Goal: Task Accomplishment & Management: Complete application form

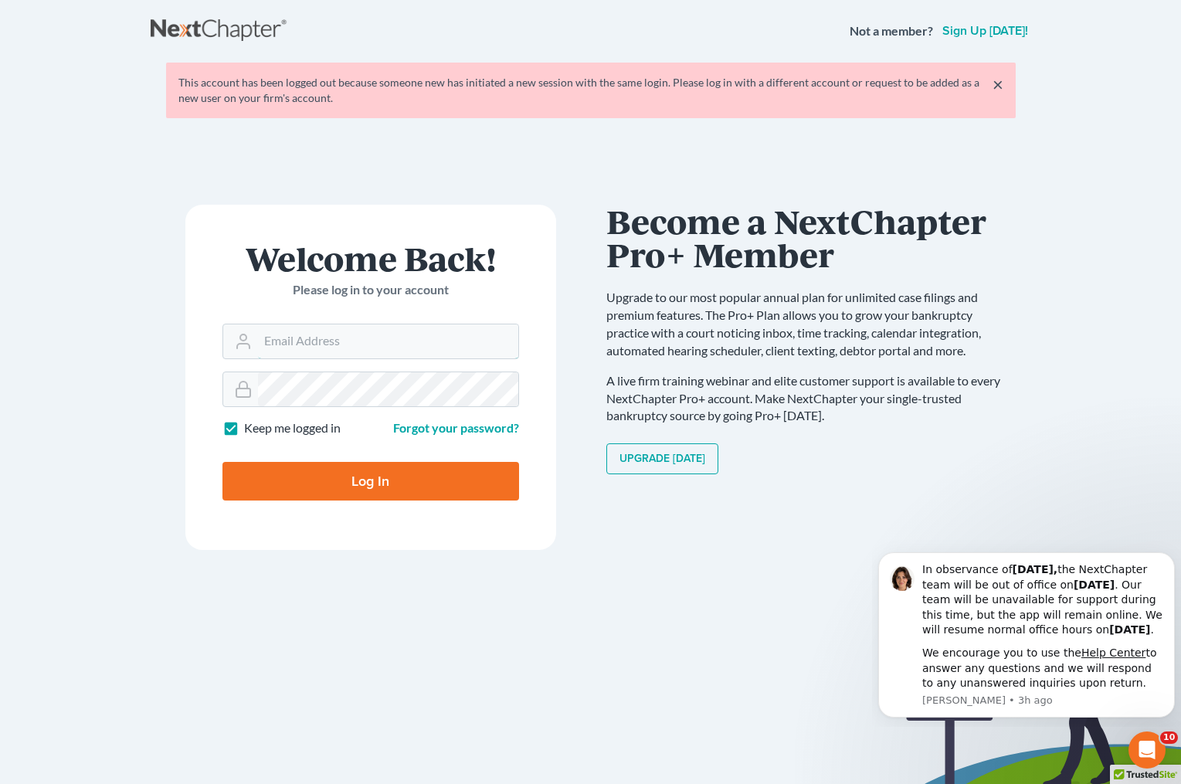
type input "[EMAIL_ADDRESS][DOMAIN_NAME]"
click at [387, 476] on input "Log In" at bounding box center [370, 481] width 297 height 39
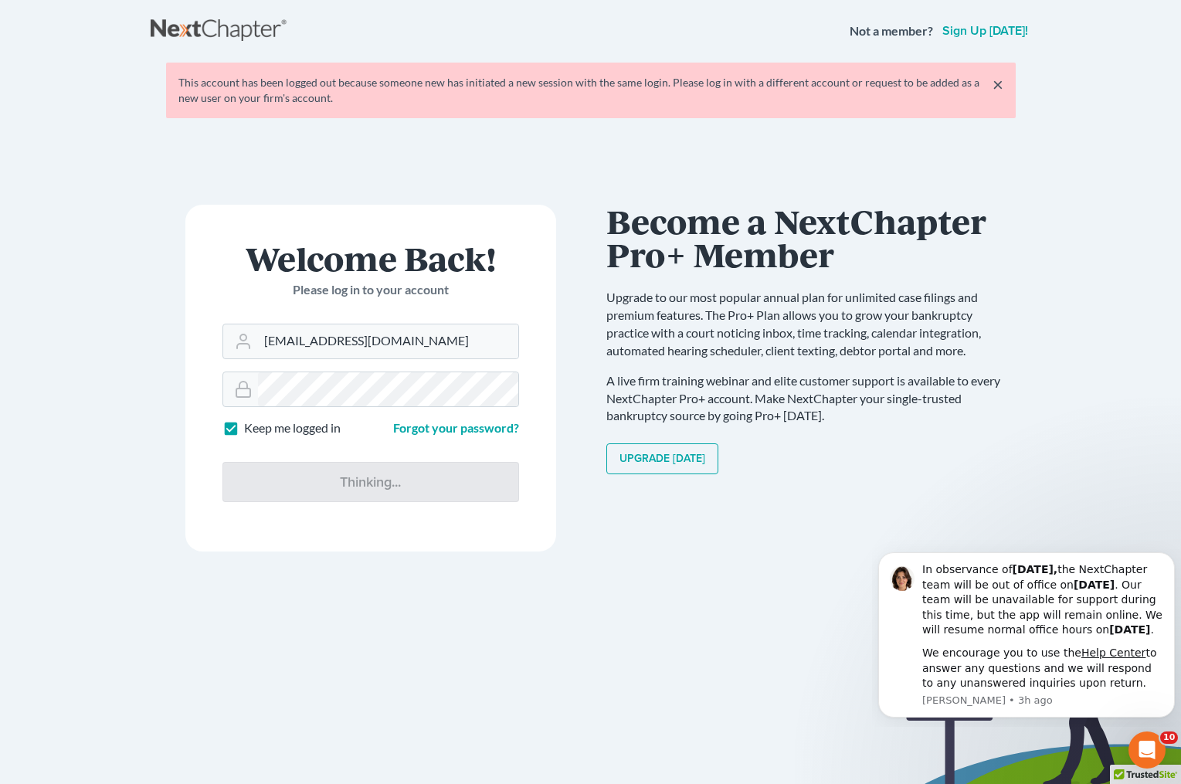
type input "Thinking..."
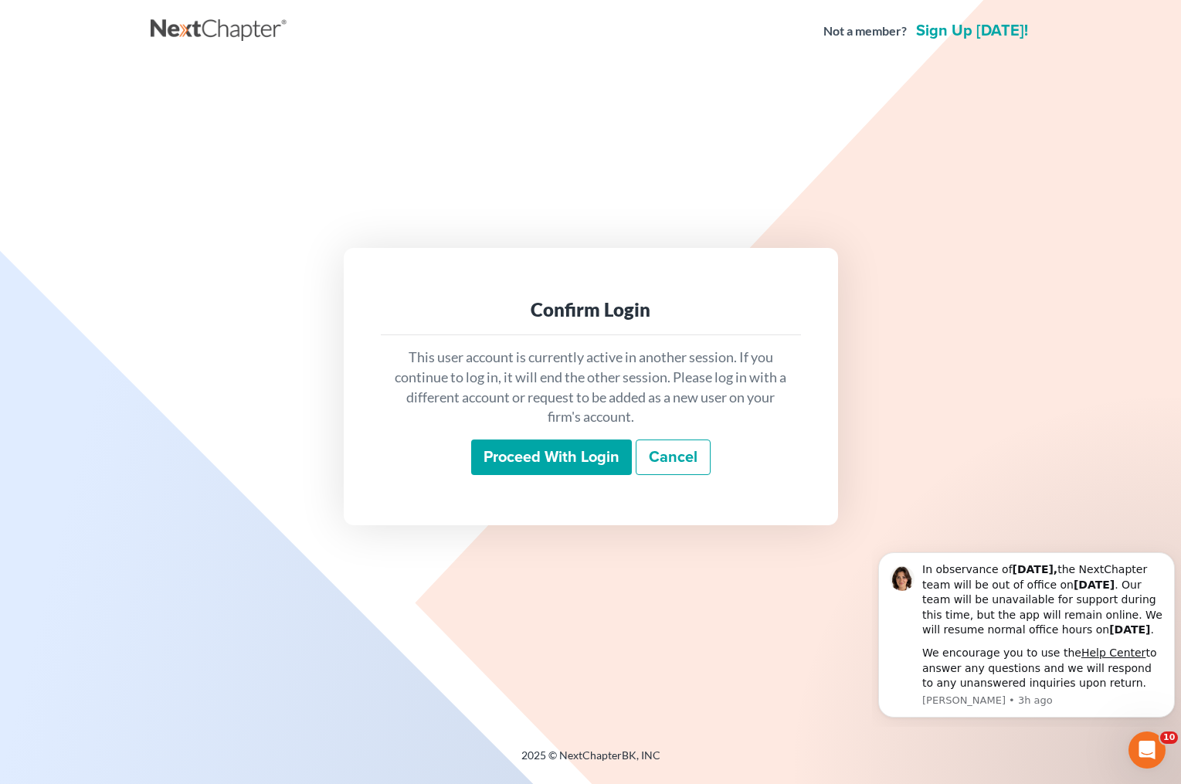
click at [561, 459] on input "Proceed with login" at bounding box center [551, 457] width 161 height 36
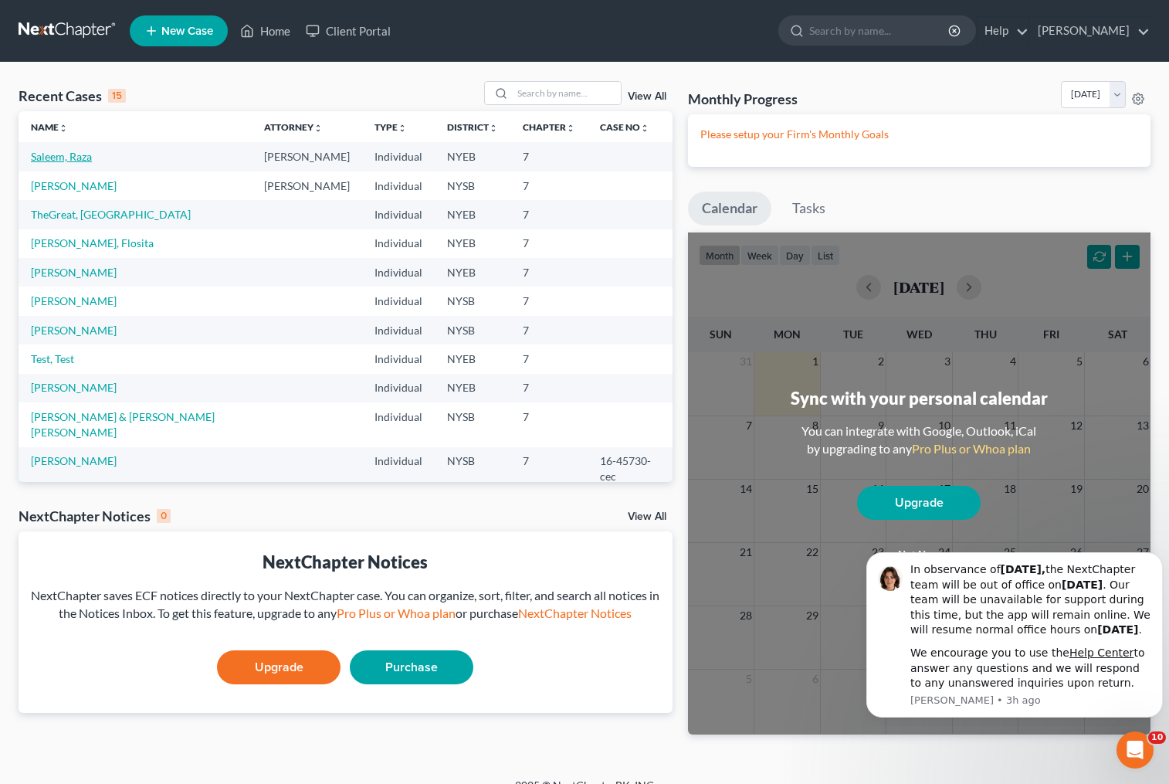
click at [60, 159] on link "Saleem, Raza" at bounding box center [61, 156] width 61 height 13
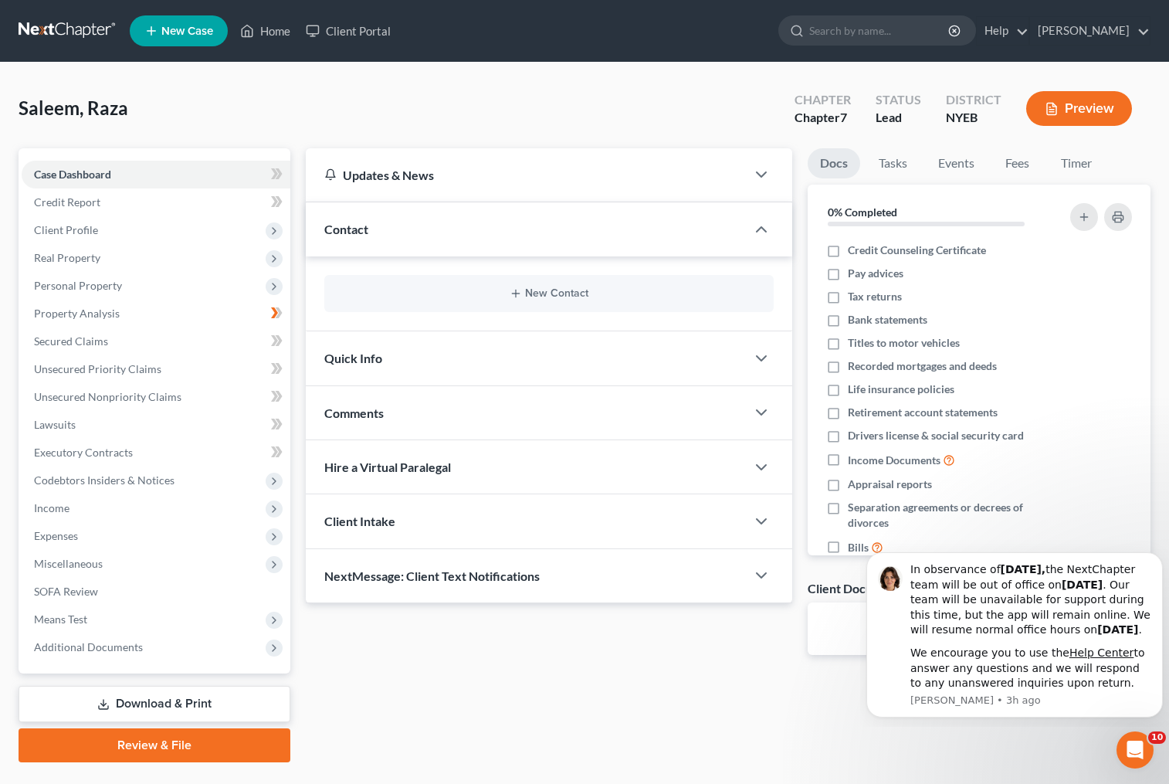
click at [714, 686] on div "Updates & News × [US_STATE][GEOGRAPHIC_DATA] Notes: Take a look at NextChapter'…" at bounding box center [728, 455] width 861 height 614
click at [96, 207] on span "Credit Report" at bounding box center [67, 201] width 66 height 13
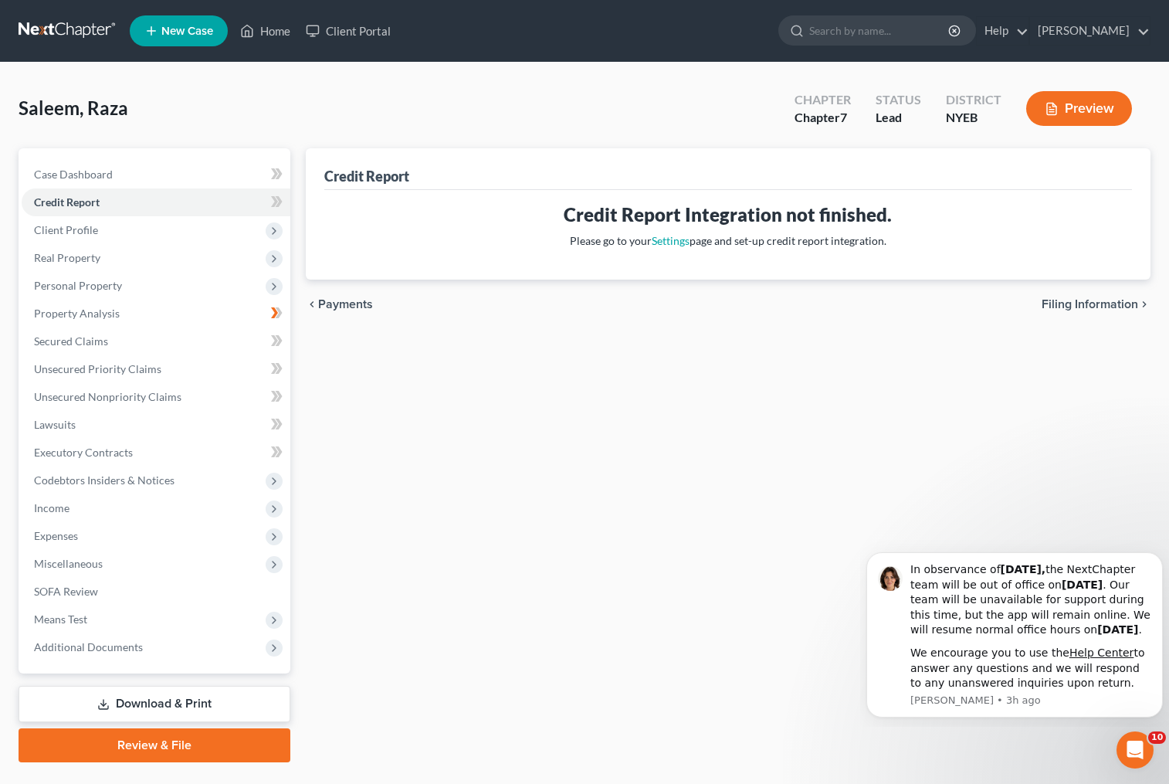
click at [1081, 116] on button "Preview" at bounding box center [1079, 108] width 106 height 35
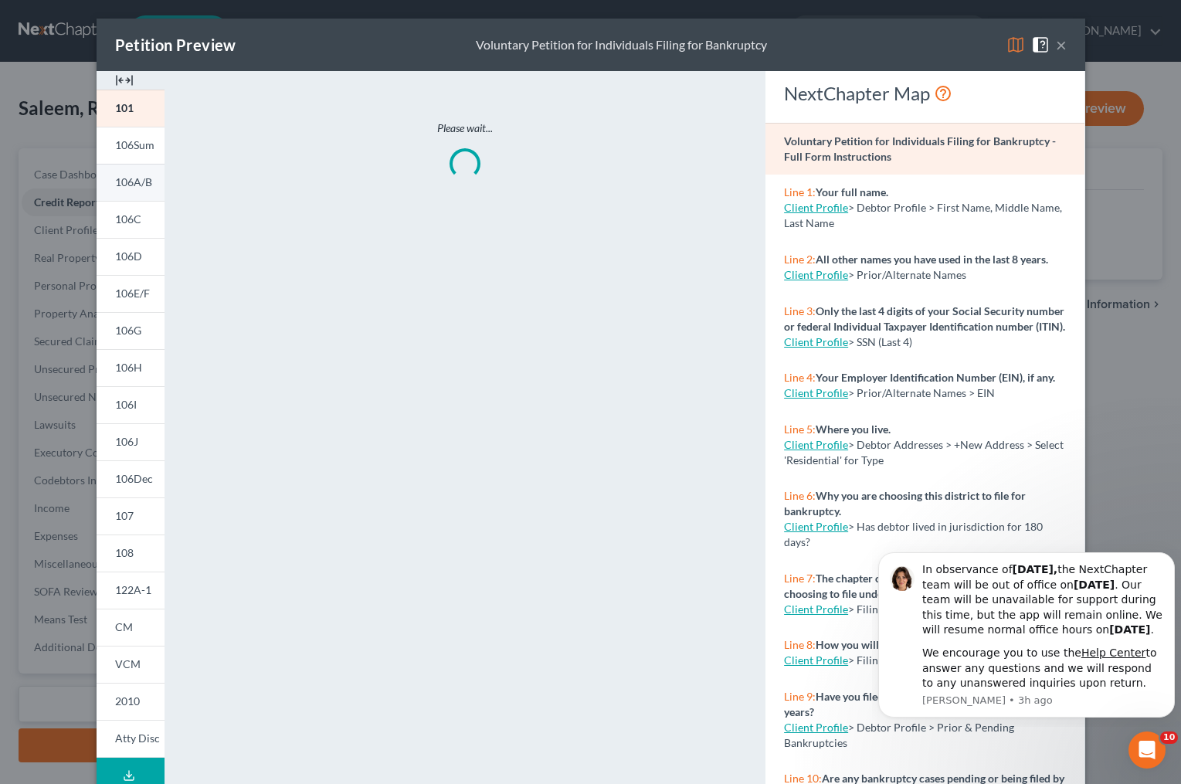
click at [132, 179] on span "106A/B" at bounding box center [133, 181] width 37 height 13
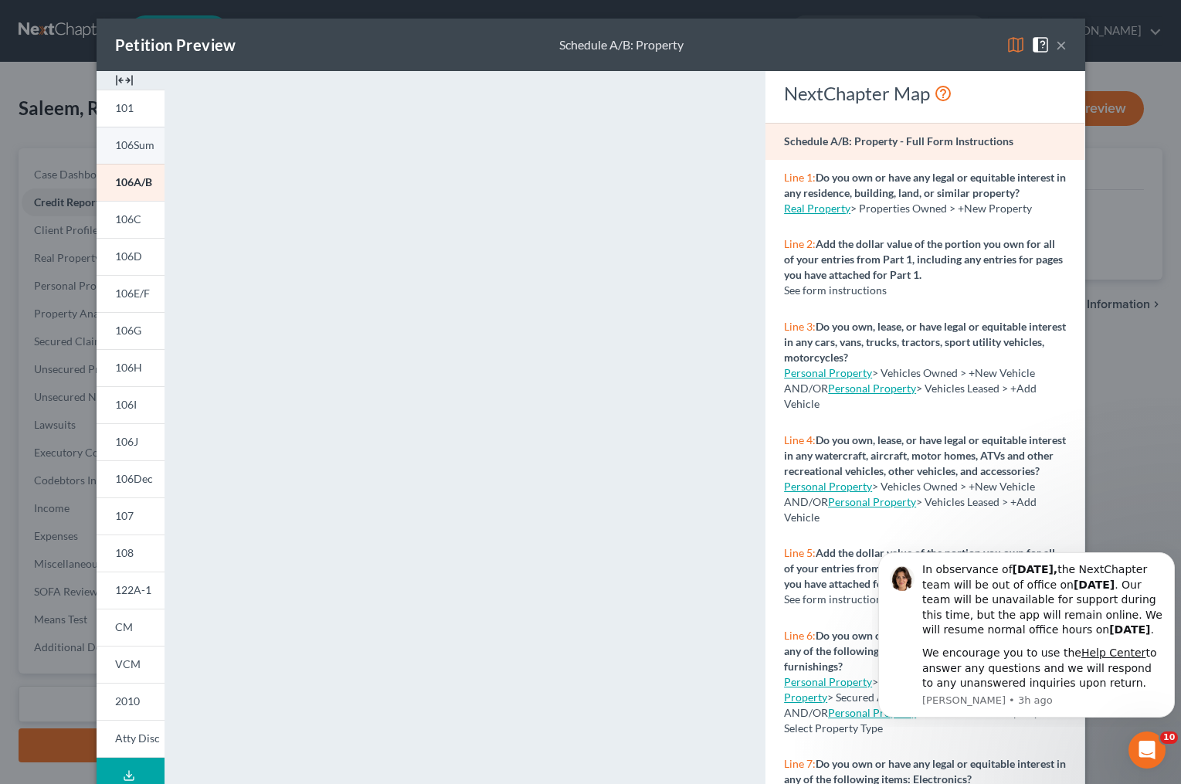
click at [133, 149] on span "106Sum" at bounding box center [134, 144] width 39 height 13
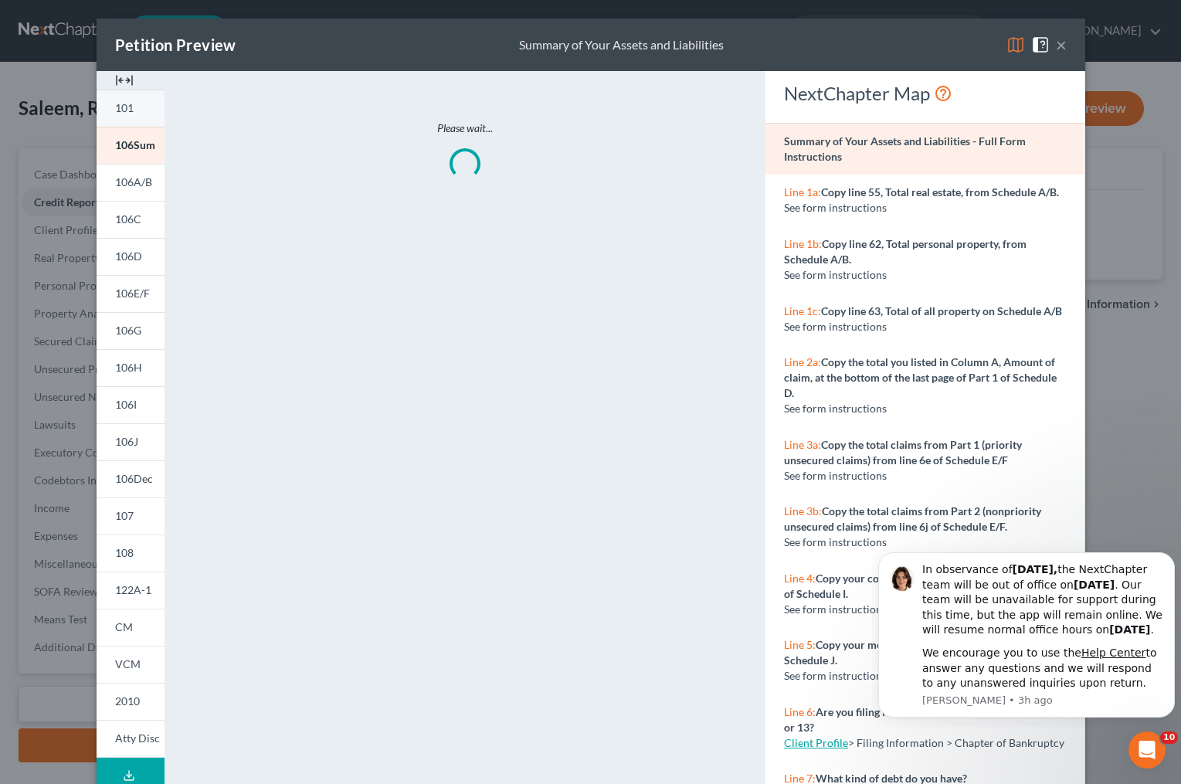
click at [135, 108] on link "101" at bounding box center [131, 108] width 68 height 37
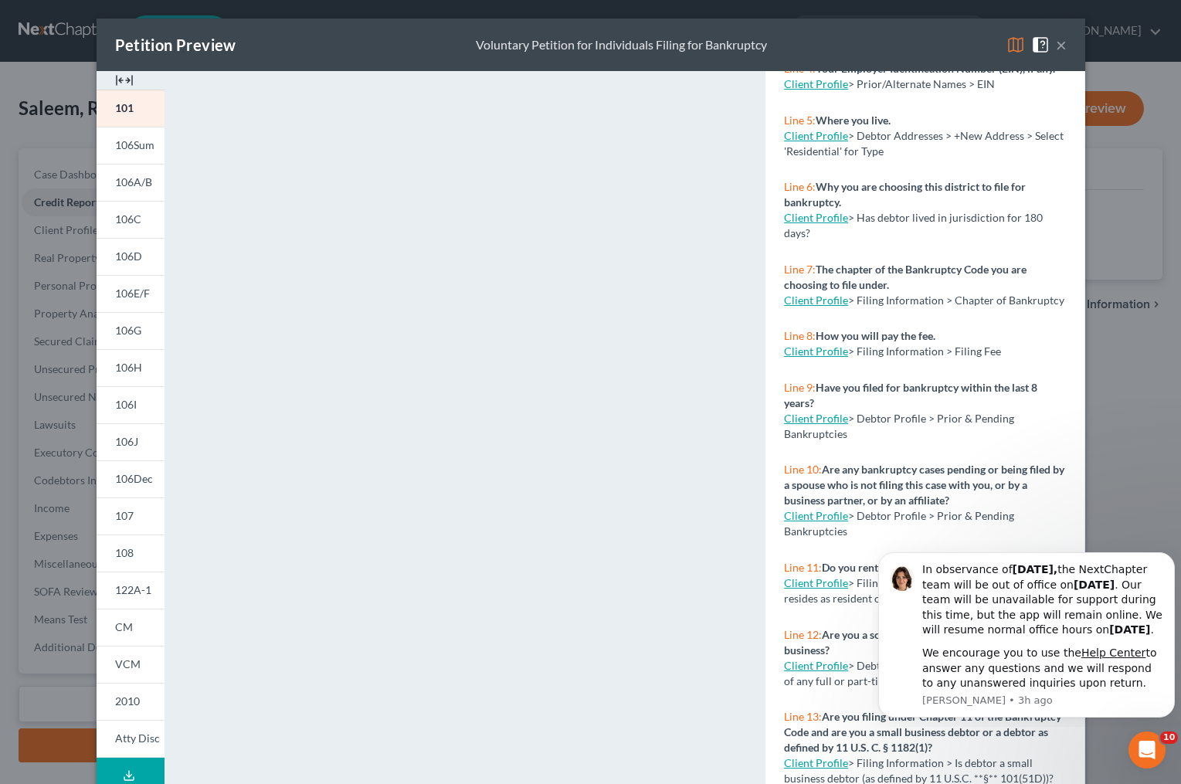
scroll to position [87, 0]
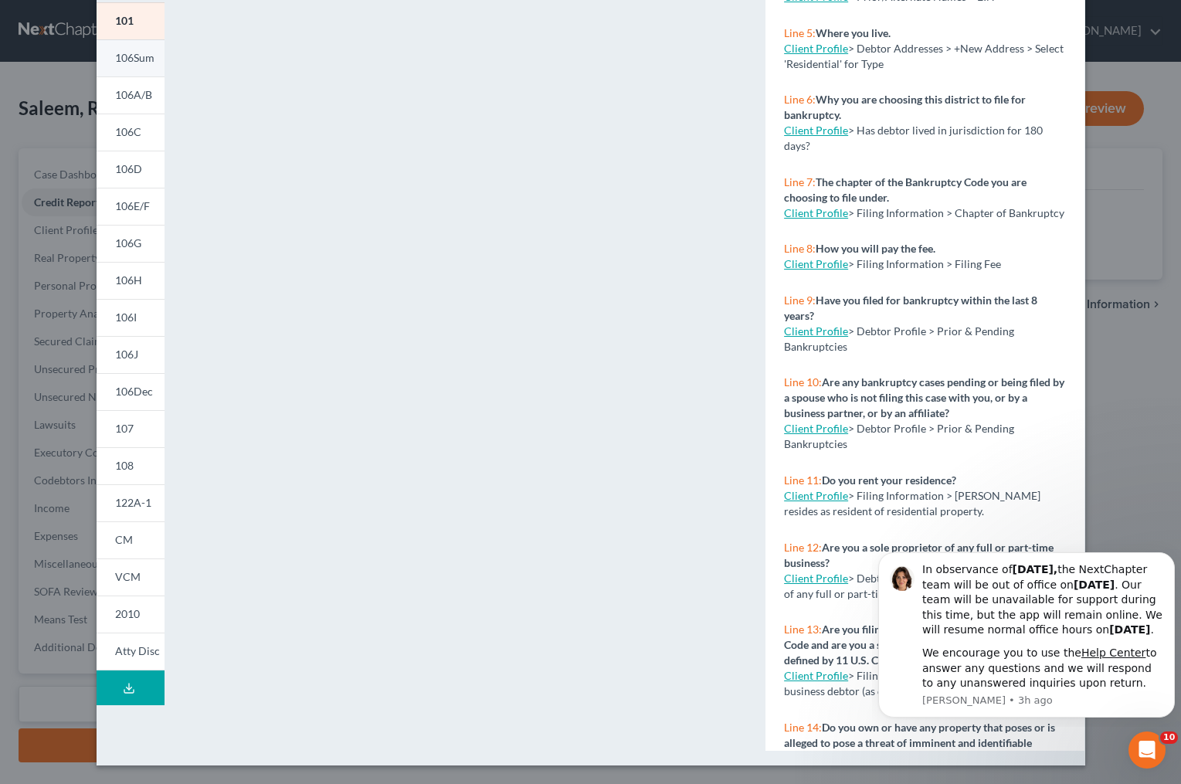
click at [131, 62] on span "106Sum" at bounding box center [134, 57] width 39 height 13
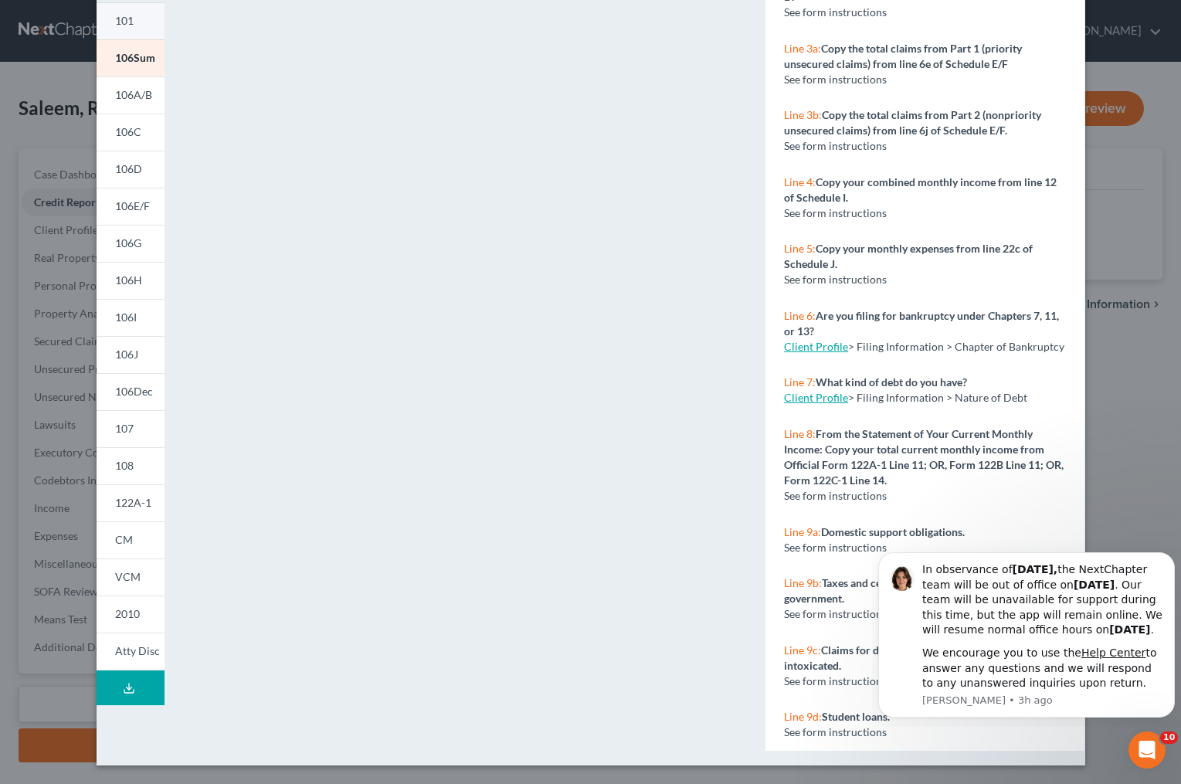
click at [128, 25] on link "101" at bounding box center [131, 20] width 68 height 37
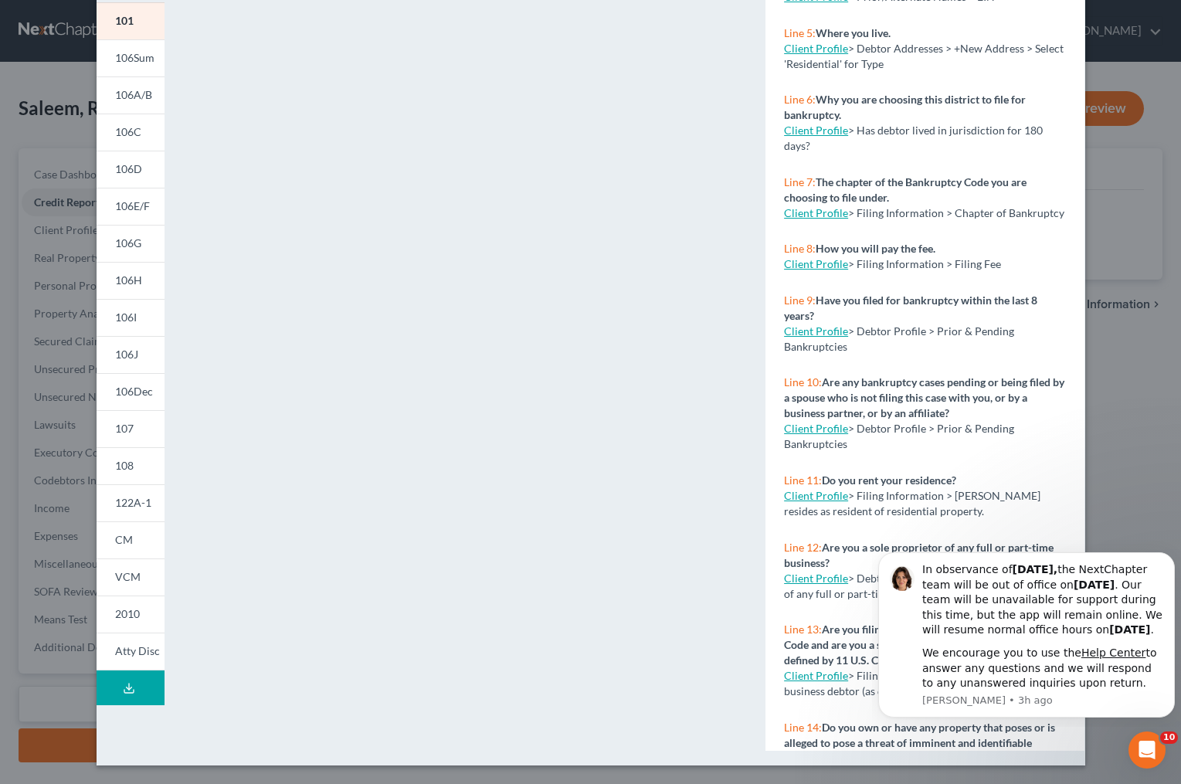
click at [815, 502] on link "Client Profile" at bounding box center [816, 495] width 64 height 13
select select "1"
select select "0"
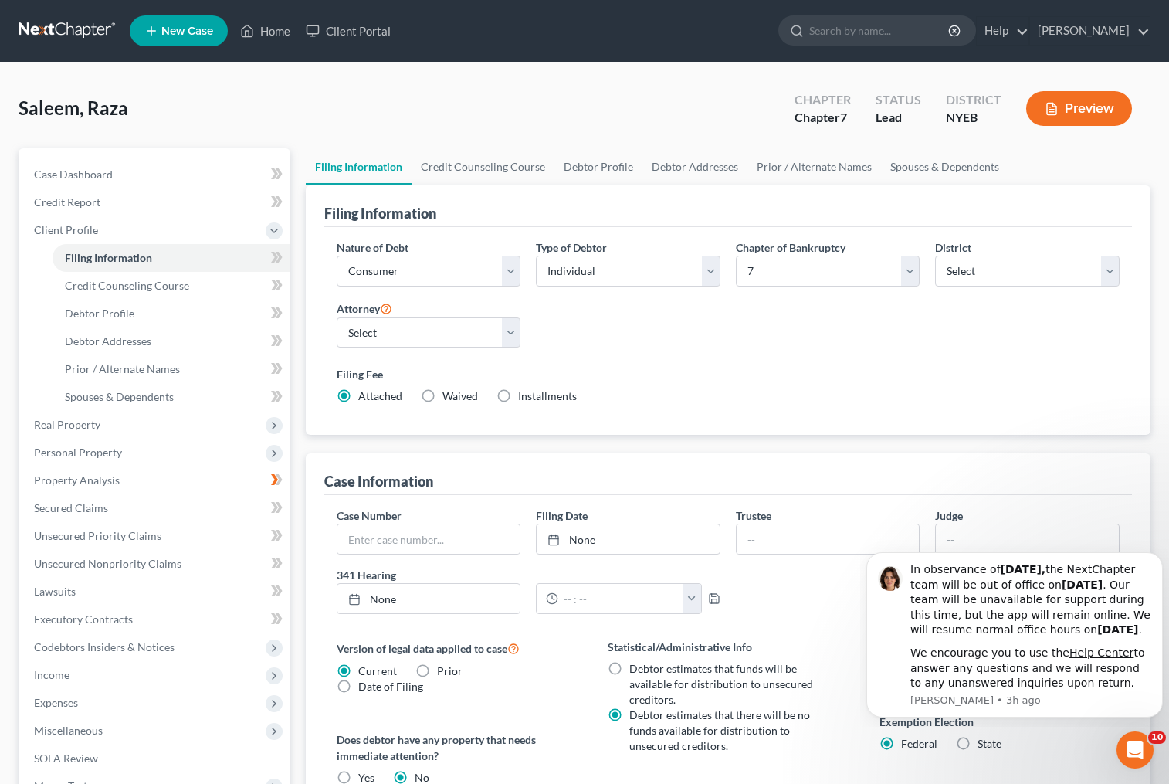
select select "1"
select select "0"
select select "53"
select select "0"
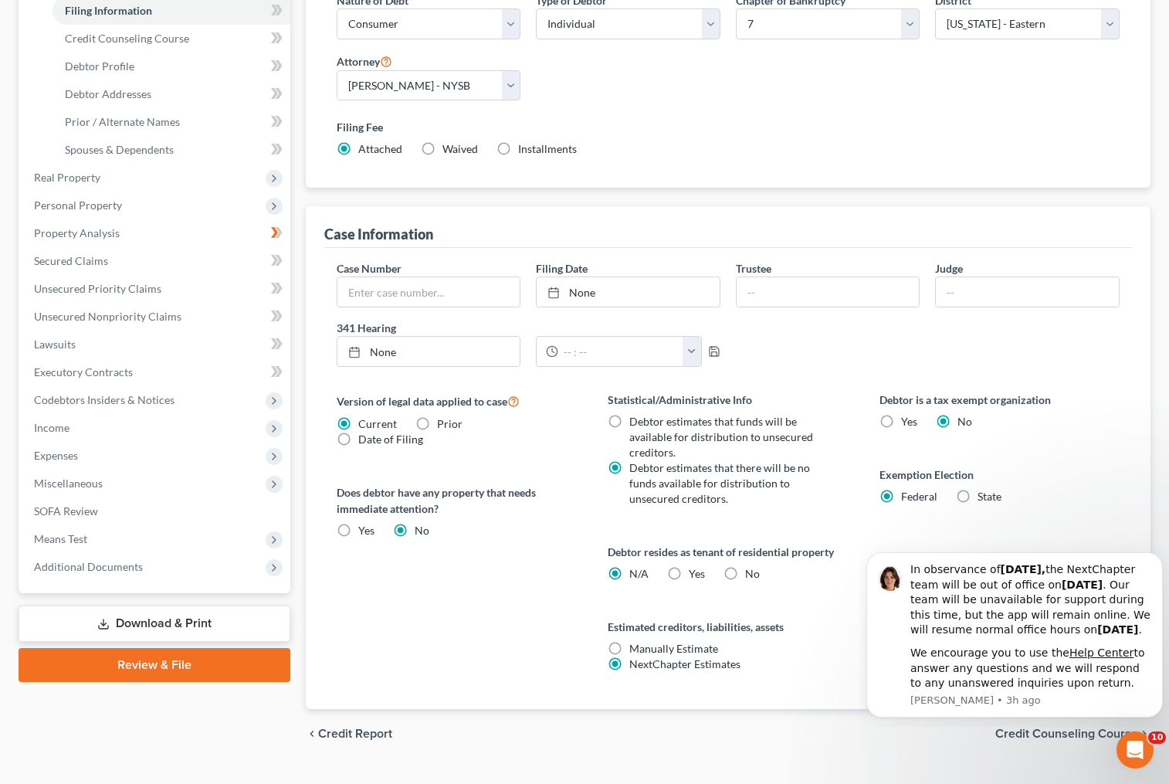
scroll to position [280, 0]
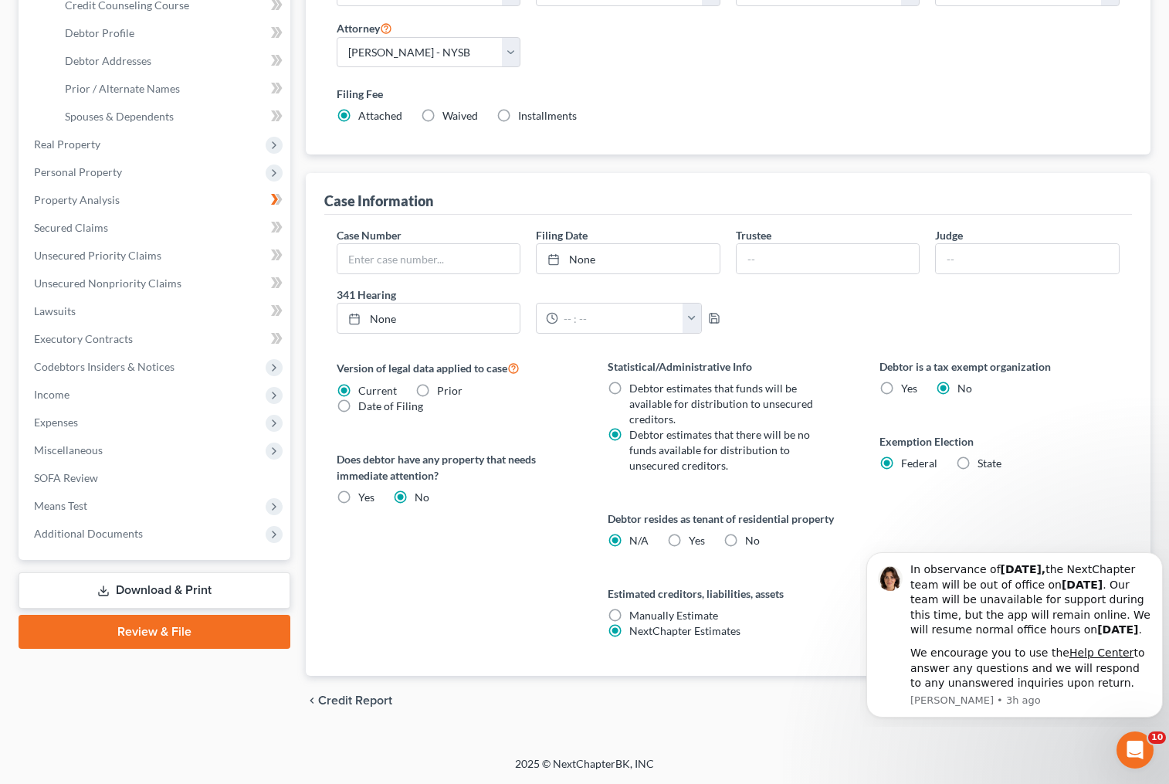
click at [1132, 453] on div "Debtor is a tax exempt organization Yes No Exemption Election Federal State" at bounding box center [1000, 516] width 272 height 317
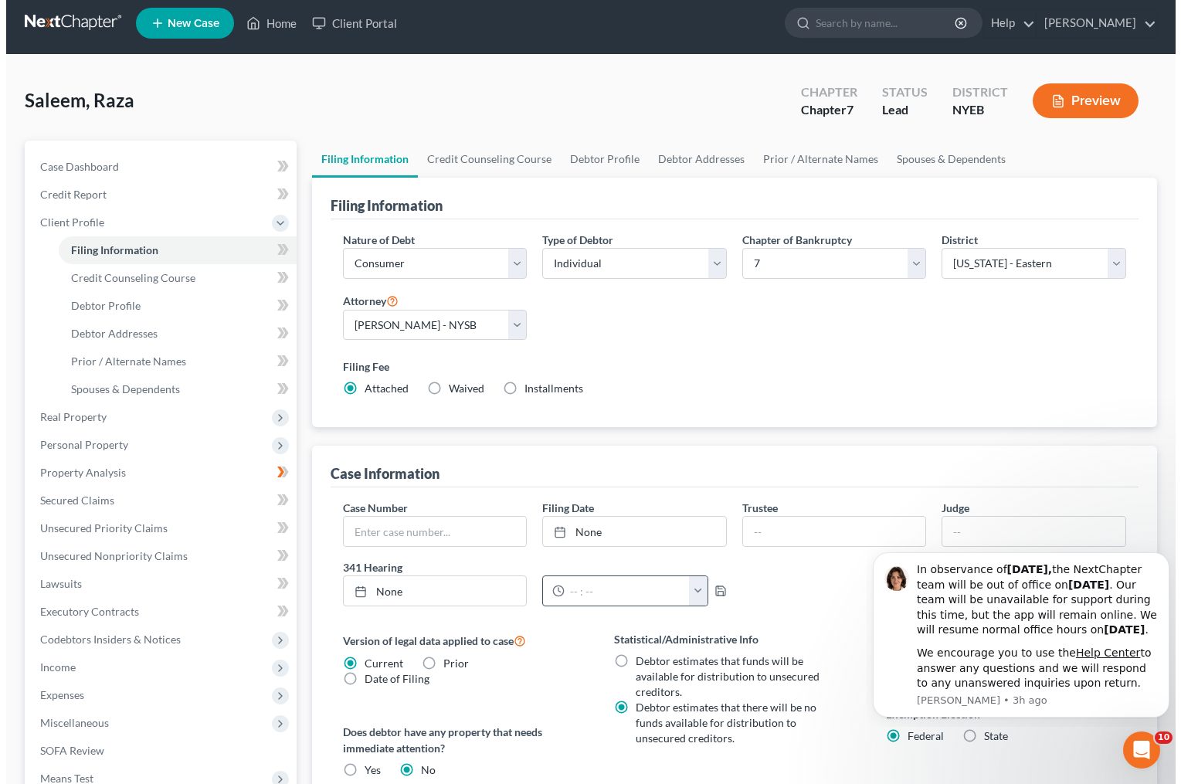
scroll to position [0, 0]
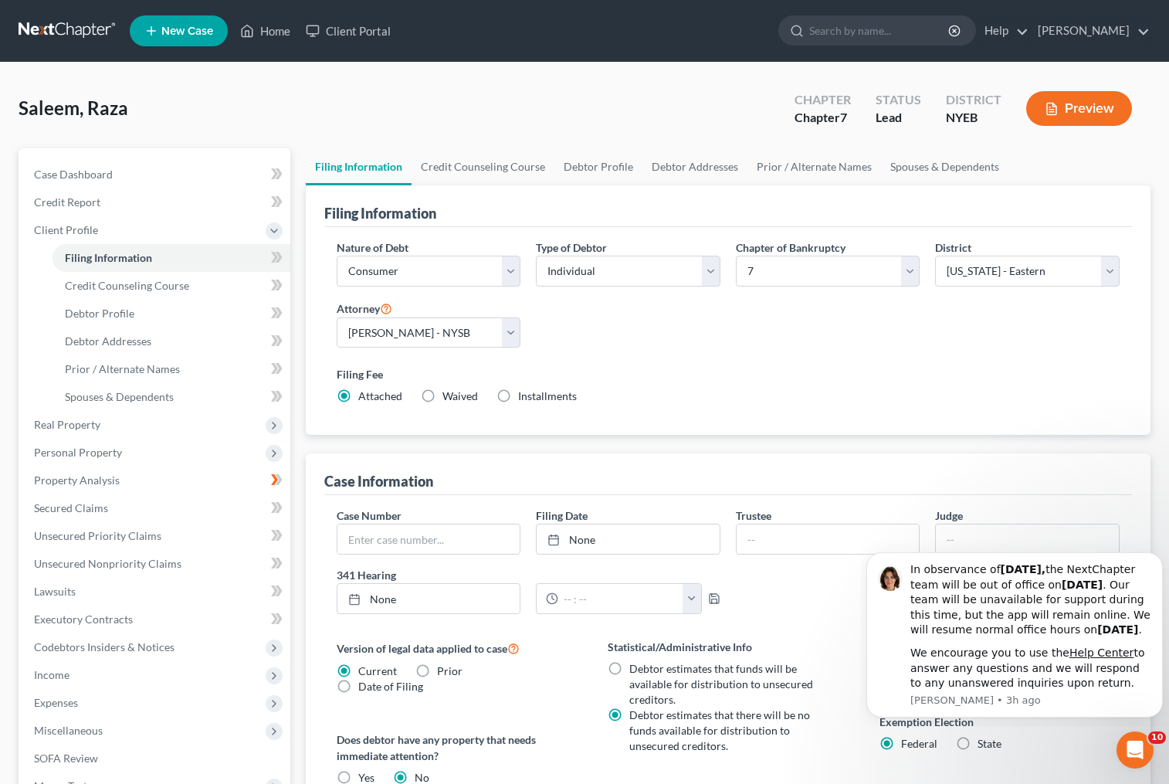
click at [1071, 106] on button "Preview" at bounding box center [1079, 108] width 106 height 35
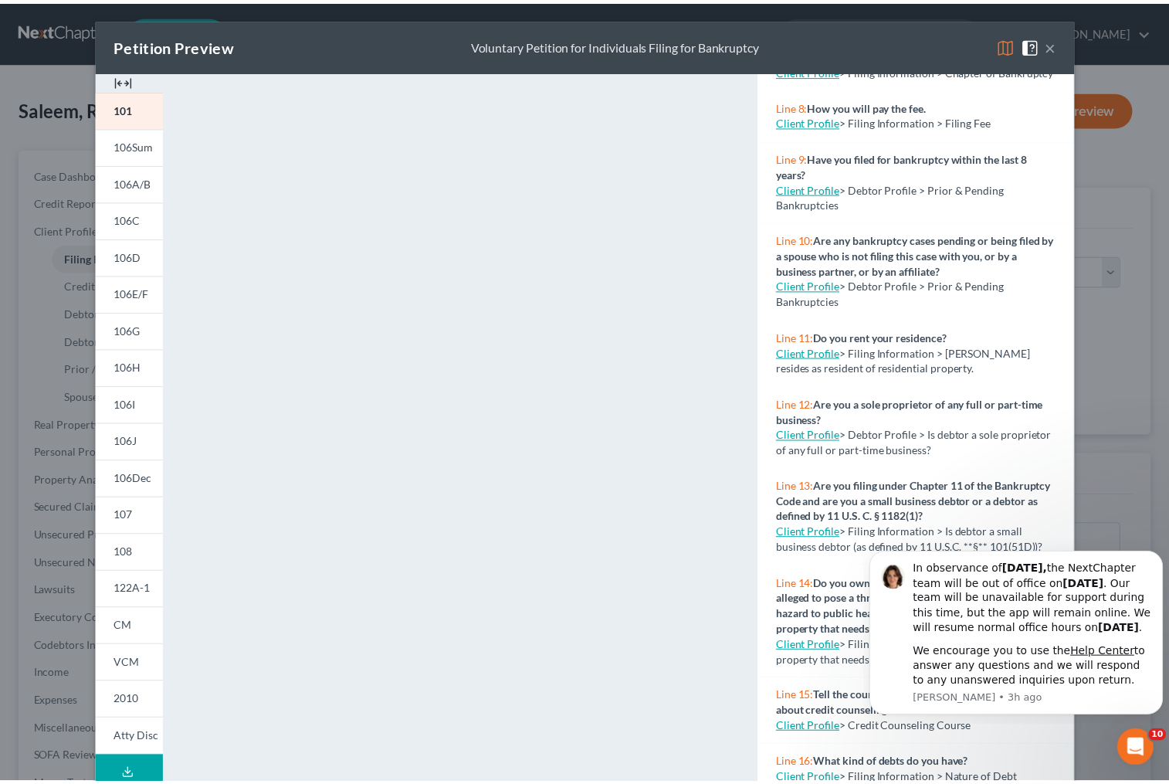
scroll to position [541, 0]
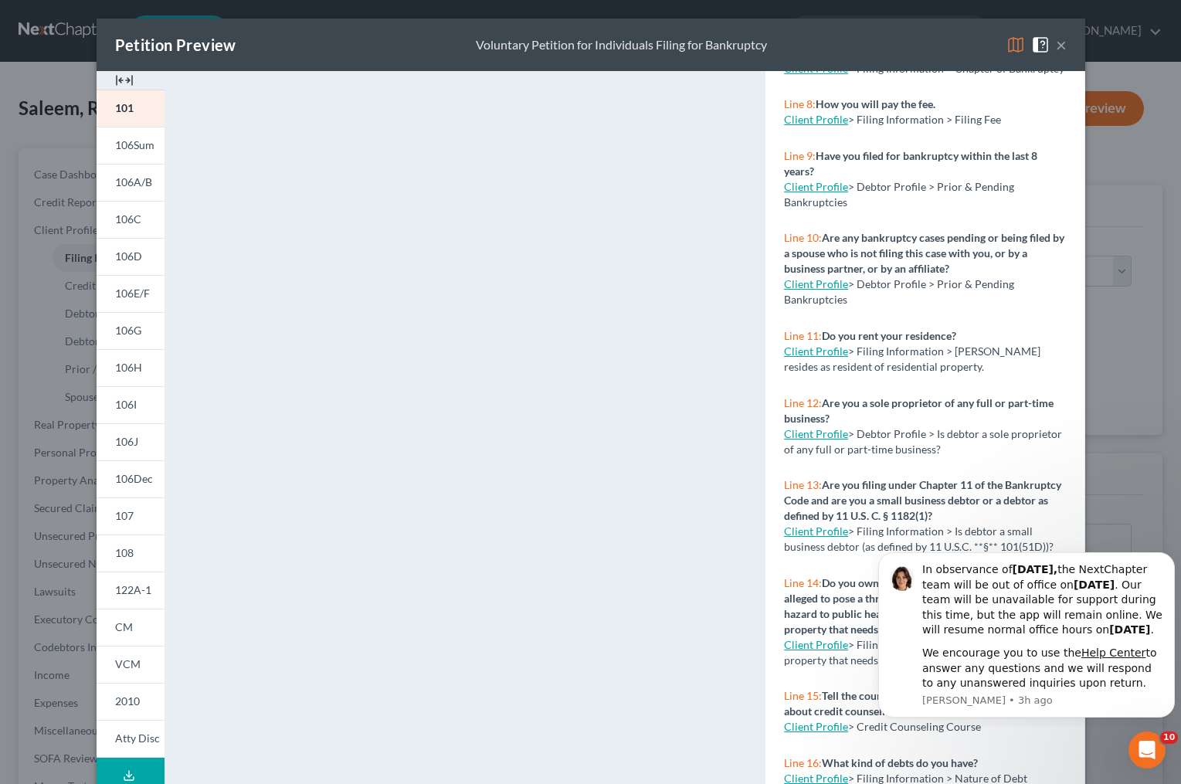
click at [831, 358] on link "Client Profile" at bounding box center [816, 350] width 64 height 13
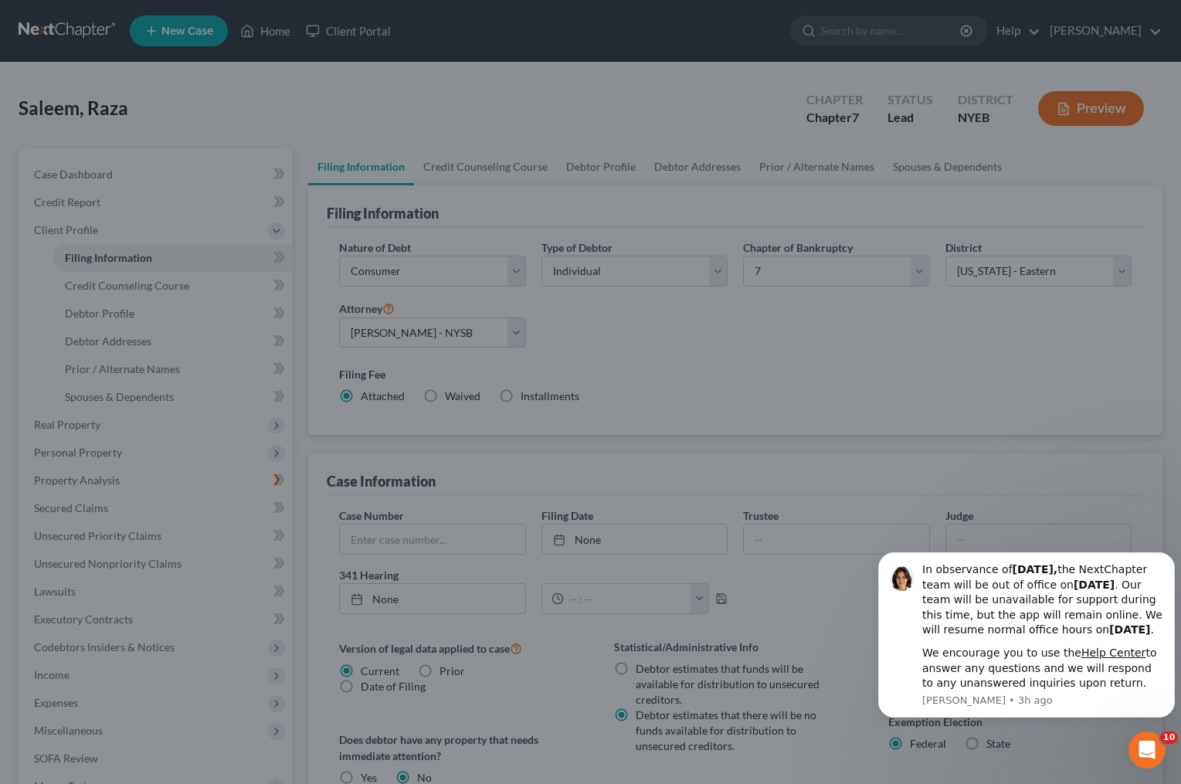
select select "1"
select select "0"
select select "53"
select select "0"
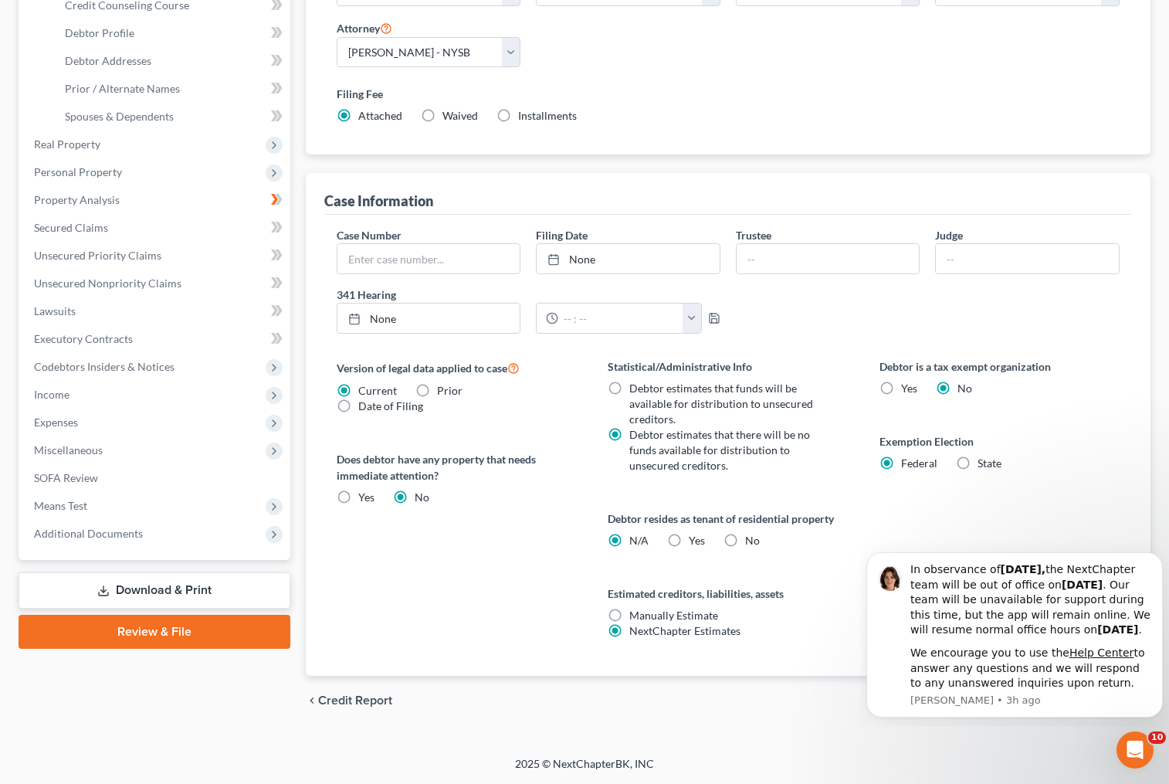
scroll to position [0, 0]
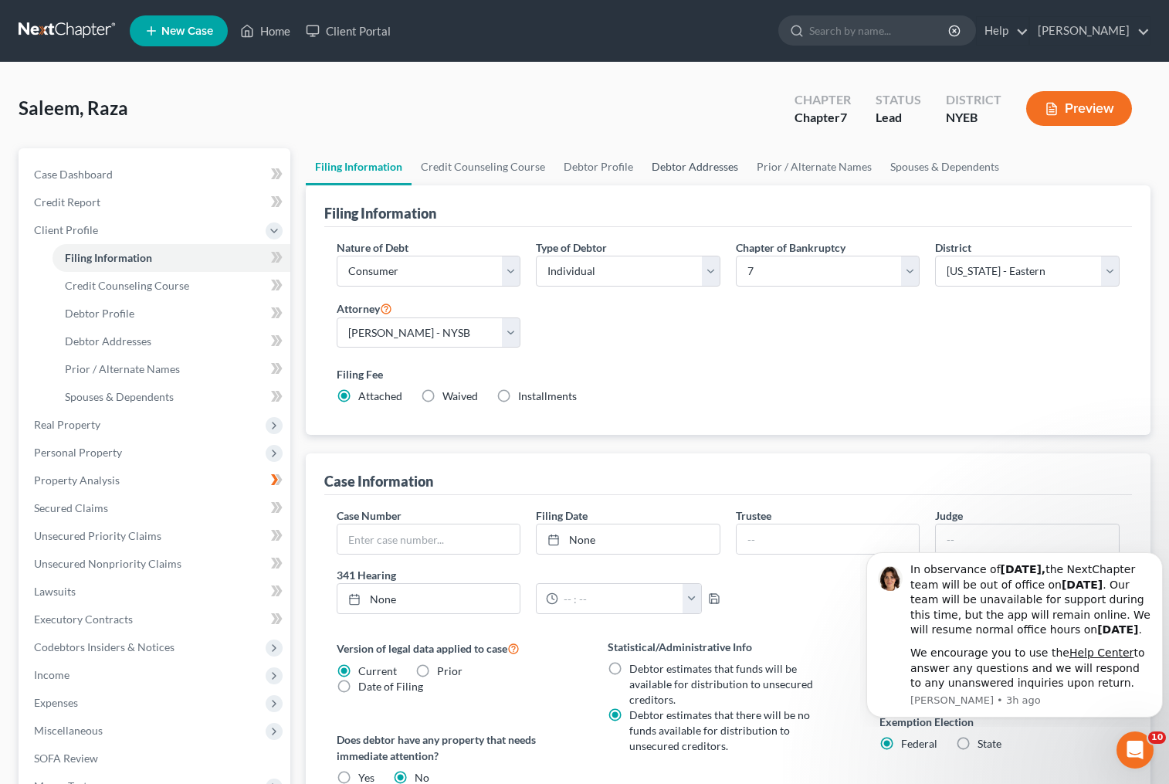
click at [725, 173] on link "Debtor Addresses" at bounding box center [694, 166] width 105 height 37
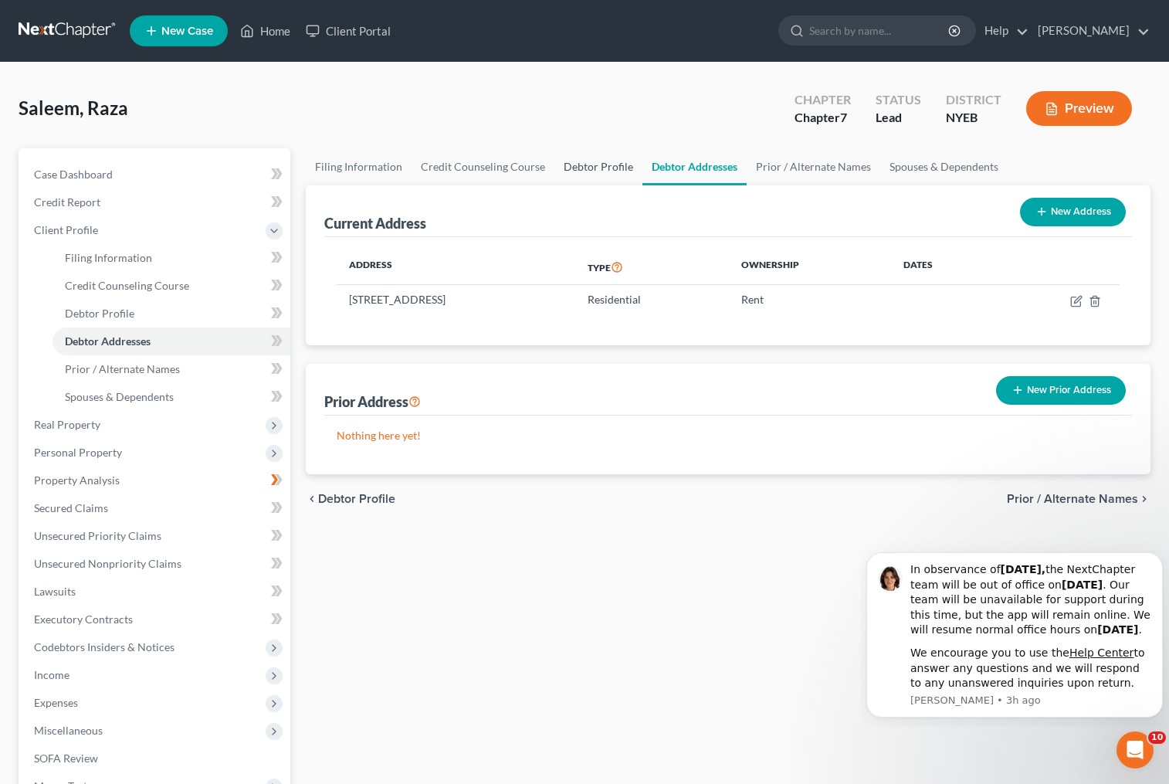
click at [609, 164] on link "Debtor Profile" at bounding box center [598, 166] width 88 height 37
select select "1"
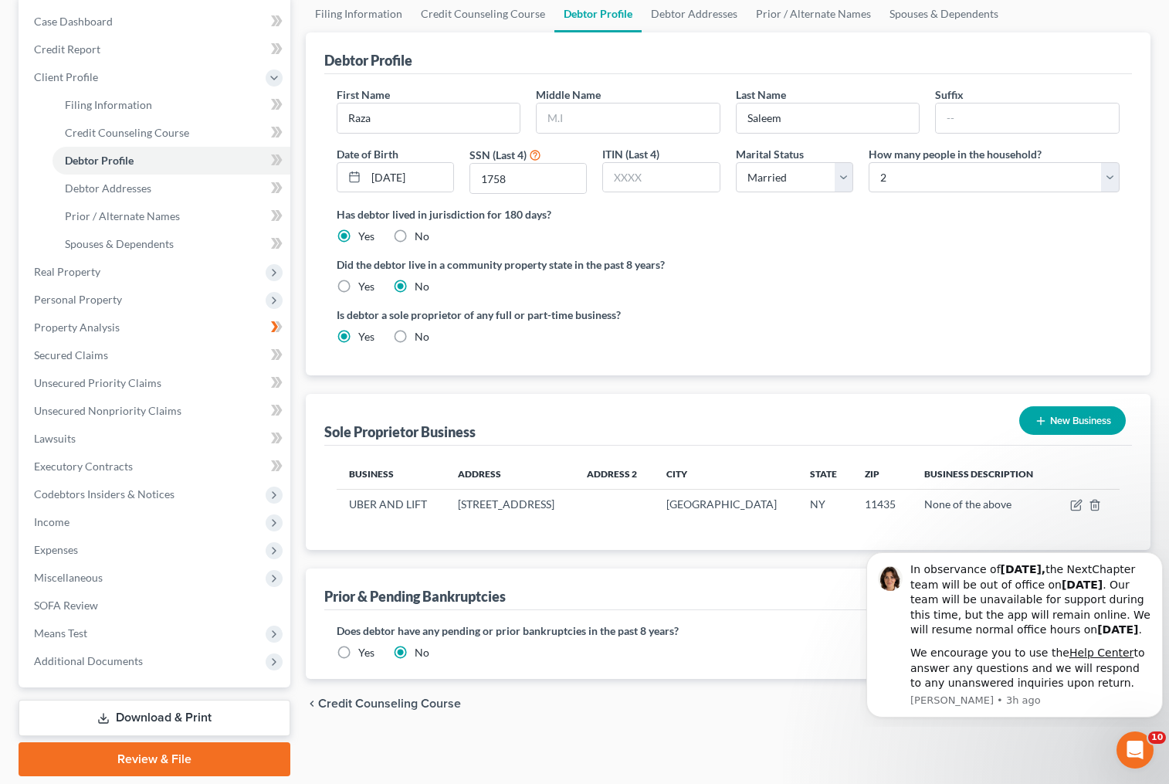
scroll to position [154, 0]
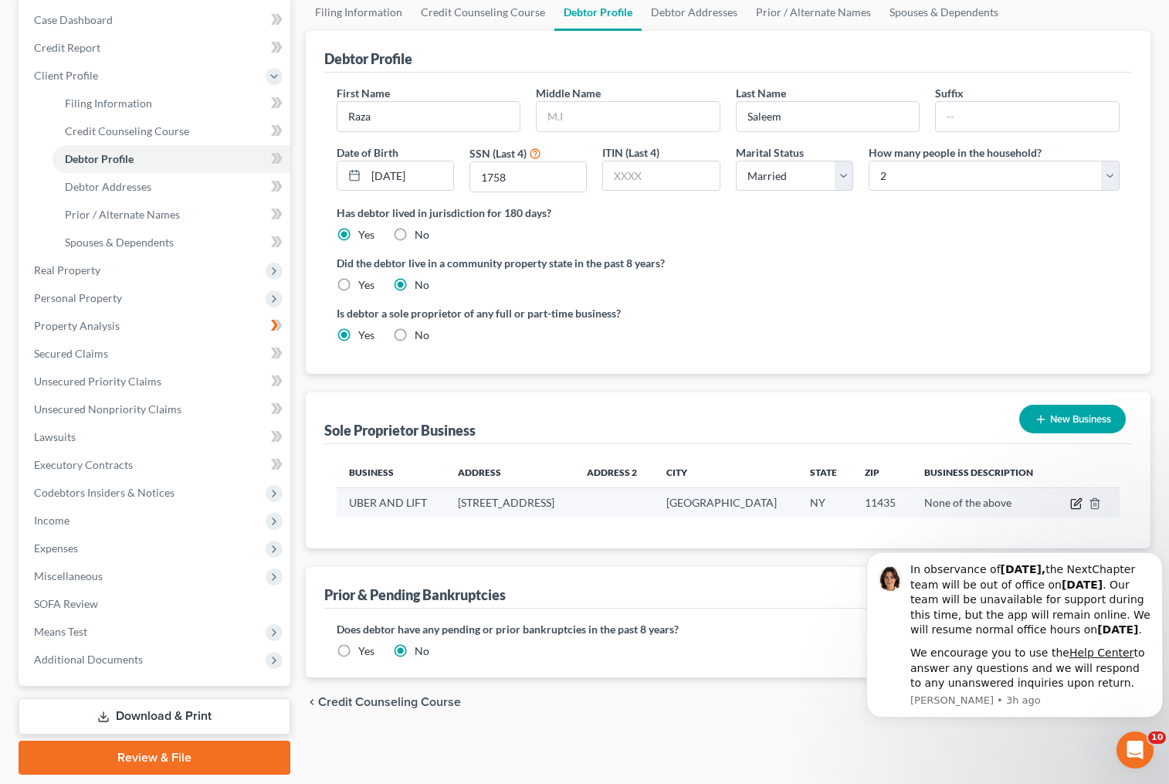
click at [1074, 498] on icon "button" at bounding box center [1076, 503] width 12 height 12
select select "35"
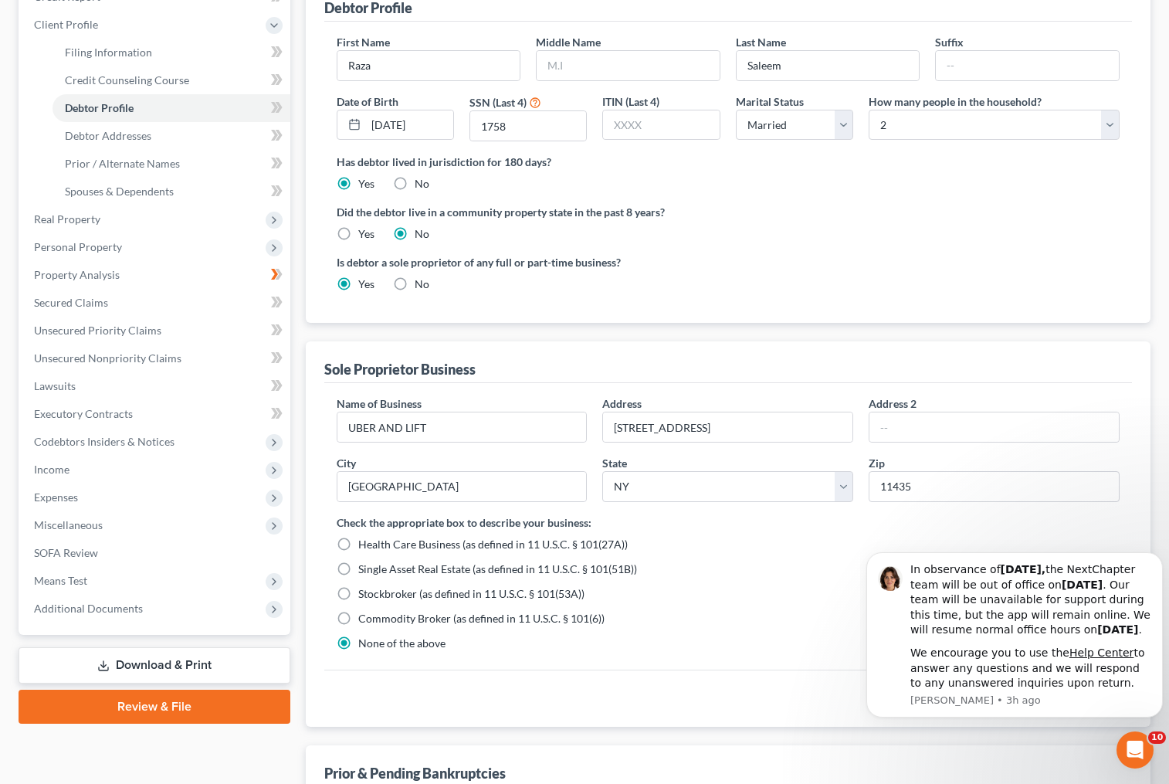
scroll to position [385, 0]
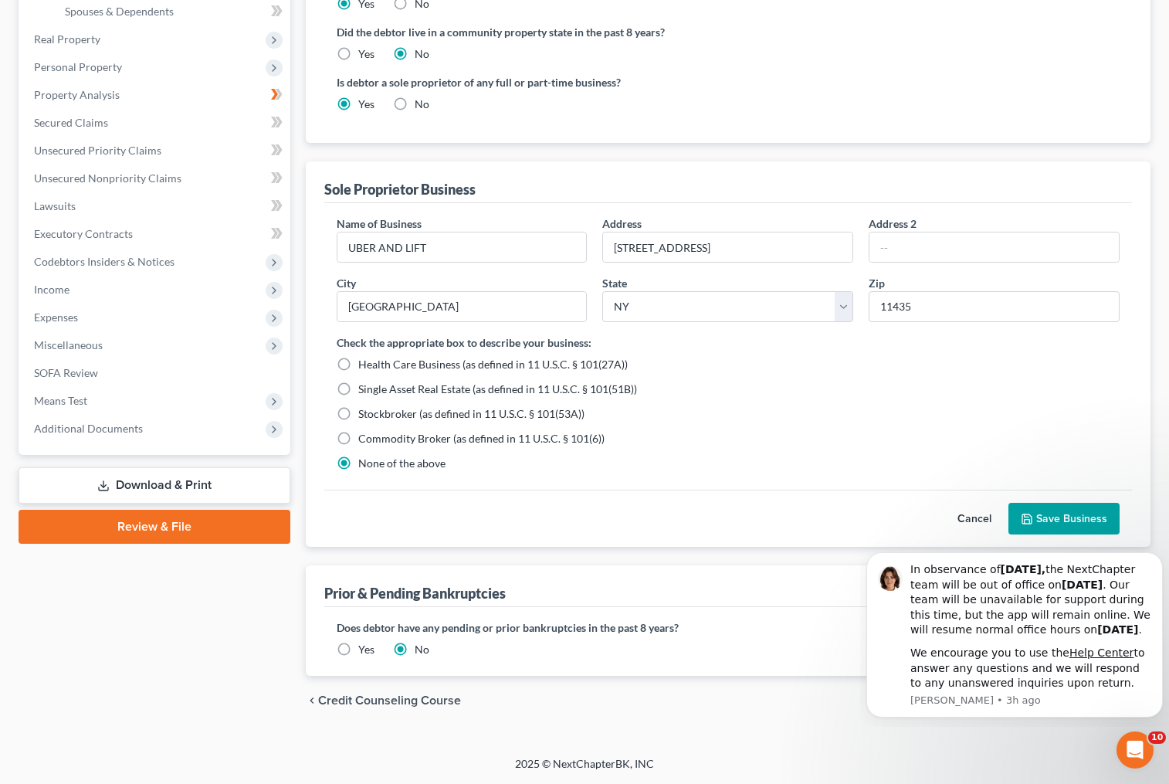
click at [970, 518] on button "Cancel" at bounding box center [975, 518] width 68 height 31
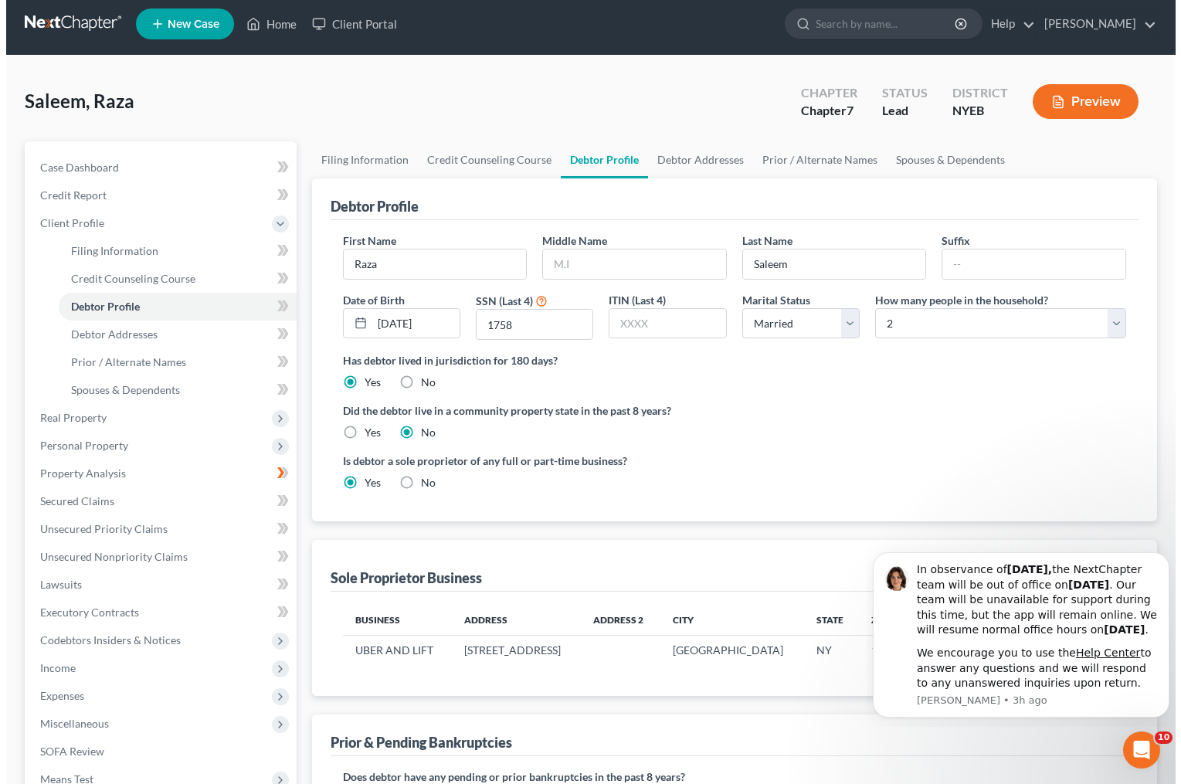
scroll to position [0, 0]
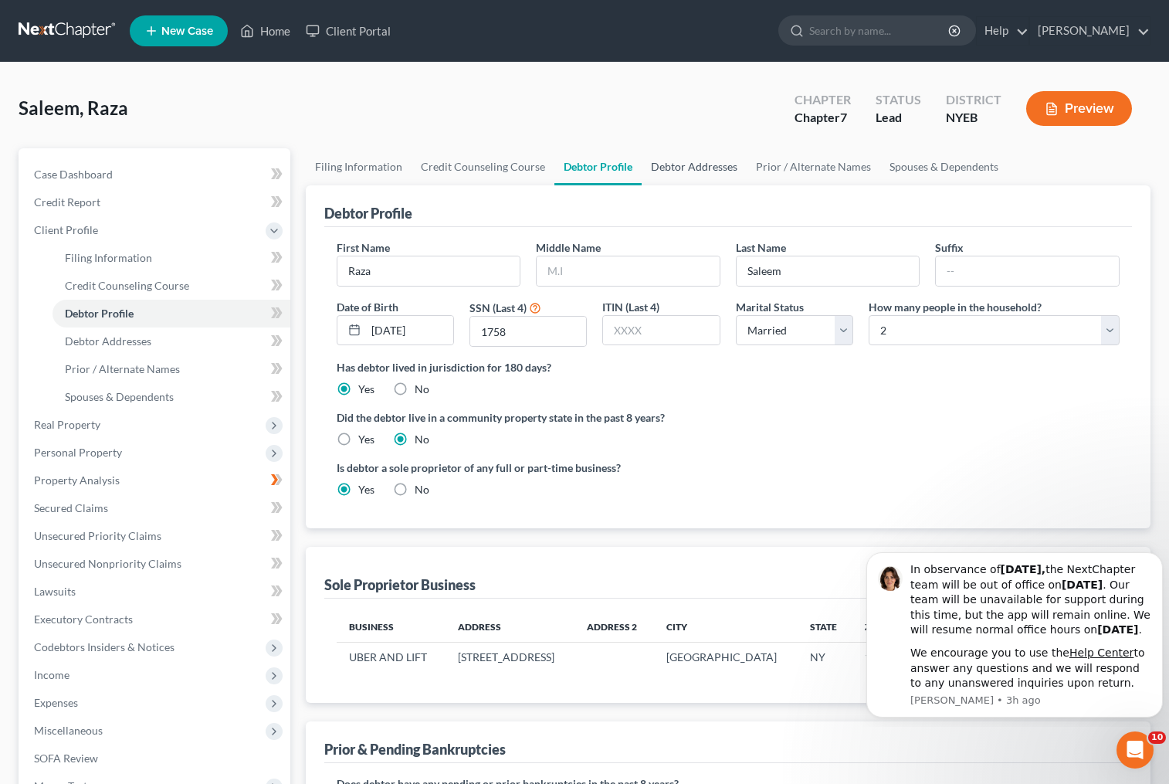
click at [681, 169] on link "Debtor Addresses" at bounding box center [694, 166] width 105 height 37
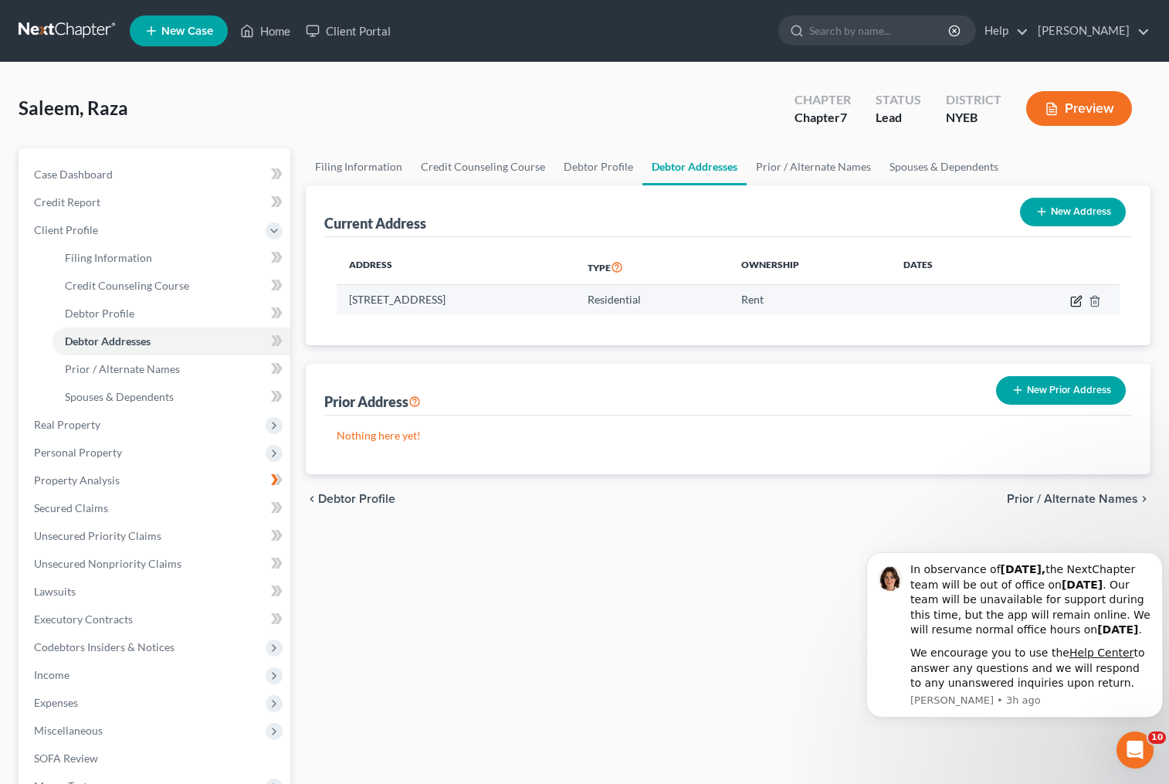
click at [1079, 299] on icon "button" at bounding box center [1076, 301] width 12 height 12
select select "35"
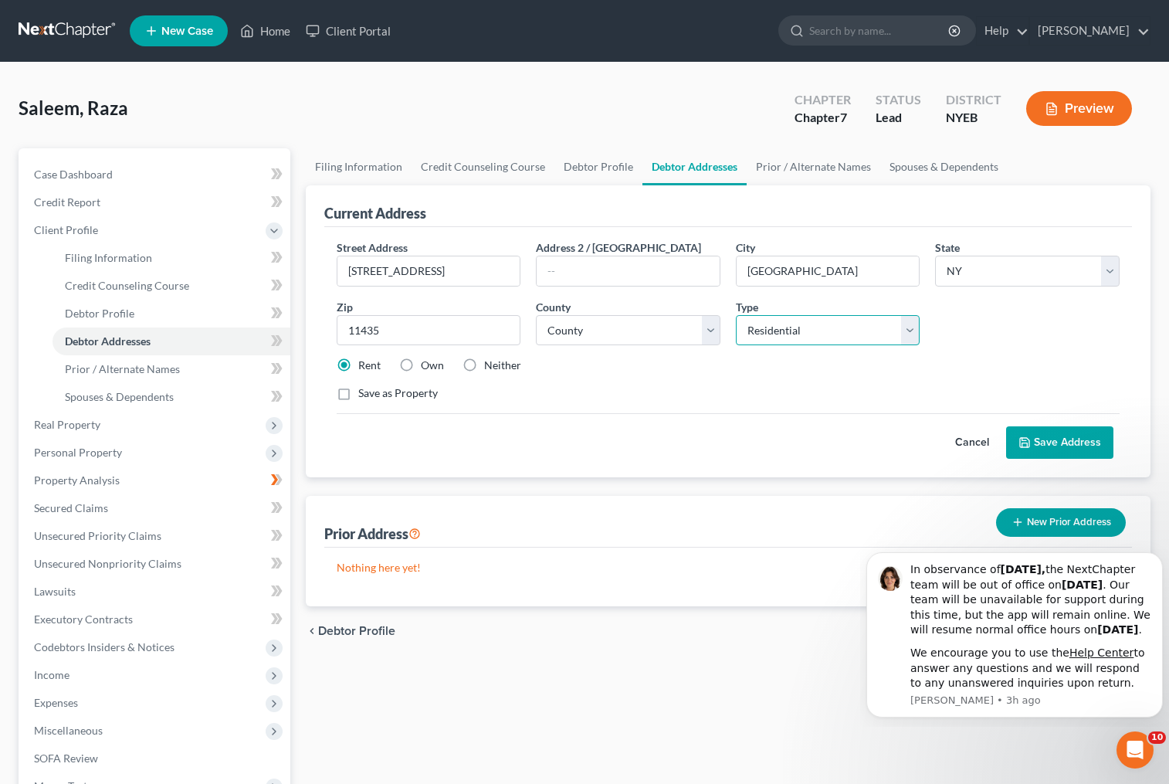
click at [912, 331] on select "Select Residential Mailing Rental Business" at bounding box center [828, 330] width 185 height 31
click at [736, 315] on select "Select Residential Mailing Rental Business" at bounding box center [828, 330] width 185 height 31
select select "1"
click at [1066, 446] on button "Save Address" at bounding box center [1059, 442] width 107 height 32
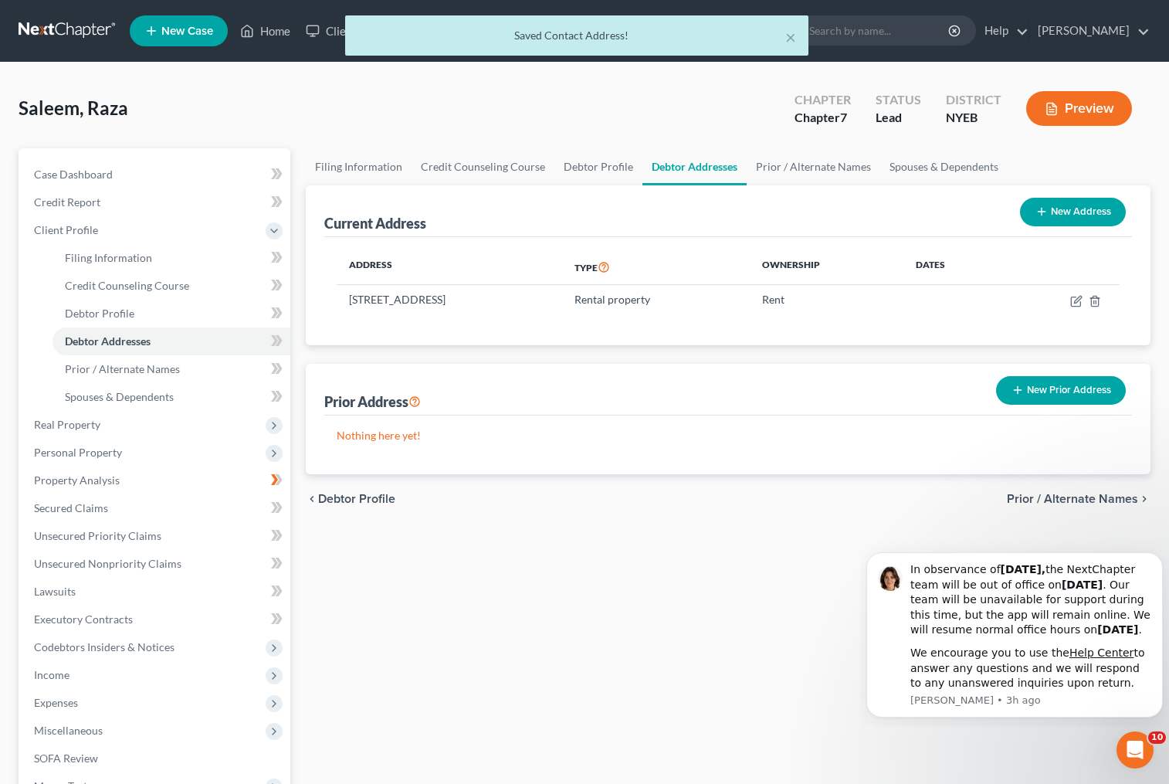
click at [1070, 115] on button "Preview" at bounding box center [1079, 108] width 106 height 35
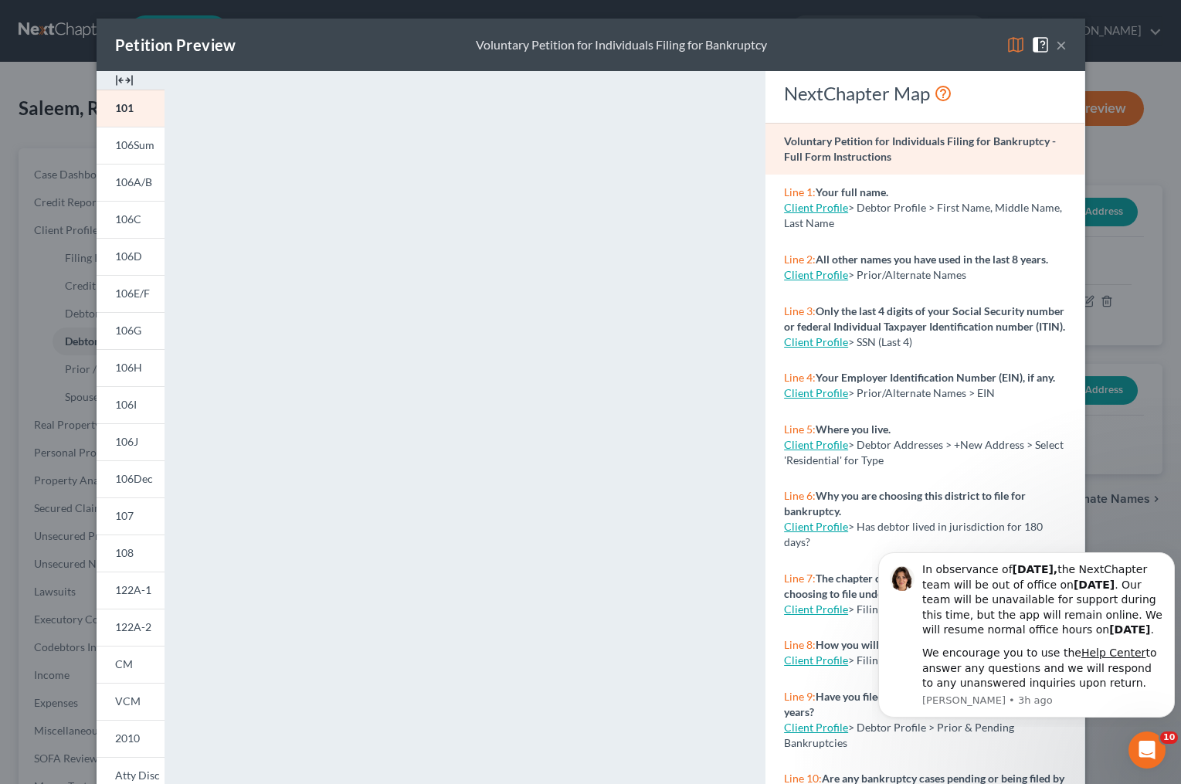
click at [1057, 45] on button "×" at bounding box center [1061, 45] width 11 height 19
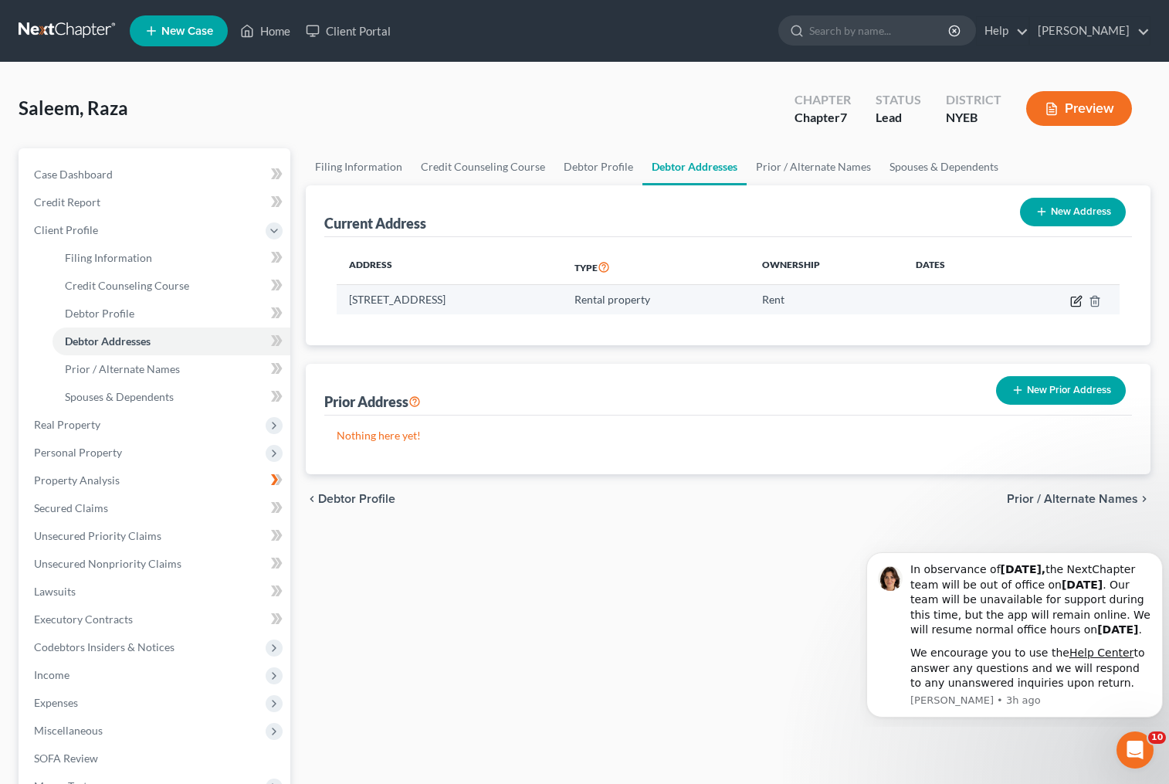
click at [1080, 297] on icon "button" at bounding box center [1077, 299] width 7 height 7
select select "35"
select select "40"
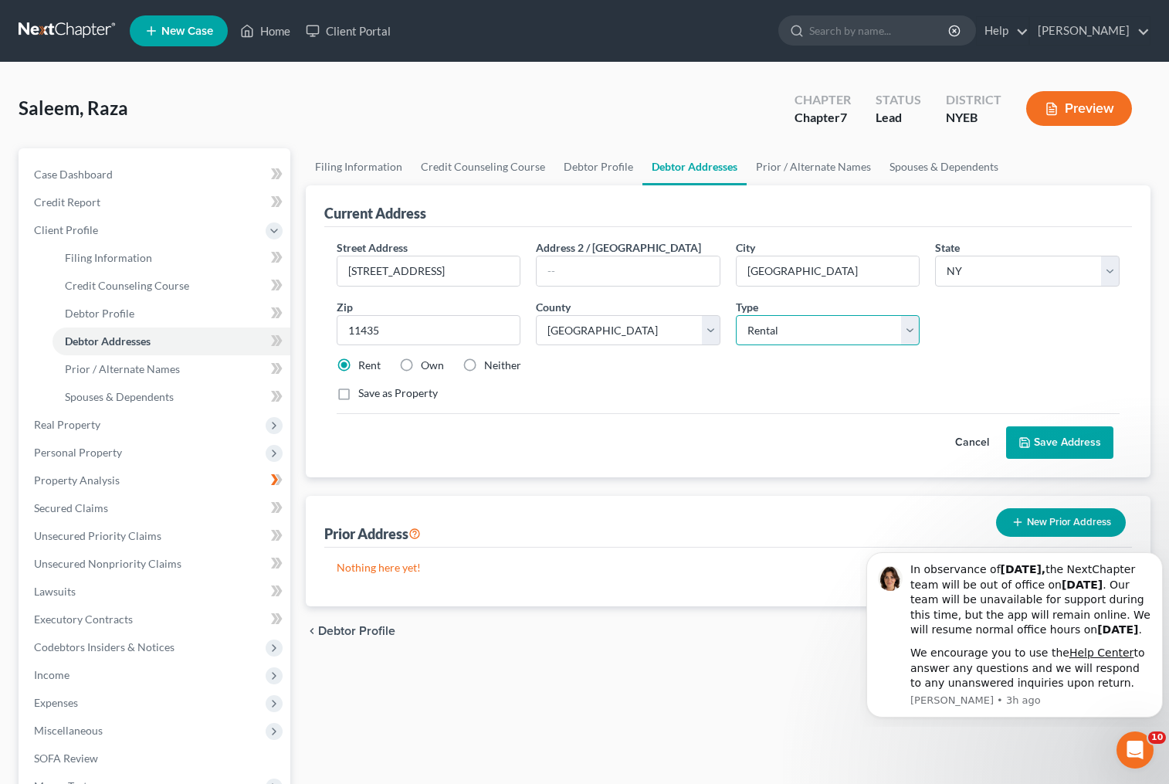
click at [876, 324] on select "Select Residential Mailing Rental Business" at bounding box center [828, 330] width 185 height 31
select select "0"
click at [736, 315] on select "Select Residential Mailing Rental Business" at bounding box center [828, 330] width 185 height 31
click at [1044, 443] on button "Save Address" at bounding box center [1059, 442] width 107 height 32
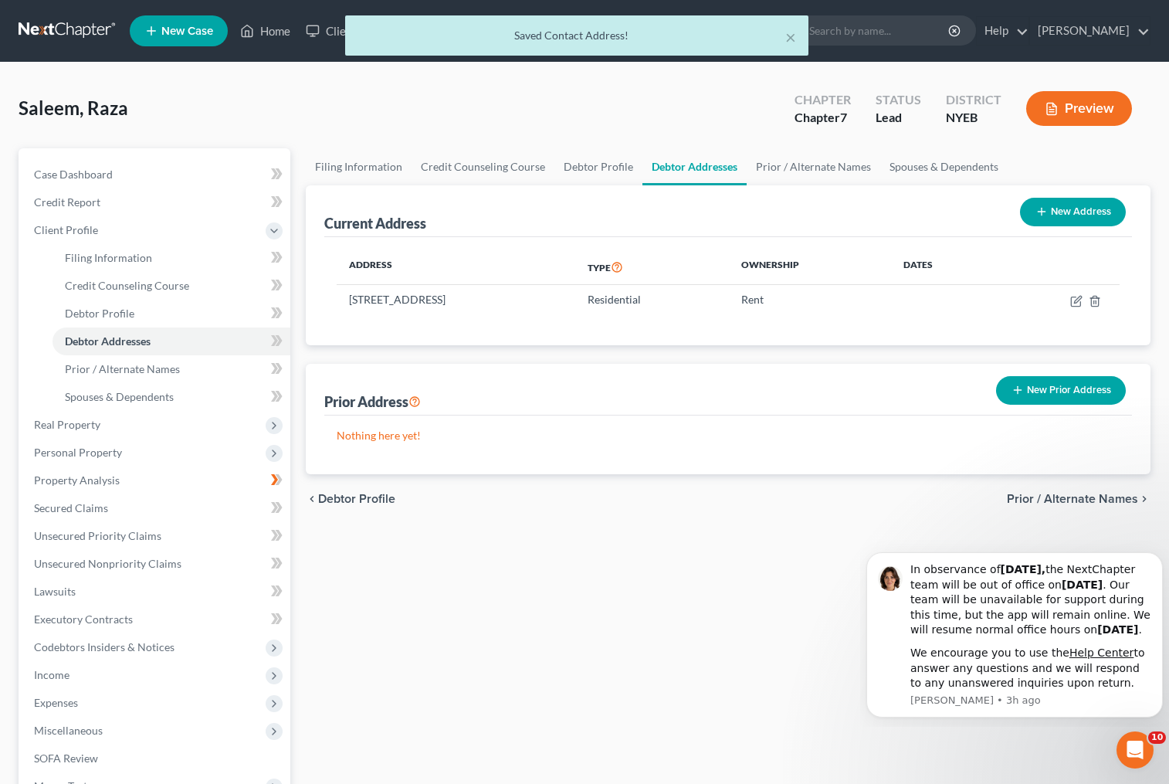
click at [1063, 107] on button "Preview" at bounding box center [1079, 108] width 106 height 35
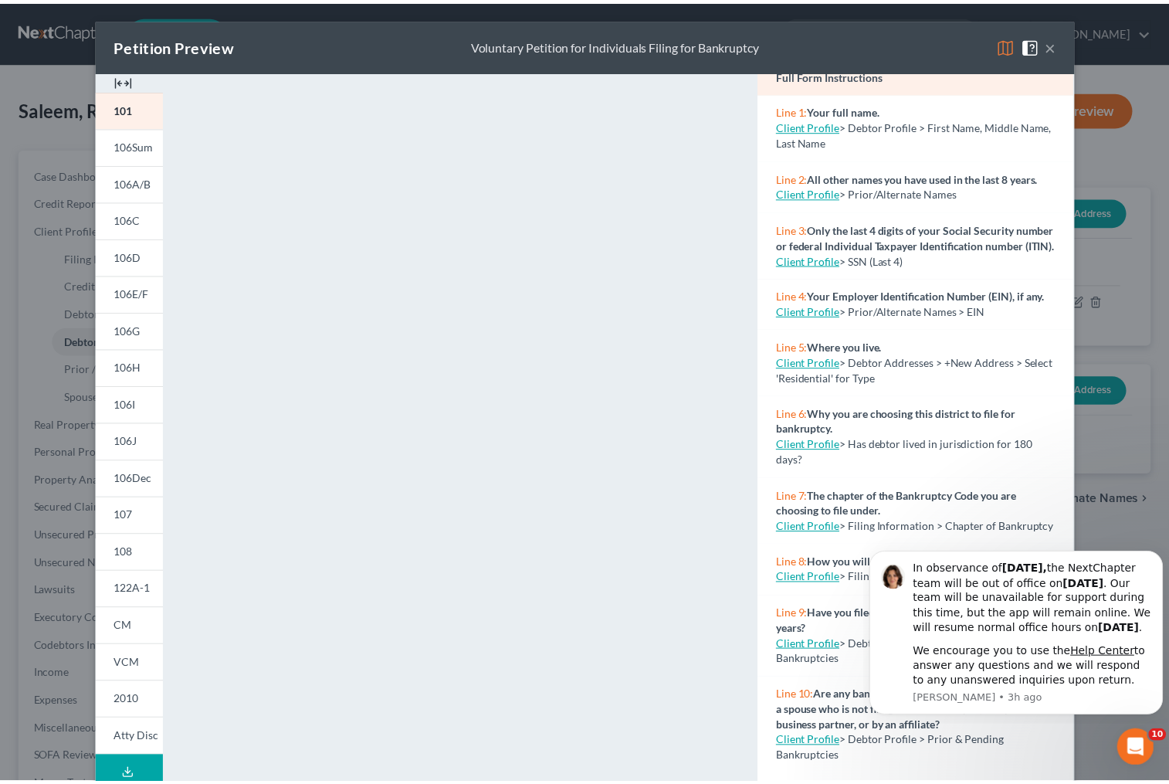
scroll to position [309, 0]
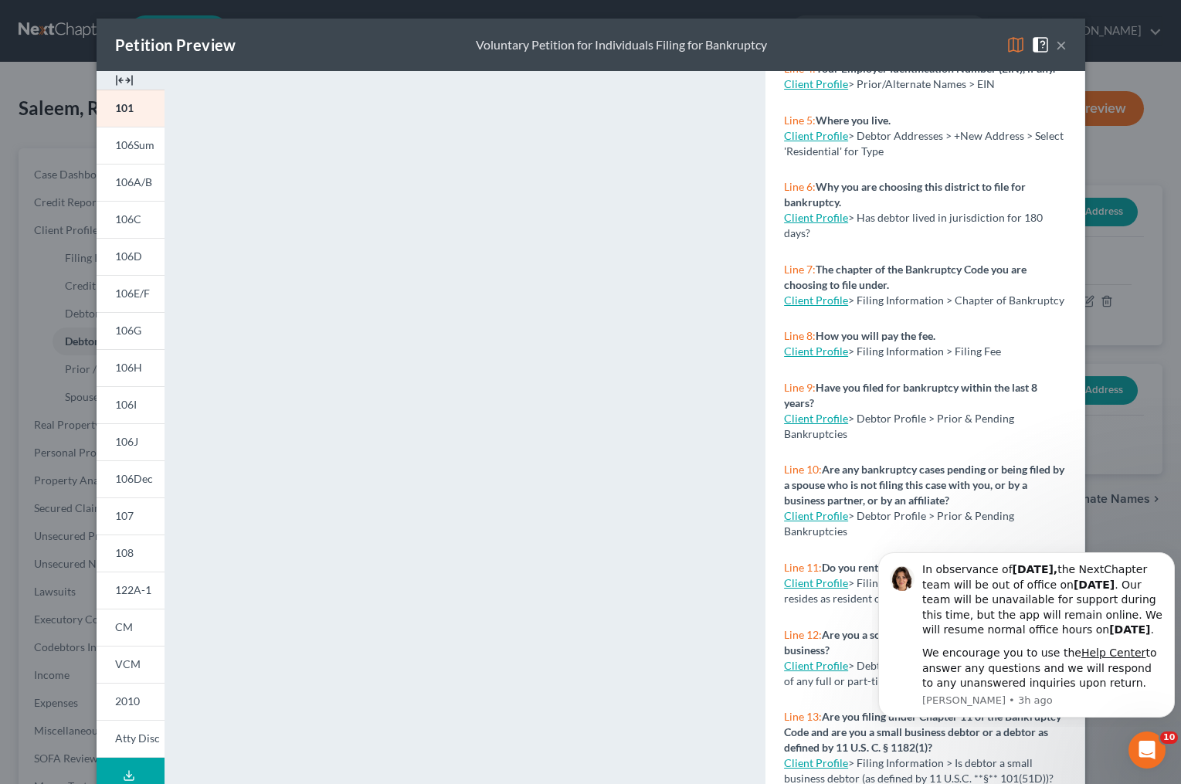
click at [802, 589] on link "Client Profile" at bounding box center [816, 582] width 64 height 13
select select "1"
select select "0"
select select "53"
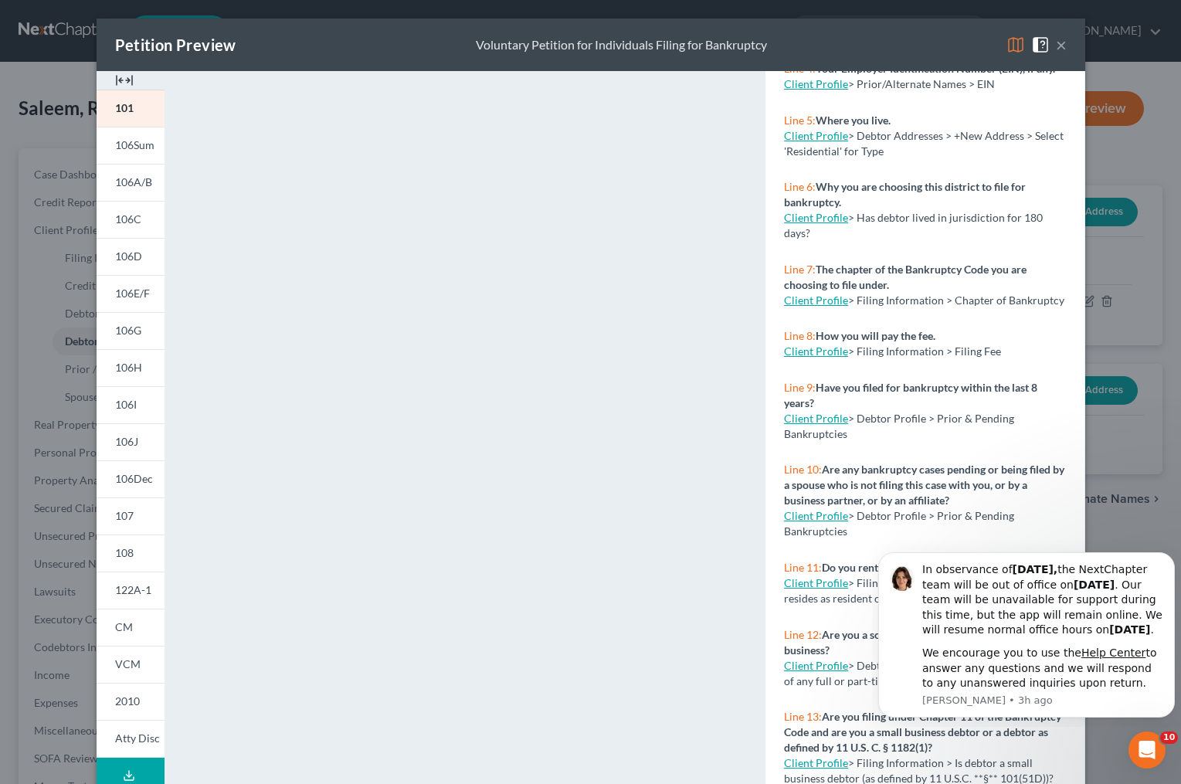
select select "0"
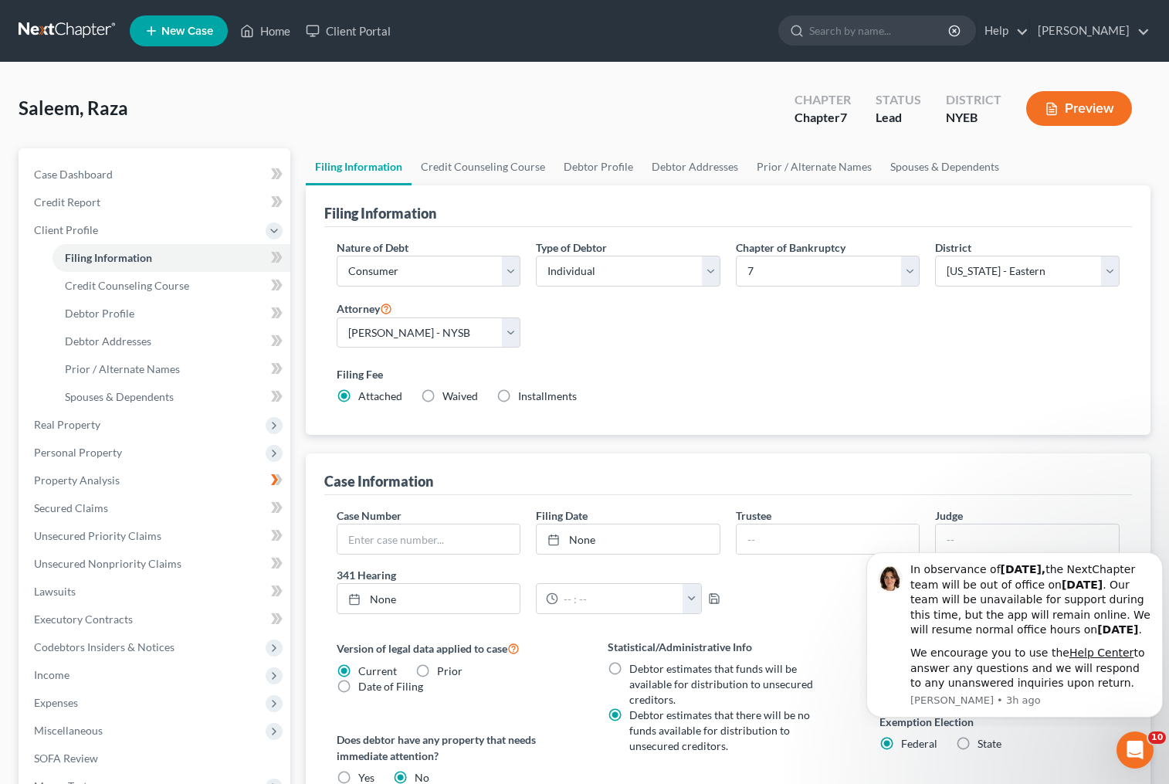
select select "1"
select select "0"
select select "53"
select select "0"
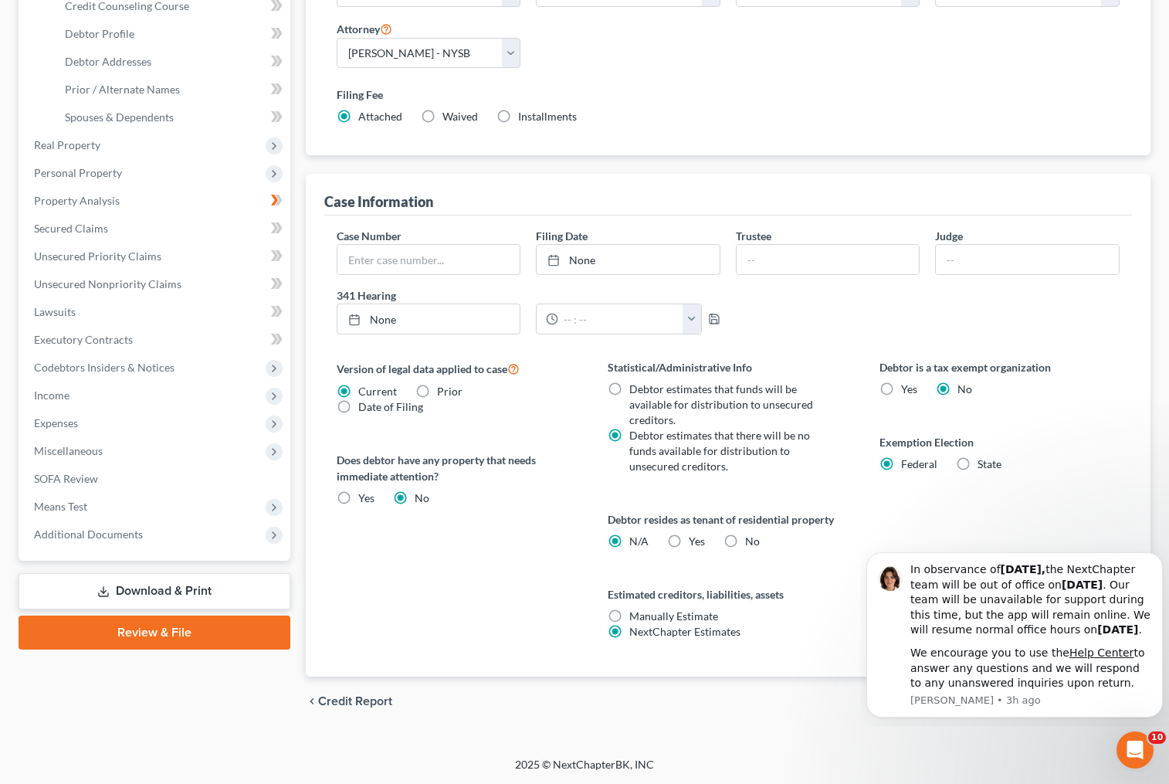
scroll to position [280, 0]
click at [1047, 402] on div "Debtor is a tax exempt organization Yes No Exemption Election Federal State" at bounding box center [1000, 516] width 272 height 317
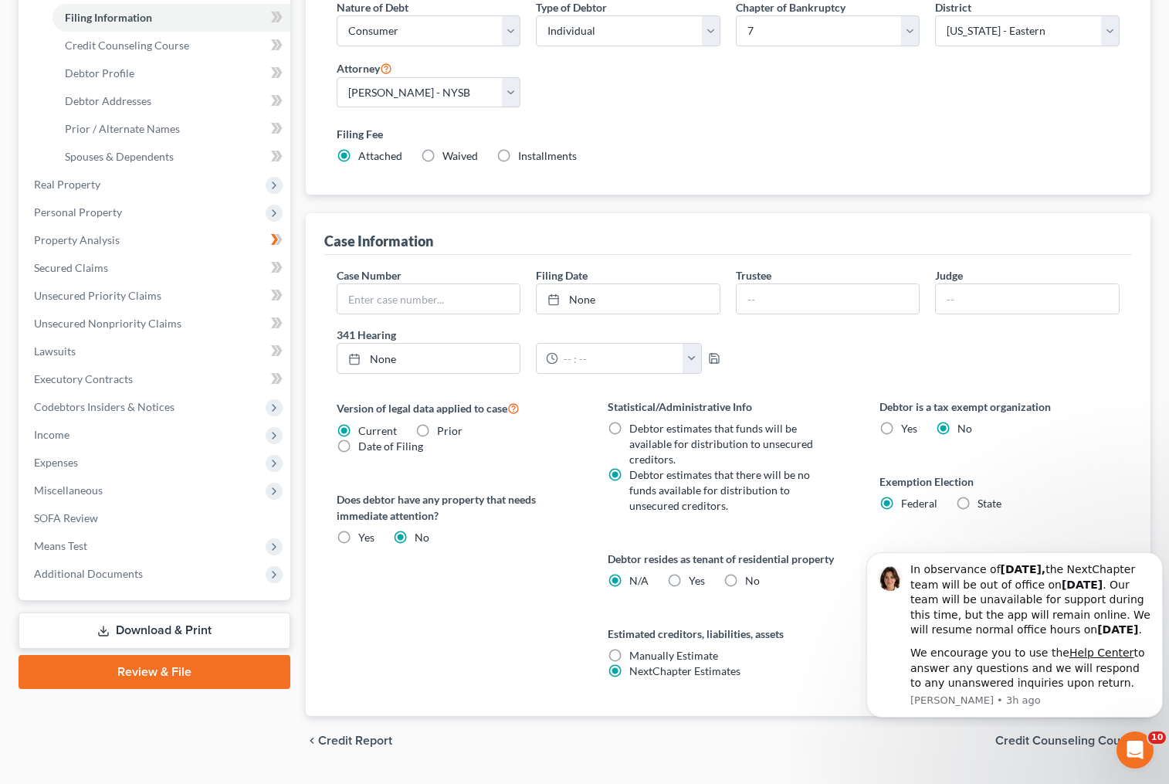
click at [1047, 402] on div "Case Number Filing Date None close Date Time chevron_left [DATE] chevron_right …" at bounding box center [728, 485] width 809 height 461
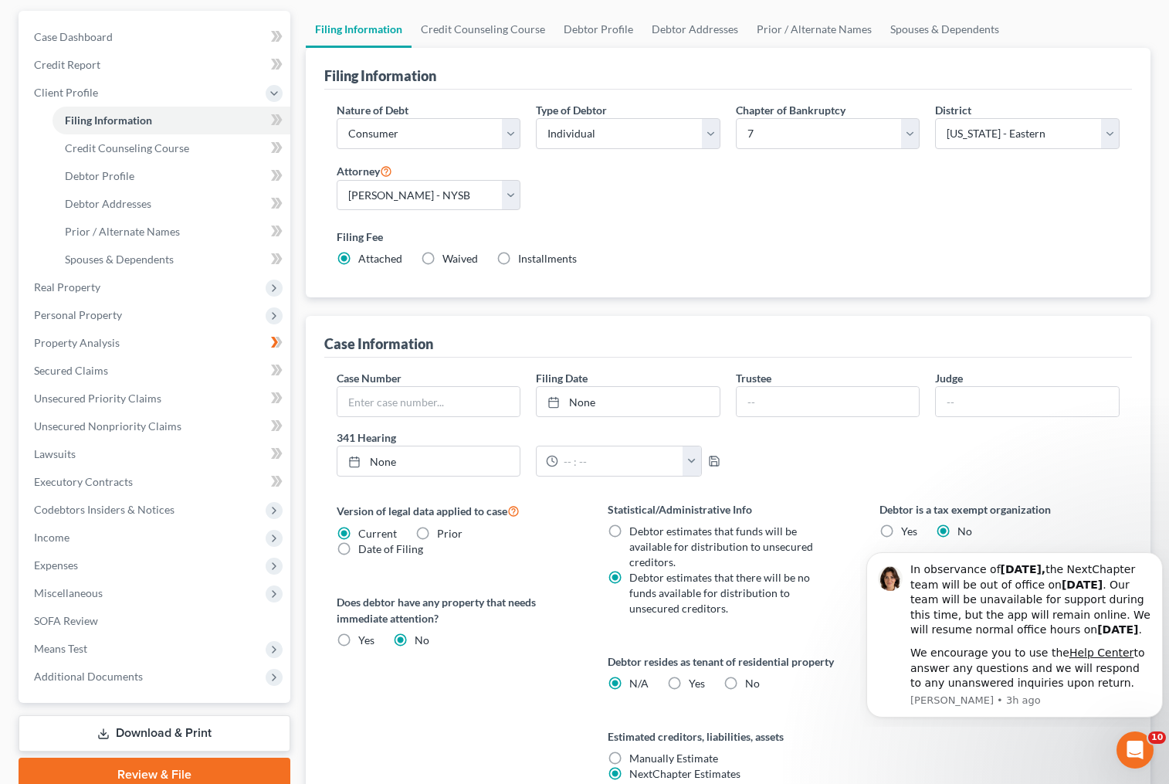
scroll to position [0, 0]
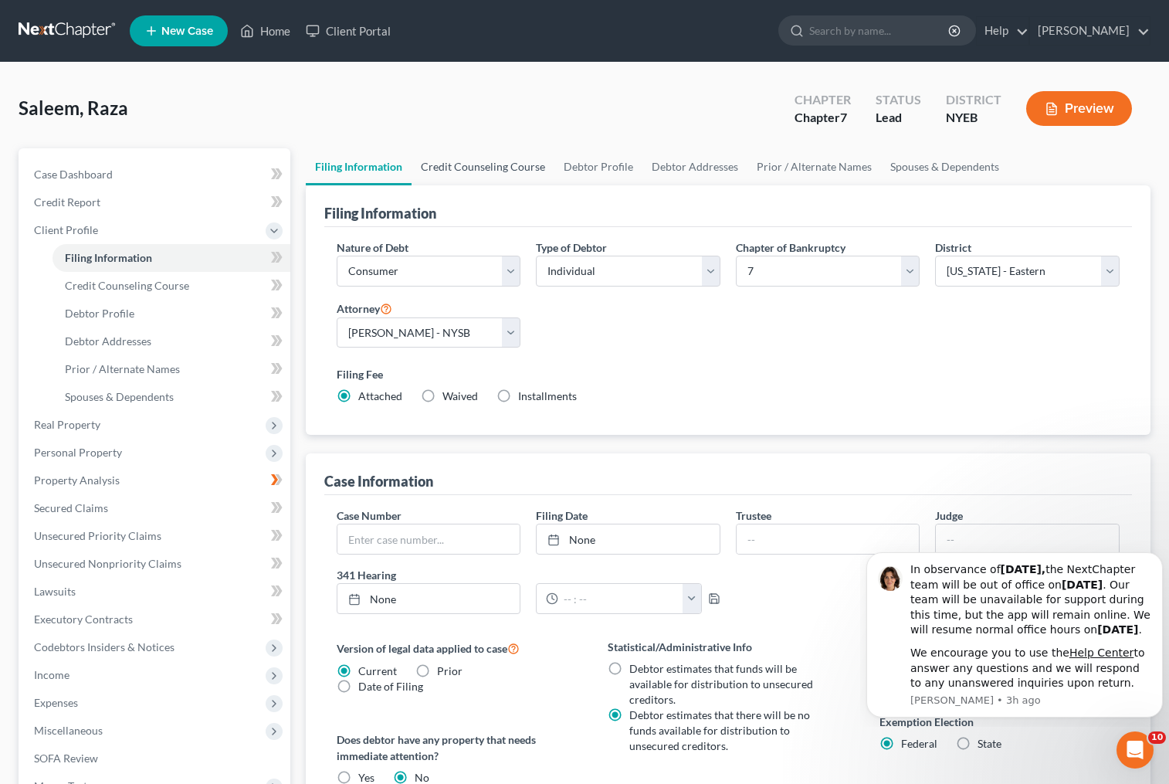
click at [483, 168] on link "Credit Counseling Course" at bounding box center [483, 166] width 143 height 37
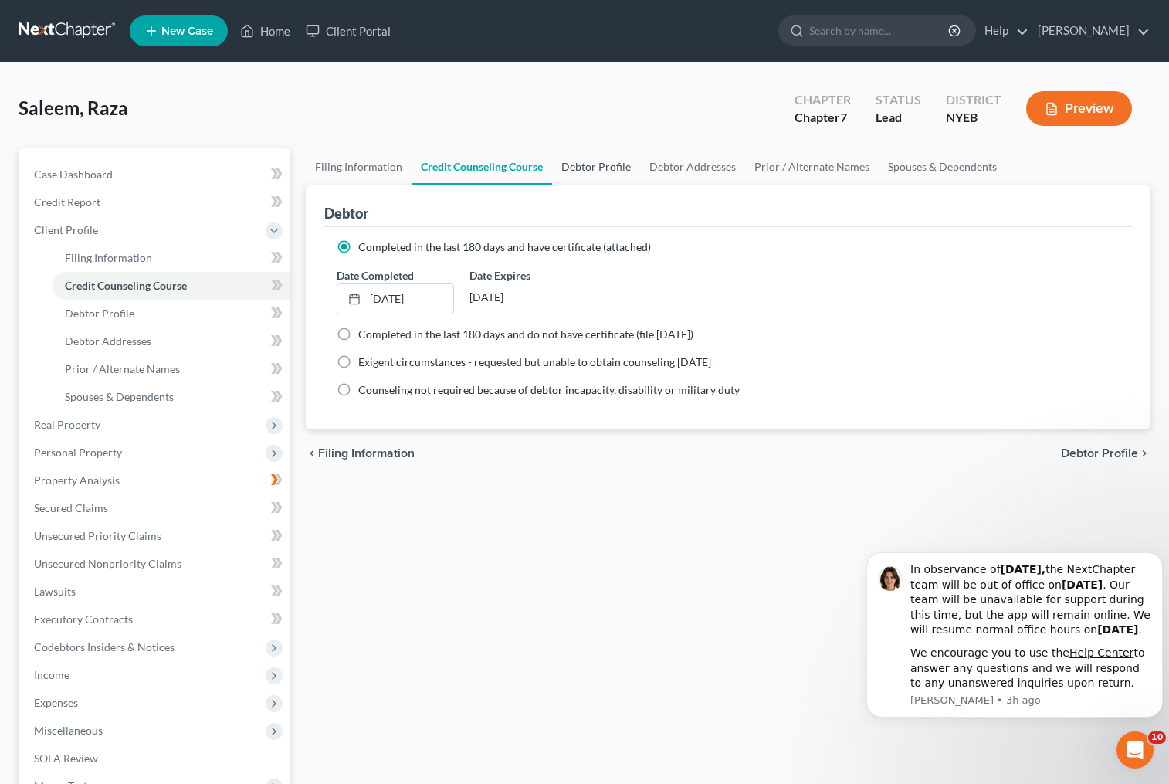
click at [574, 167] on link "Debtor Profile" at bounding box center [596, 166] width 88 height 37
select select "1"
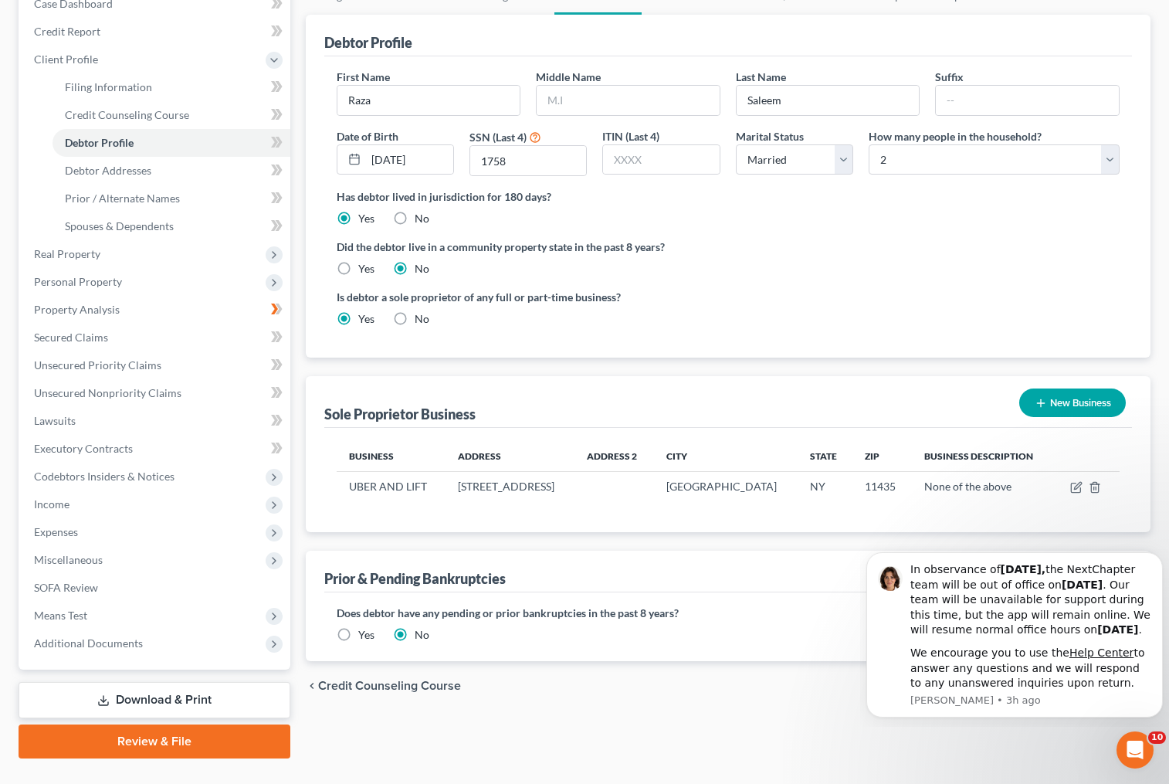
scroll to position [204, 0]
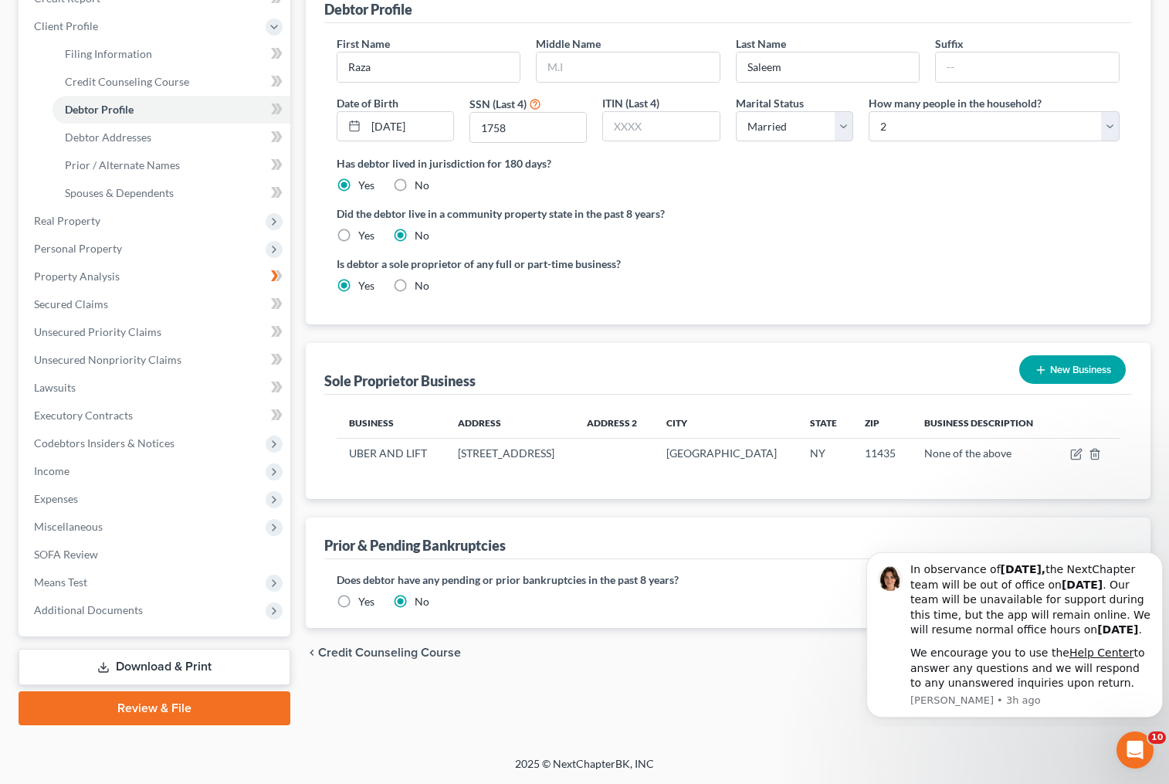
click at [748, 684] on div "Filing Information Credit Counseling Course Debtor Profile Debtor Addresses Pri…" at bounding box center [728, 334] width 861 height 781
click at [800, 537] on div "Prior & Pending Bankruptcies" at bounding box center [728, 538] width 809 height 42
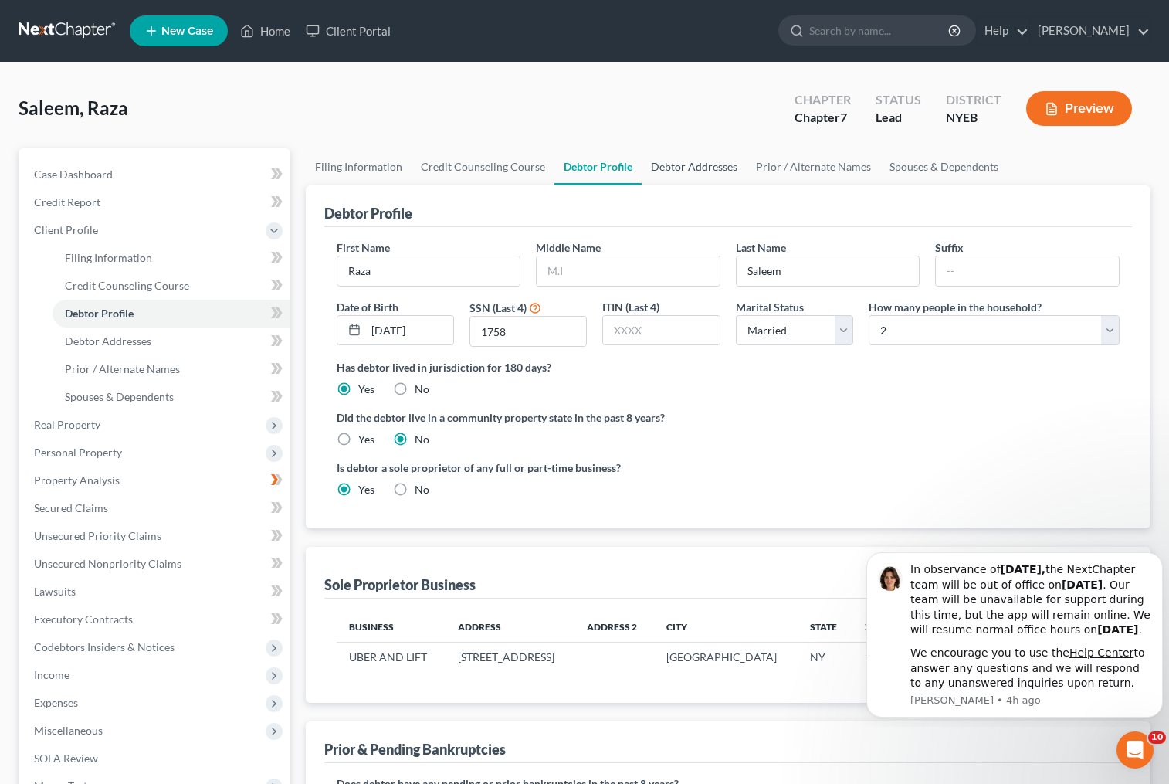
click at [703, 168] on link "Debtor Addresses" at bounding box center [694, 166] width 105 height 37
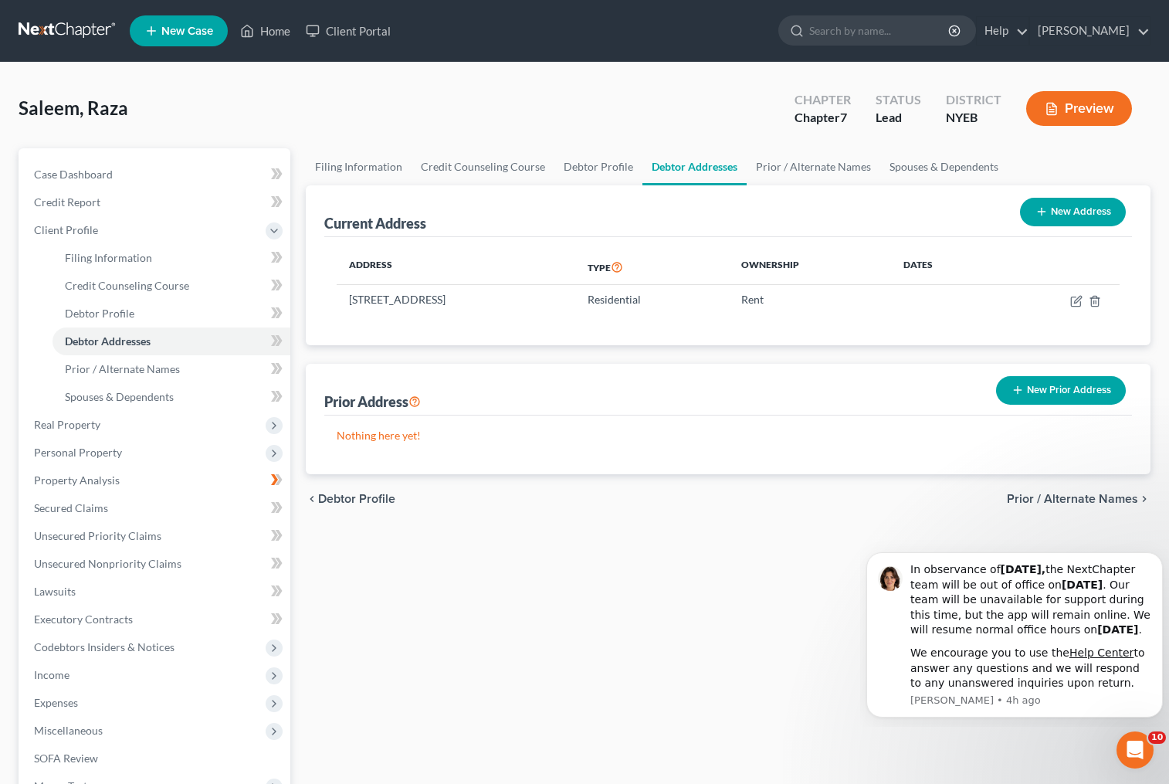
click at [665, 590] on div "Filing Information Credit Counseling Course Debtor Profile Debtor Addresses Pri…" at bounding box center [728, 538] width 861 height 781
click at [1077, 302] on icon "button" at bounding box center [1077, 299] width 7 height 7
select select "35"
select select "40"
select select "0"
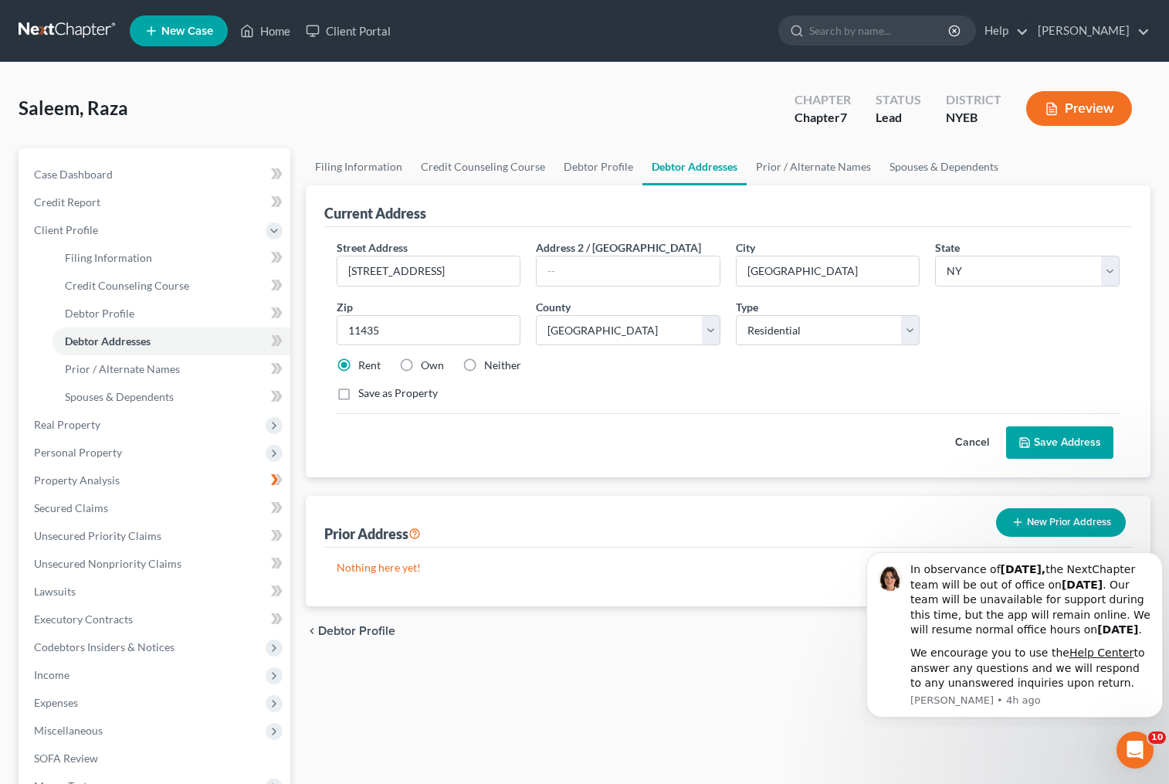
drag, startPoint x: 342, startPoint y: 392, endPoint x: 500, endPoint y: 437, distance: 164.5
click at [358, 392] on label "Save as Property" at bounding box center [398, 392] width 80 height 15
click at [364, 392] on input "Save as Property" at bounding box center [369, 390] width 10 height 10
checkbox input "true"
click at [1066, 449] on button "Save Address" at bounding box center [1059, 442] width 107 height 32
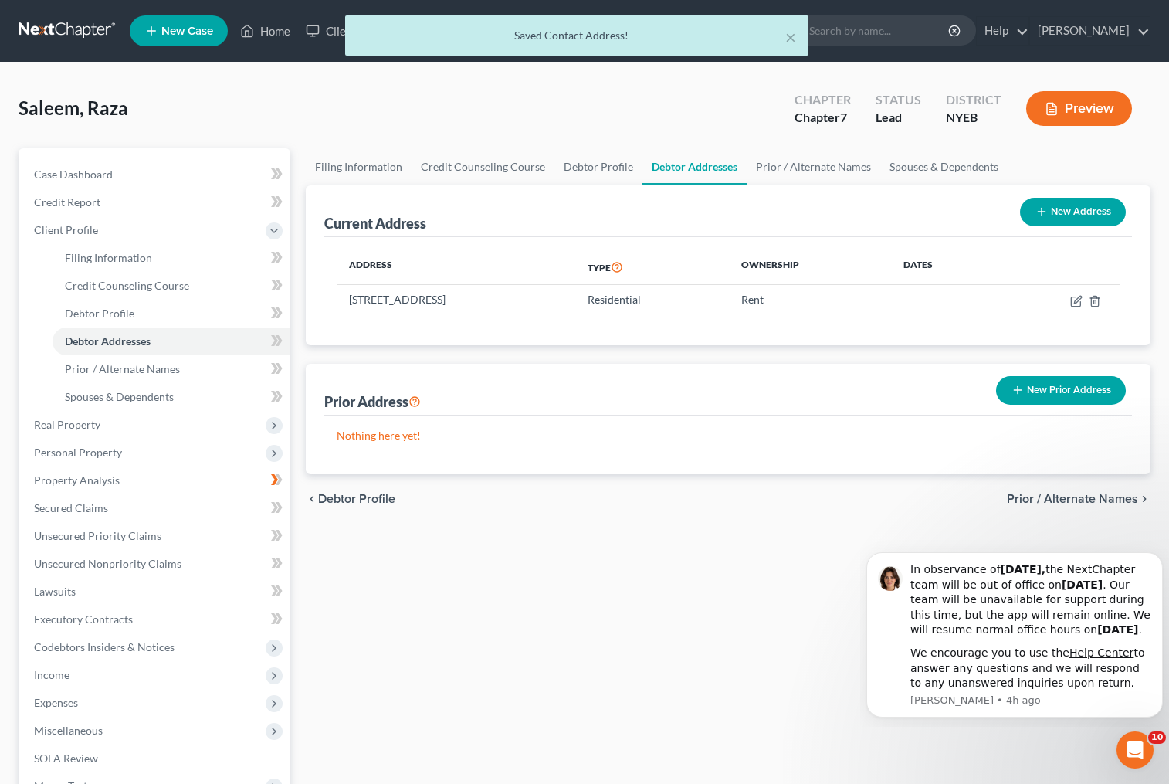
click at [1082, 111] on button "Preview" at bounding box center [1079, 108] width 106 height 35
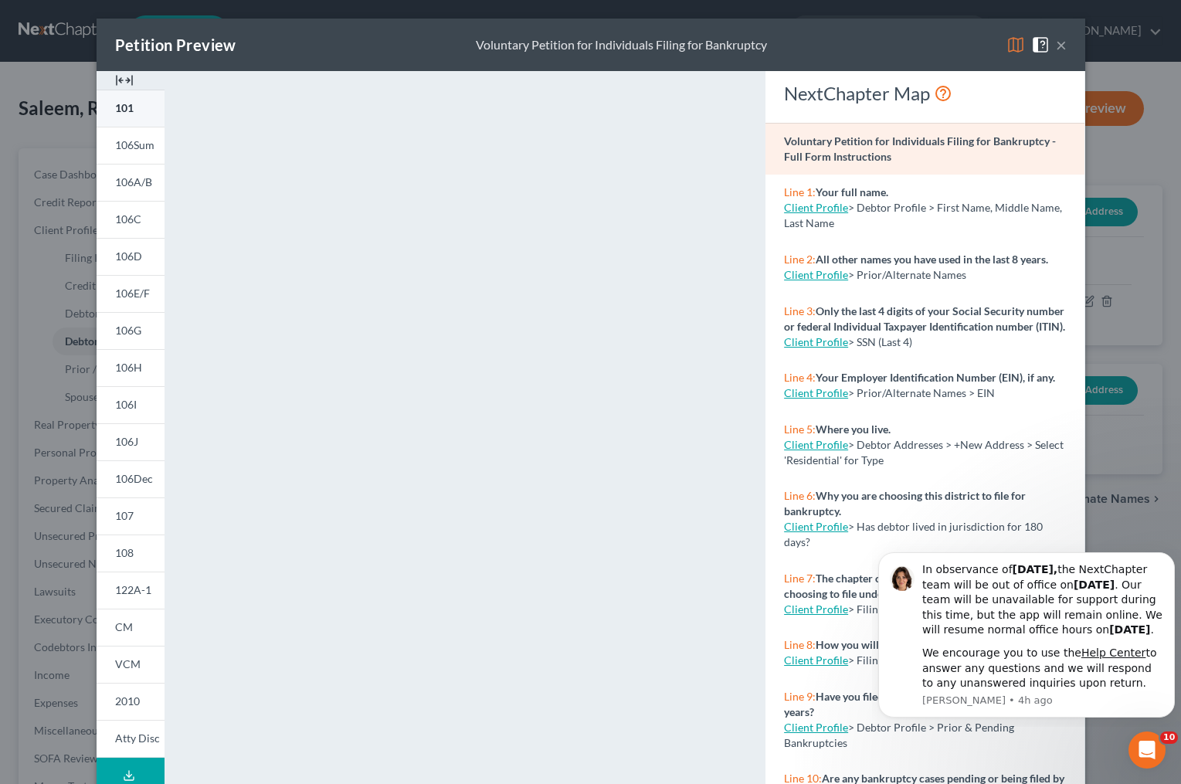
click at [124, 103] on span "101" at bounding box center [124, 107] width 19 height 13
click at [1059, 43] on button "×" at bounding box center [1061, 45] width 11 height 19
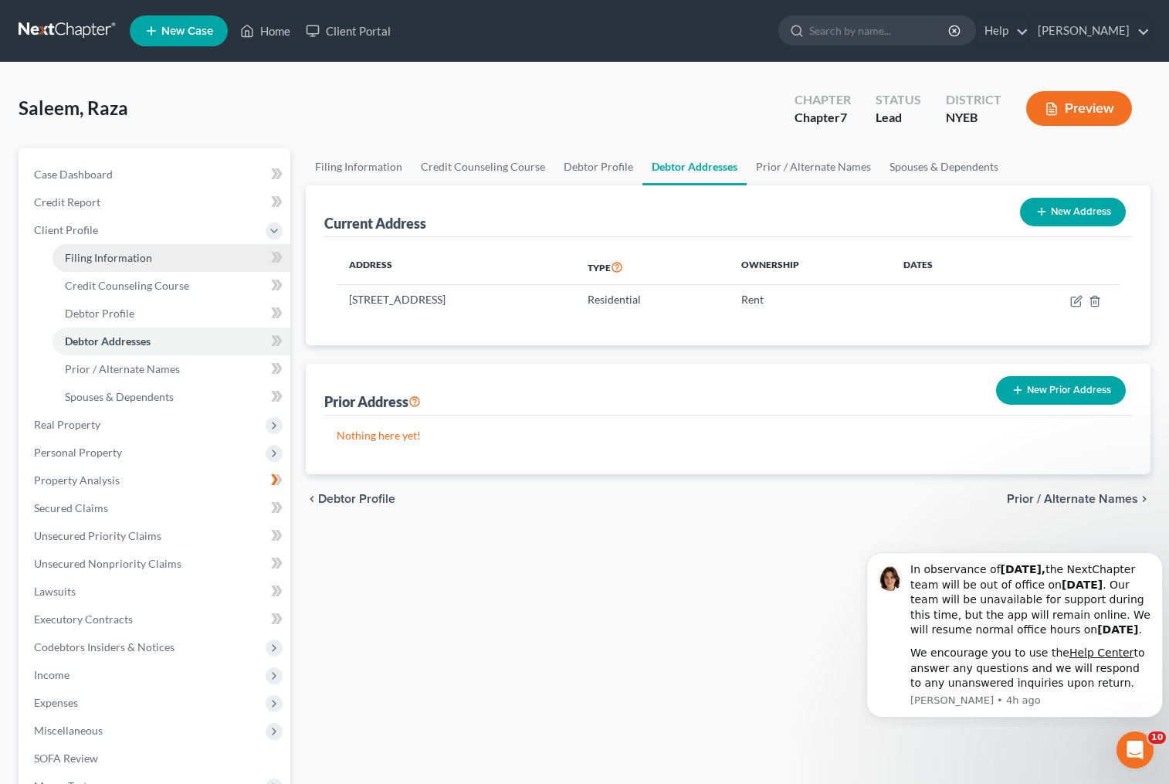
click at [122, 251] on span "Filing Information" at bounding box center [108, 257] width 87 height 13
select select "1"
select select "0"
select select "53"
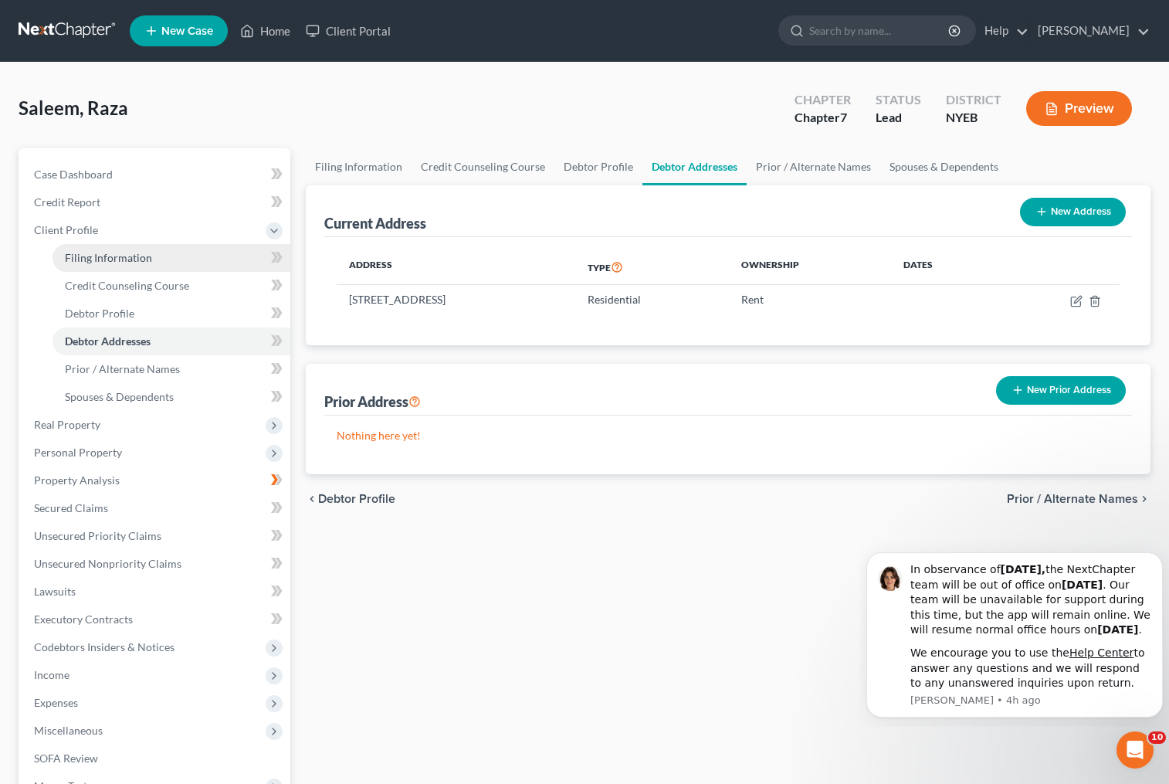
select select "0"
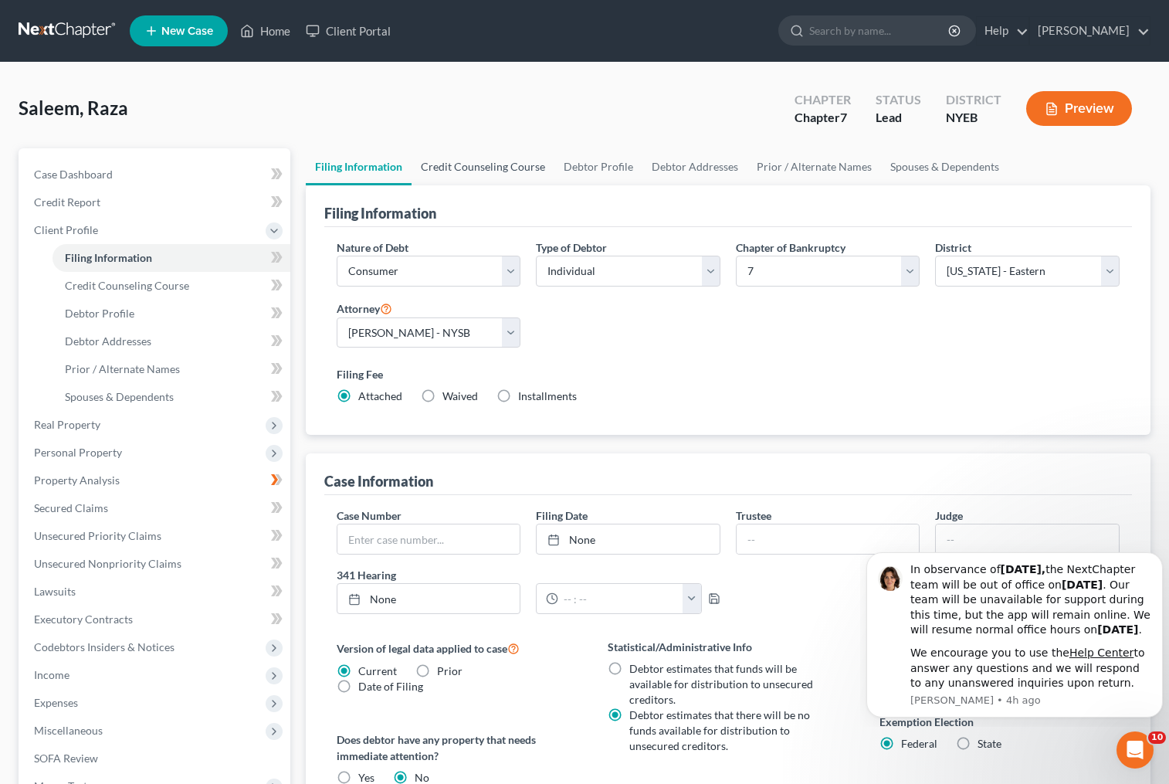
click at [471, 174] on link "Credit Counseling Course" at bounding box center [483, 166] width 143 height 37
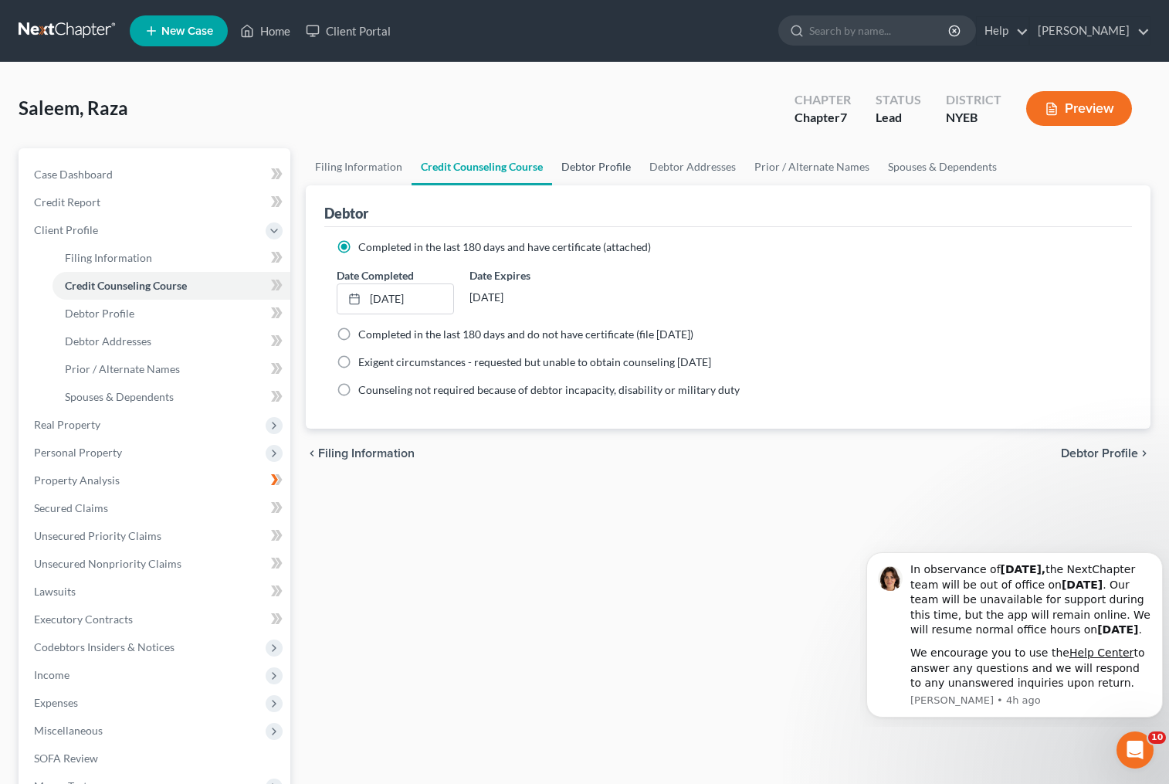
click at [586, 173] on link "Debtor Profile" at bounding box center [596, 166] width 88 height 37
select select "1"
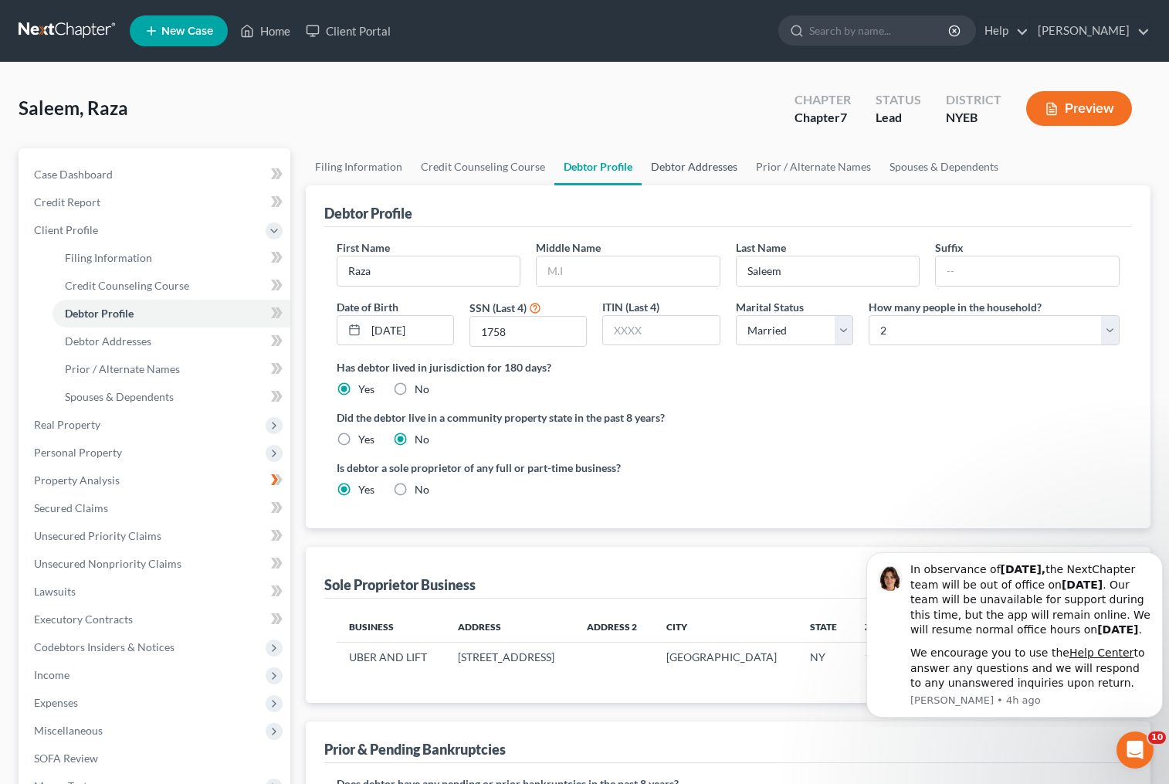
click at [683, 165] on link "Debtor Addresses" at bounding box center [694, 166] width 105 height 37
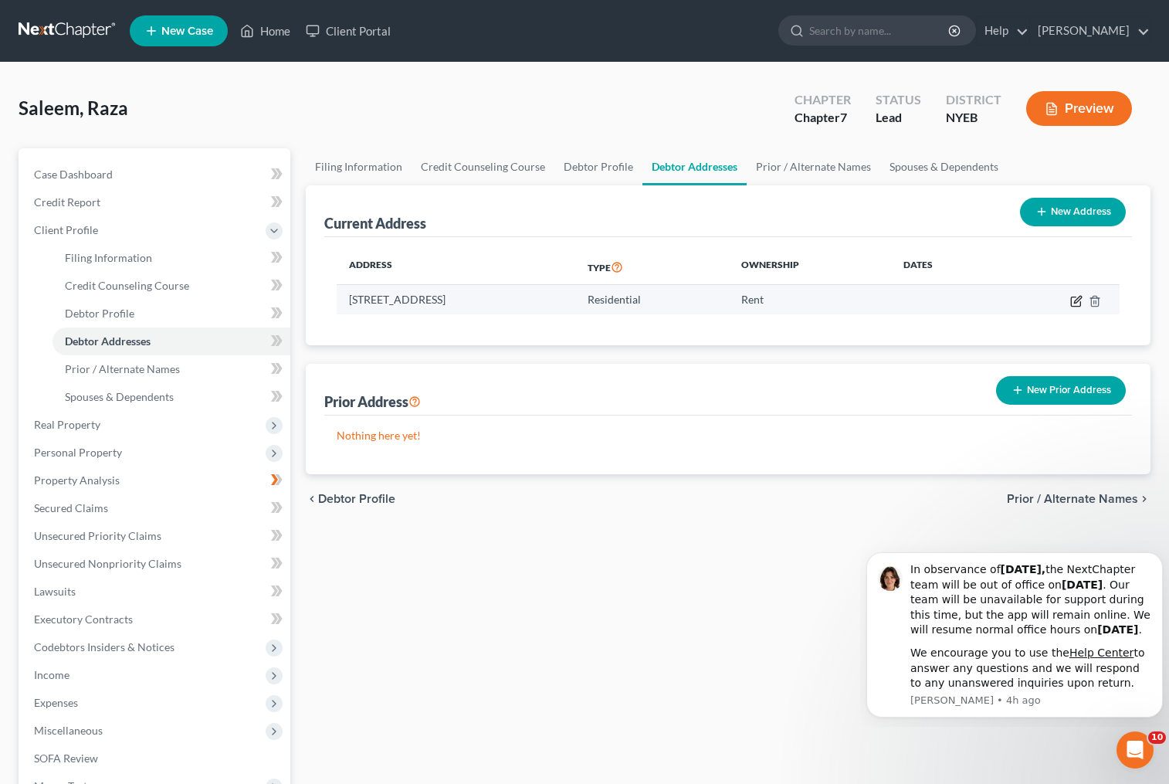
click at [1076, 303] on icon "button" at bounding box center [1077, 299] width 7 height 7
select select "35"
select select "40"
select select "0"
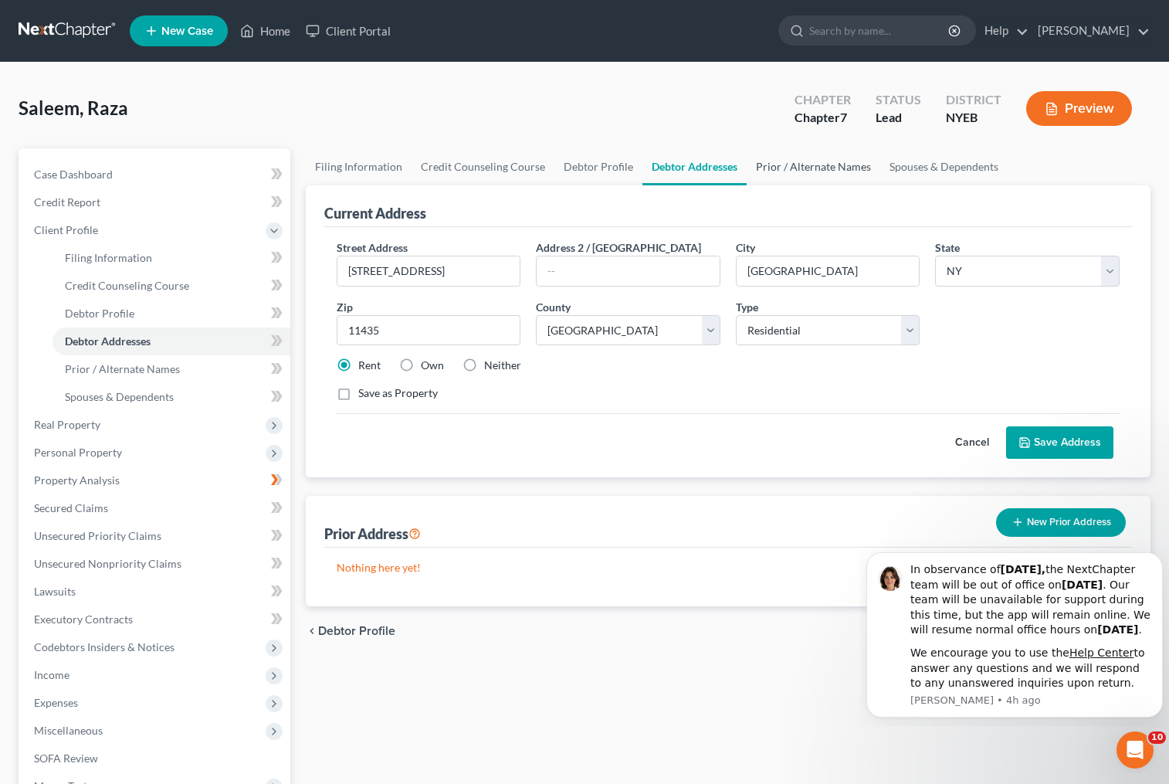
click at [803, 169] on link "Prior / Alternate Names" at bounding box center [814, 166] width 134 height 37
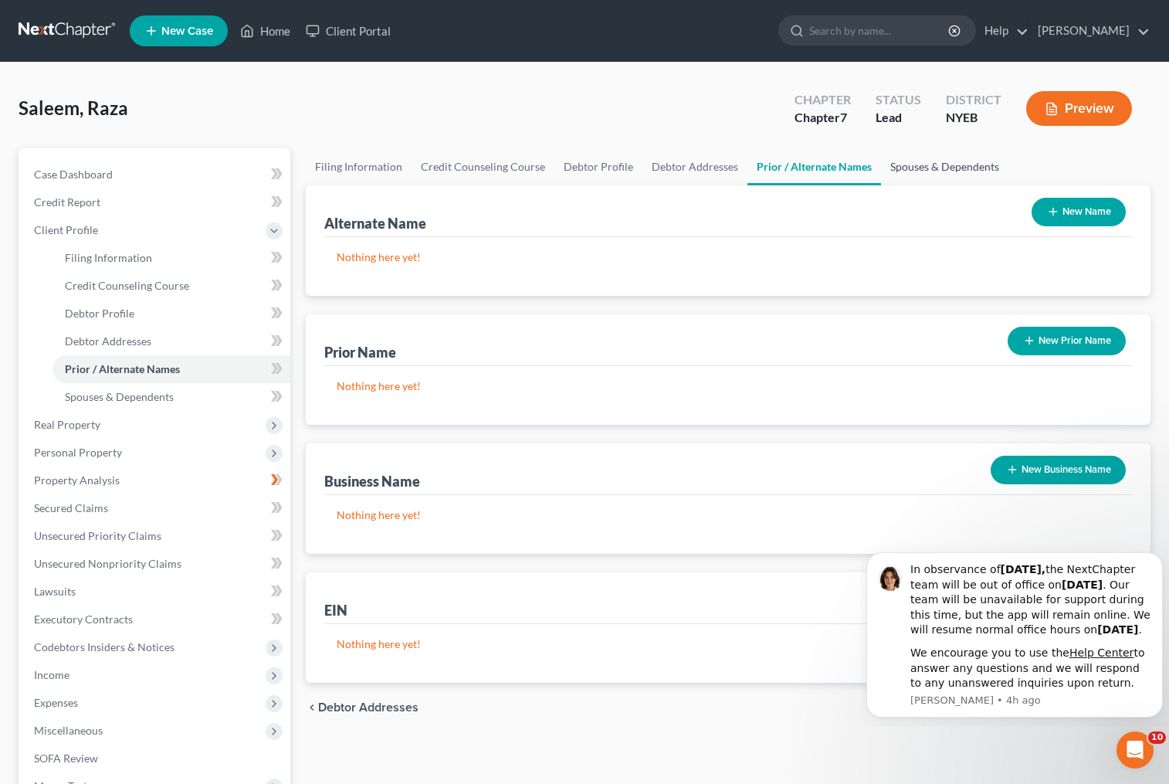
click at [902, 170] on link "Spouses & Dependents" at bounding box center [944, 166] width 127 height 37
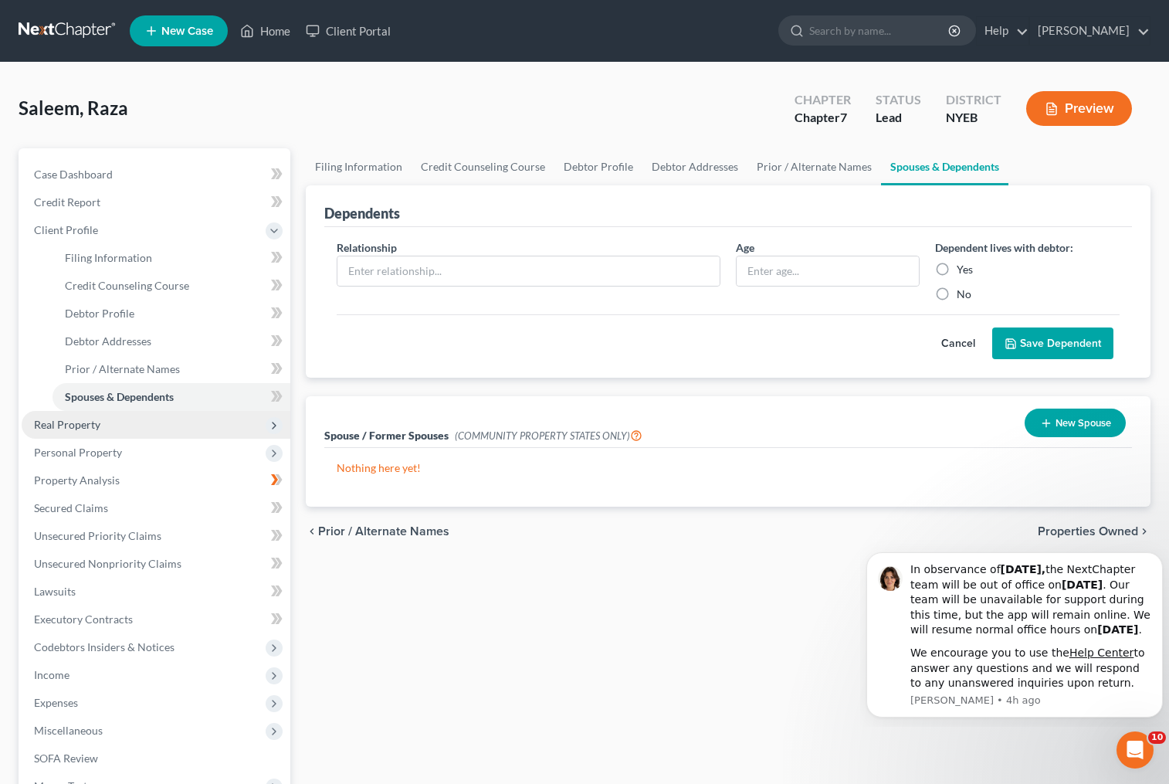
click at [86, 422] on span "Real Property" at bounding box center [67, 424] width 66 height 13
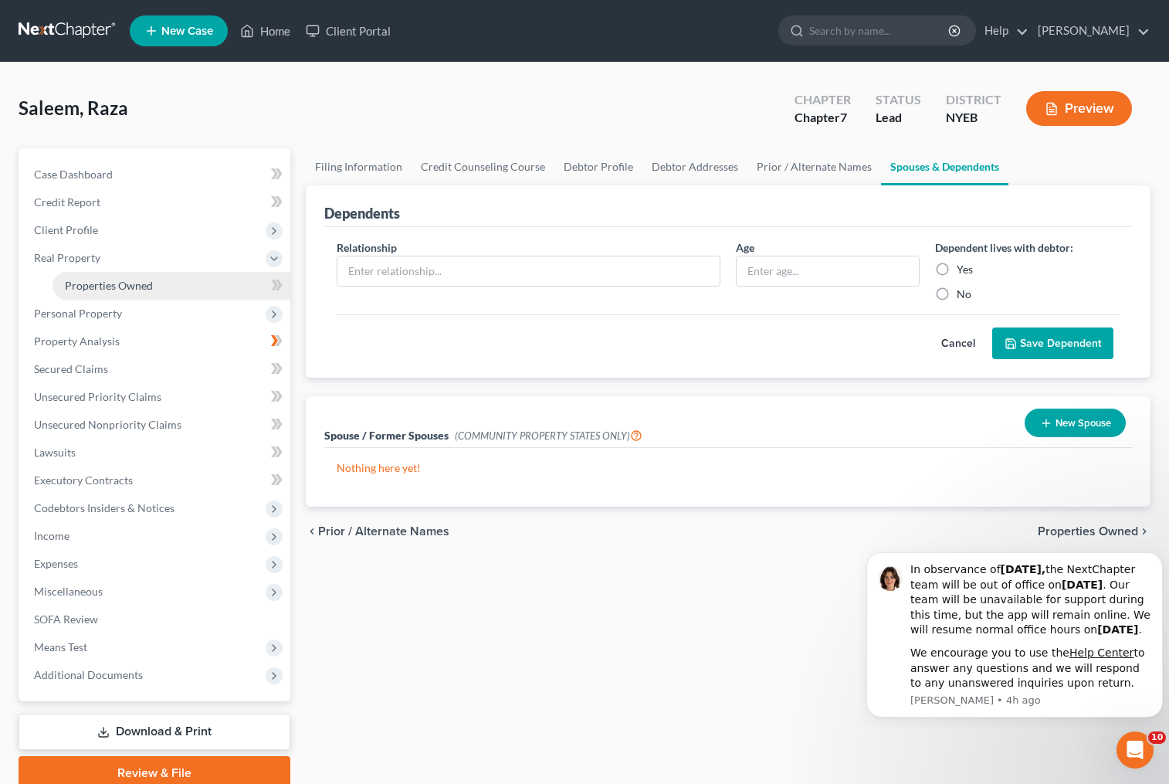
click at [119, 288] on span "Properties Owned" at bounding box center [109, 285] width 88 height 13
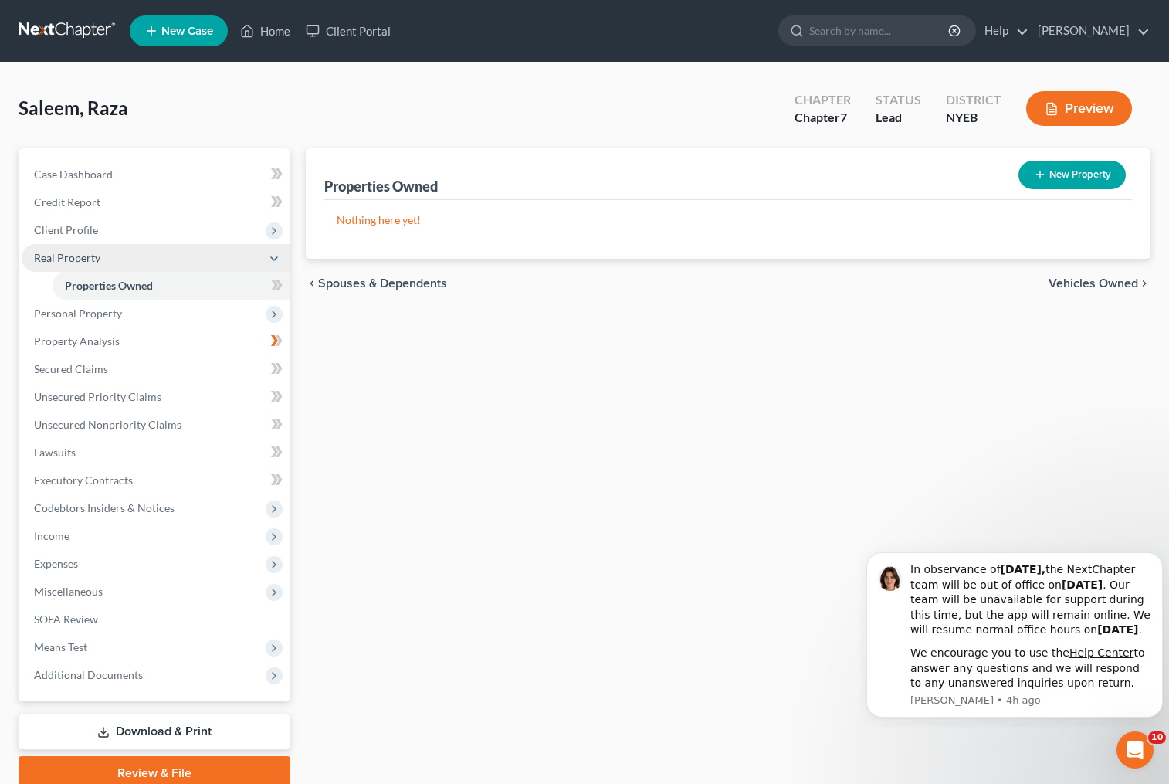
click at [88, 256] on span "Real Property" at bounding box center [67, 257] width 66 height 13
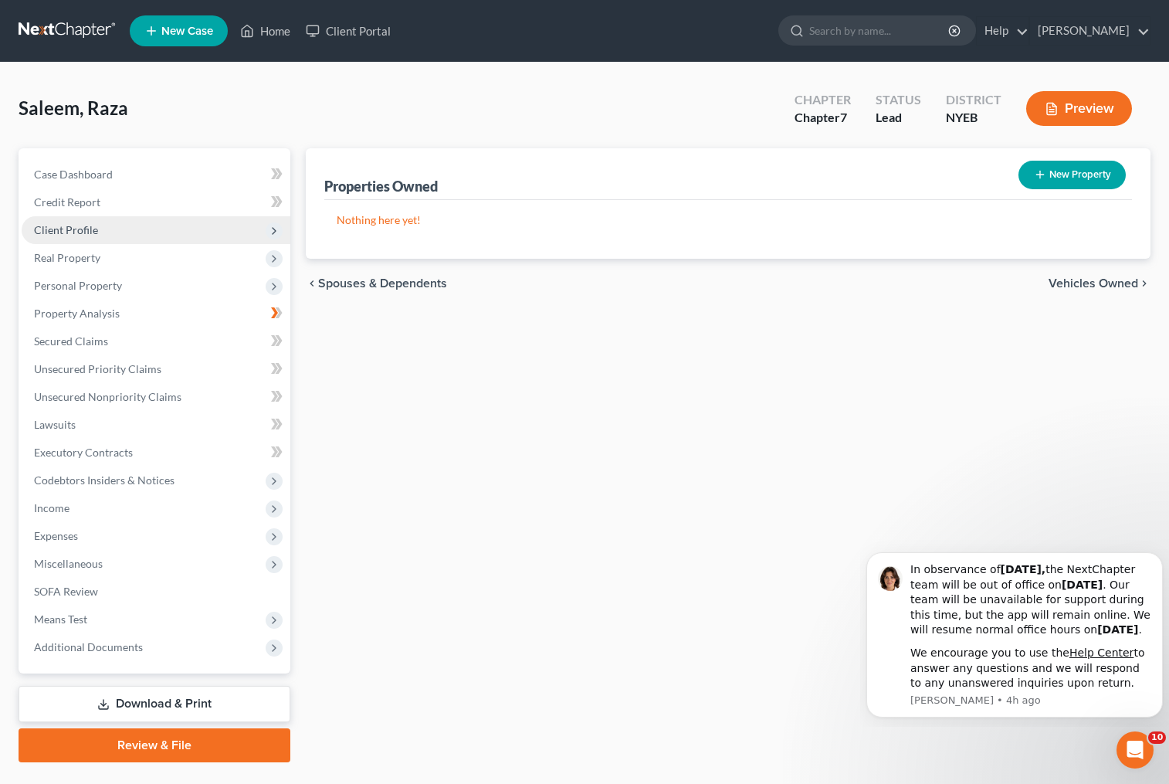
click at [89, 234] on span "Client Profile" at bounding box center [66, 229] width 64 height 13
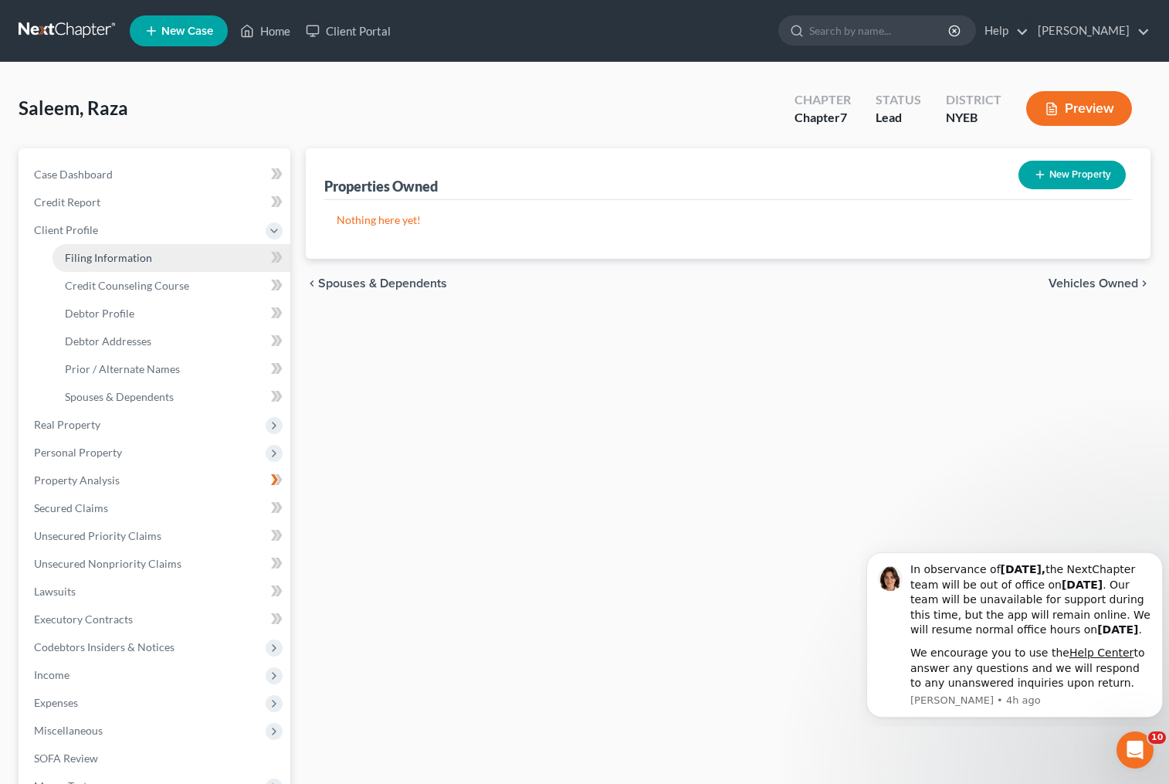
click at [163, 259] on link "Filing Information" at bounding box center [172, 258] width 238 height 28
select select "1"
select select "0"
select select "53"
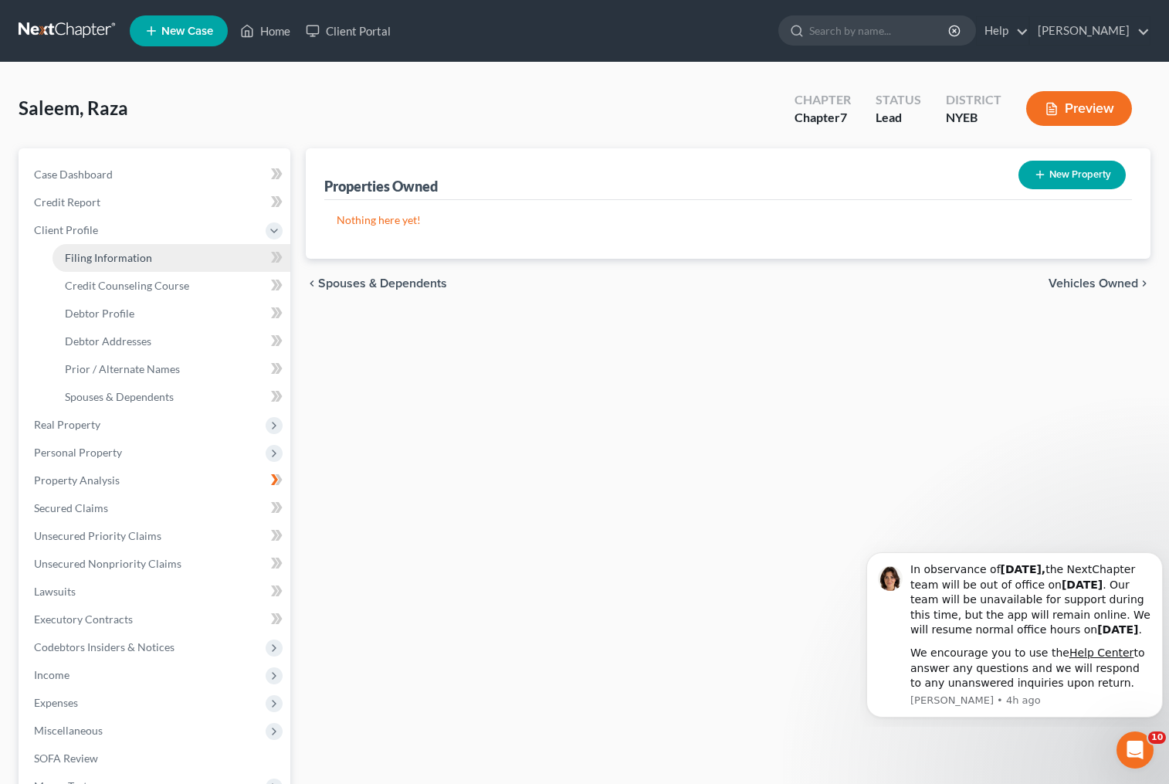
select select "0"
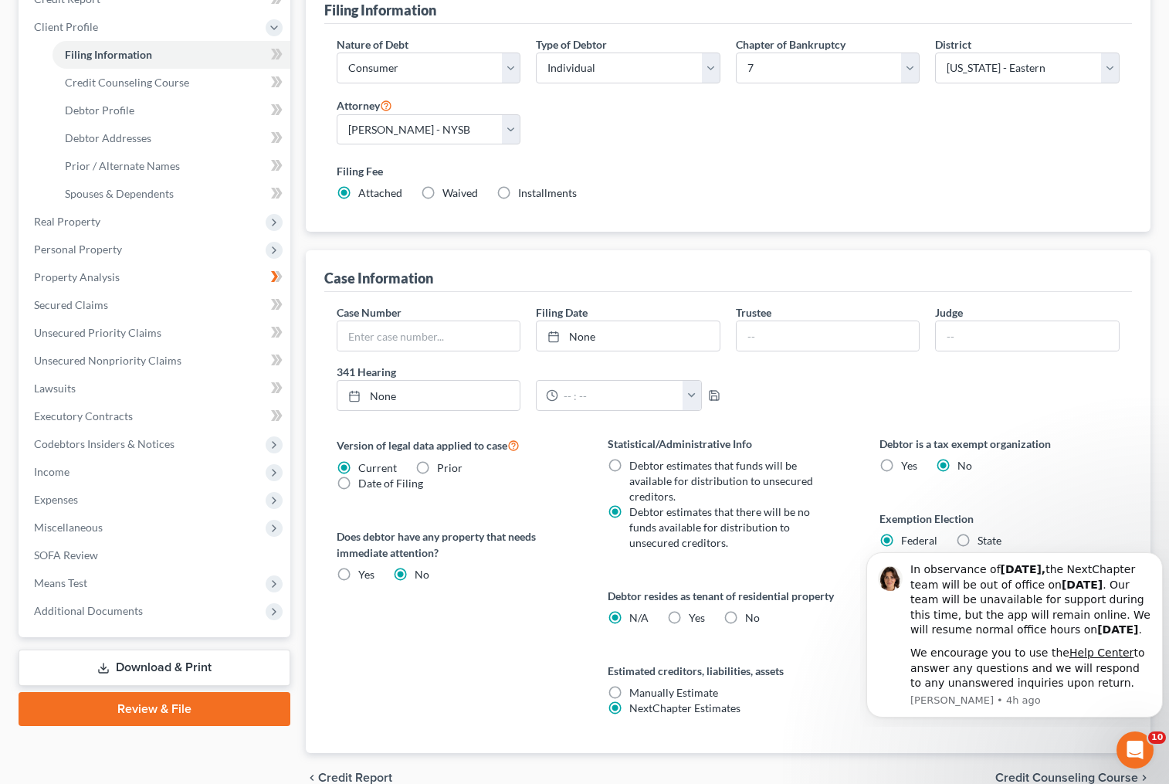
scroll to position [232, 0]
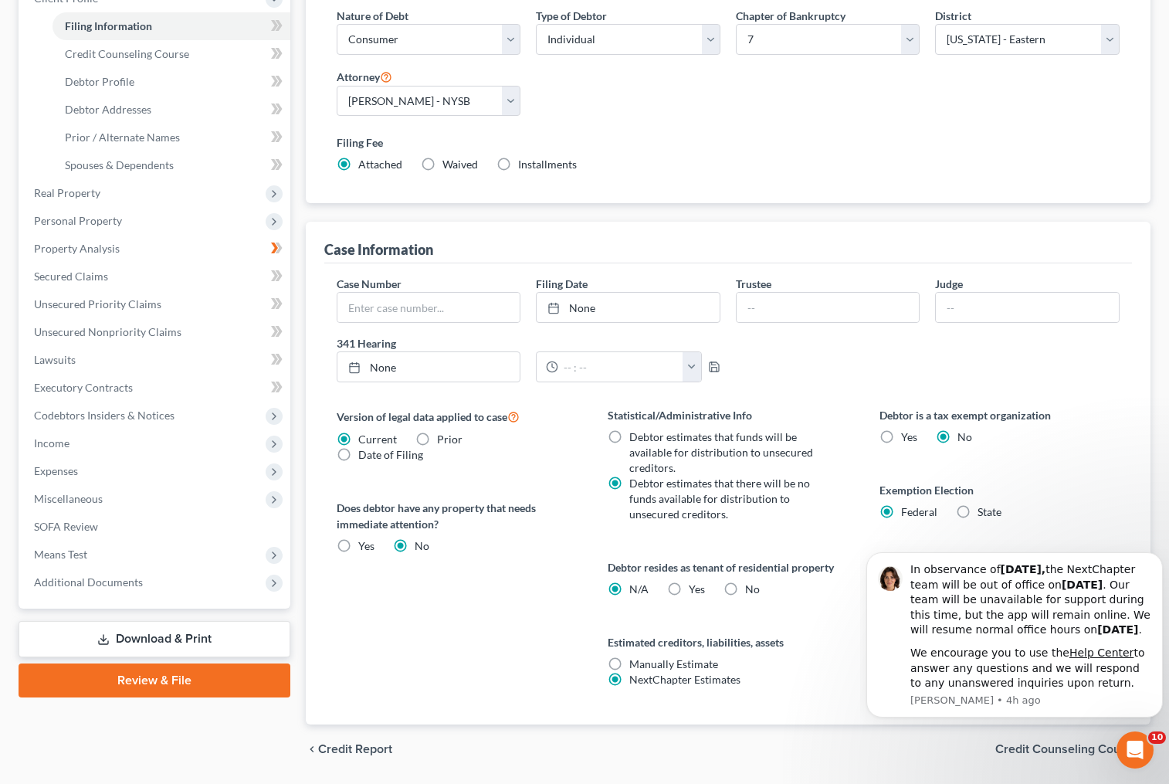
click at [689, 591] on label "Yes Yes" at bounding box center [697, 588] width 16 height 15
click at [695, 591] on input "Yes Yes" at bounding box center [700, 586] width 10 height 10
radio input "true"
radio input "false"
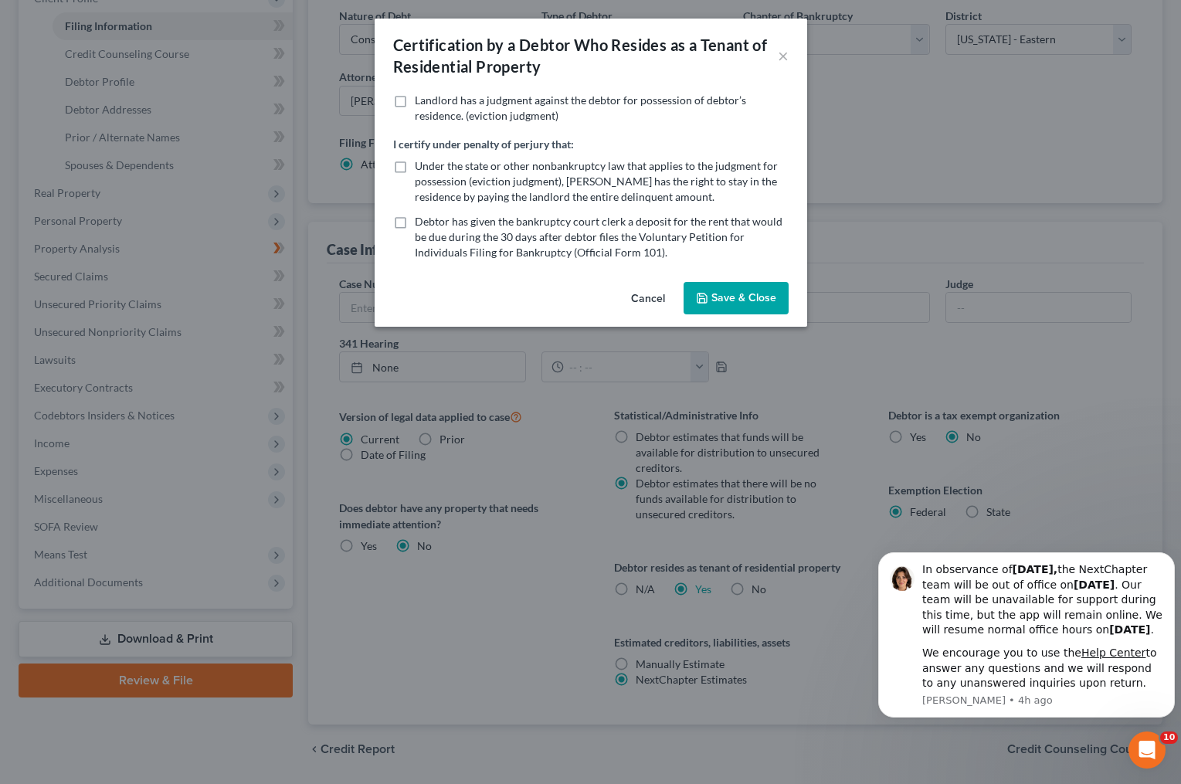
click at [415, 168] on label "Under the state or other nonbankruptcy law that applies to the judgment for pos…" at bounding box center [602, 181] width 374 height 46
click at [421, 168] on input "Under the state or other nonbankruptcy law that applies to the judgment for pos…" at bounding box center [426, 163] width 10 height 10
checkbox input "true"
click at [758, 298] on button "Save & Close" at bounding box center [735, 298] width 105 height 32
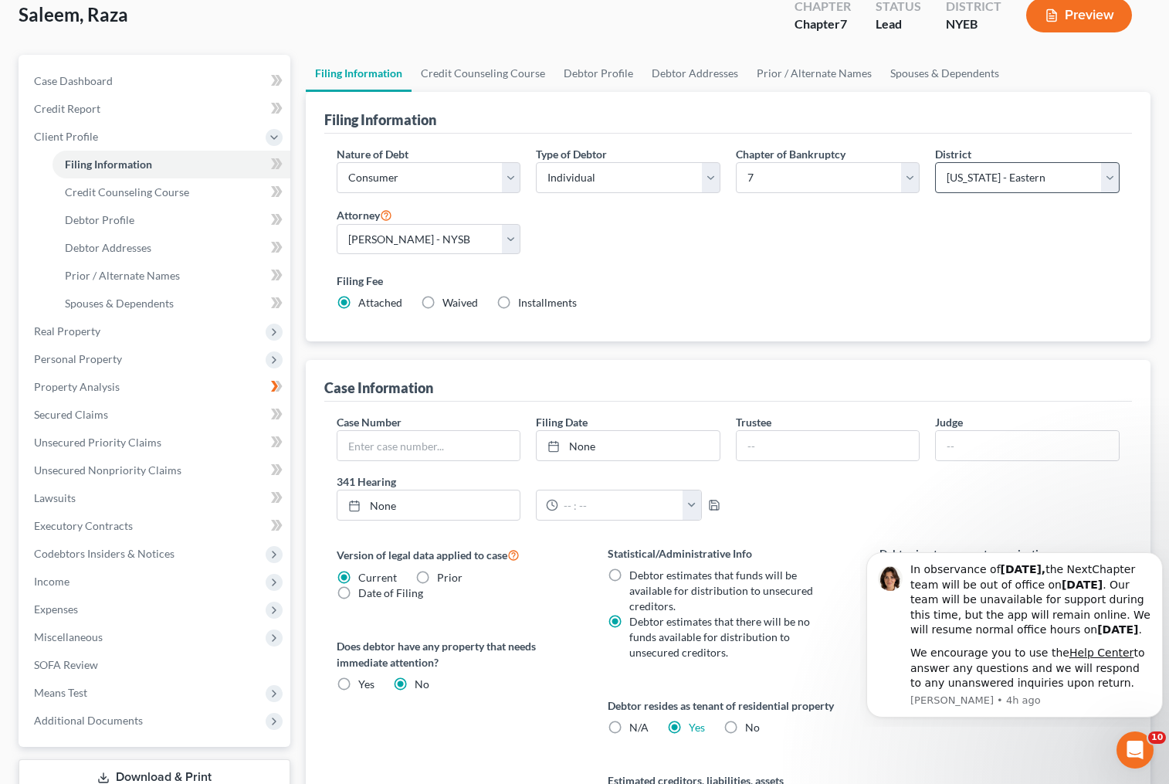
scroll to position [0, 0]
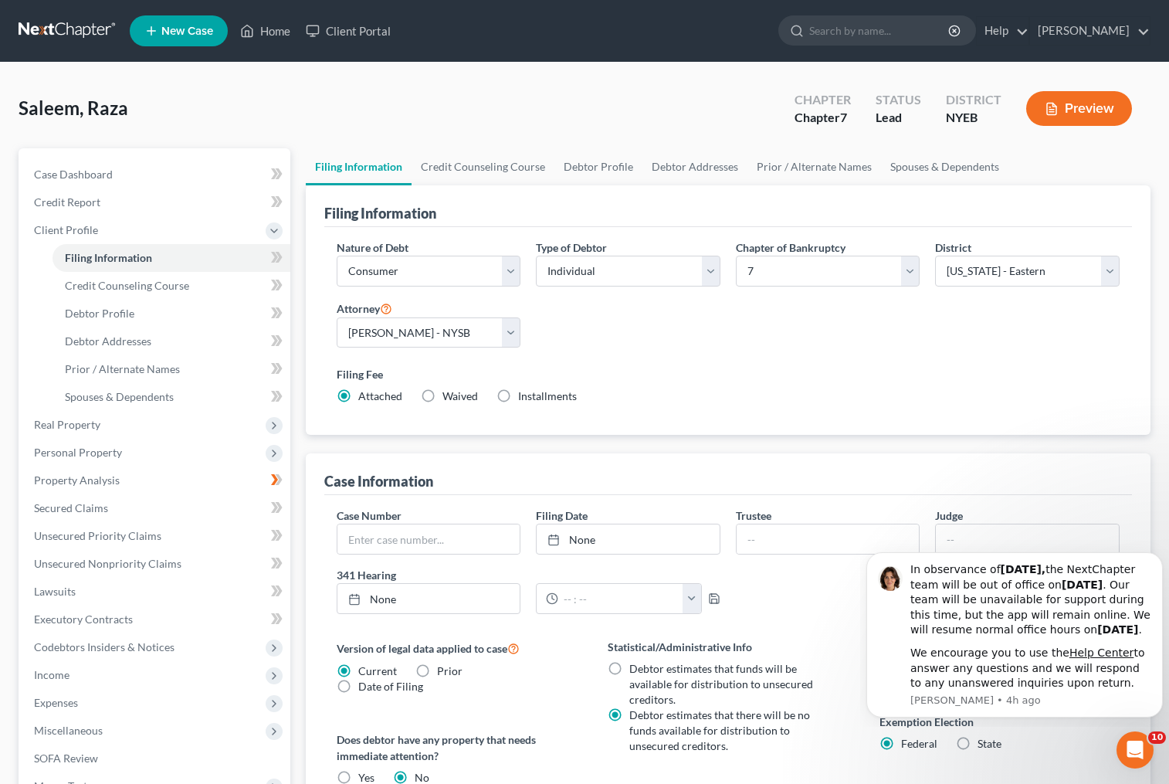
click at [1070, 104] on button "Preview" at bounding box center [1079, 108] width 106 height 35
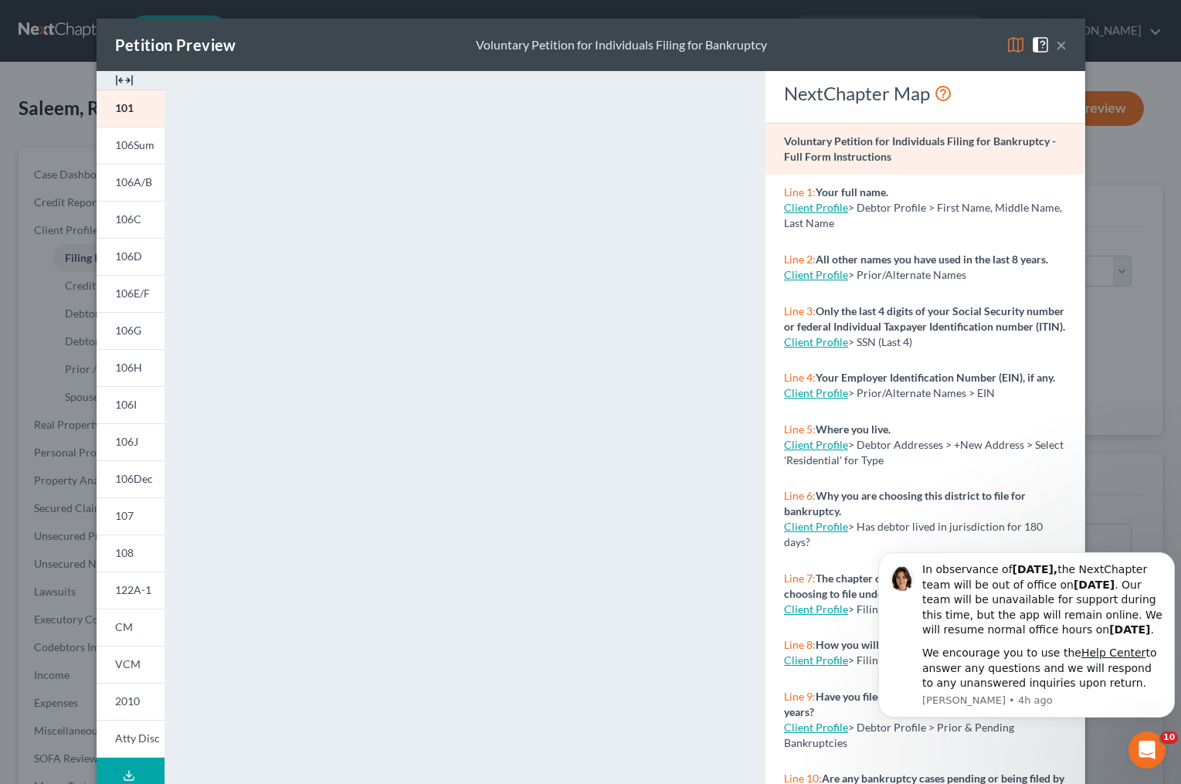
click at [1058, 45] on button "×" at bounding box center [1061, 45] width 11 height 19
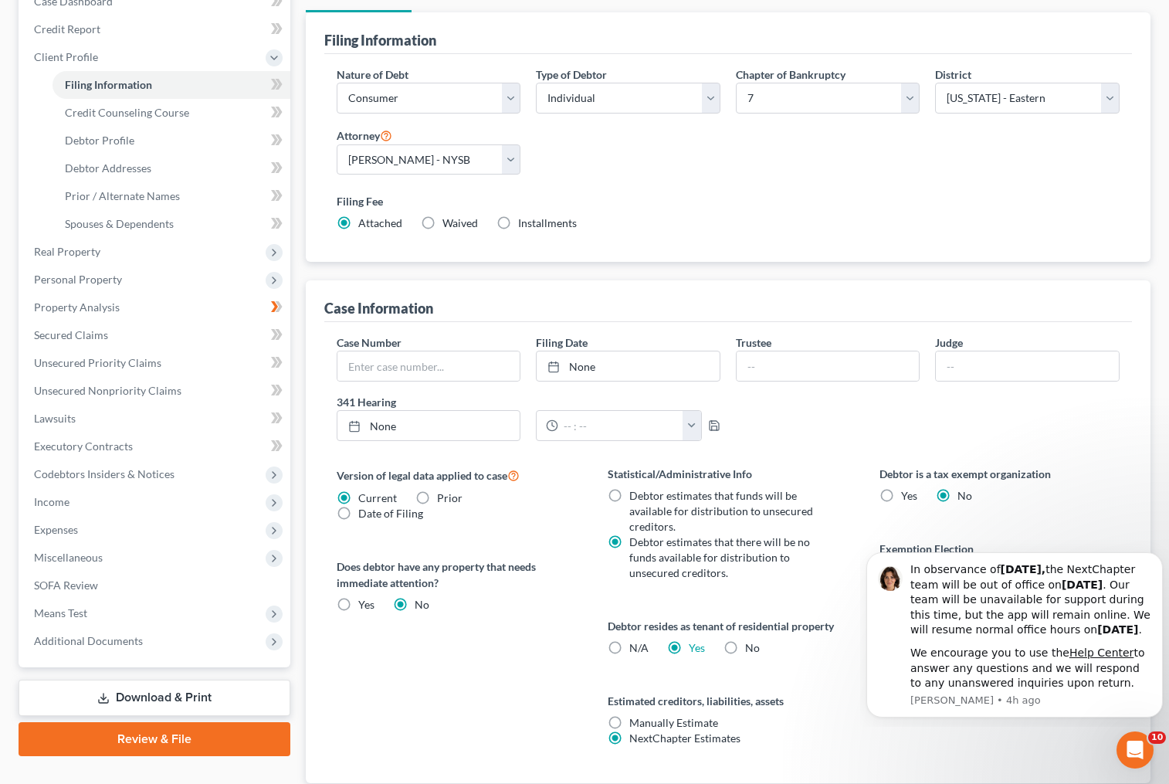
scroll to position [49, 0]
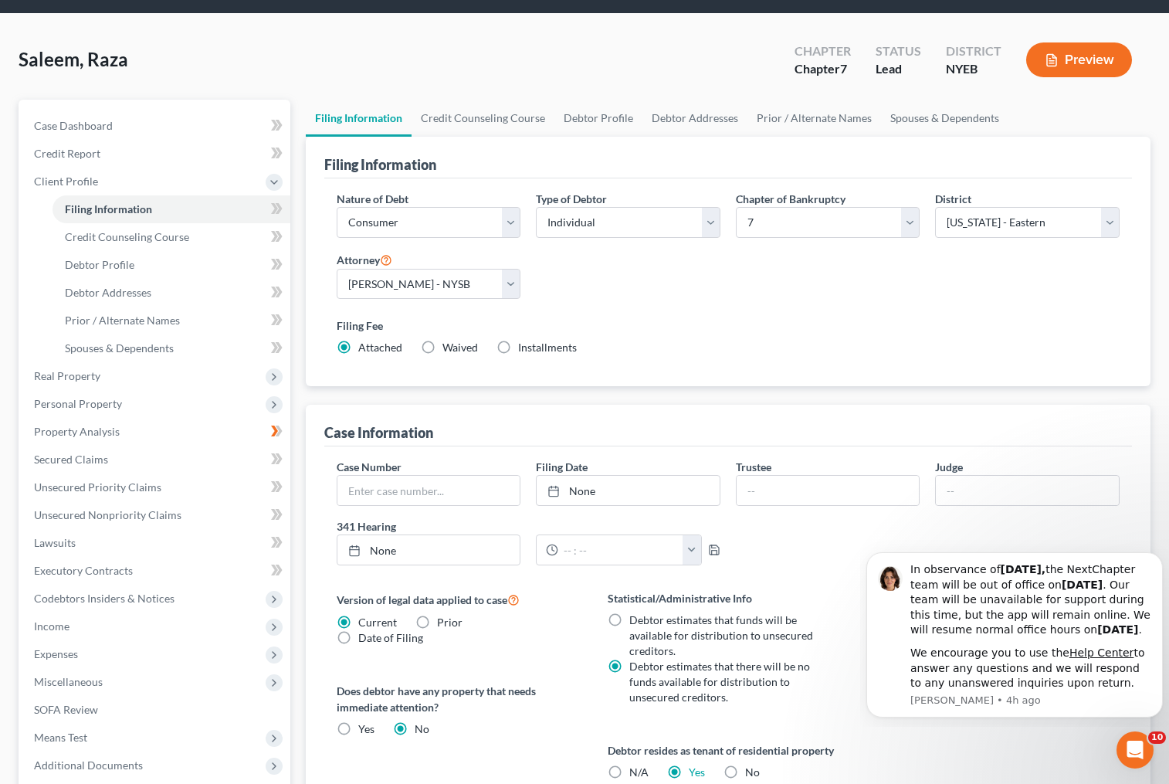
click at [1112, 55] on button "Preview" at bounding box center [1079, 59] width 106 height 35
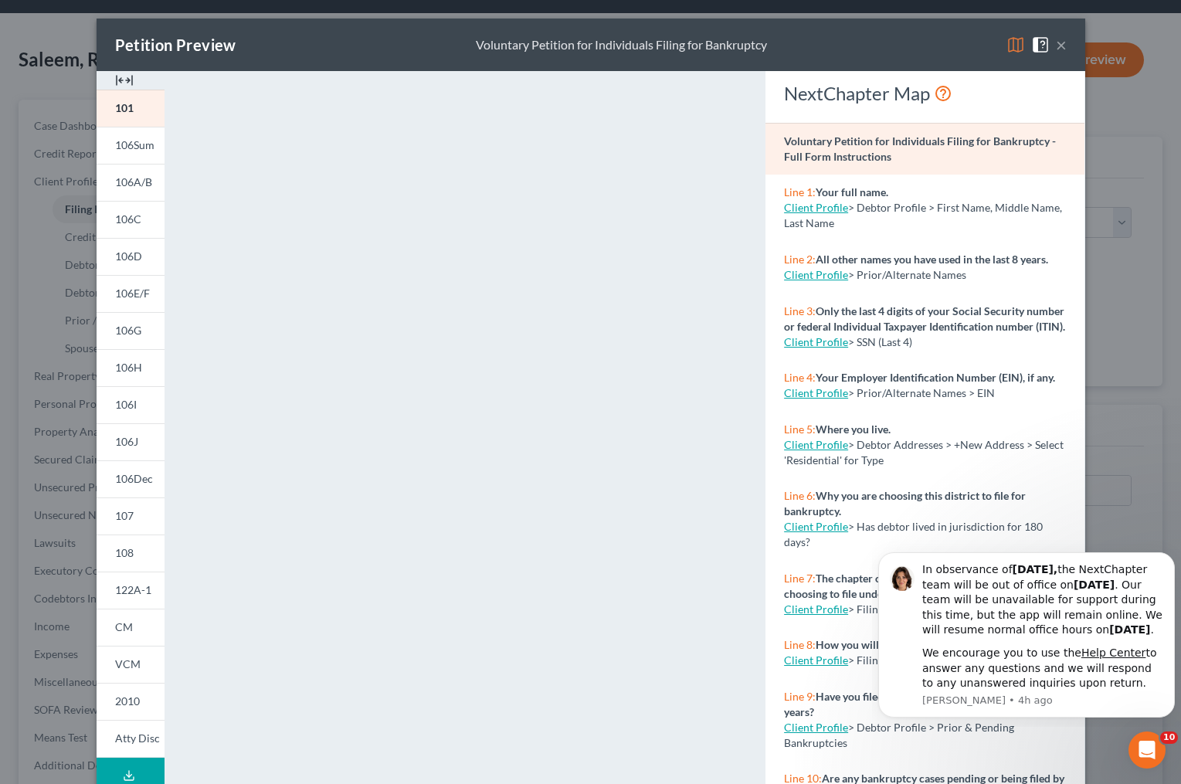
click at [1056, 43] on button "×" at bounding box center [1061, 45] width 11 height 19
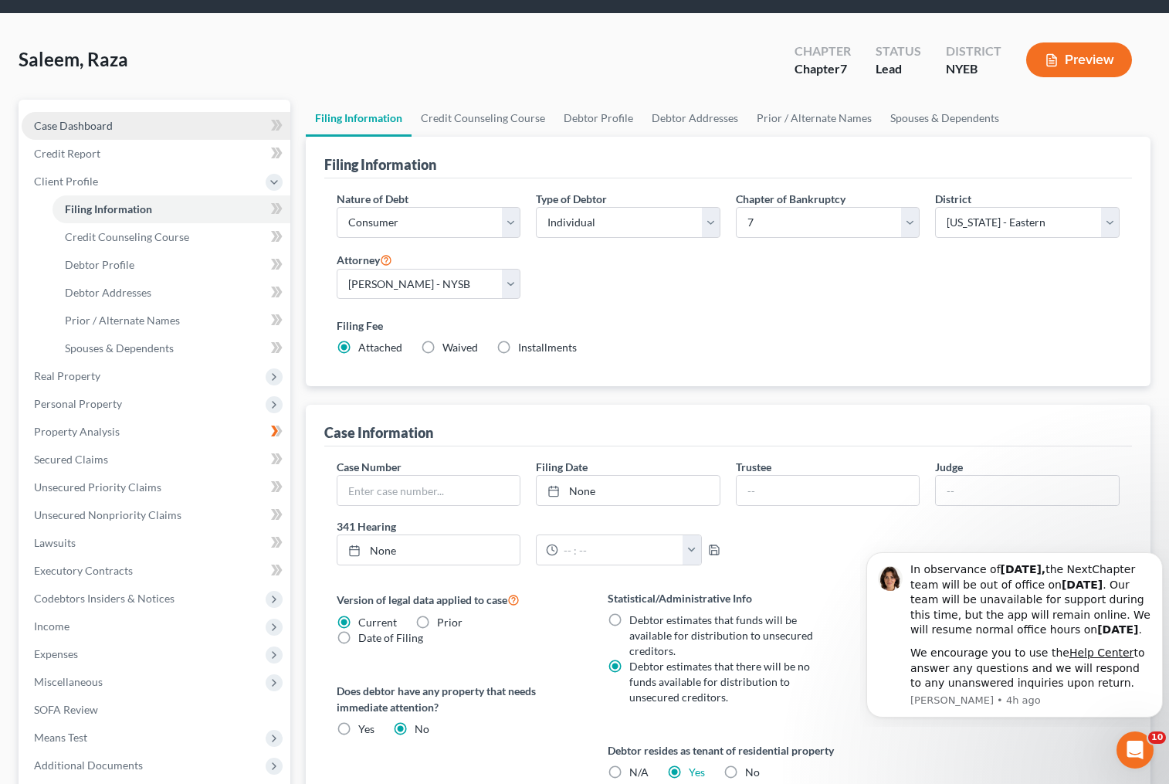
click at [94, 121] on span "Case Dashboard" at bounding box center [73, 125] width 79 height 13
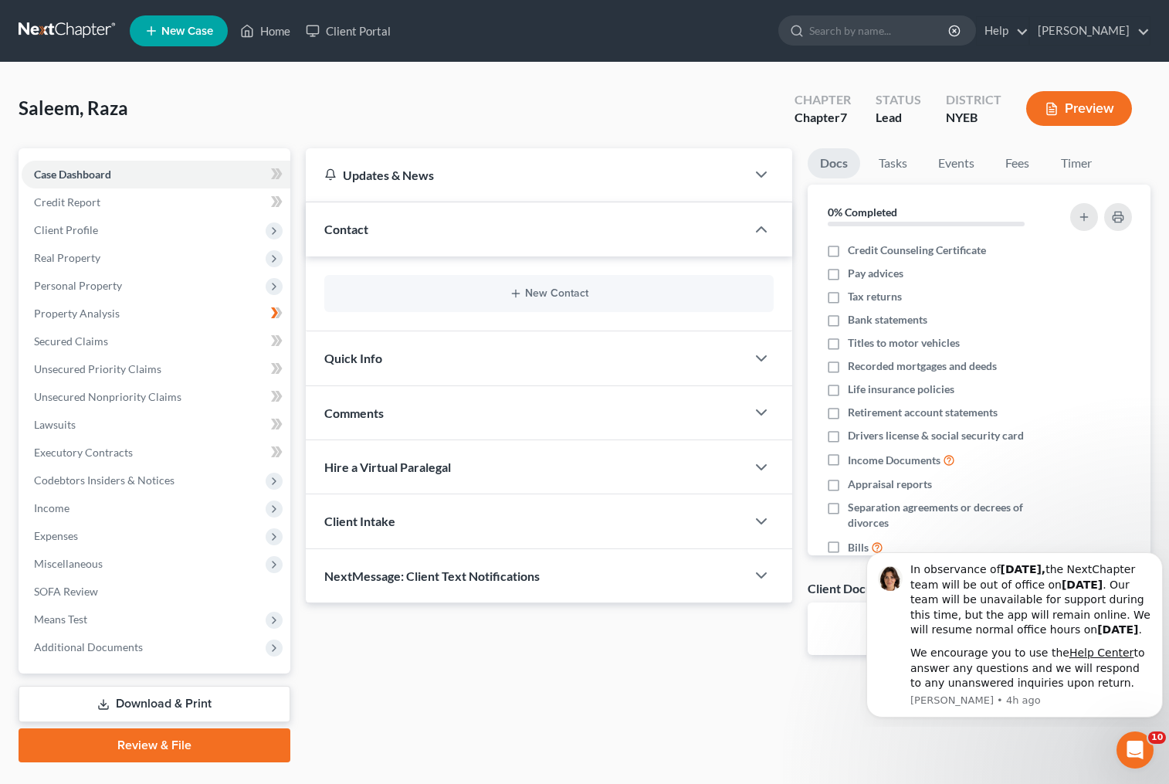
click at [368, 361] on span "Quick Info" at bounding box center [353, 358] width 58 height 15
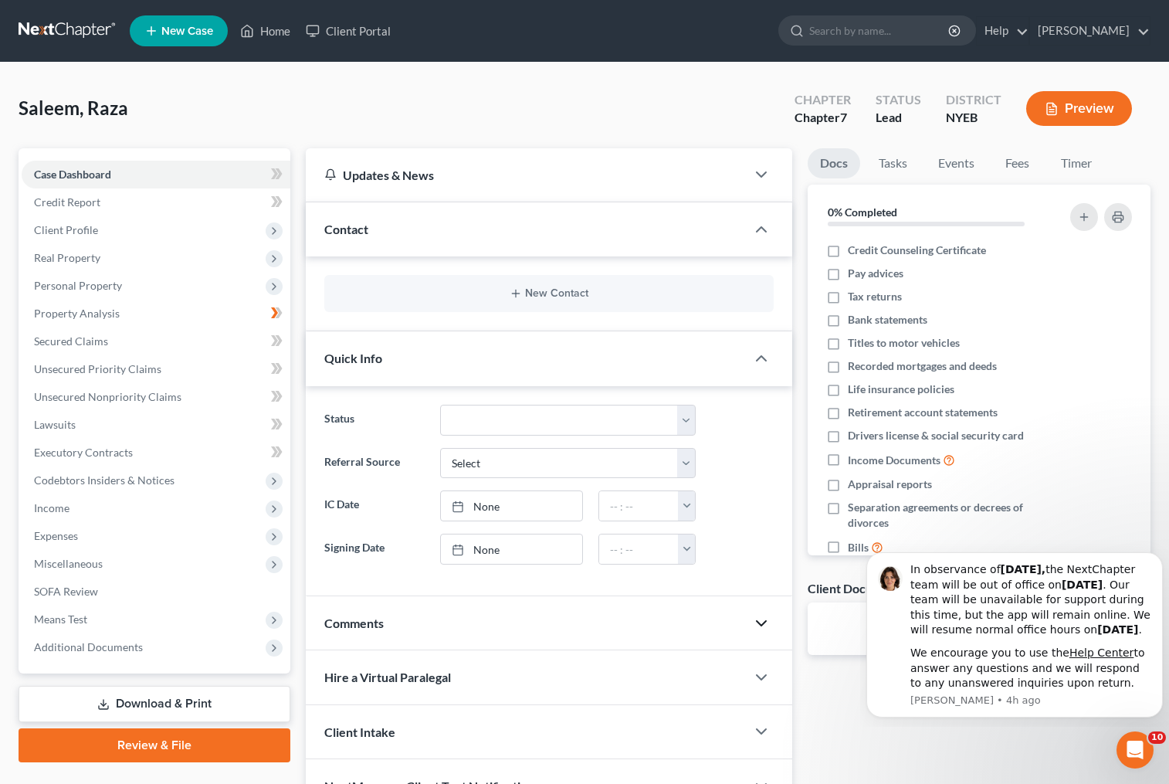
click at [761, 626] on icon "button" at bounding box center [761, 623] width 19 height 19
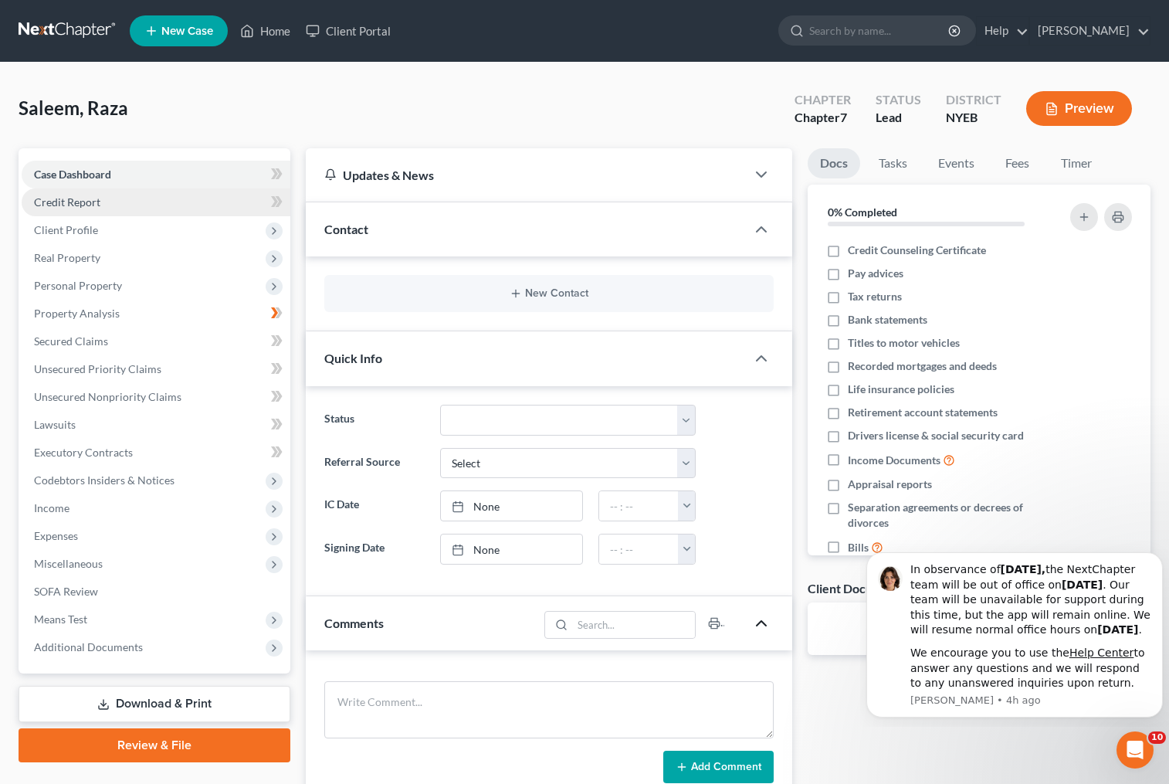
click at [86, 205] on span "Credit Report" at bounding box center [67, 201] width 66 height 13
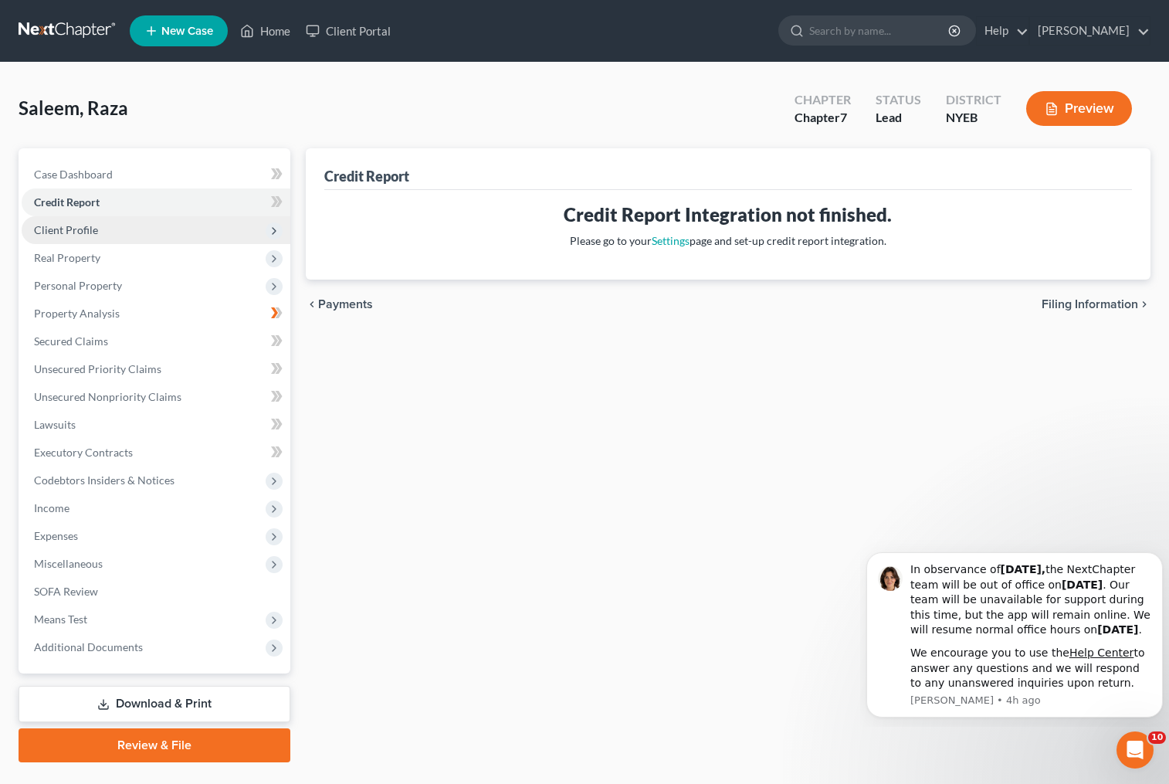
click at [88, 231] on span "Client Profile" at bounding box center [66, 229] width 64 height 13
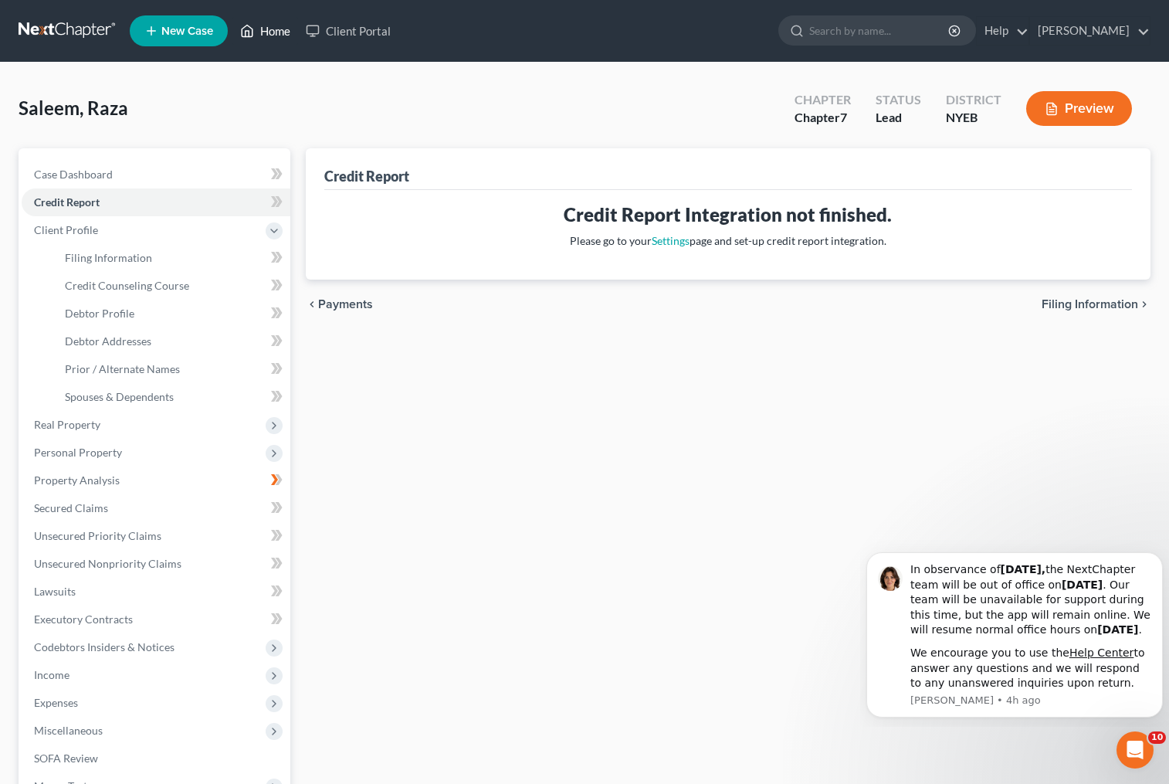
click at [271, 29] on link "Home" at bounding box center [265, 31] width 66 height 28
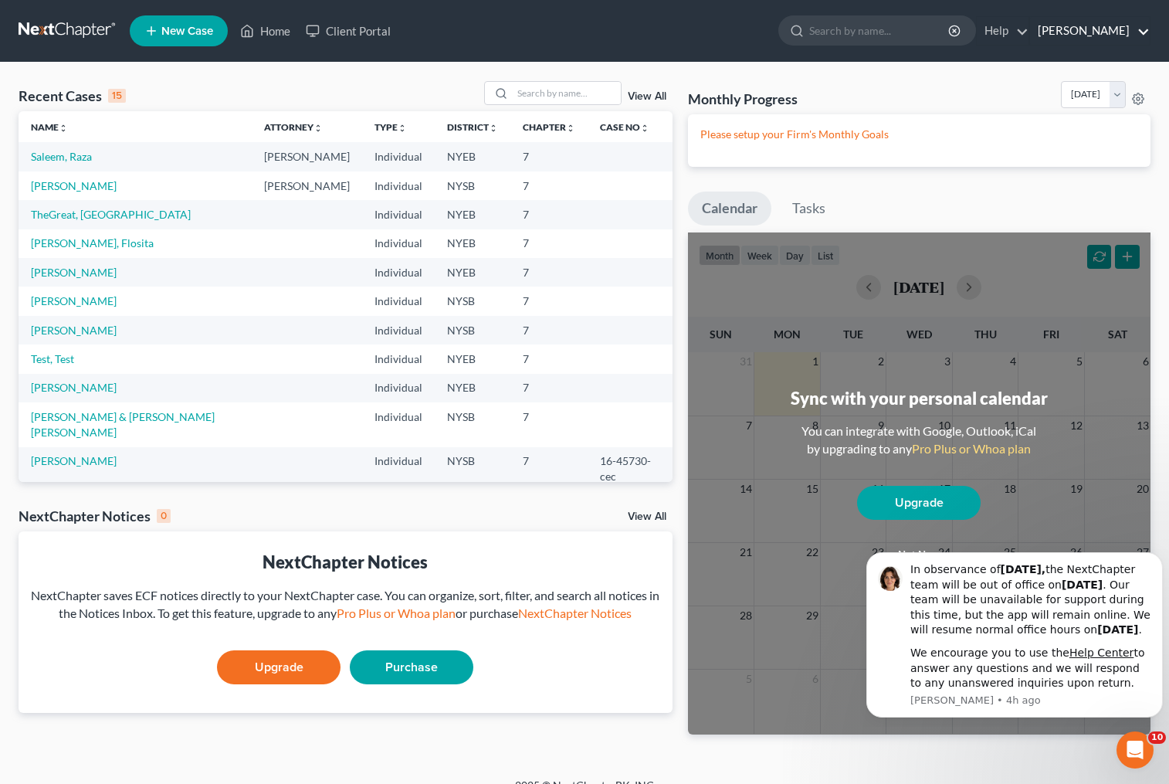
click at [1142, 32] on link "[PERSON_NAME]" at bounding box center [1090, 31] width 120 height 28
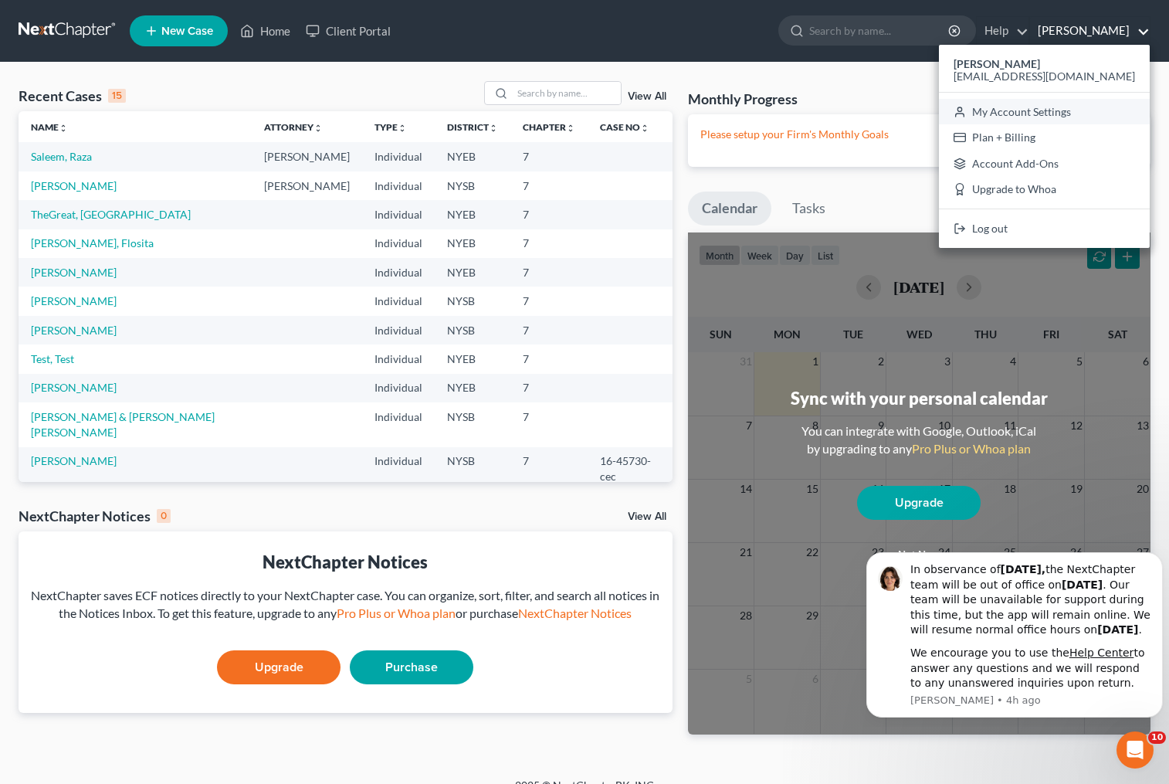
click at [1102, 109] on link "My Account Settings" at bounding box center [1044, 112] width 211 height 26
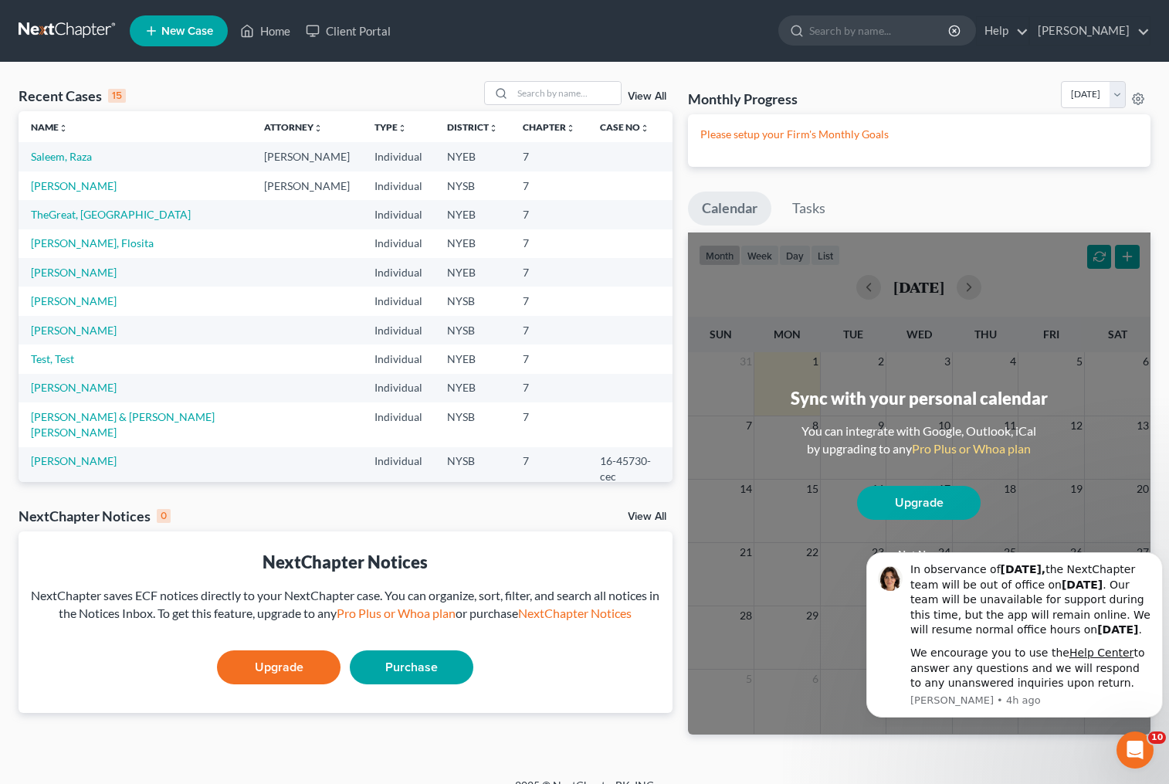
select select "55"
select select "24"
select select "35"
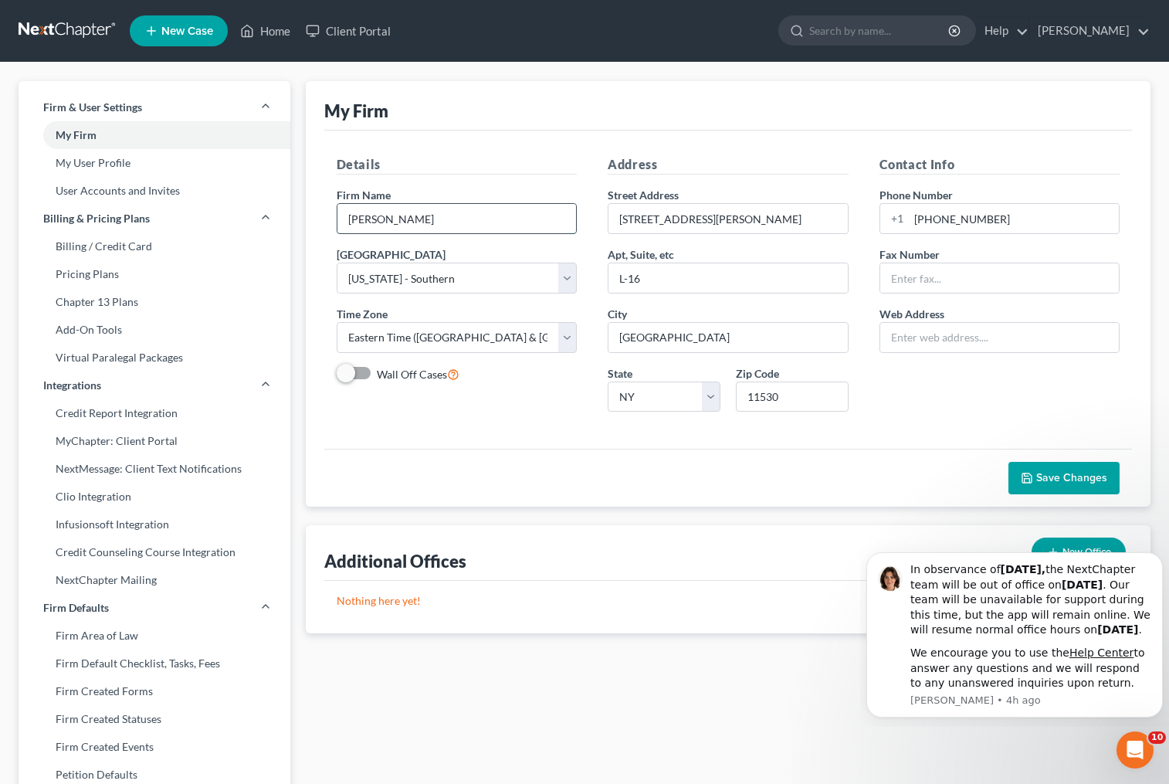
click at [391, 215] on input "[PERSON_NAME]" at bounding box center [456, 218] width 239 height 29
type input "[PERSON_NAME]"
click at [507, 457] on div "Save Changes" at bounding box center [728, 478] width 809 height 58
click at [1088, 481] on span "Save Changes" at bounding box center [1071, 477] width 71 height 13
click at [125, 155] on link "My User Profile" at bounding box center [155, 163] width 272 height 28
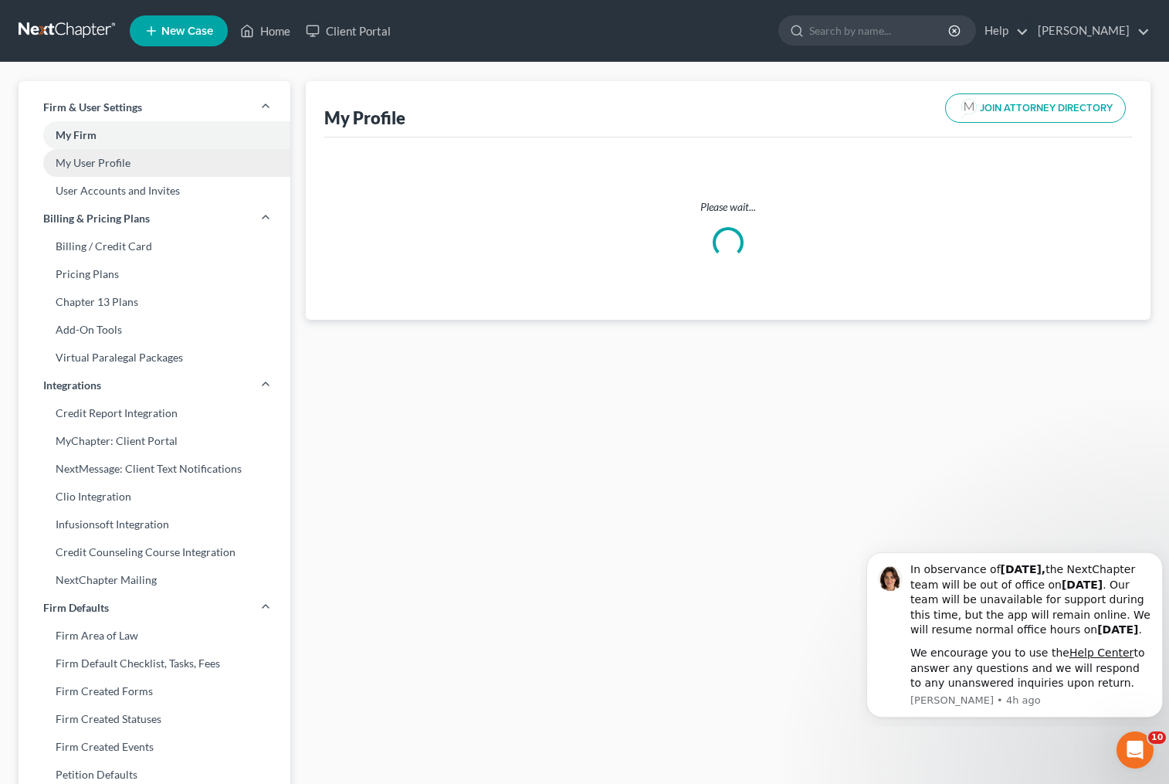
select select "35"
select select "55"
select select "attorney"
select select "0"
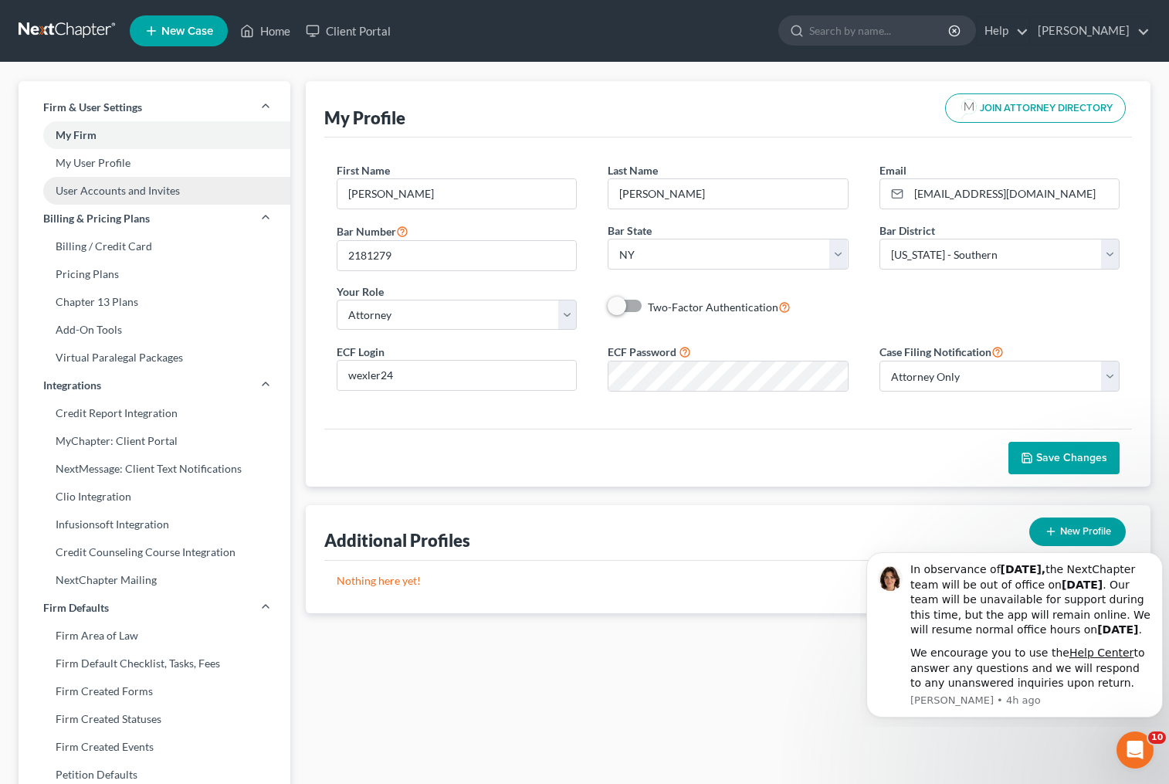
click at [129, 192] on link "User Accounts and Invites" at bounding box center [155, 191] width 272 height 28
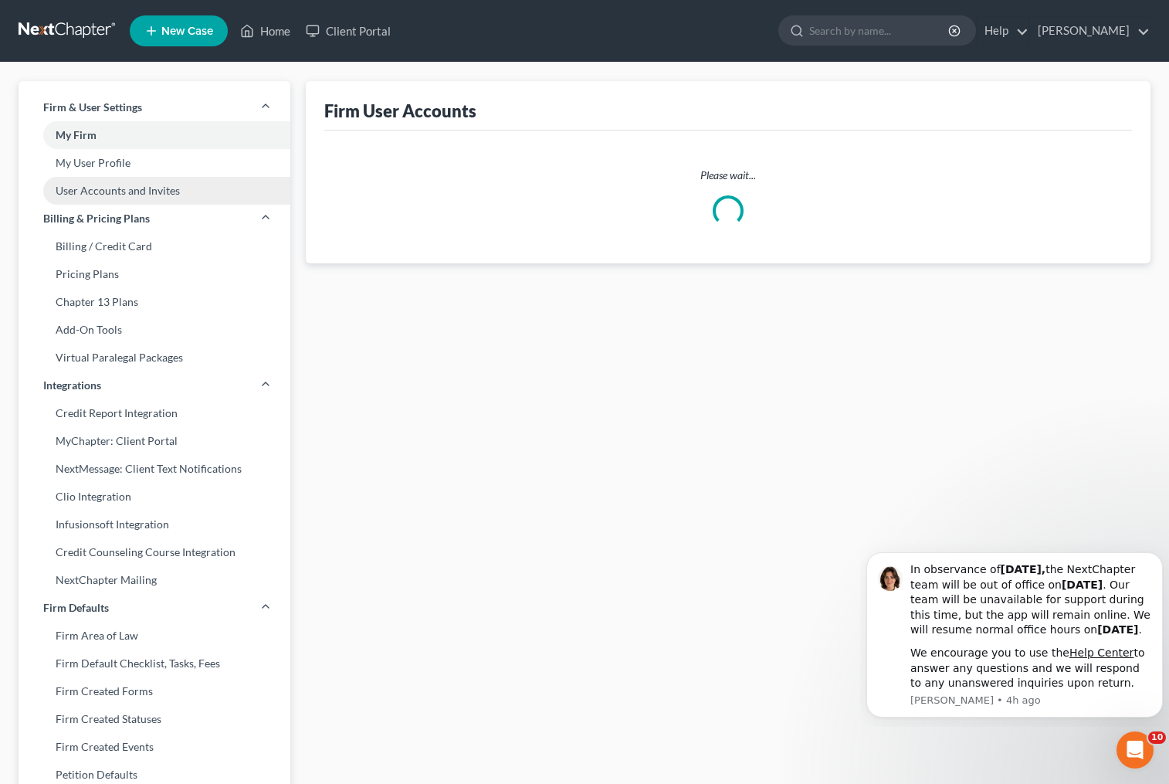
select select "0"
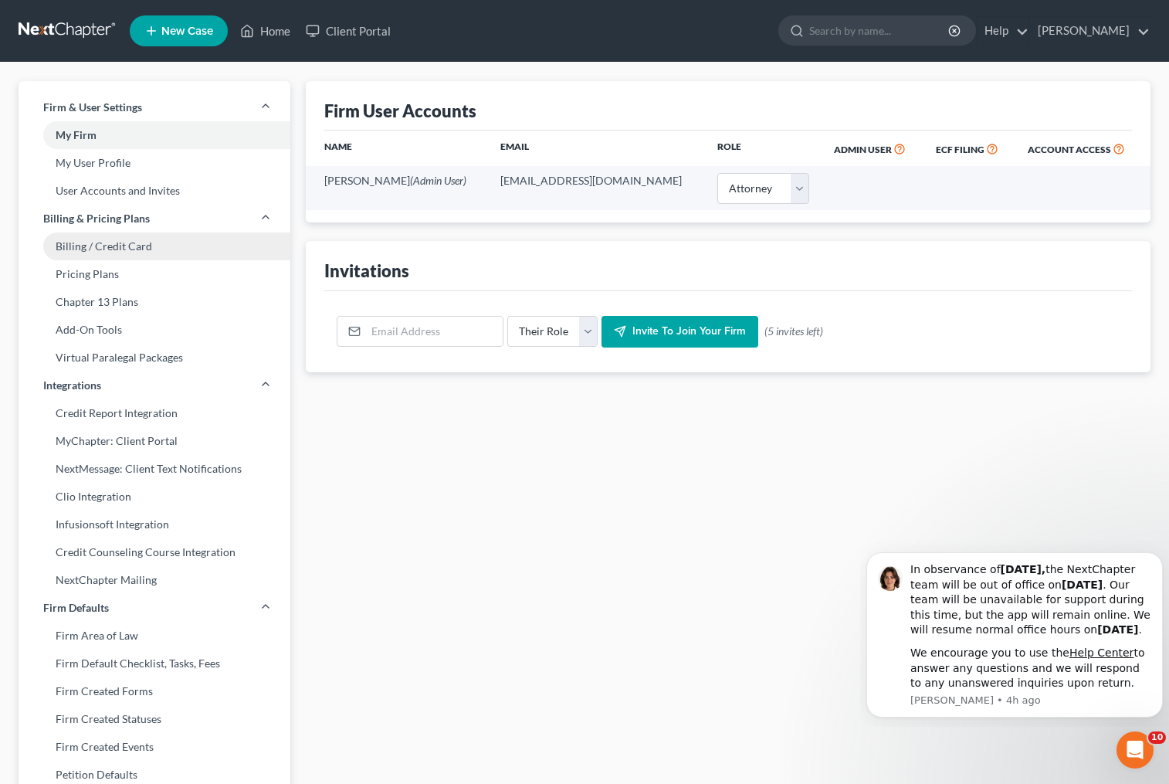
click at [127, 245] on link "Billing / Credit Card" at bounding box center [155, 246] width 272 height 28
select select "45"
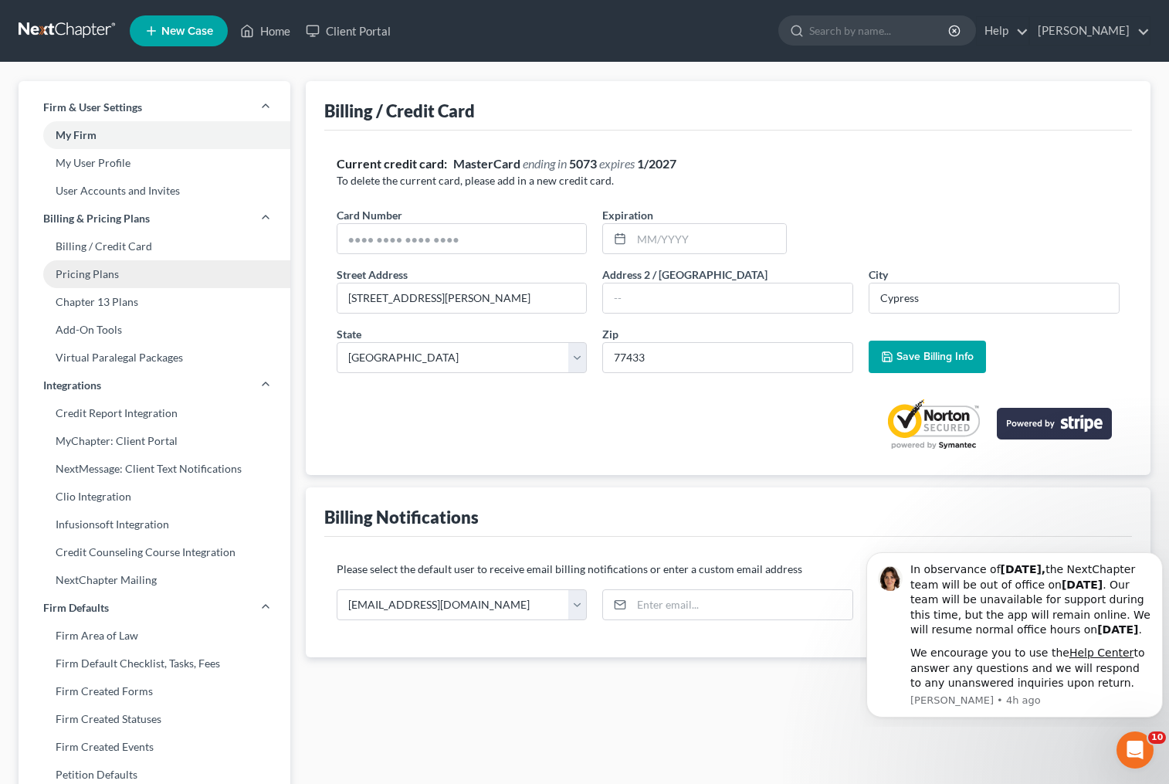
click at [123, 273] on link "Pricing Plans" at bounding box center [155, 274] width 272 height 28
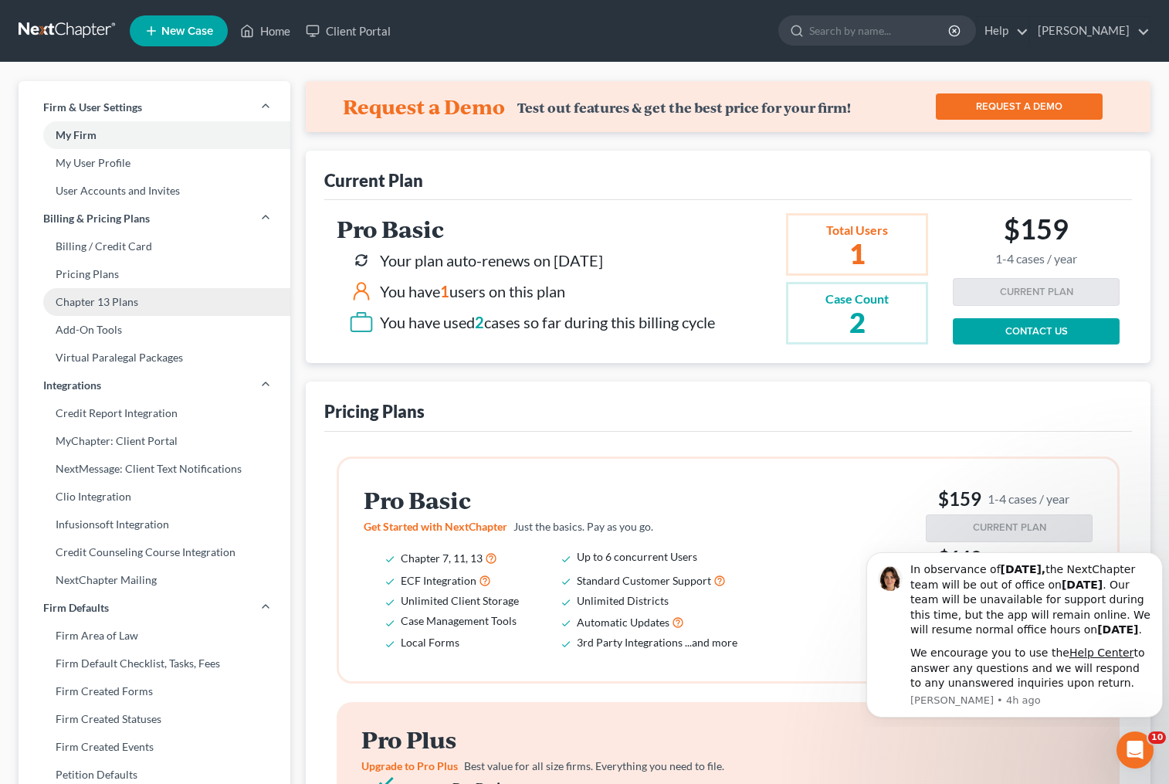
click at [125, 304] on link "Chapter 13 Plans" at bounding box center [155, 302] width 272 height 28
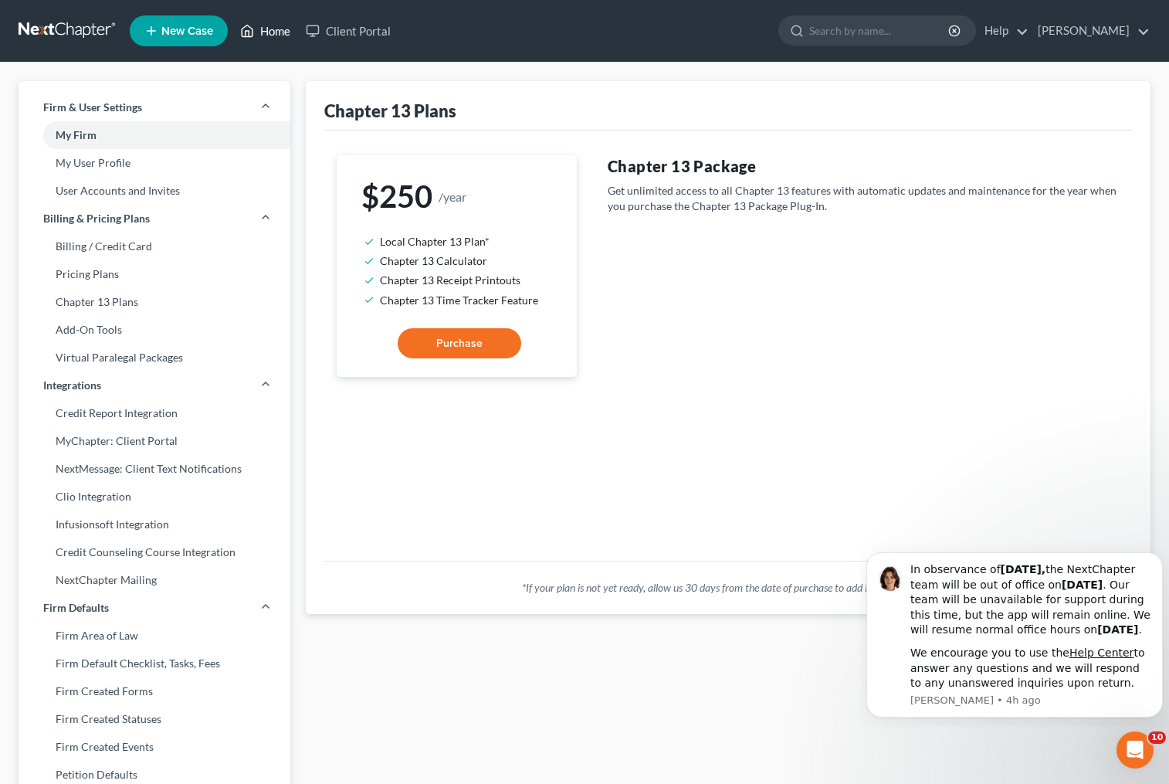
click at [271, 28] on link "Home" at bounding box center [265, 31] width 66 height 28
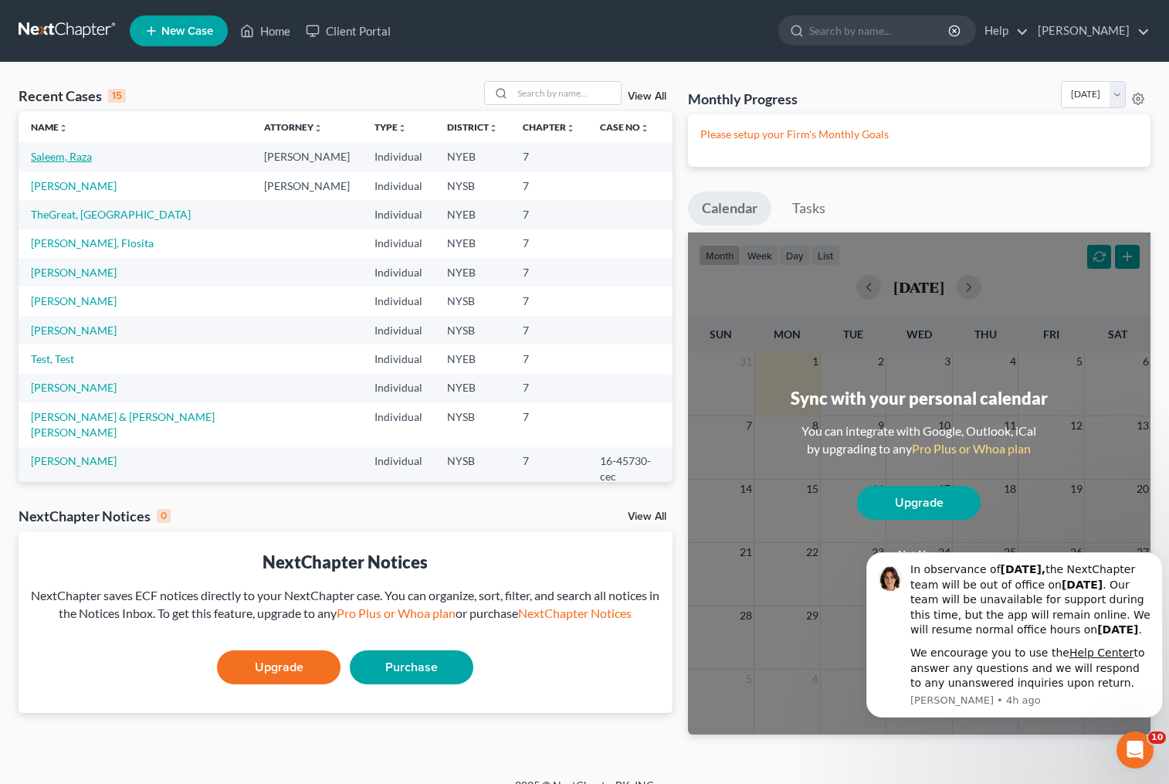
click at [76, 151] on link "Saleem, Raza" at bounding box center [61, 156] width 61 height 13
select select "10"
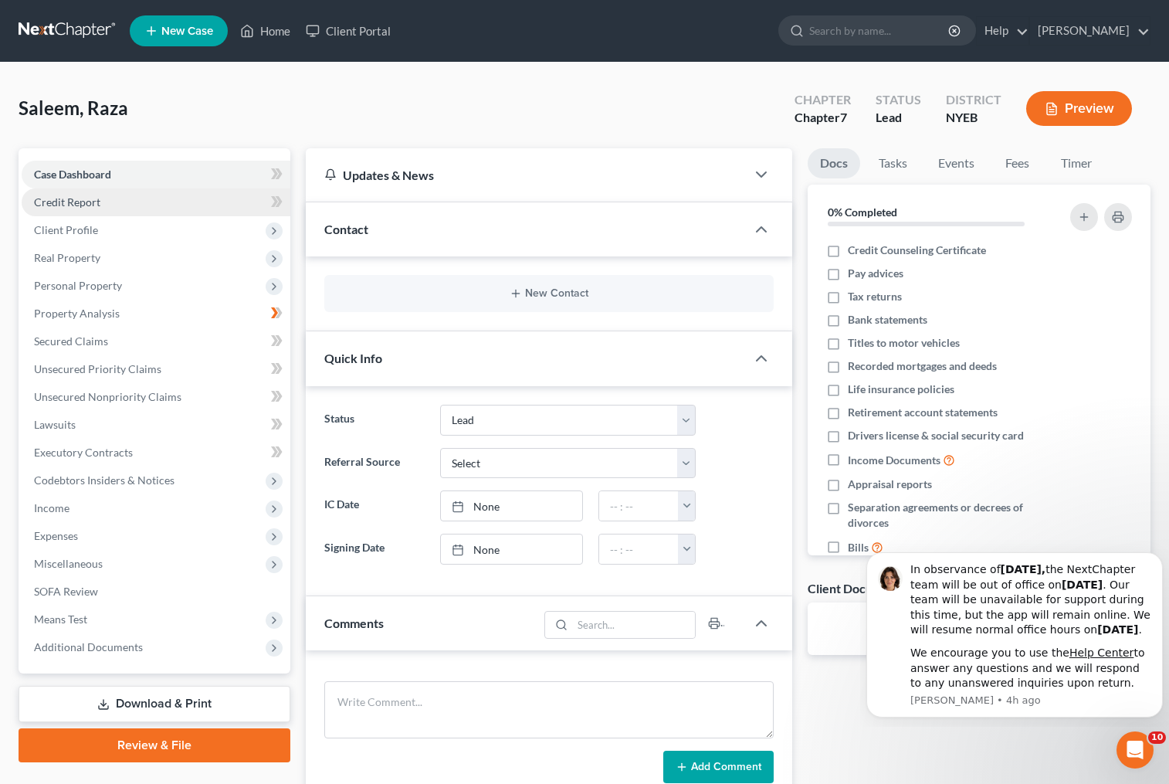
click at [83, 203] on span "Credit Report" at bounding box center [67, 201] width 66 height 13
click at [88, 233] on span "Client Profile" at bounding box center [66, 229] width 64 height 13
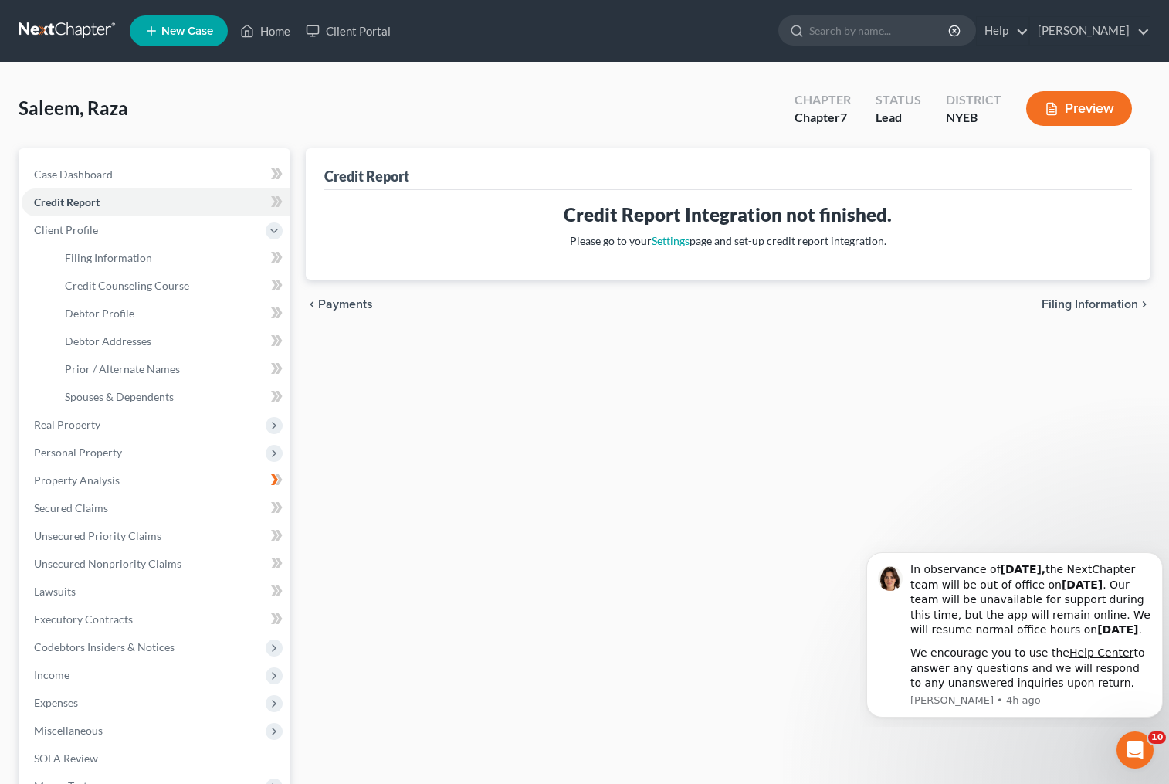
click at [1063, 115] on button "Preview" at bounding box center [1079, 108] width 106 height 35
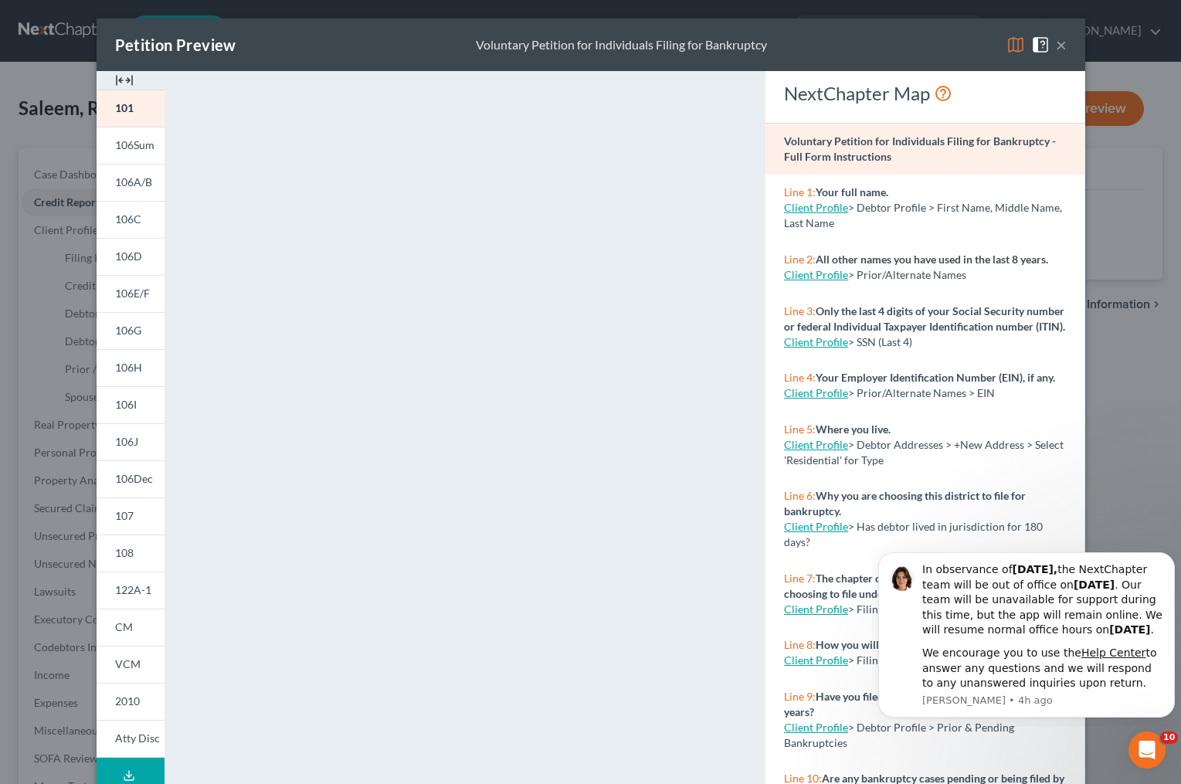
click at [1056, 45] on button "×" at bounding box center [1061, 45] width 11 height 19
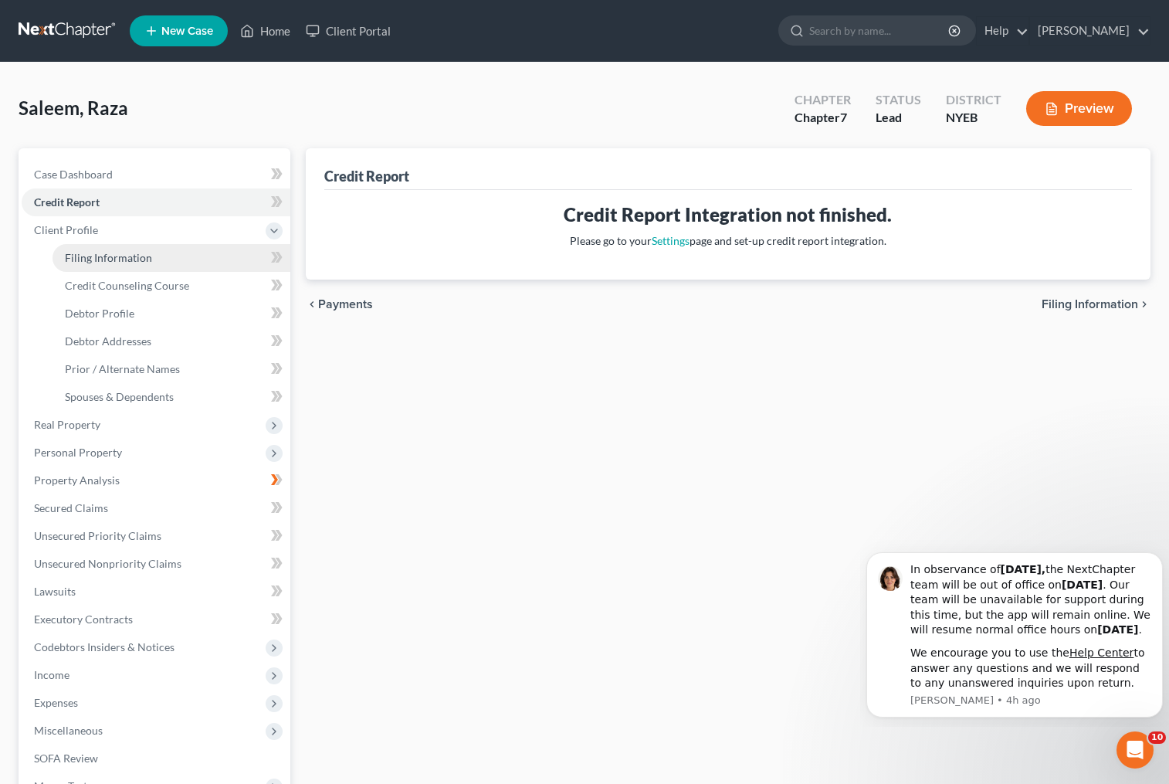
click at [104, 260] on span "Filing Information" at bounding box center [108, 257] width 87 height 13
select select "1"
select select "0"
select select "53"
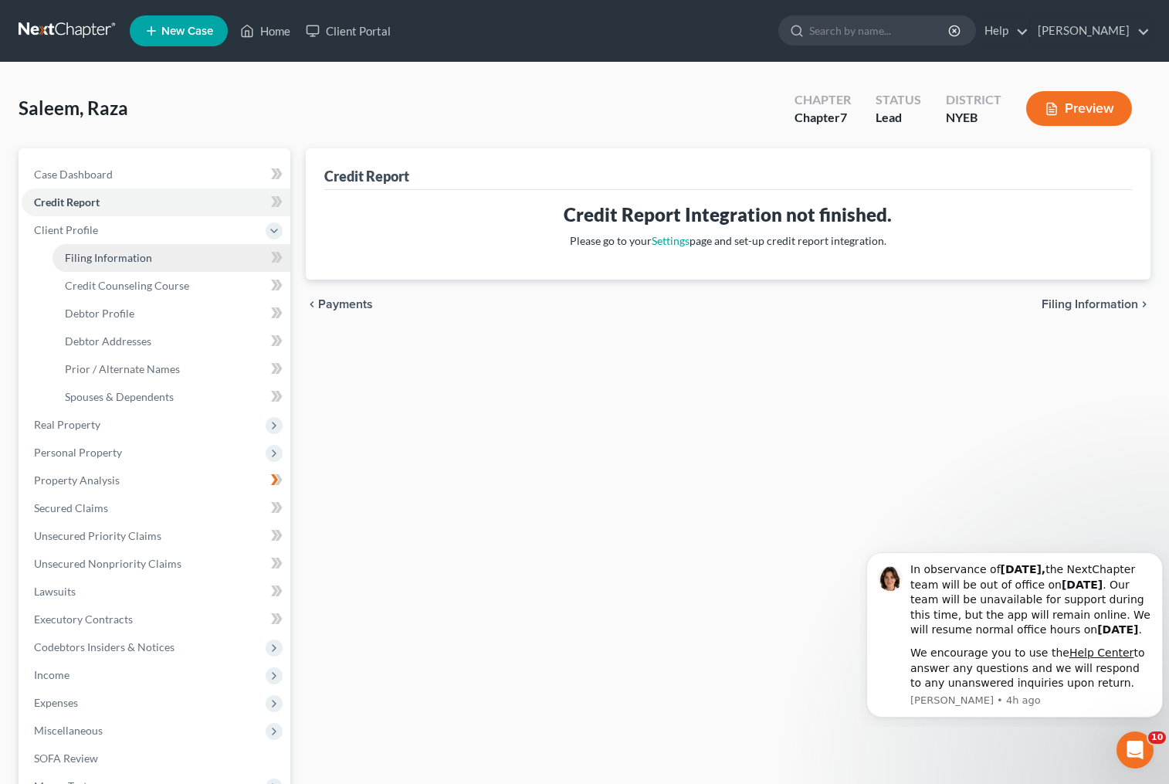
select select "0"
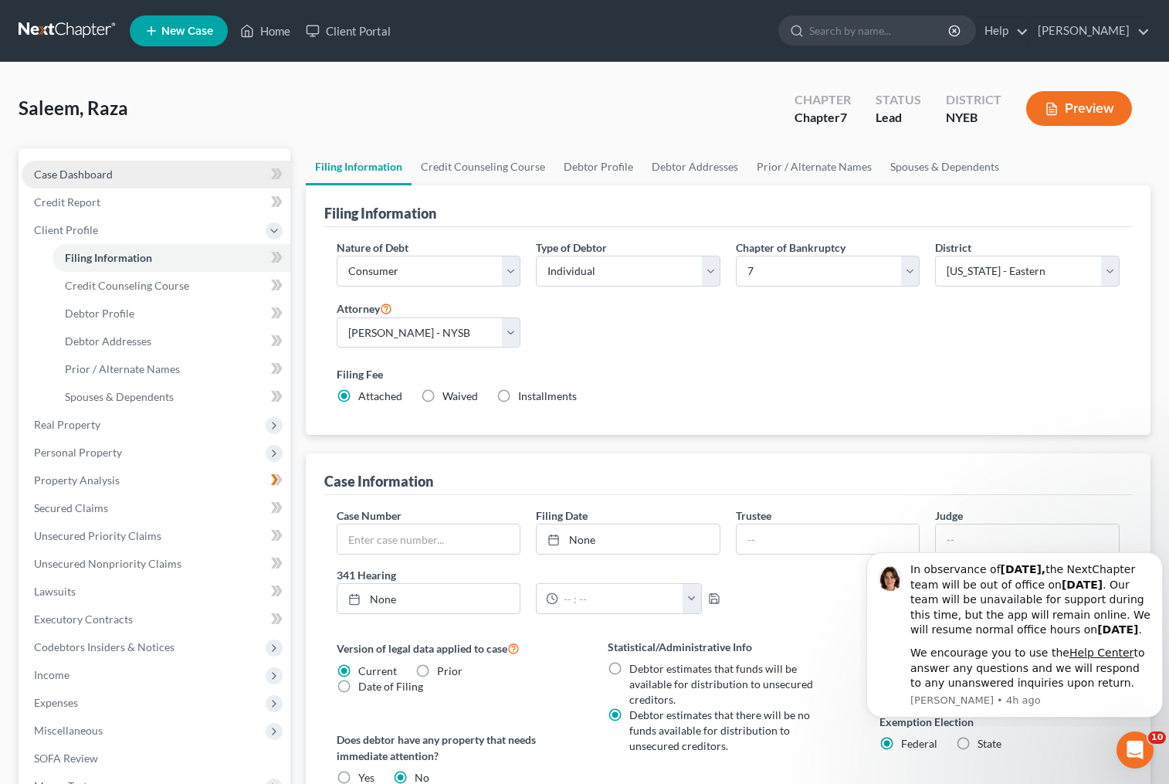
click at [93, 173] on span "Case Dashboard" at bounding box center [73, 174] width 79 height 13
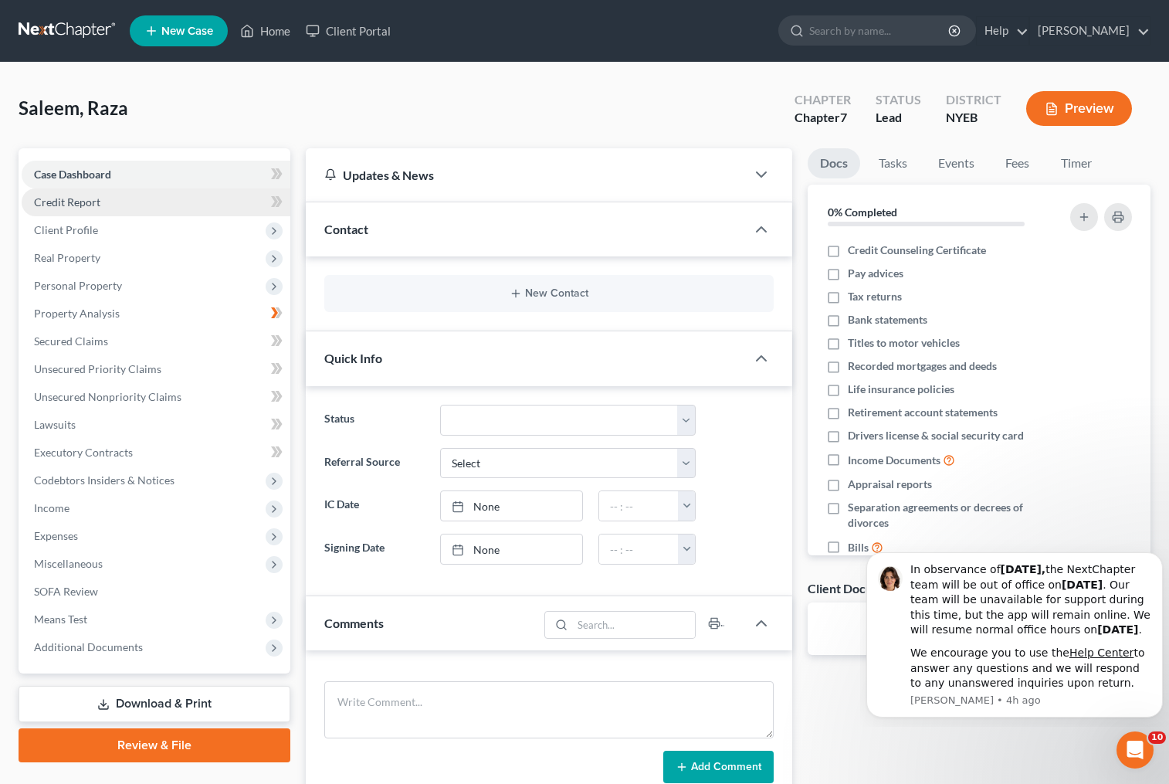
click at [147, 202] on link "Credit Report" at bounding box center [156, 202] width 269 height 28
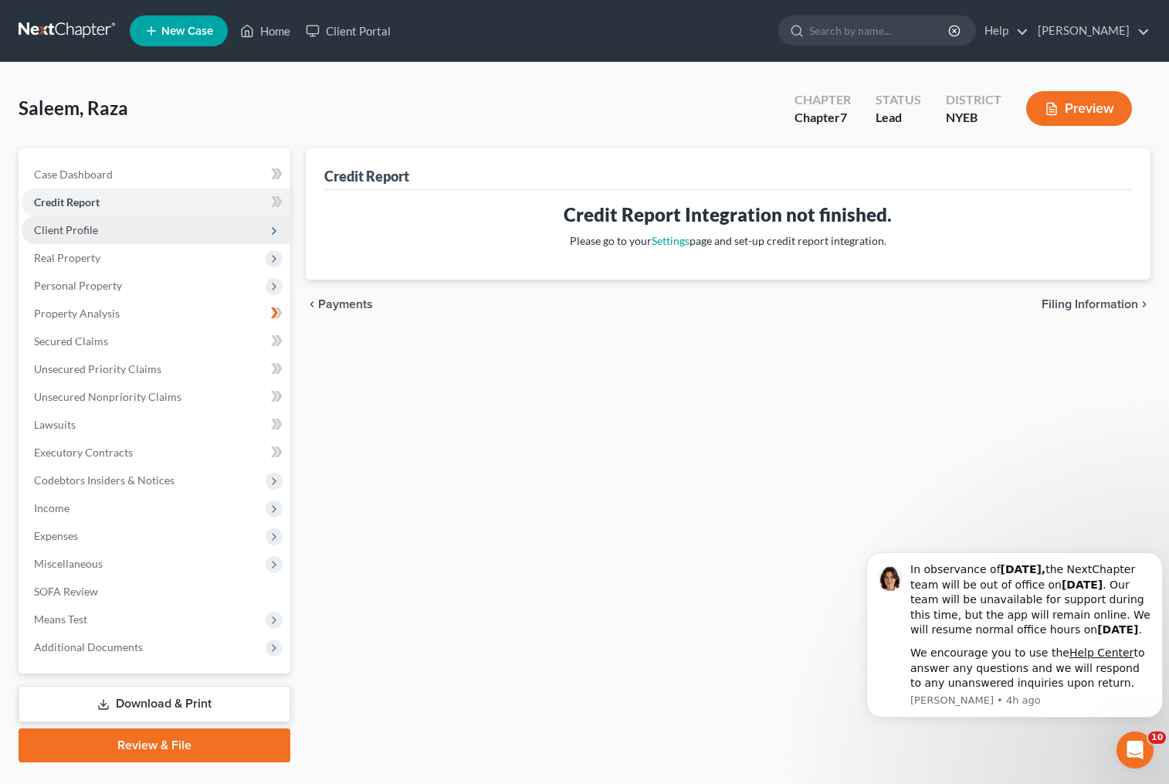
click at [142, 236] on span "Client Profile" at bounding box center [156, 230] width 269 height 28
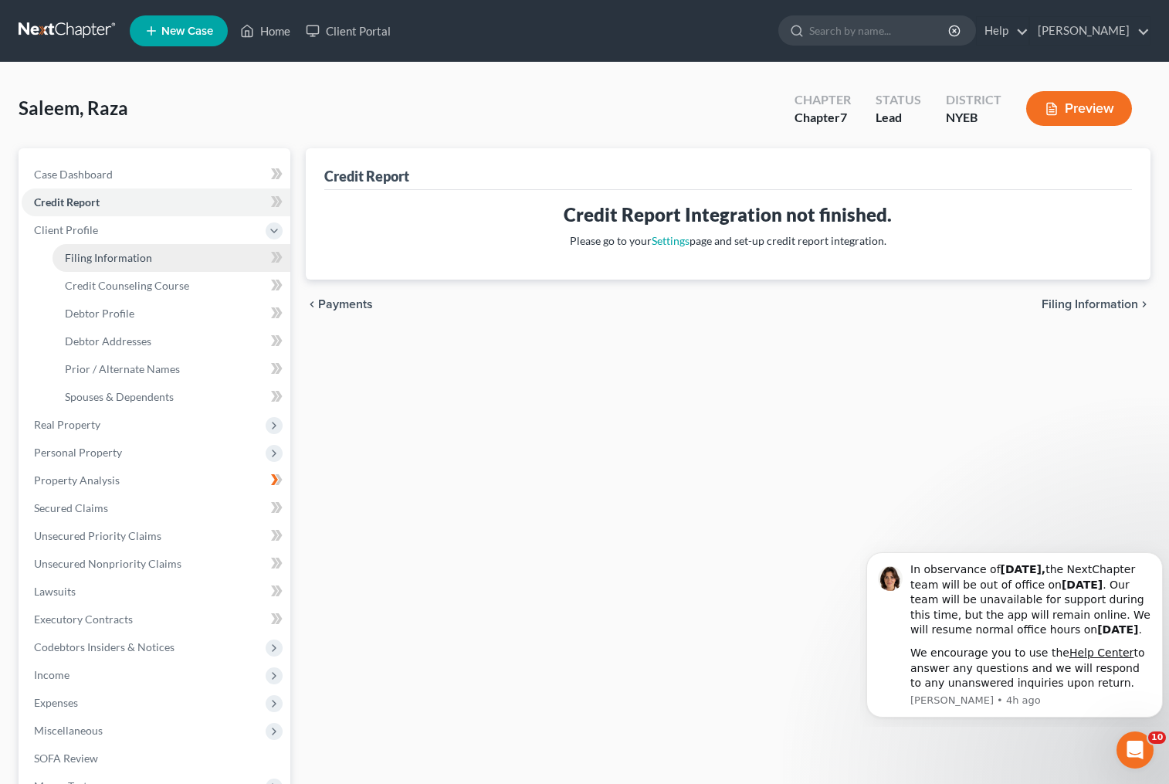
click at [141, 266] on link "Filing Information" at bounding box center [172, 258] width 238 height 28
select select "1"
select select "0"
select select "53"
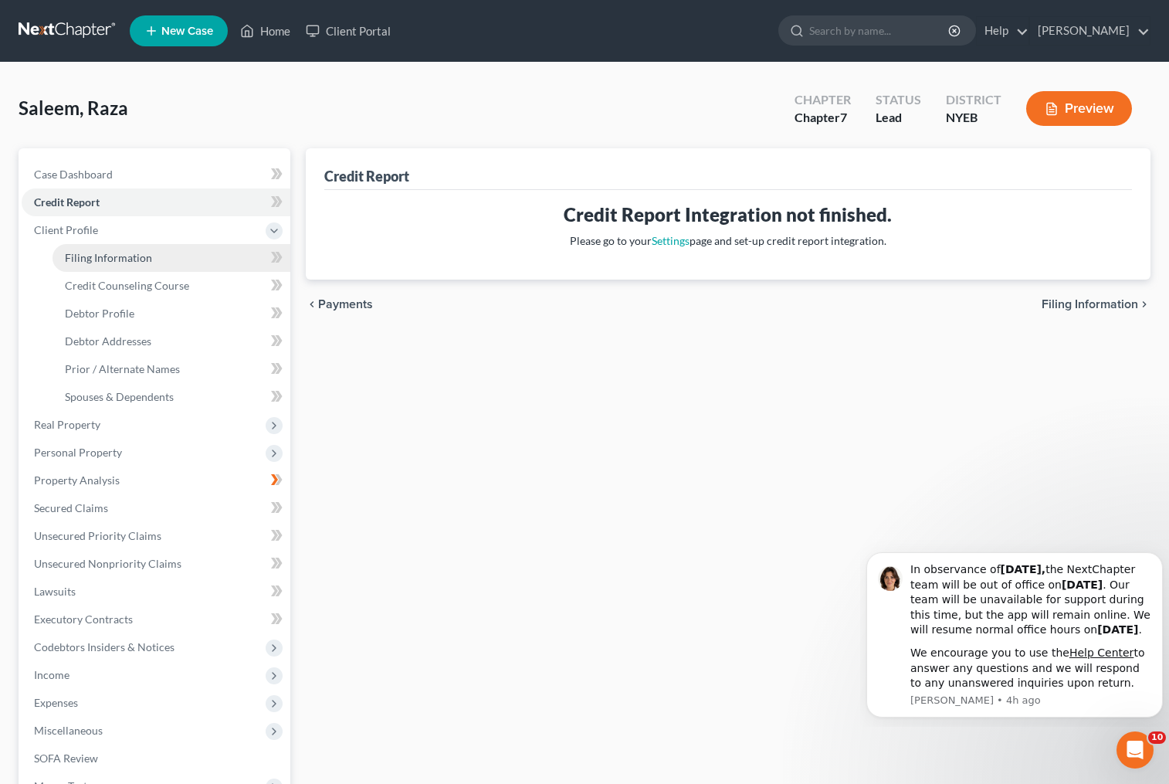
select select "0"
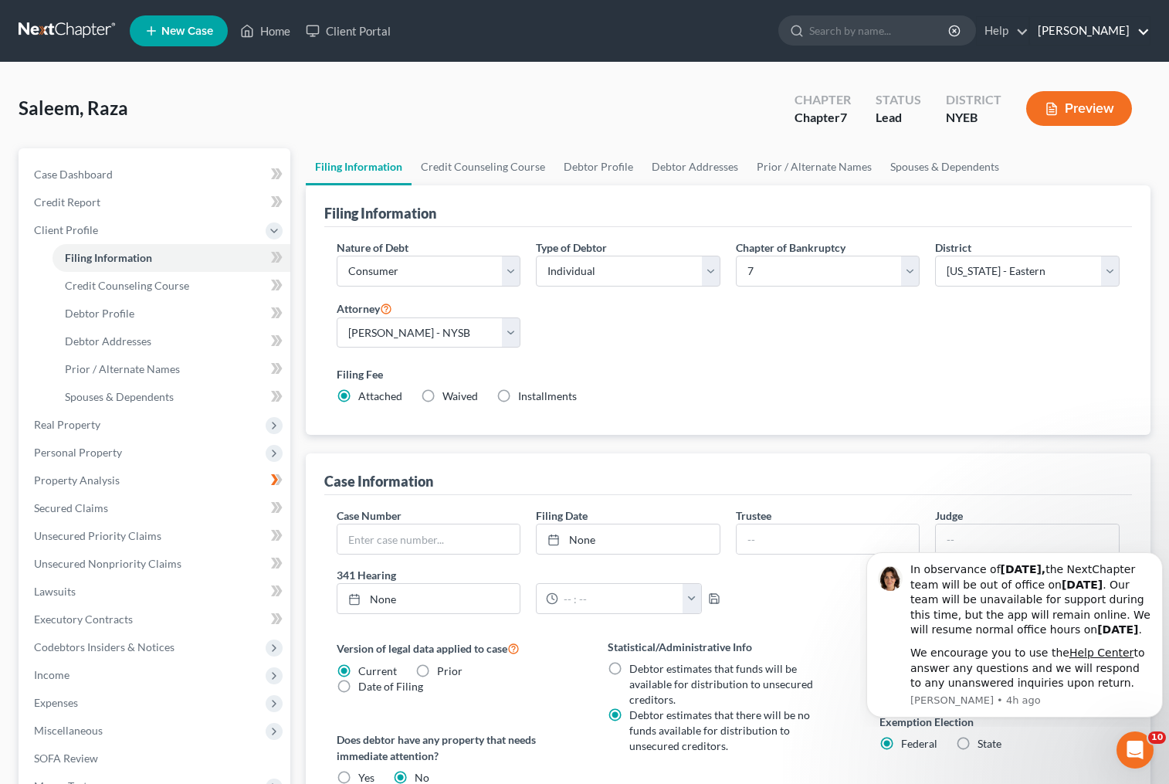
click at [1094, 30] on link "[PERSON_NAME]" at bounding box center [1090, 31] width 120 height 28
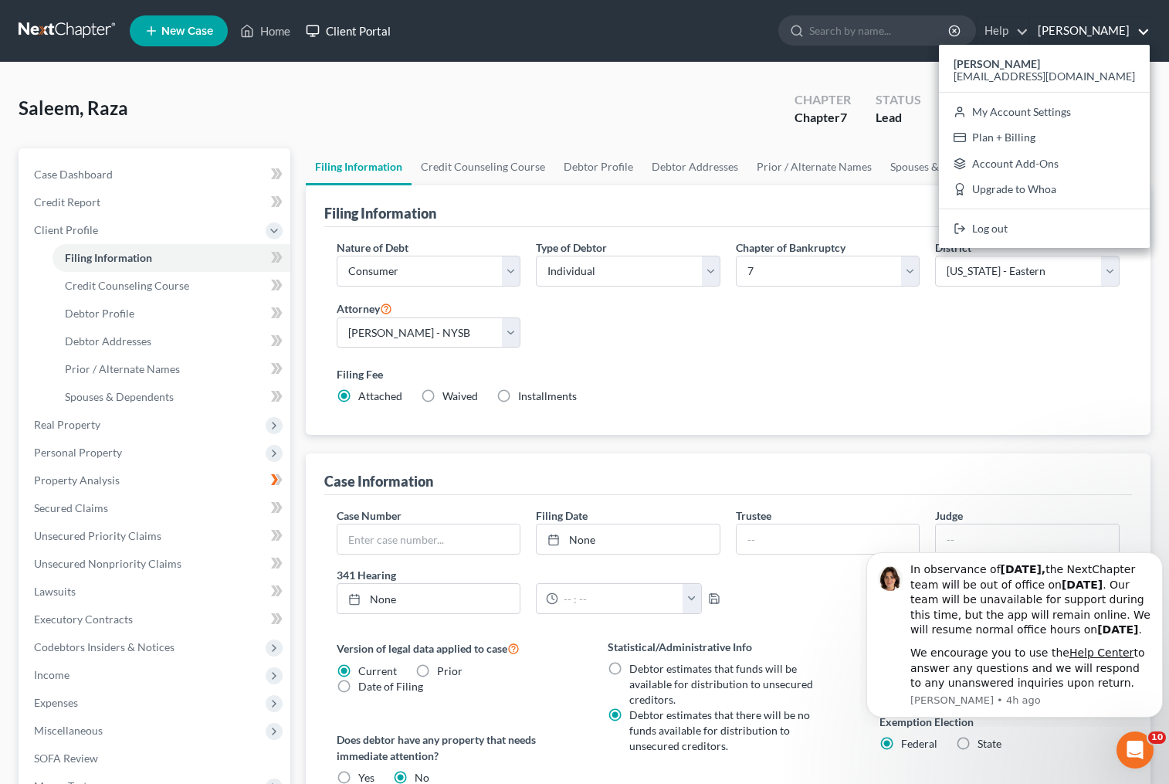
click at [338, 32] on link "Client Portal" at bounding box center [348, 31] width 100 height 28
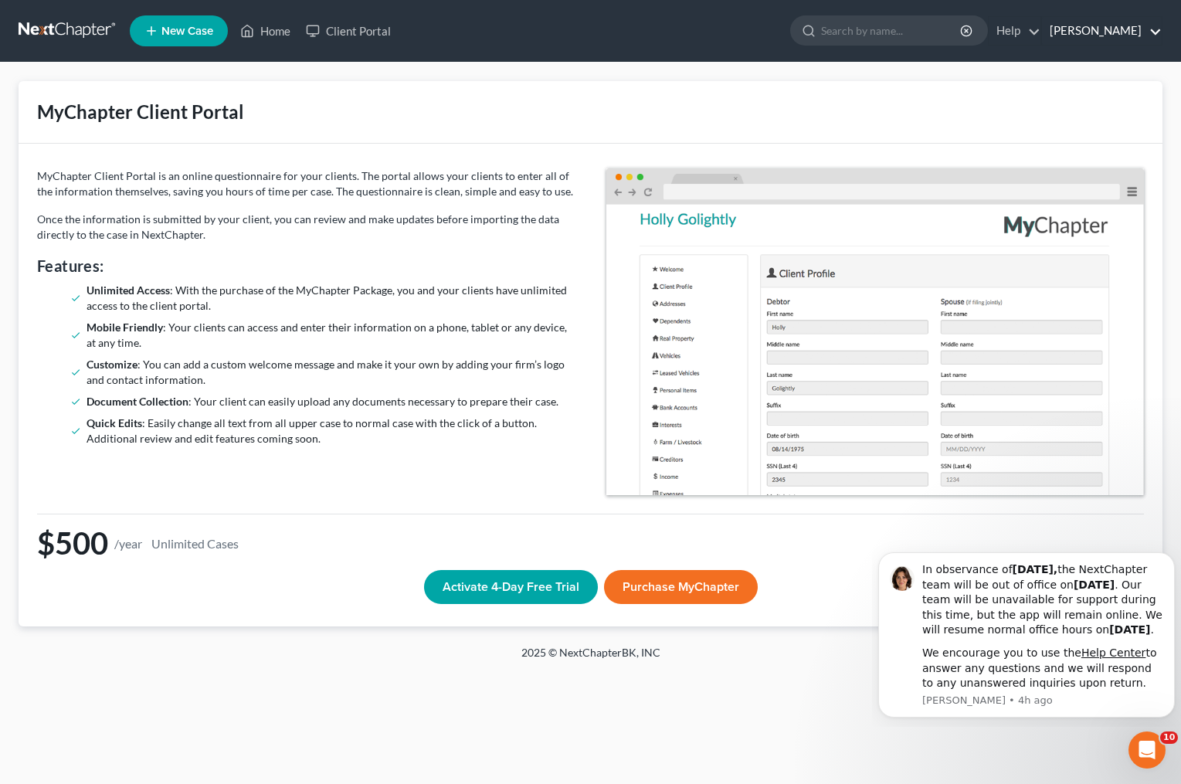
click at [1130, 25] on link "[PERSON_NAME]" at bounding box center [1102, 31] width 120 height 28
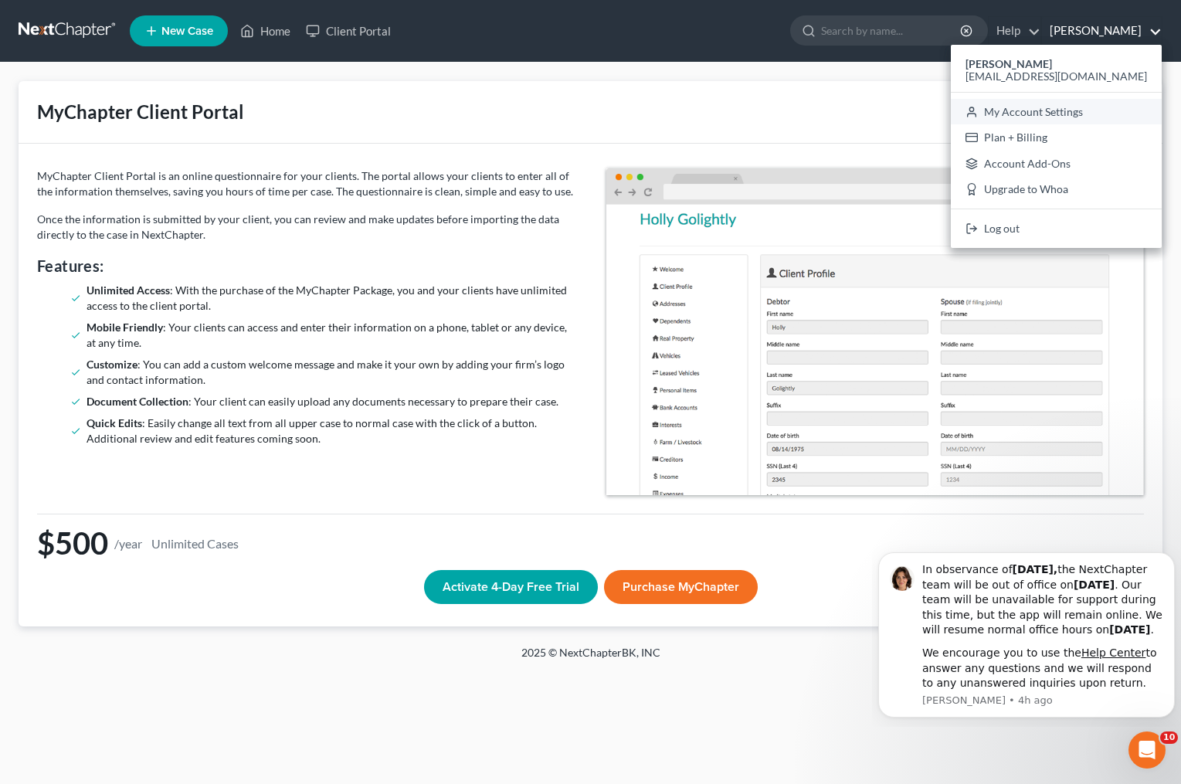
click at [1094, 113] on link "My Account Settings" at bounding box center [1056, 112] width 211 height 26
select select "55"
select select "24"
select select "35"
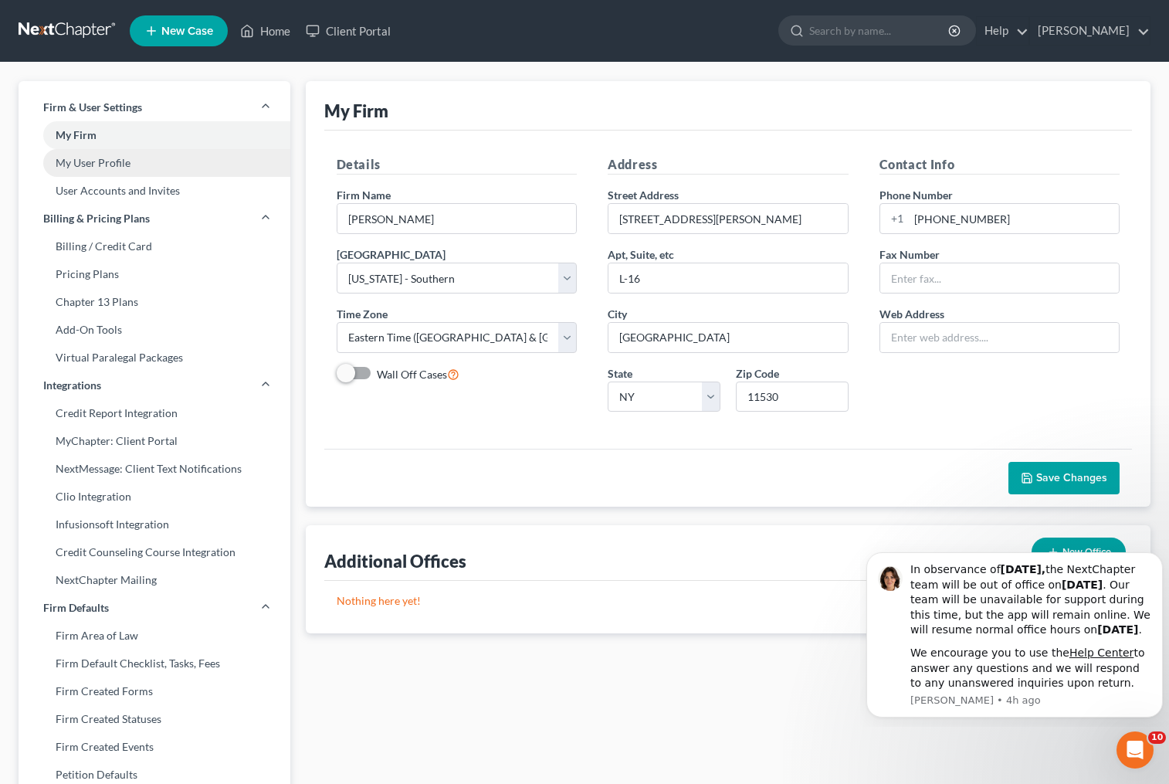
click at [128, 164] on link "My User Profile" at bounding box center [155, 163] width 272 height 28
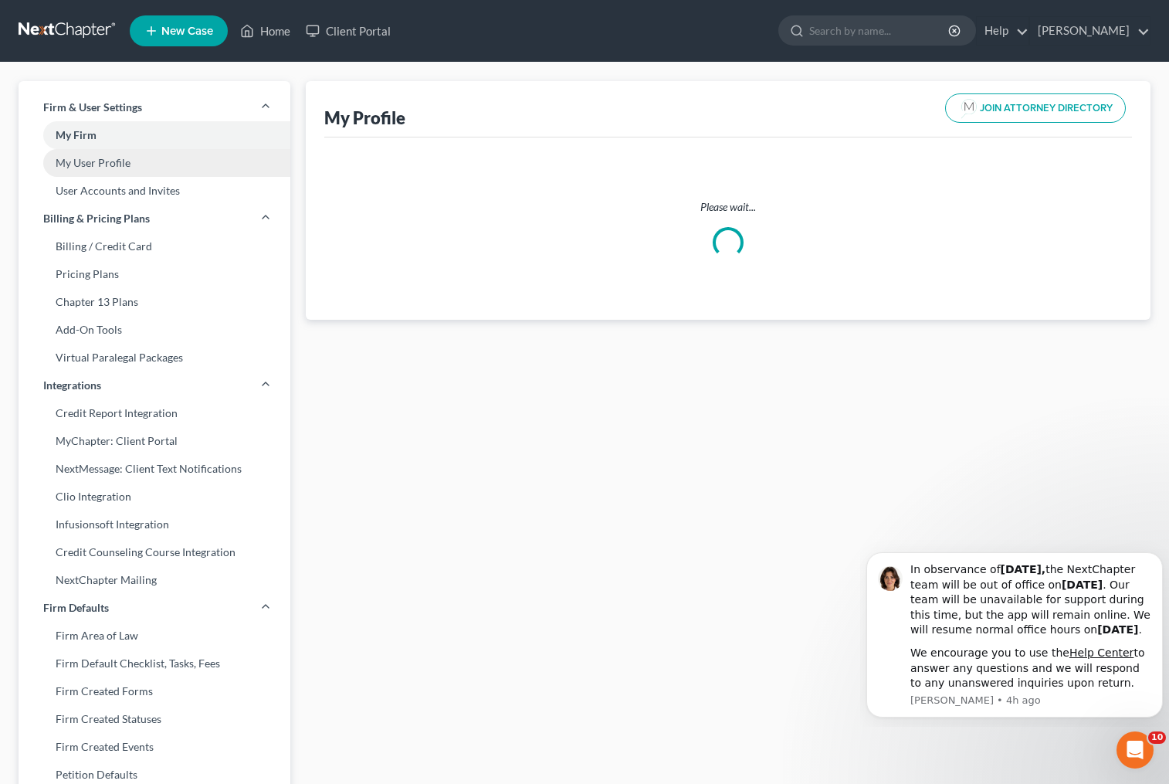
select select "35"
select select "55"
select select "attorney"
select select "0"
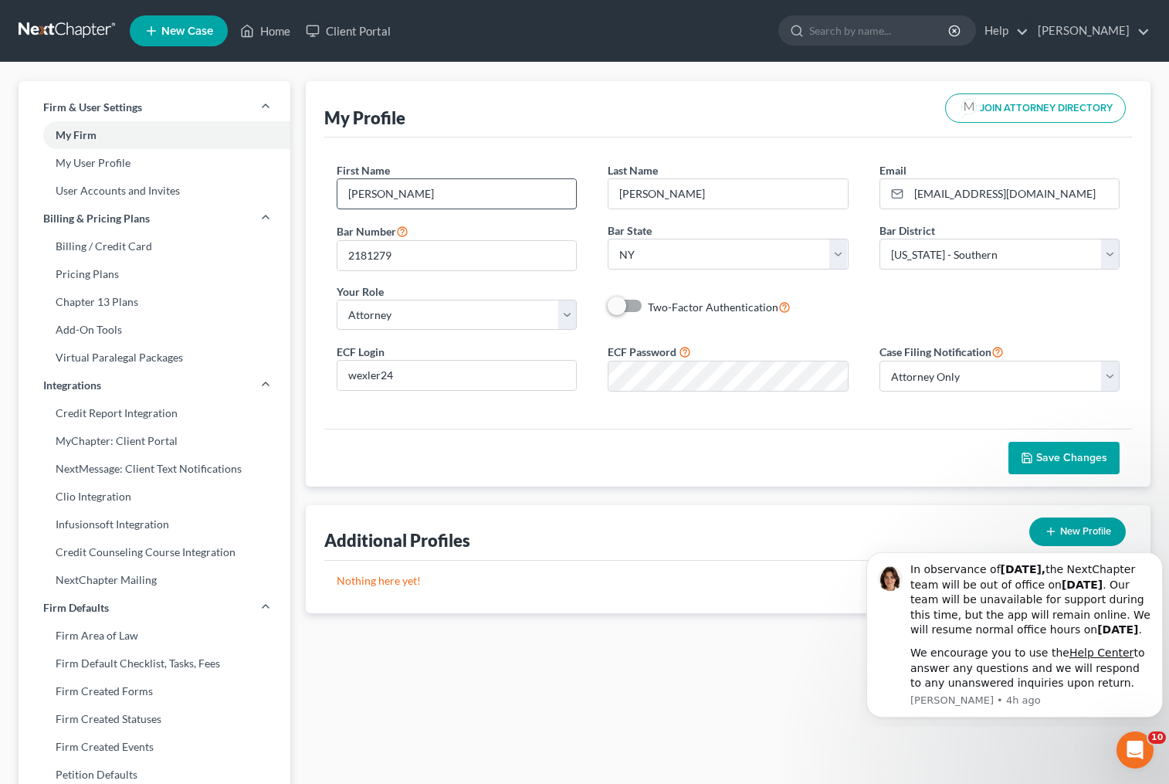
click at [471, 196] on input "[PERSON_NAME]" at bounding box center [456, 193] width 239 height 29
click at [740, 505] on div "Additional Profiles New Profile" at bounding box center [728, 533] width 809 height 56
click at [258, 27] on link "Home" at bounding box center [265, 31] width 66 height 28
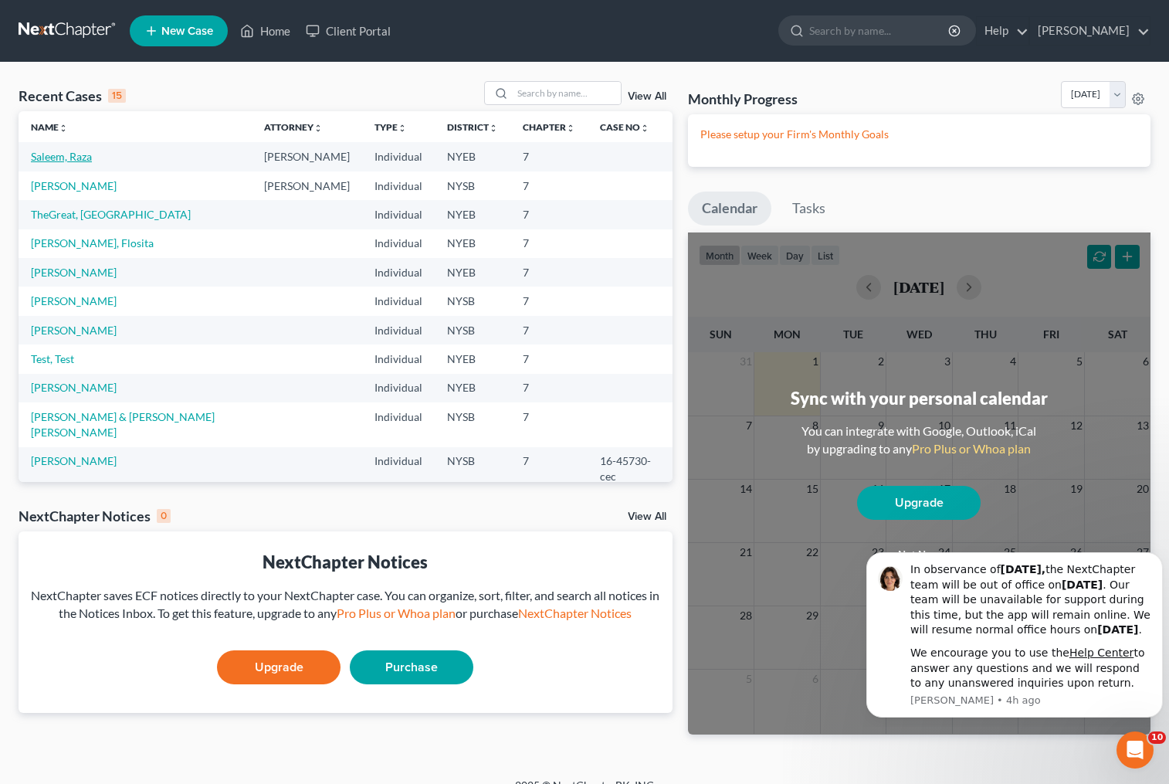
click at [64, 158] on link "Saleem, Raza" at bounding box center [61, 156] width 61 height 13
select select "10"
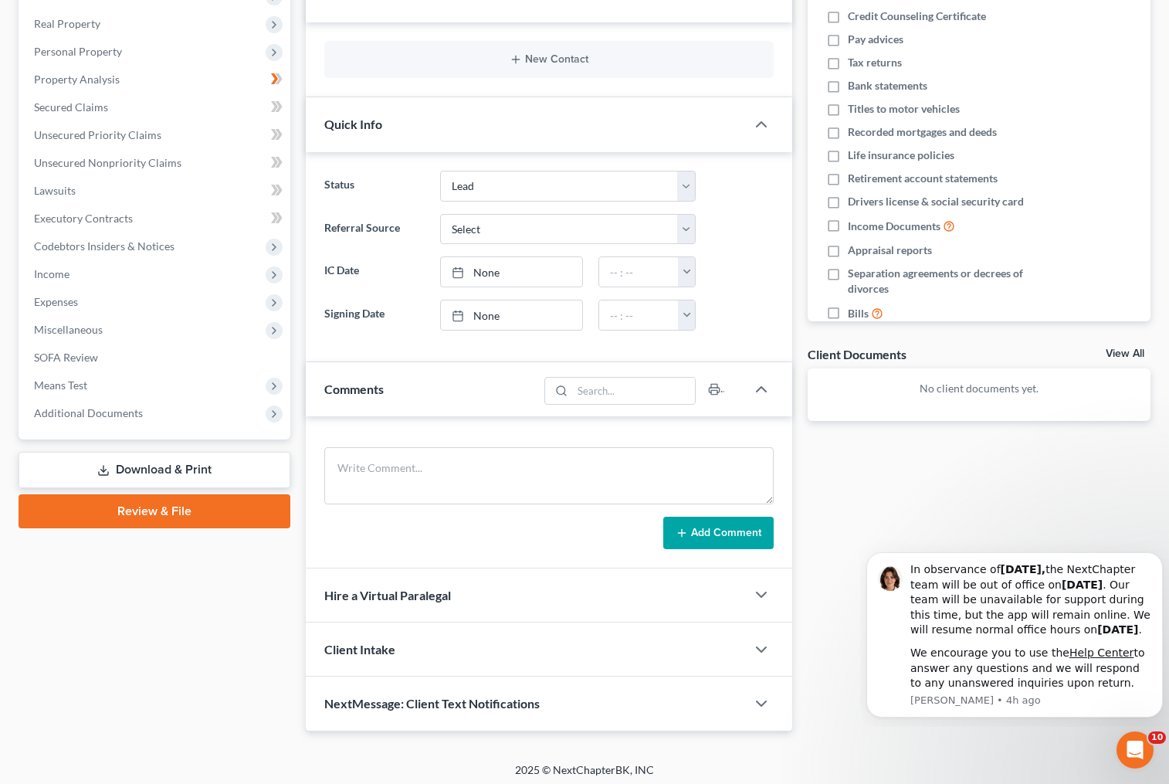
scroll to position [240, 0]
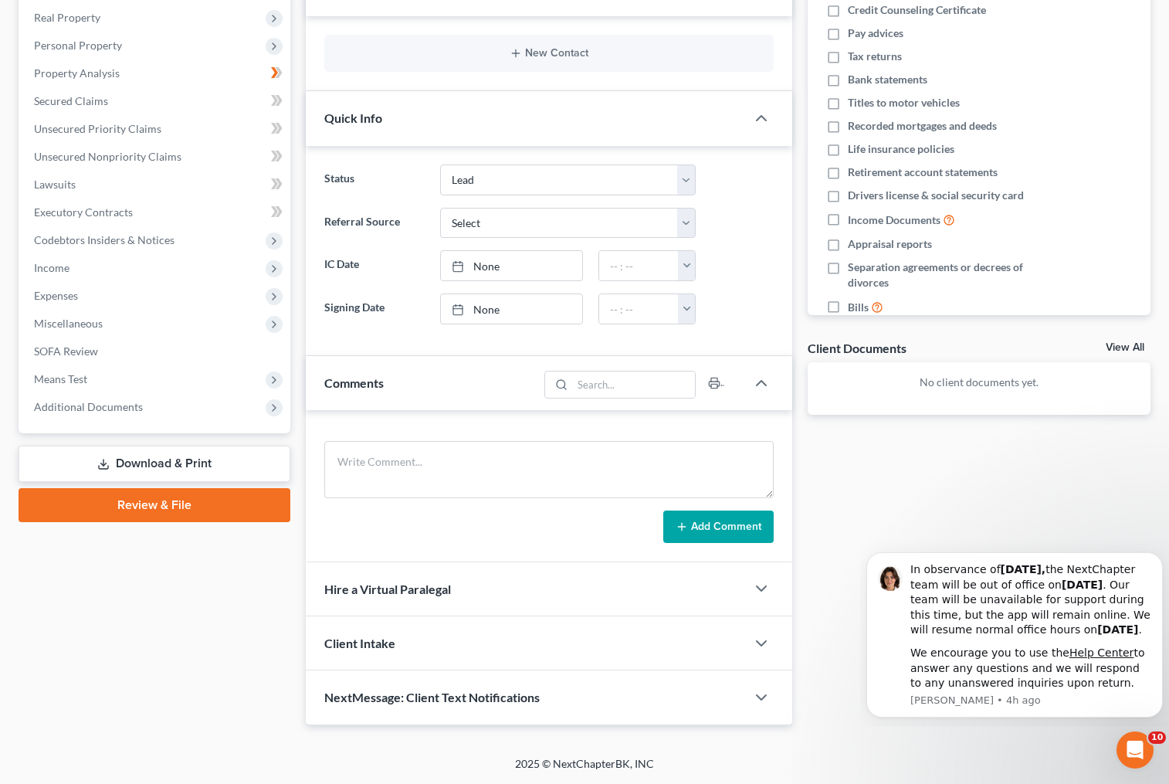
click at [202, 462] on link "Download & Print" at bounding box center [155, 464] width 272 height 36
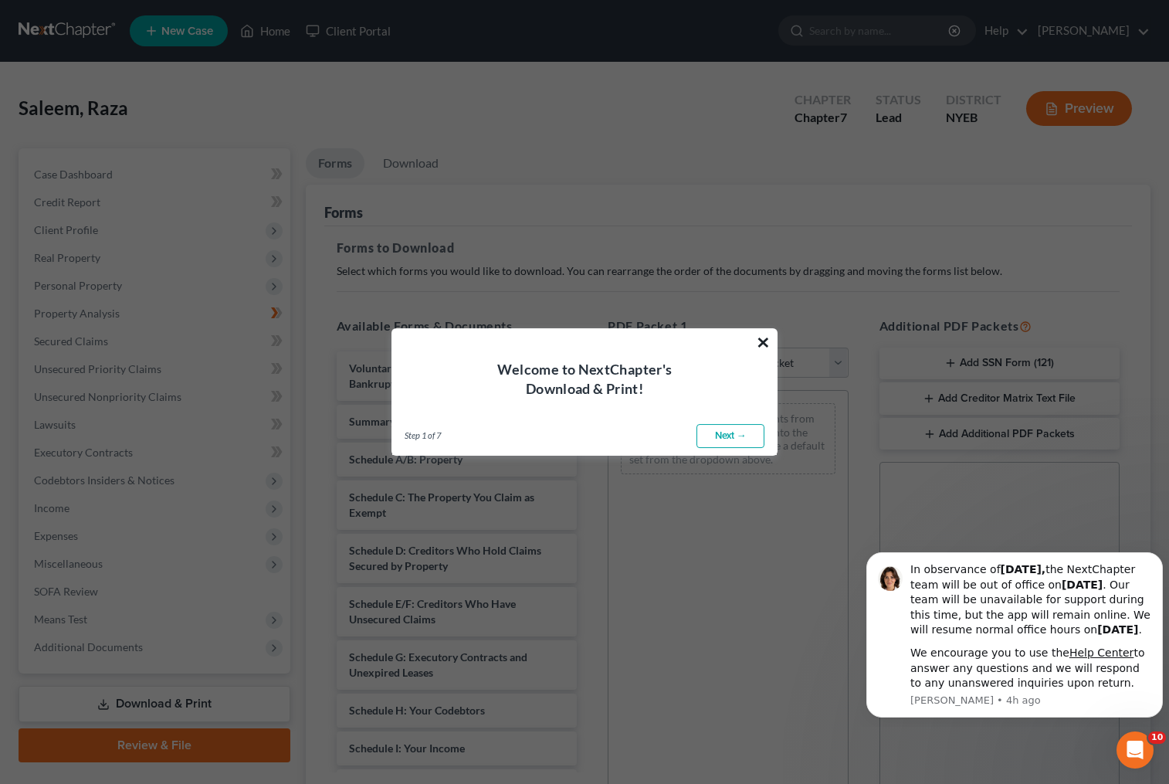
click at [764, 339] on button "×" at bounding box center [763, 342] width 15 height 25
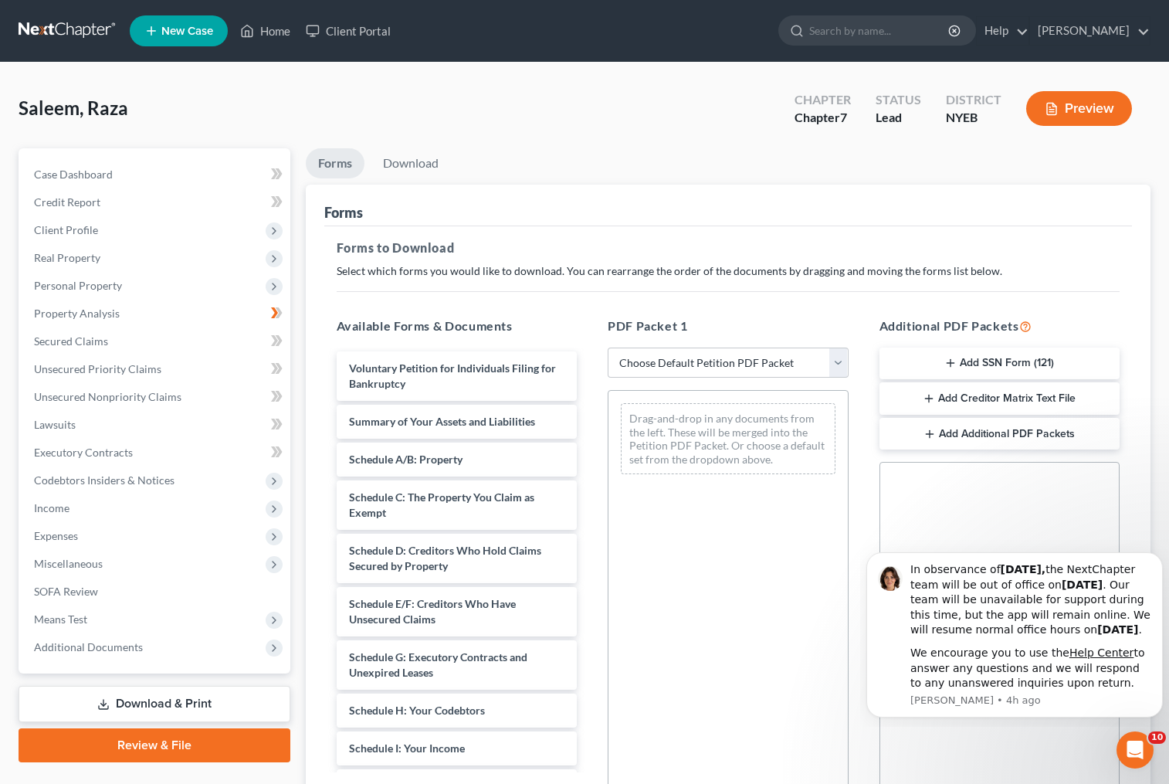
scroll to position [170, 0]
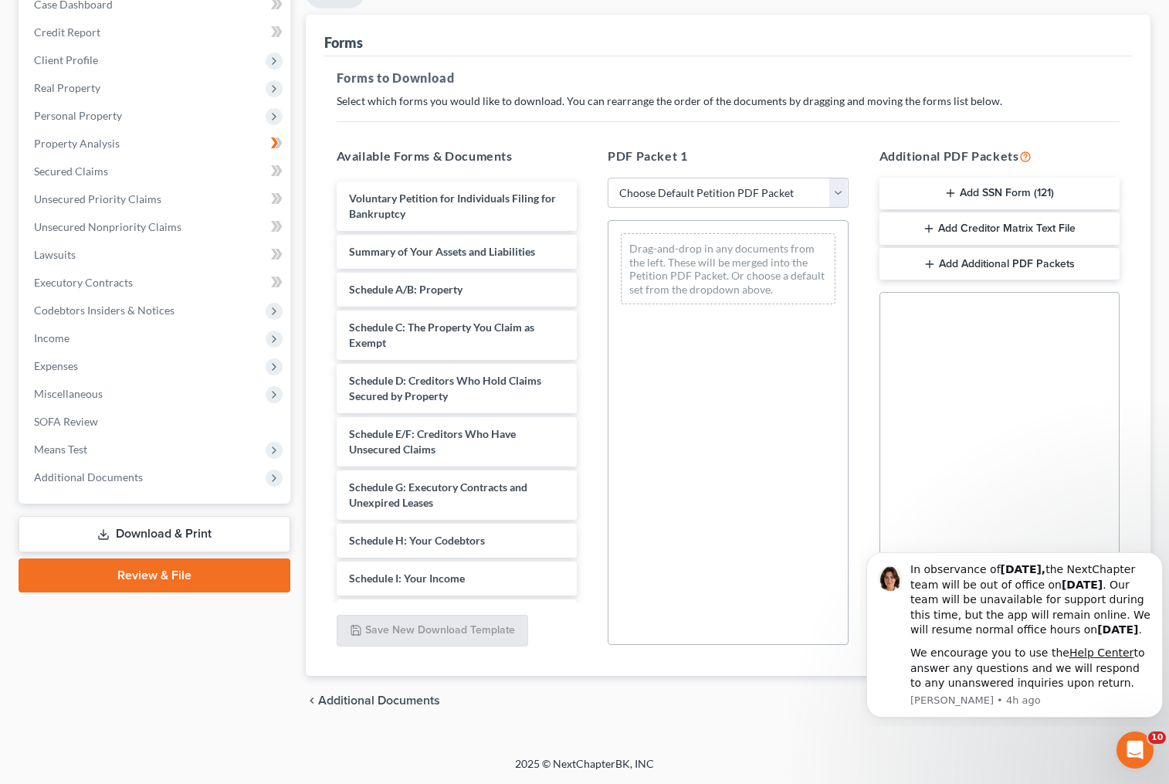
click at [929, 227] on line "button" at bounding box center [929, 228] width 0 height 7
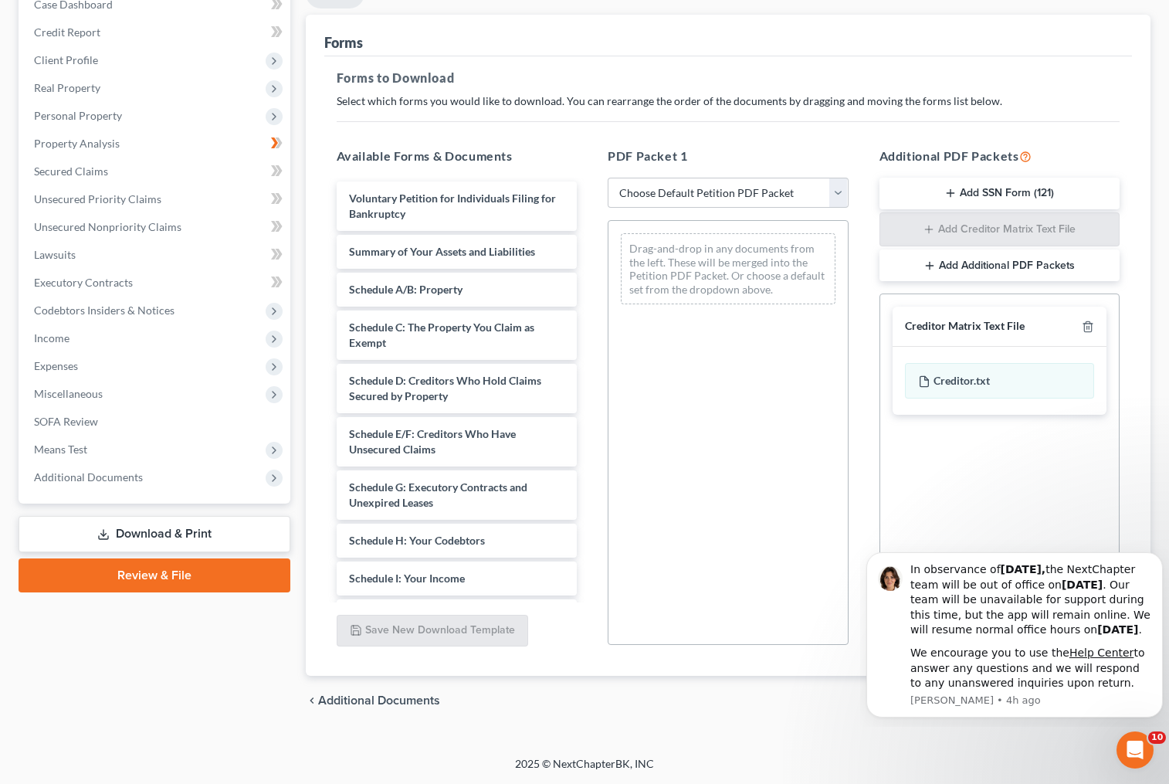
click at [930, 268] on icon "button" at bounding box center [930, 265] width 12 height 12
click at [948, 193] on line "button" at bounding box center [951, 193] width 7 height 0
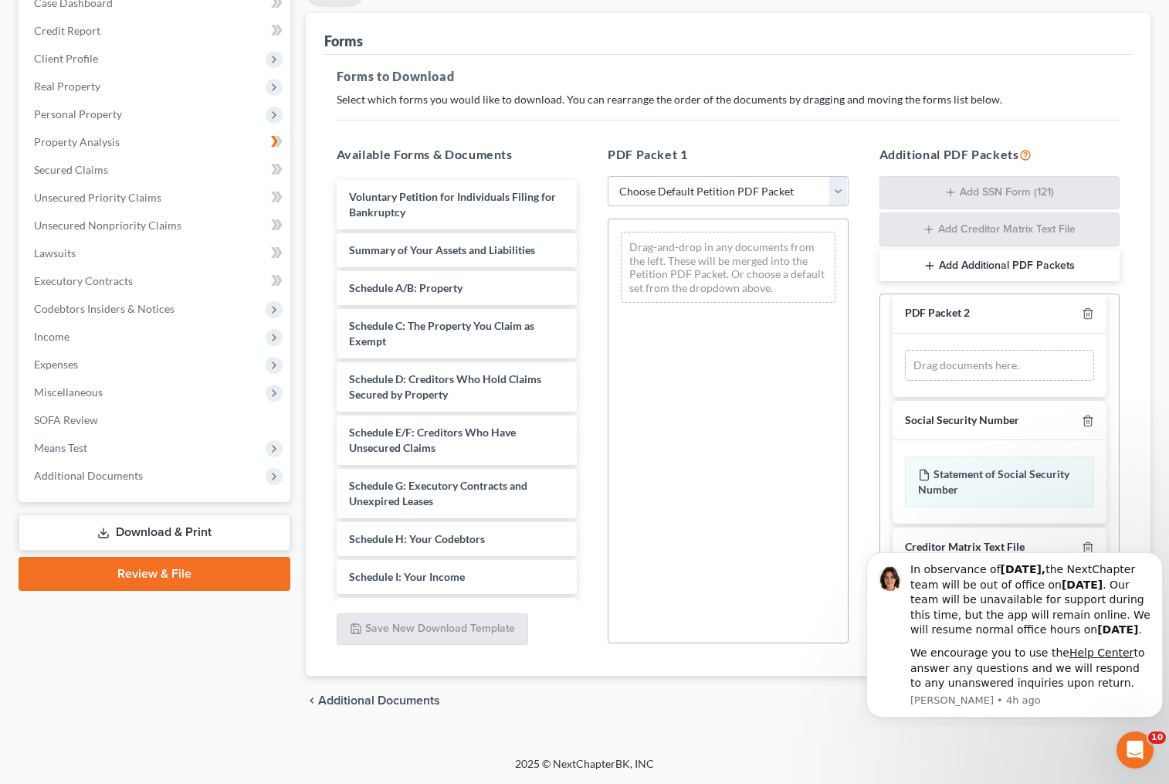
scroll to position [16, 0]
click at [551, 656] on div "Available Forms & Documents Voluntary Petition for Individuals Filing for Bankr…" at bounding box center [457, 395] width 272 height 525
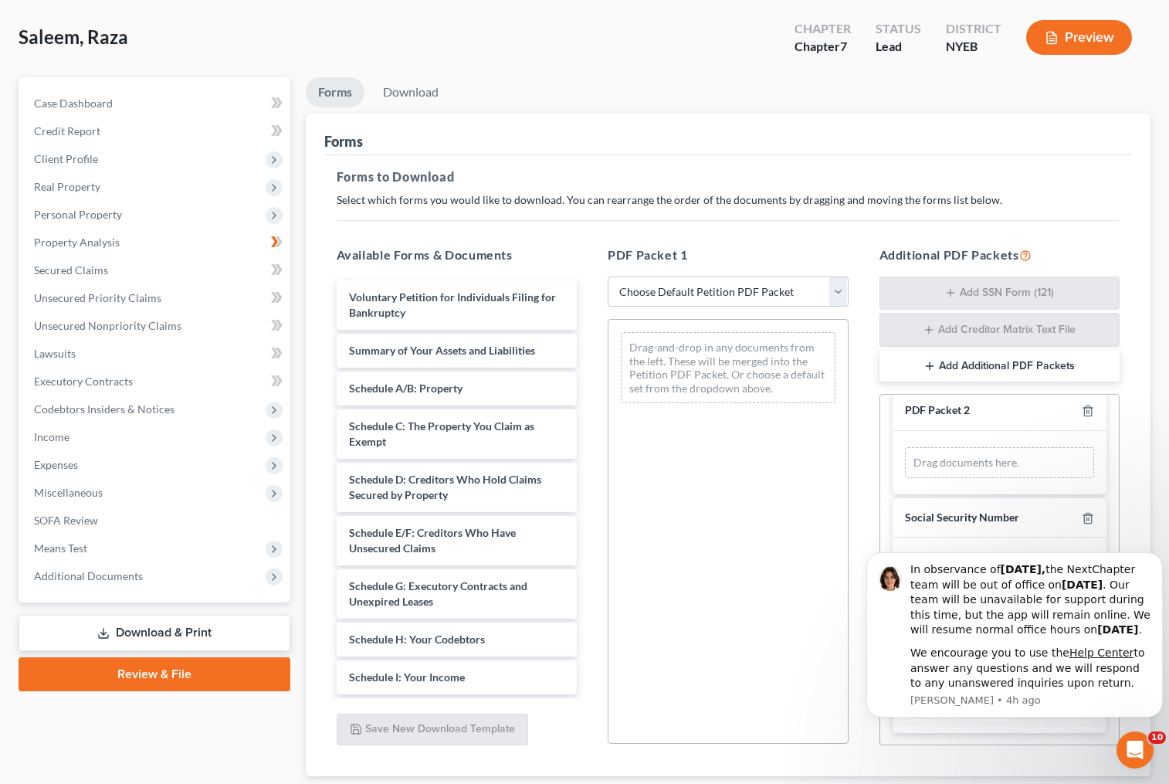
scroll to position [0, 0]
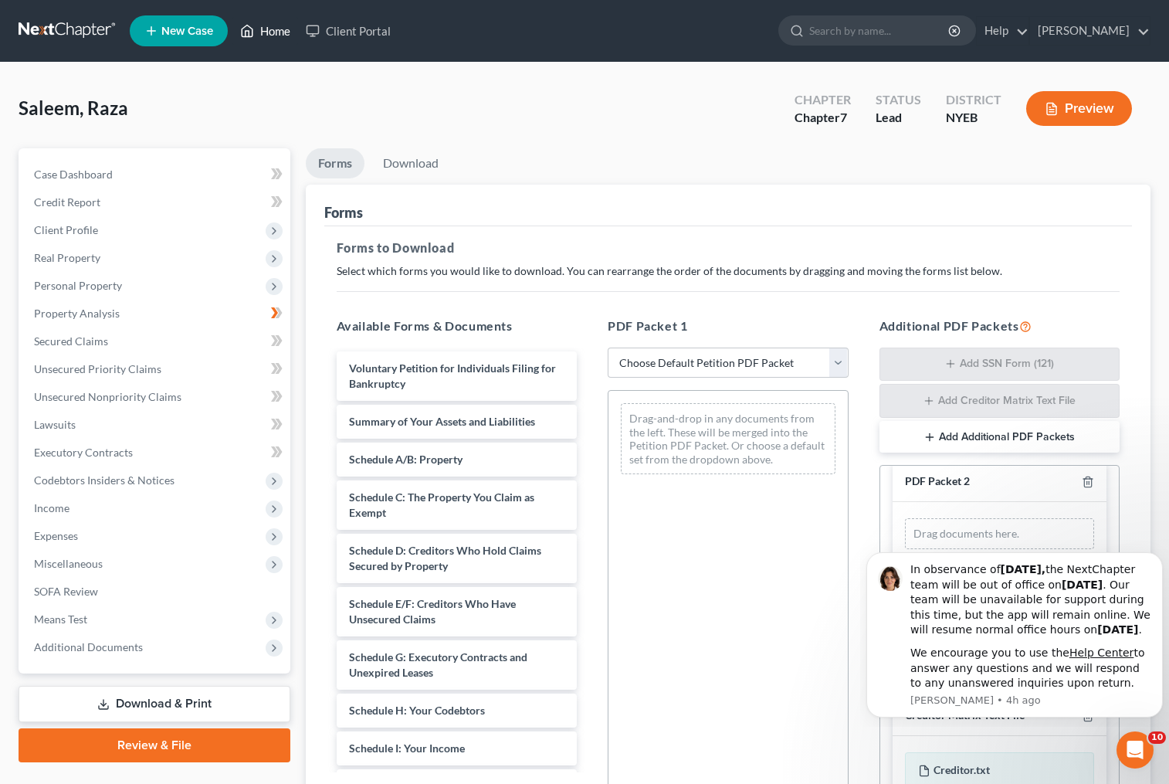
click at [270, 32] on link "Home" at bounding box center [265, 31] width 66 height 28
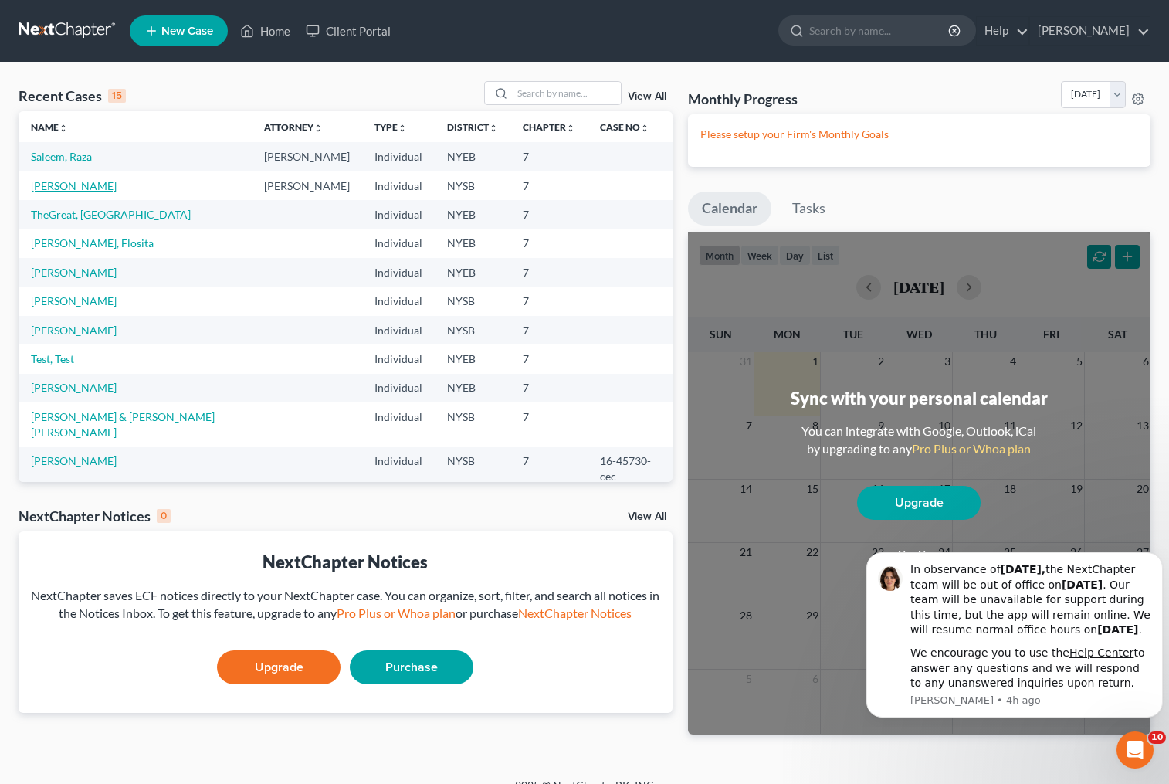
click at [62, 192] on link "[PERSON_NAME]" at bounding box center [74, 185] width 86 height 13
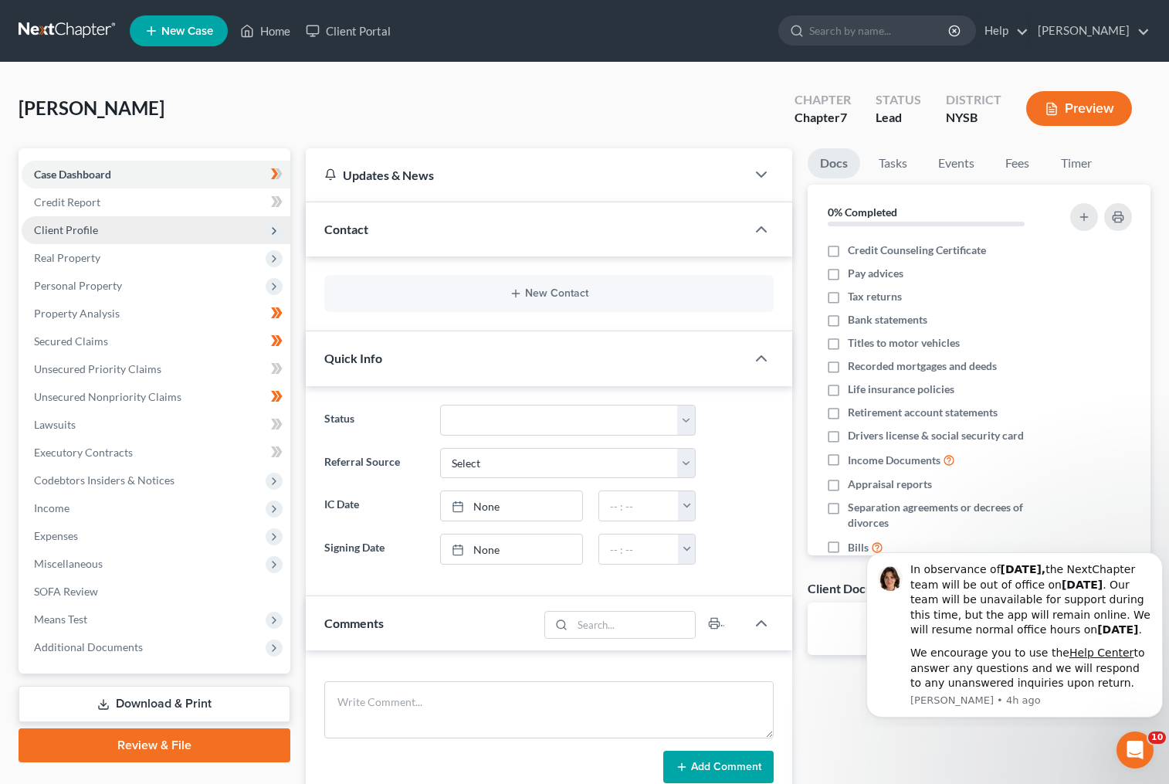
click at [98, 233] on span "Client Profile" at bounding box center [156, 230] width 269 height 28
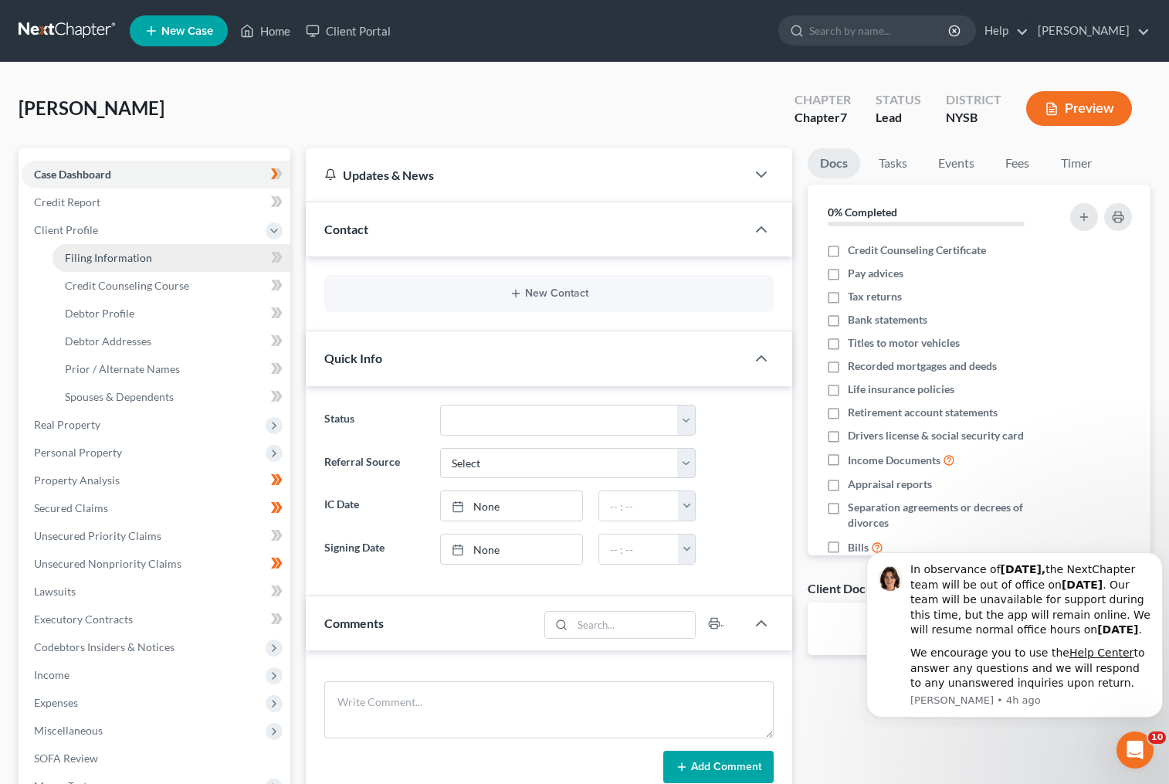
click at [130, 260] on span "Filing Information" at bounding box center [108, 257] width 87 height 13
select select "1"
select select "0"
select select "55"
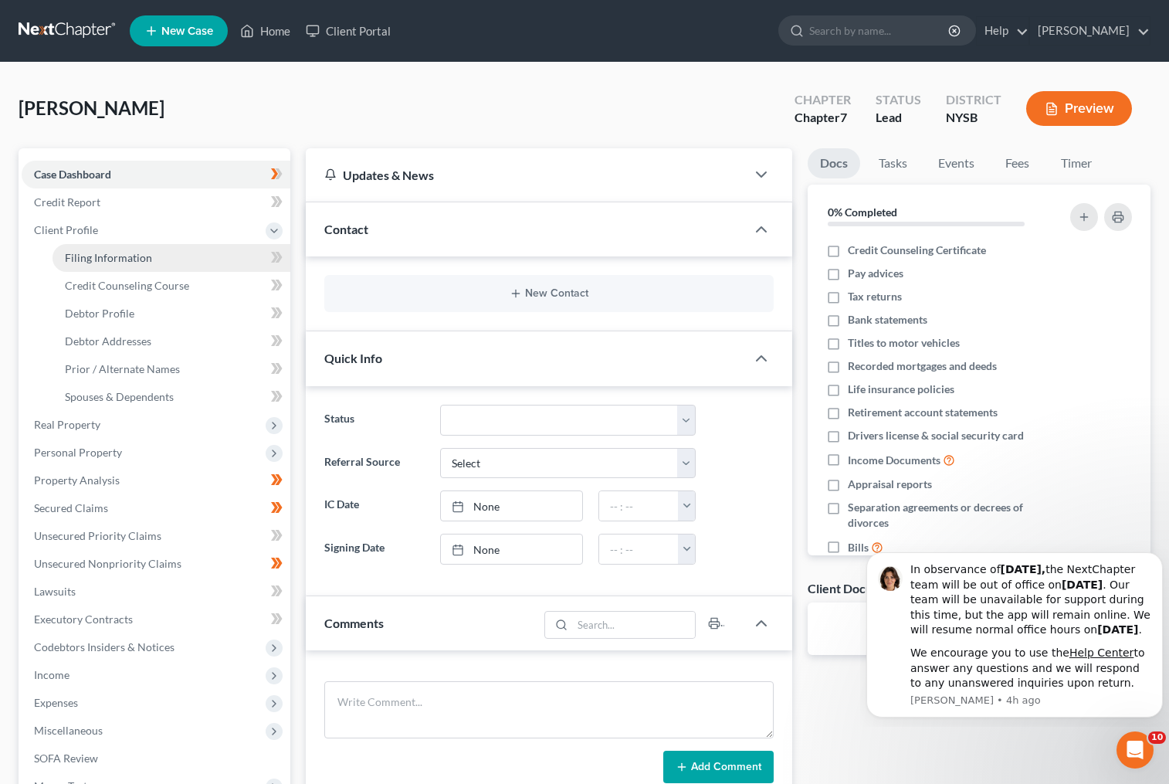
select select "0"
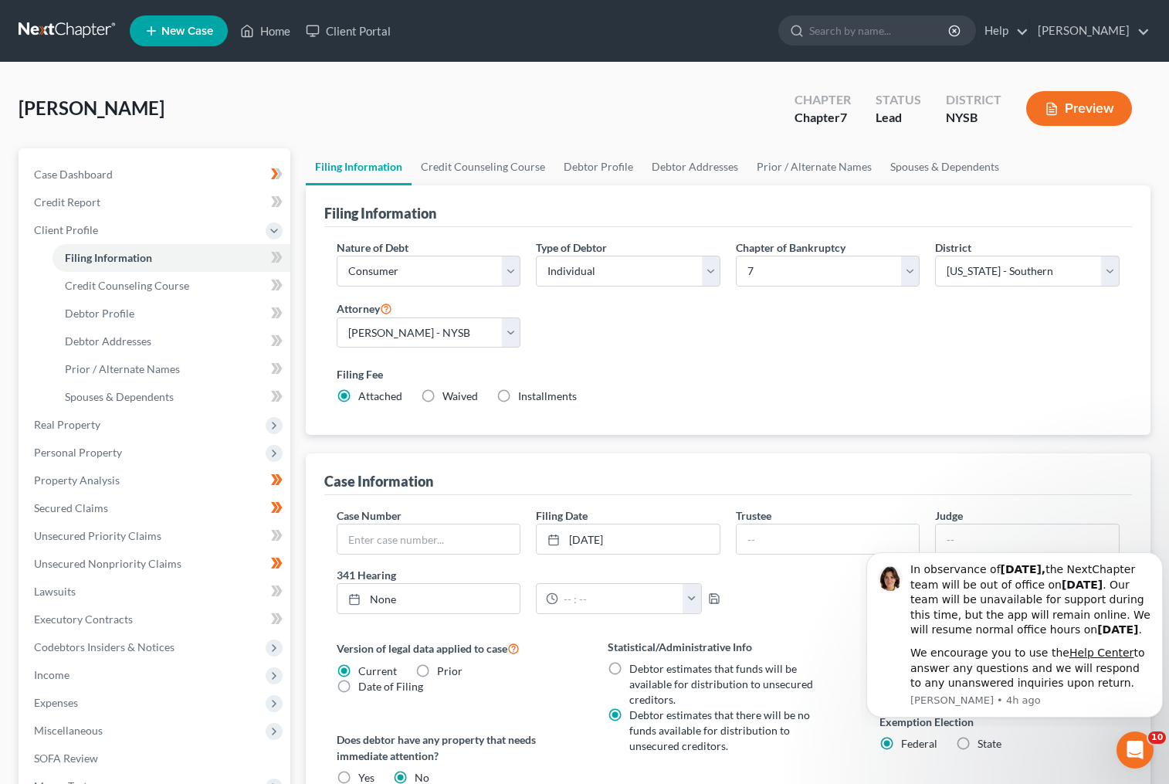
click at [1077, 115] on button "Preview" at bounding box center [1079, 108] width 106 height 35
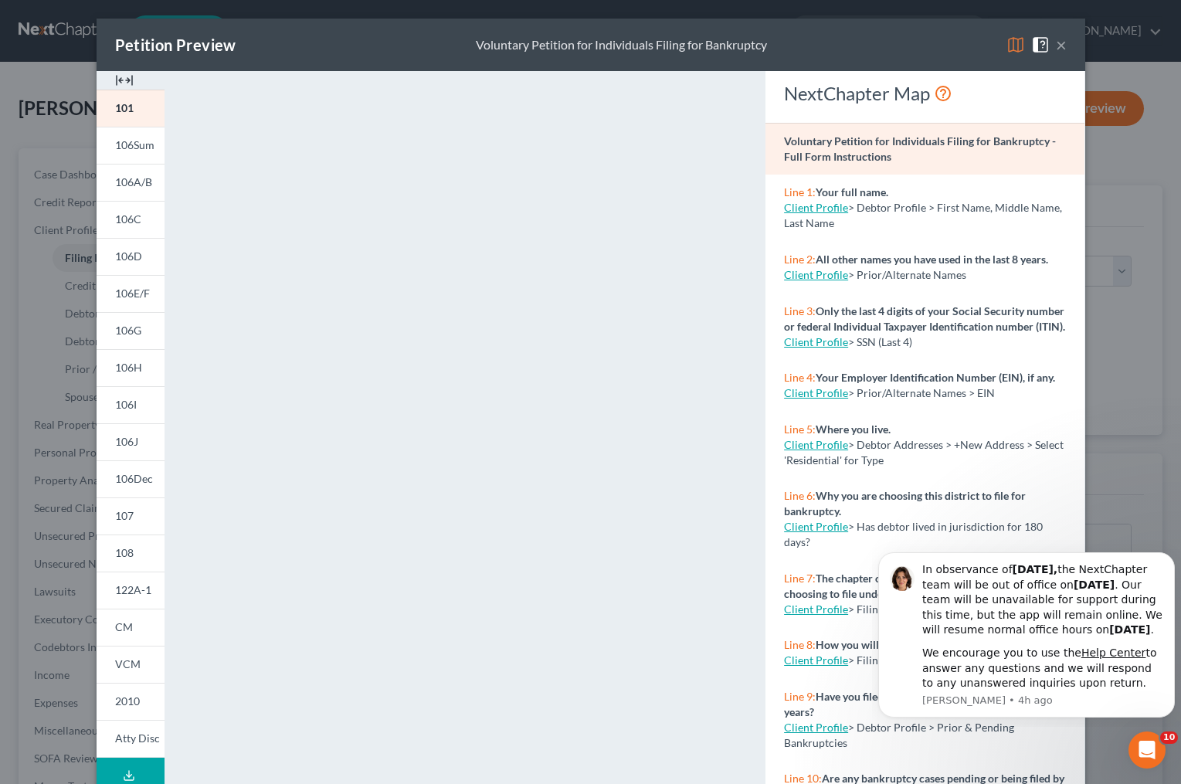
click at [1056, 44] on button "×" at bounding box center [1061, 45] width 11 height 19
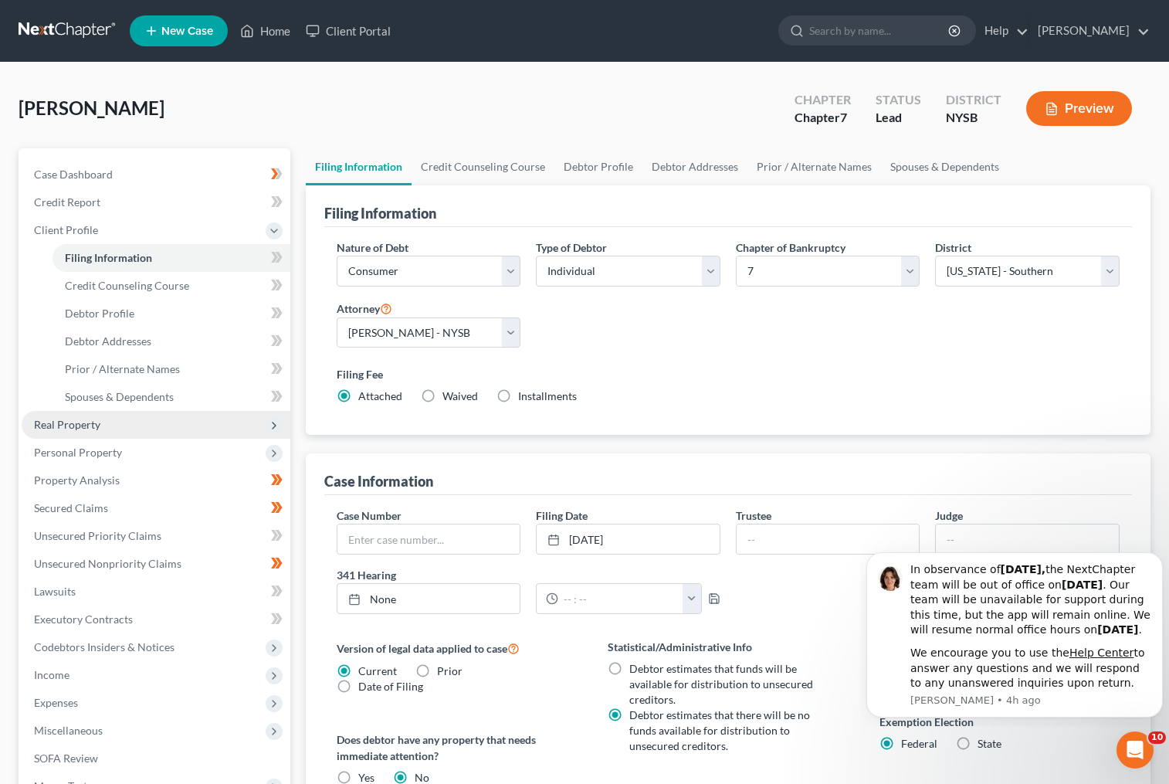
click at [105, 422] on span "Real Property" at bounding box center [156, 425] width 269 height 28
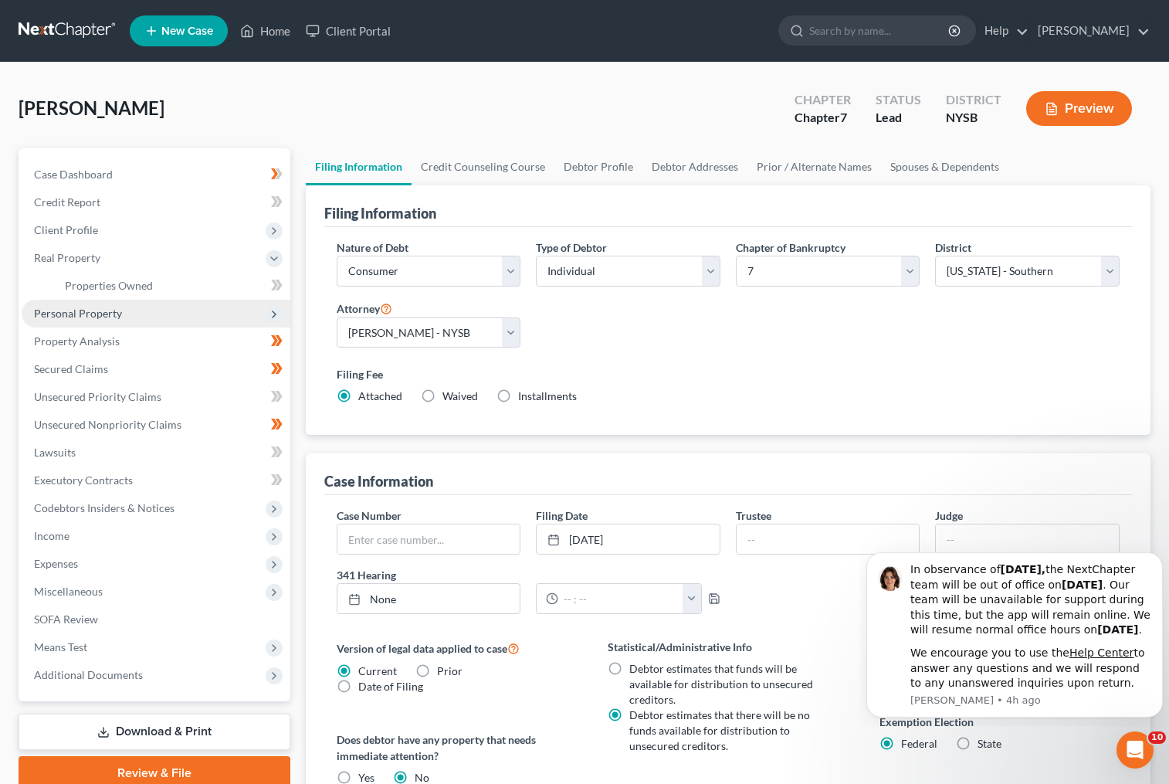
click at [115, 314] on span "Personal Property" at bounding box center [78, 313] width 88 height 13
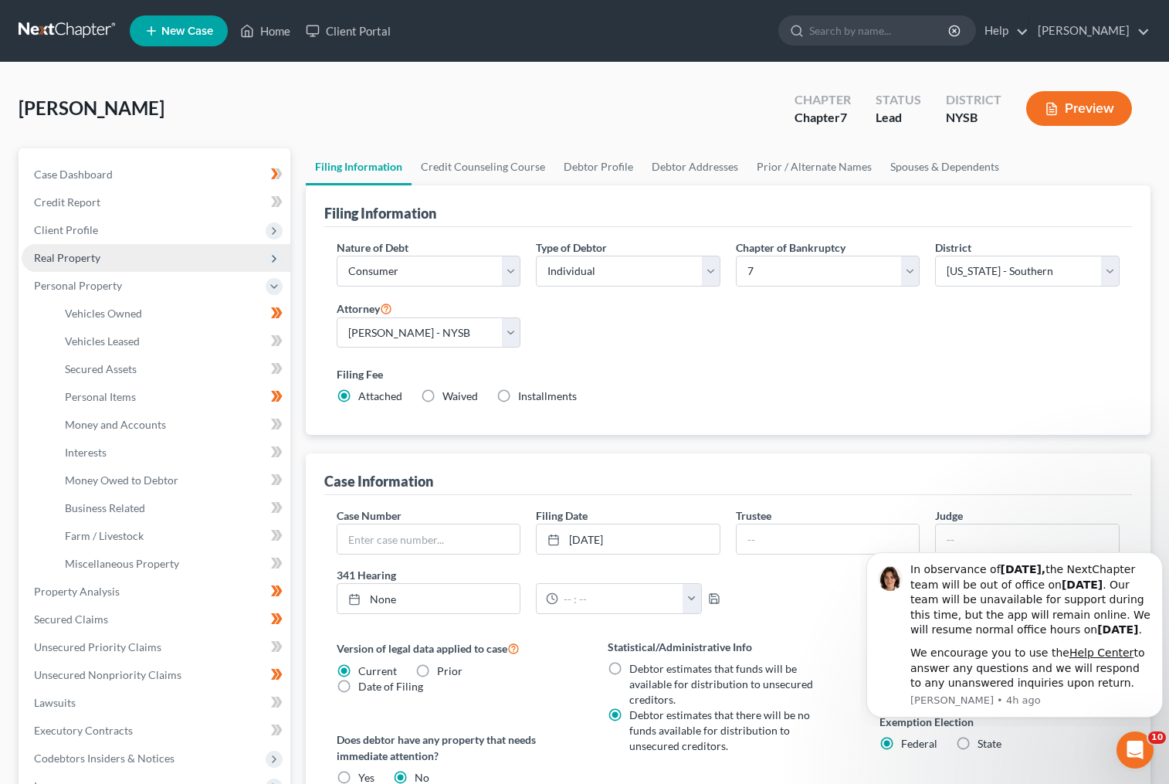
click at [88, 258] on span "Real Property" at bounding box center [67, 257] width 66 height 13
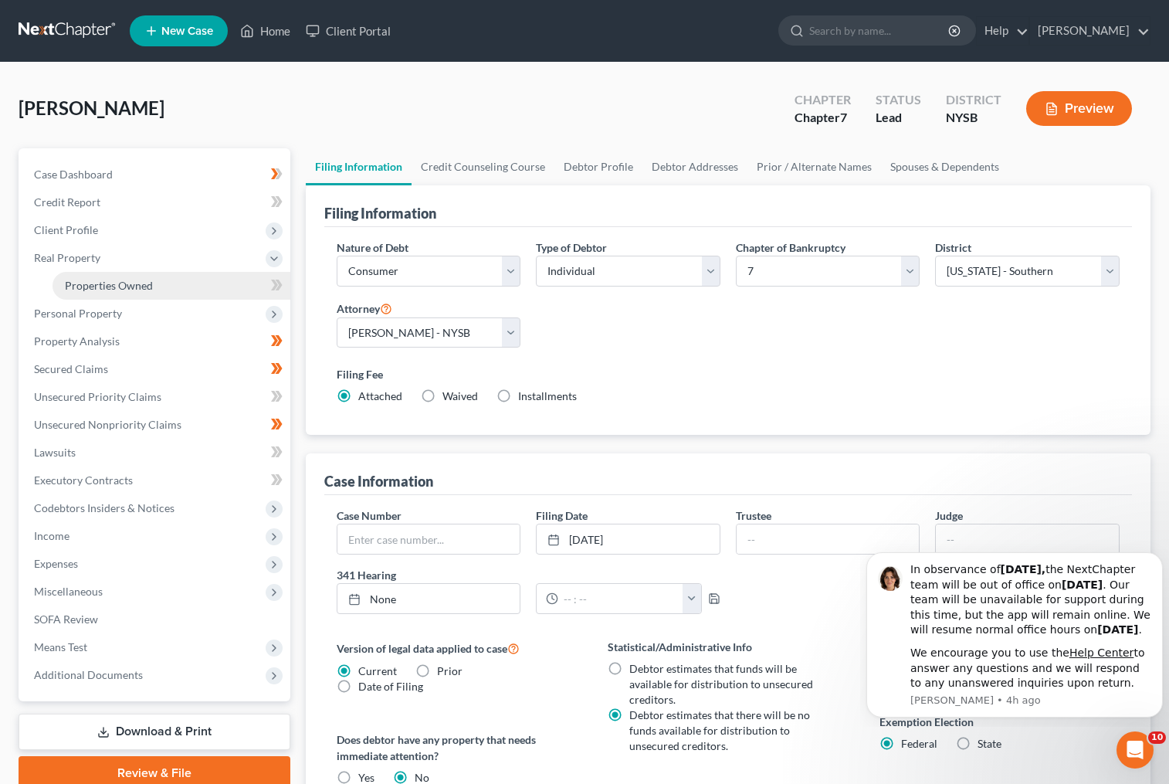
click at [102, 284] on span "Properties Owned" at bounding box center [109, 285] width 88 height 13
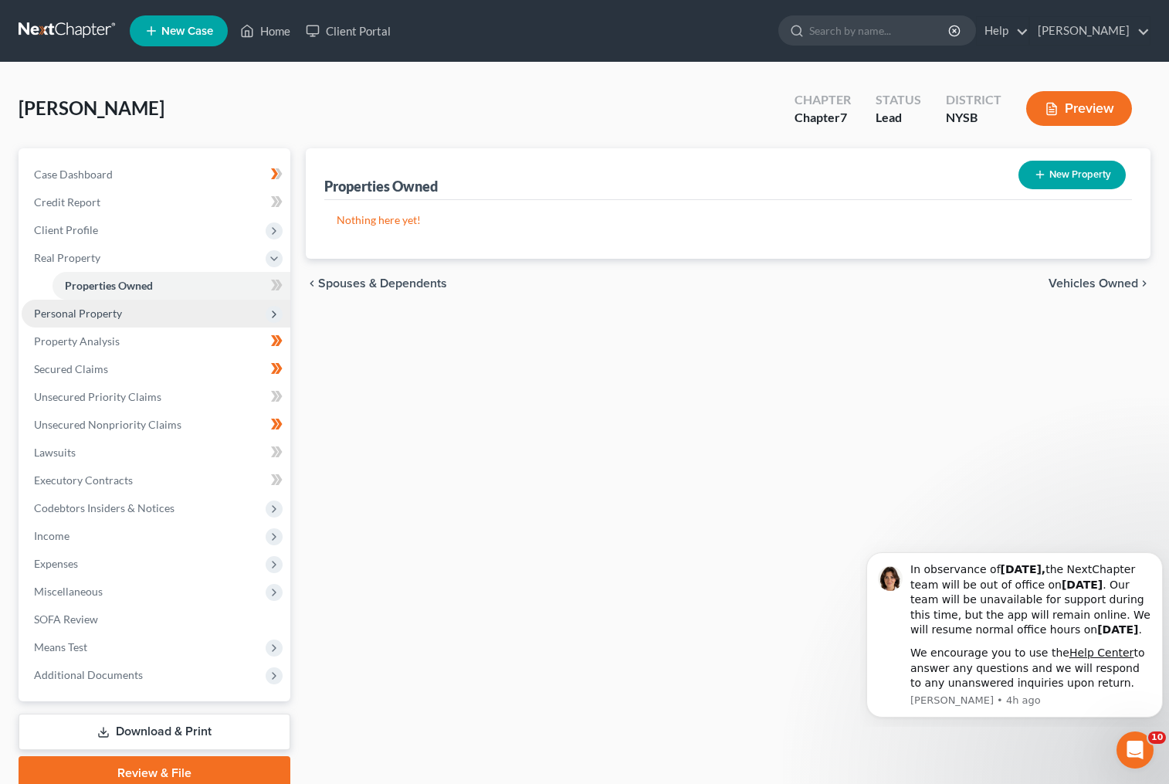
click at [105, 314] on span "Personal Property" at bounding box center [78, 313] width 88 height 13
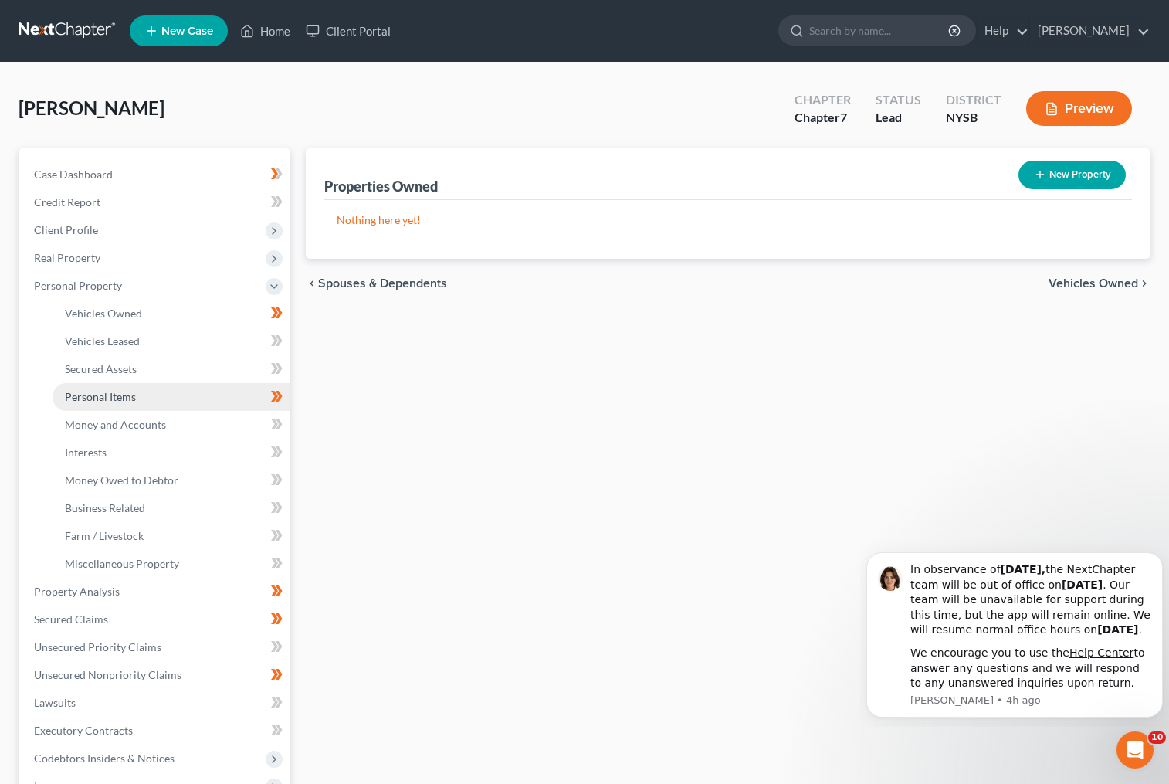
click at [124, 405] on link "Personal Items" at bounding box center [172, 397] width 238 height 28
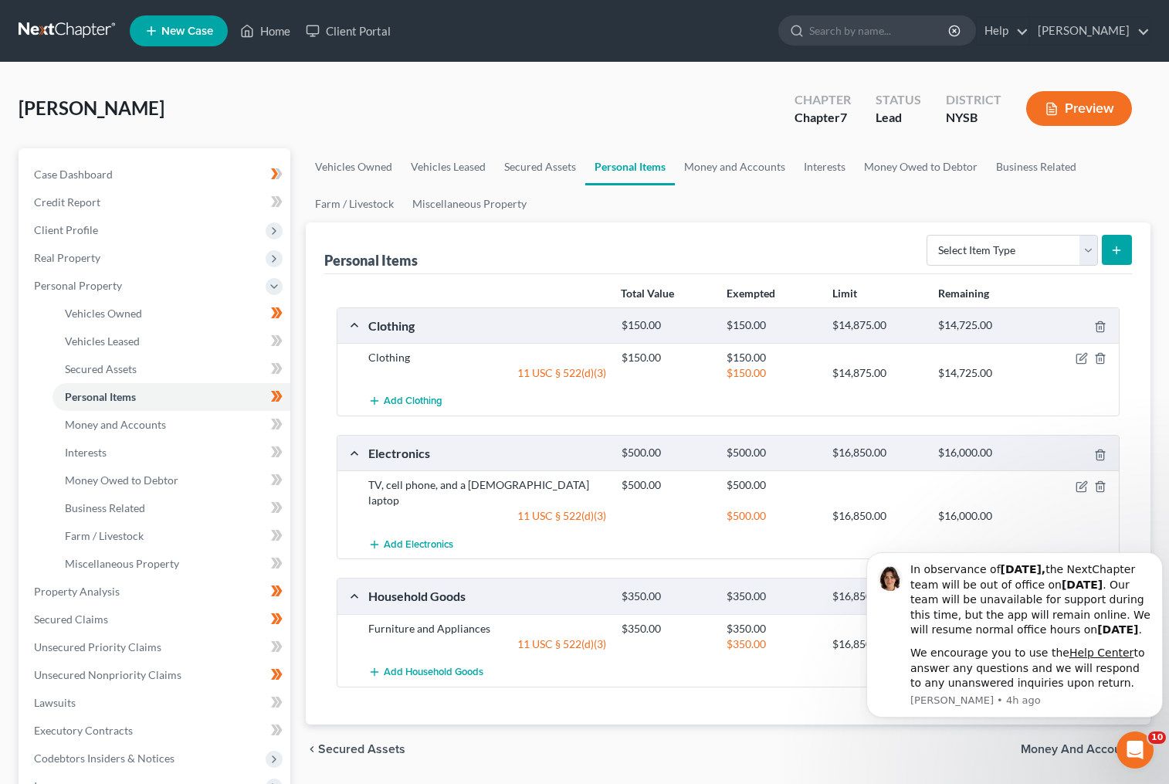
click at [1143, 449] on div "Personal Items Select Item Type Clothing Collectibles Of Value Electronics Fire…" at bounding box center [729, 473] width 846 height 502
click at [1086, 251] on select "Select Item Type Clothing Collectibles Of Value Electronics Firearms Household …" at bounding box center [1012, 250] width 171 height 31
select select "jewelry"
click at [928, 235] on select "Select Item Type Clothing Collectibles Of Value Electronics Firearms Household …" at bounding box center [1012, 250] width 171 height 31
click at [1124, 246] on button "submit" at bounding box center [1117, 250] width 30 height 30
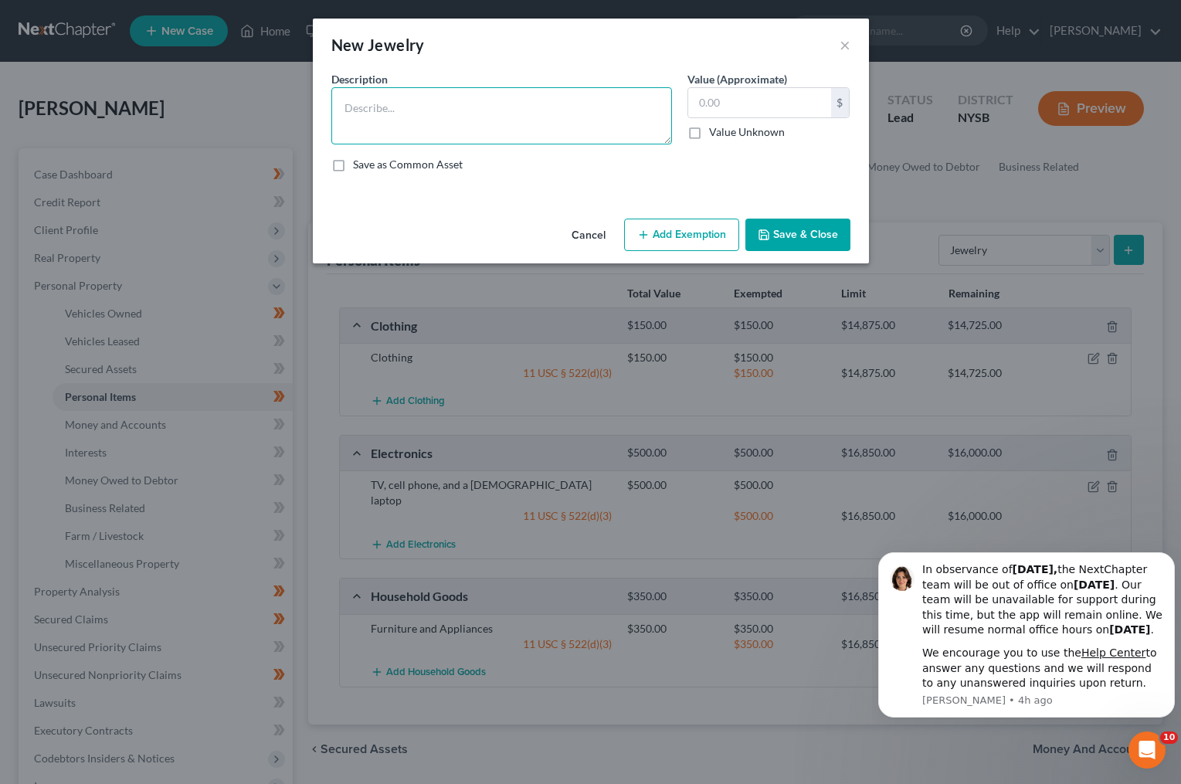
click at [491, 103] on textarea at bounding box center [501, 115] width 341 height 57
type textarea "w"
type textarea "Wedding band"
click at [768, 107] on input "text" at bounding box center [759, 102] width 143 height 29
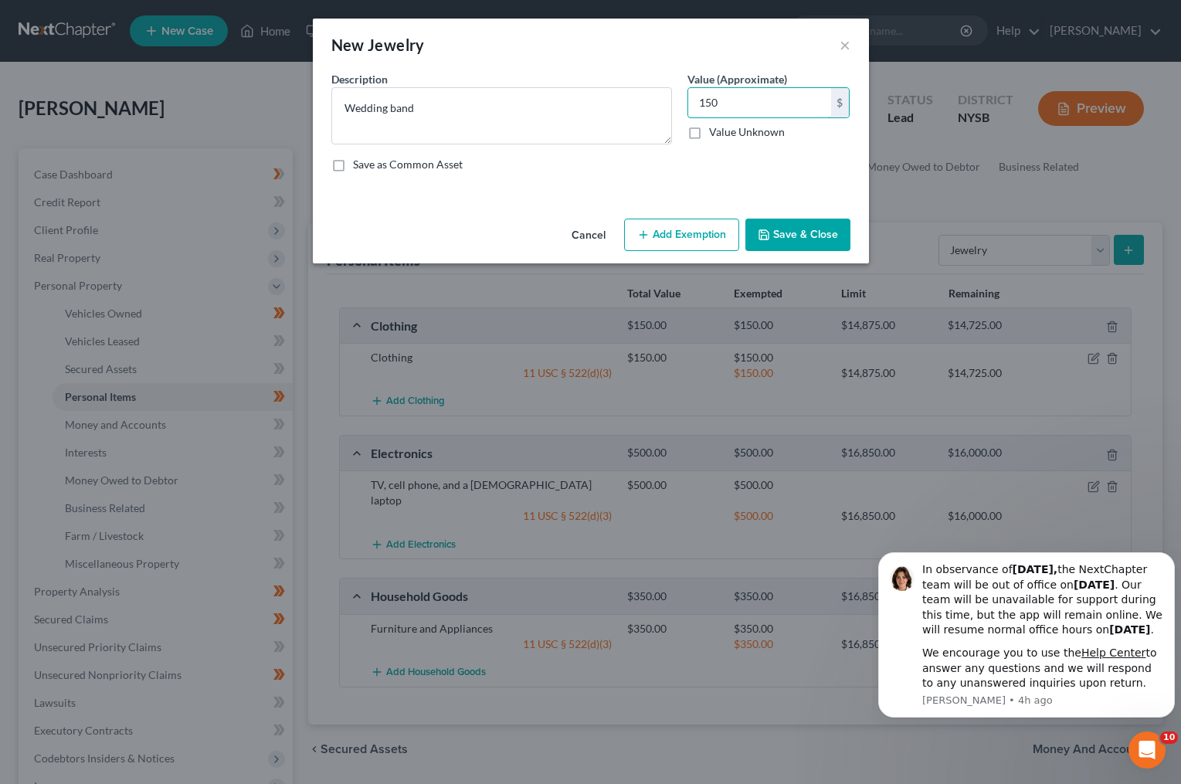
type input "150"
click at [807, 231] on button "Save & Close" at bounding box center [797, 235] width 105 height 32
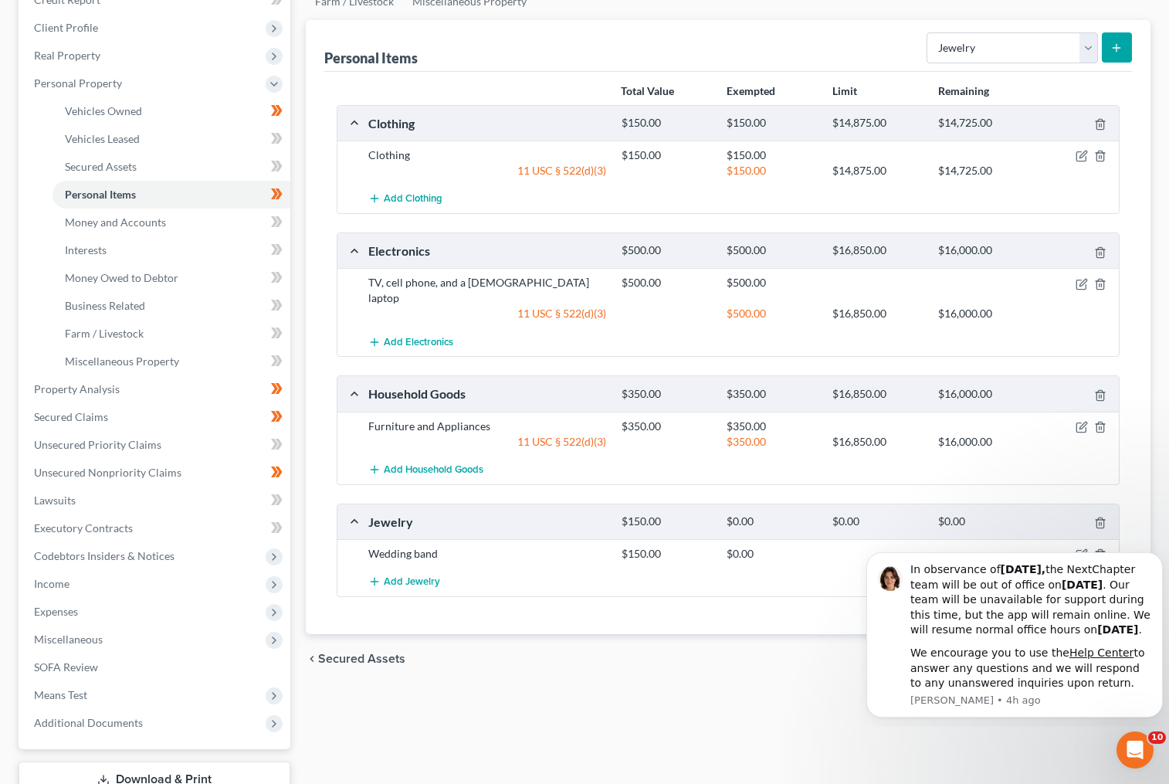
scroll to position [232, 0]
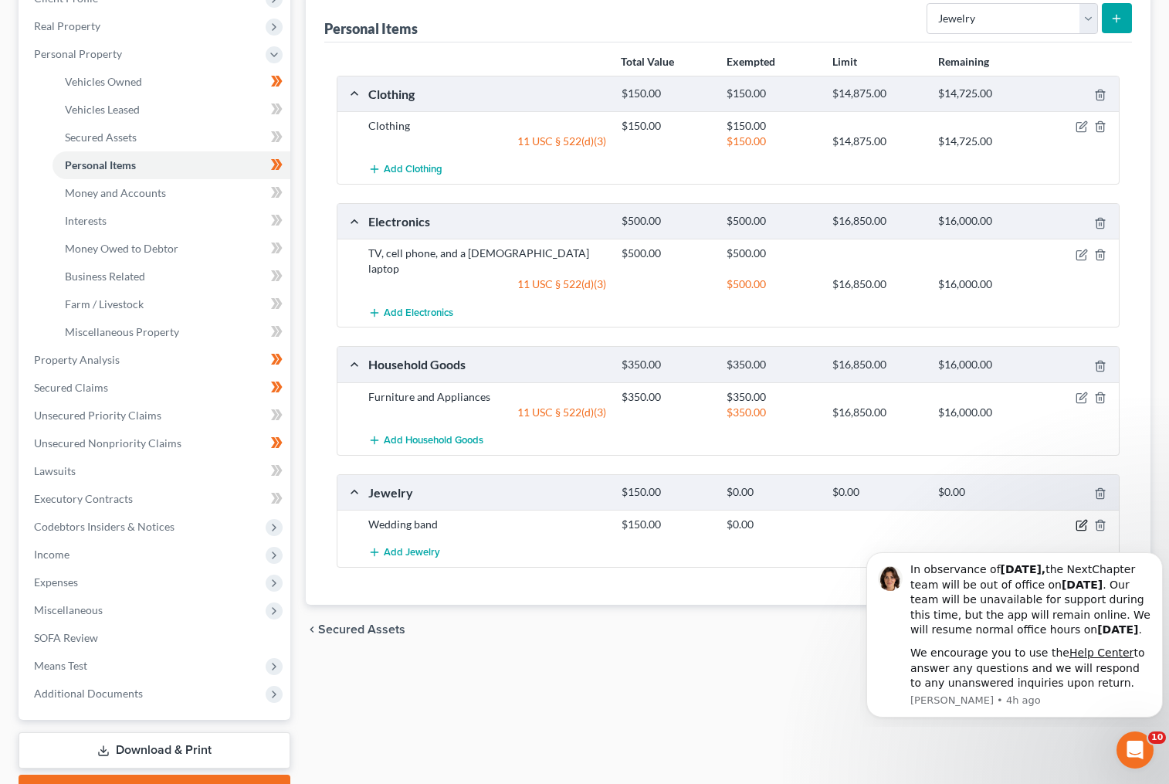
click at [1081, 519] on icon "button" at bounding box center [1082, 525] width 12 height 12
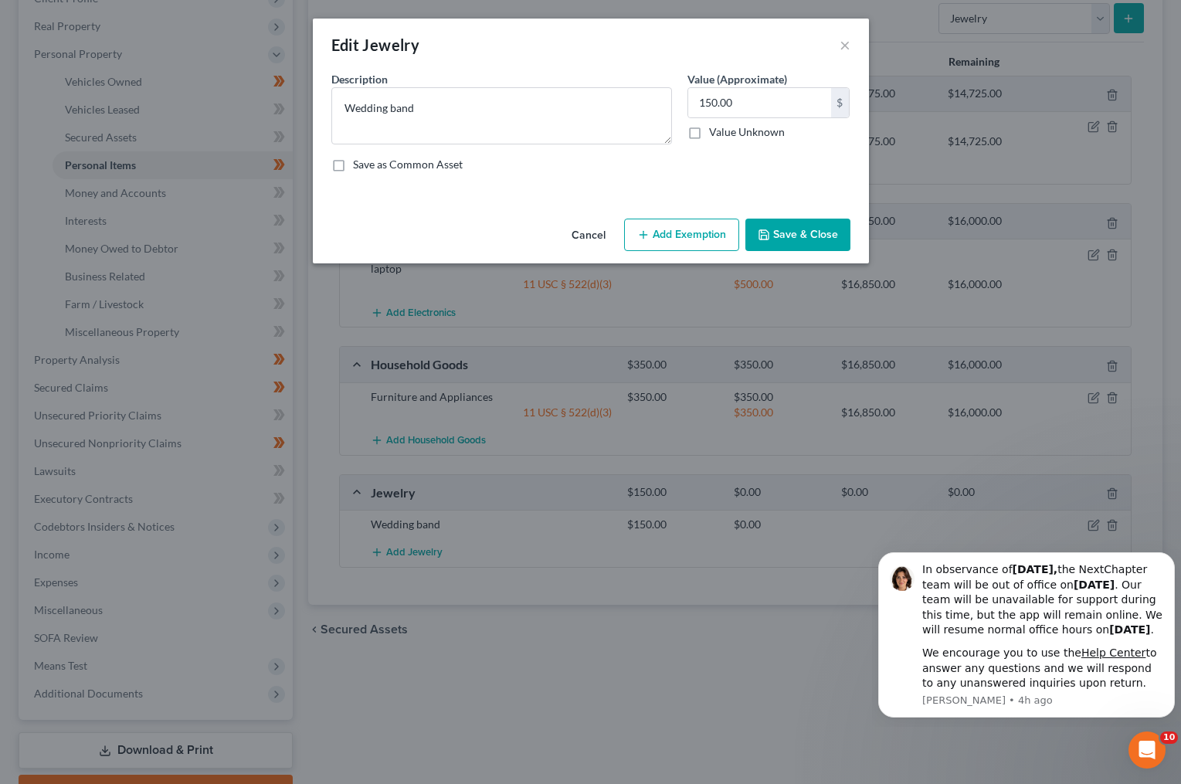
click at [710, 229] on button "Add Exemption" at bounding box center [681, 235] width 115 height 32
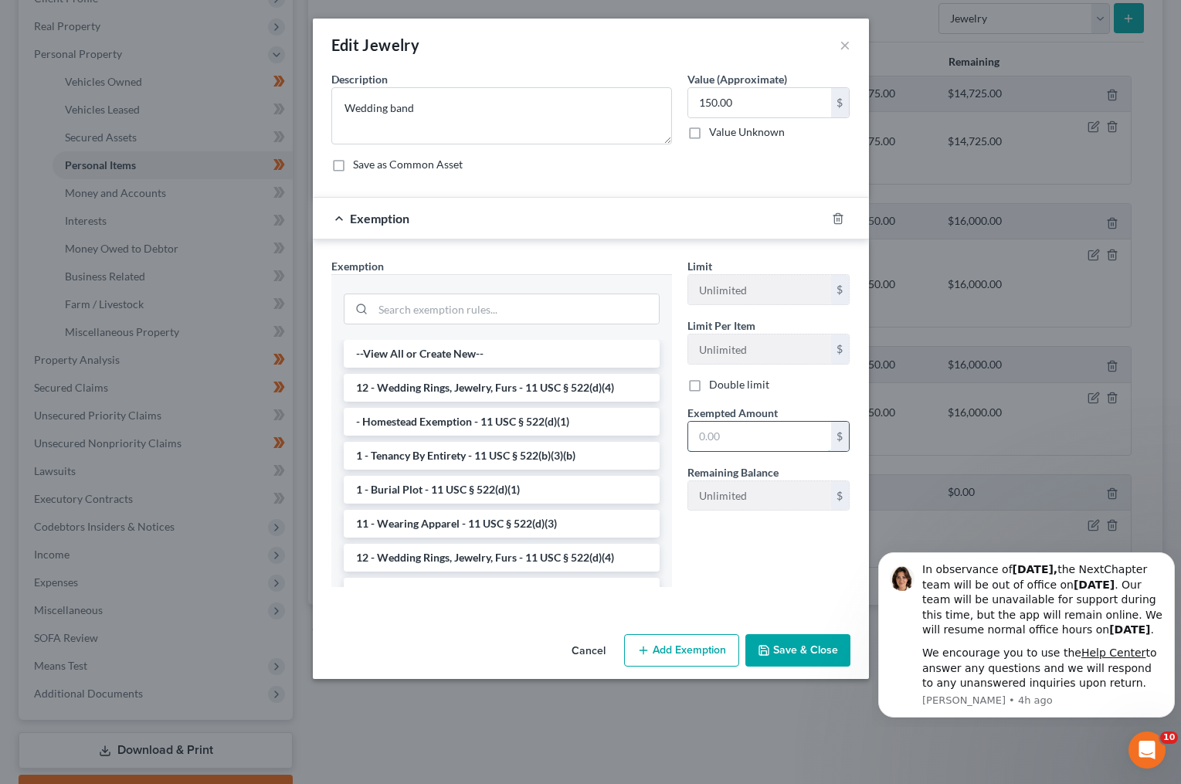
click at [748, 439] on input "text" at bounding box center [759, 436] width 143 height 29
type input "150"
click at [519, 388] on li "12 - Wedding Rings, Jewelry, Furs - 11 USC § 522(d)(4)" at bounding box center [502, 388] width 316 height 28
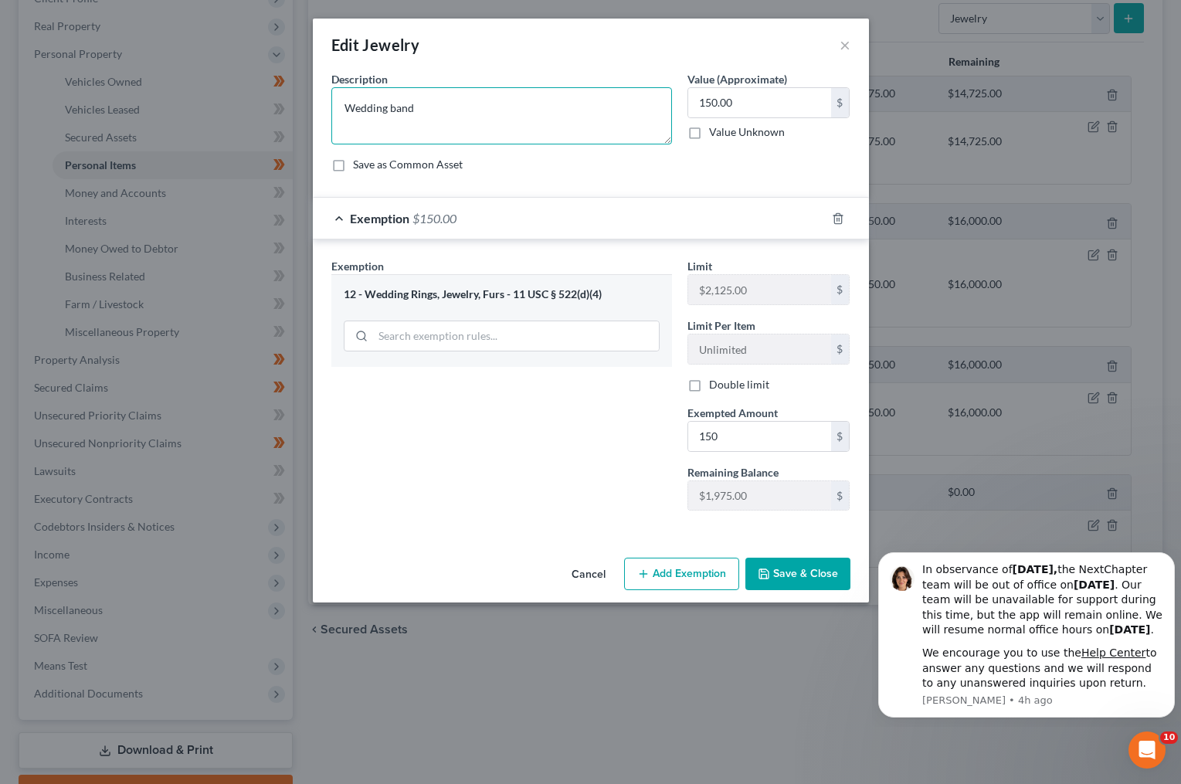
click at [428, 107] on textarea "Wedding band" at bounding box center [501, 115] width 341 height 57
type textarea "Wedding Ring"
click at [566, 457] on div "Exemption Set must be selected for CA. Exemption * 12 - Wedding Rings, Jewelry,…" at bounding box center [502, 390] width 356 height 265
click at [798, 577] on button "Save & Close" at bounding box center [797, 574] width 105 height 32
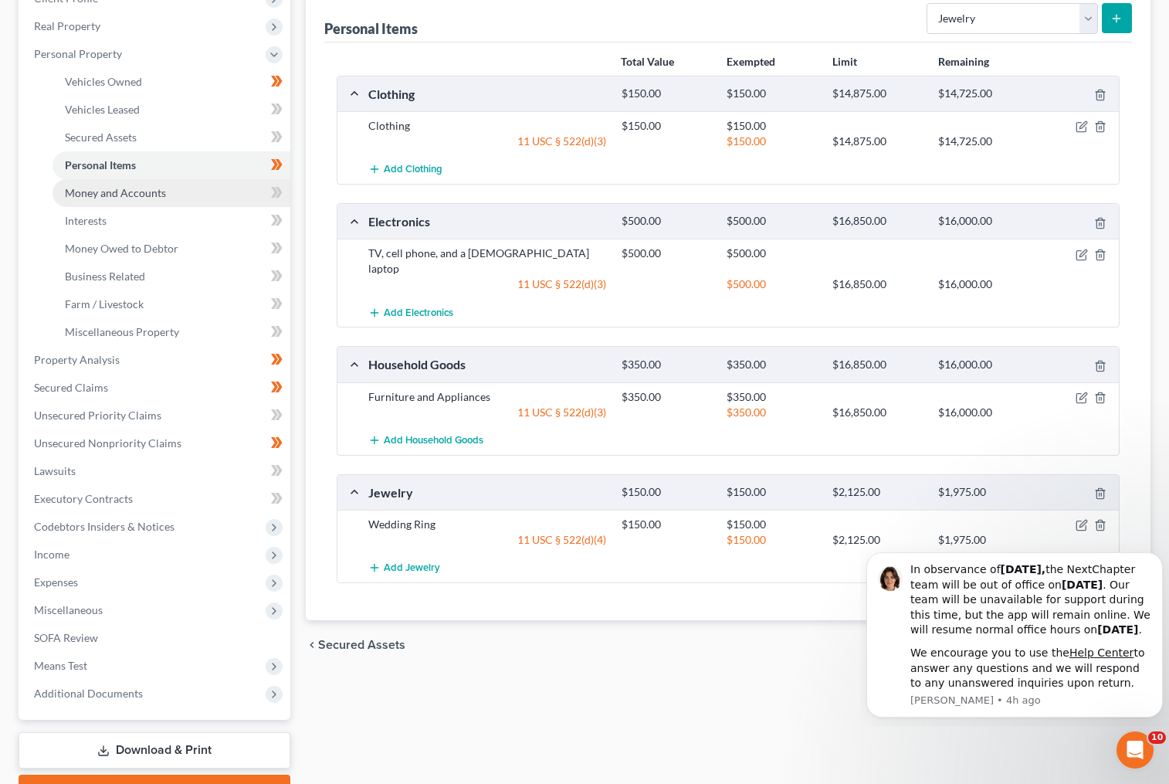
click at [131, 196] on span "Money and Accounts" at bounding box center [115, 192] width 101 height 13
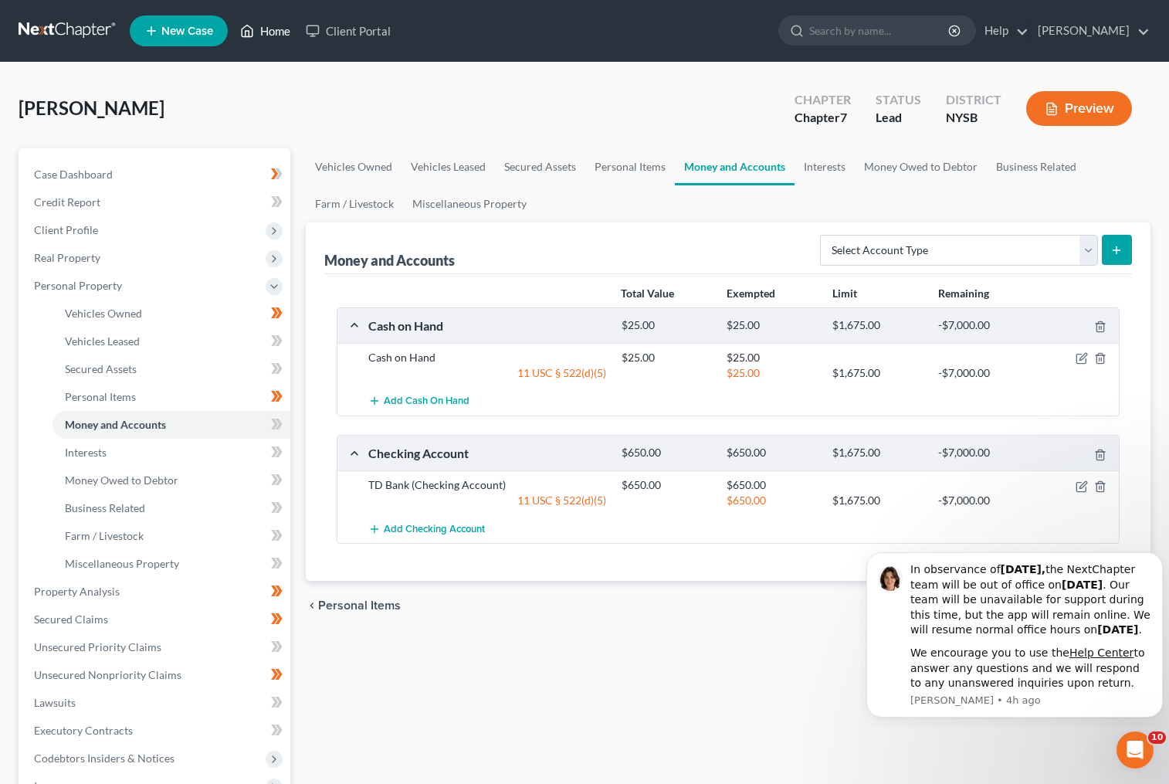
click at [264, 26] on link "Home" at bounding box center [265, 31] width 66 height 28
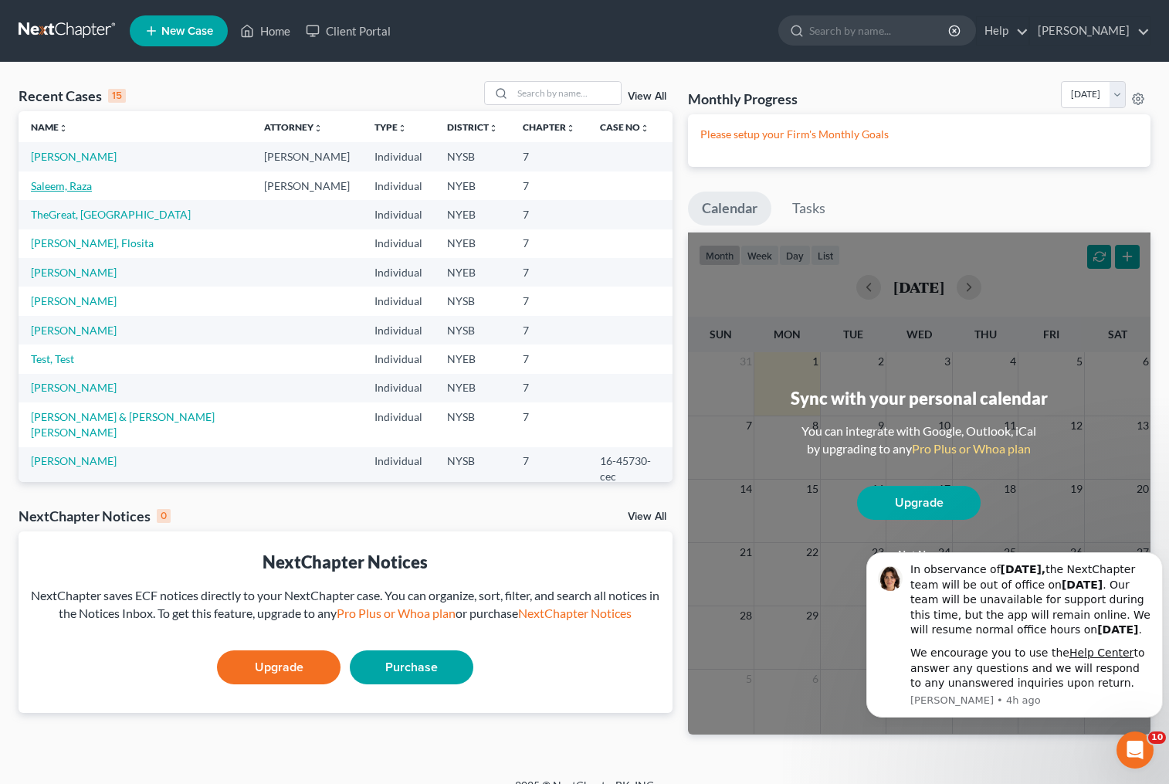
click at [42, 192] on link "Saleem, Raza" at bounding box center [61, 185] width 61 height 13
select select "10"
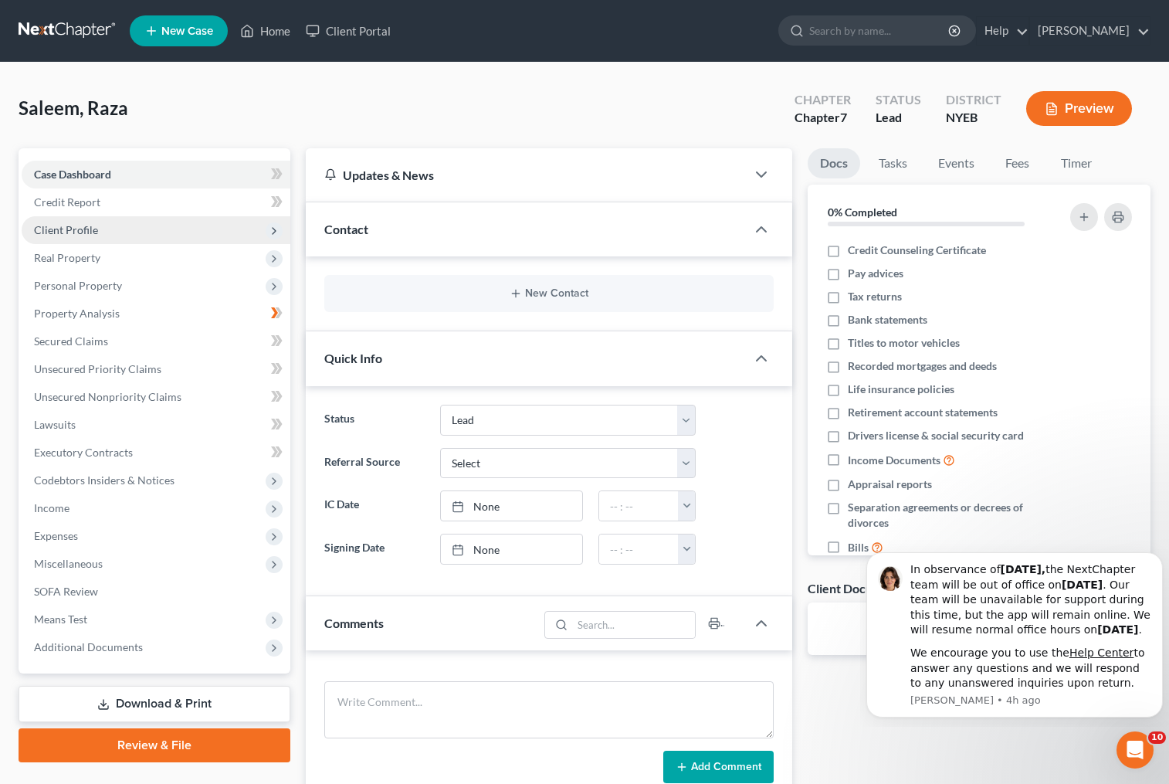
click at [93, 231] on span "Client Profile" at bounding box center [66, 229] width 64 height 13
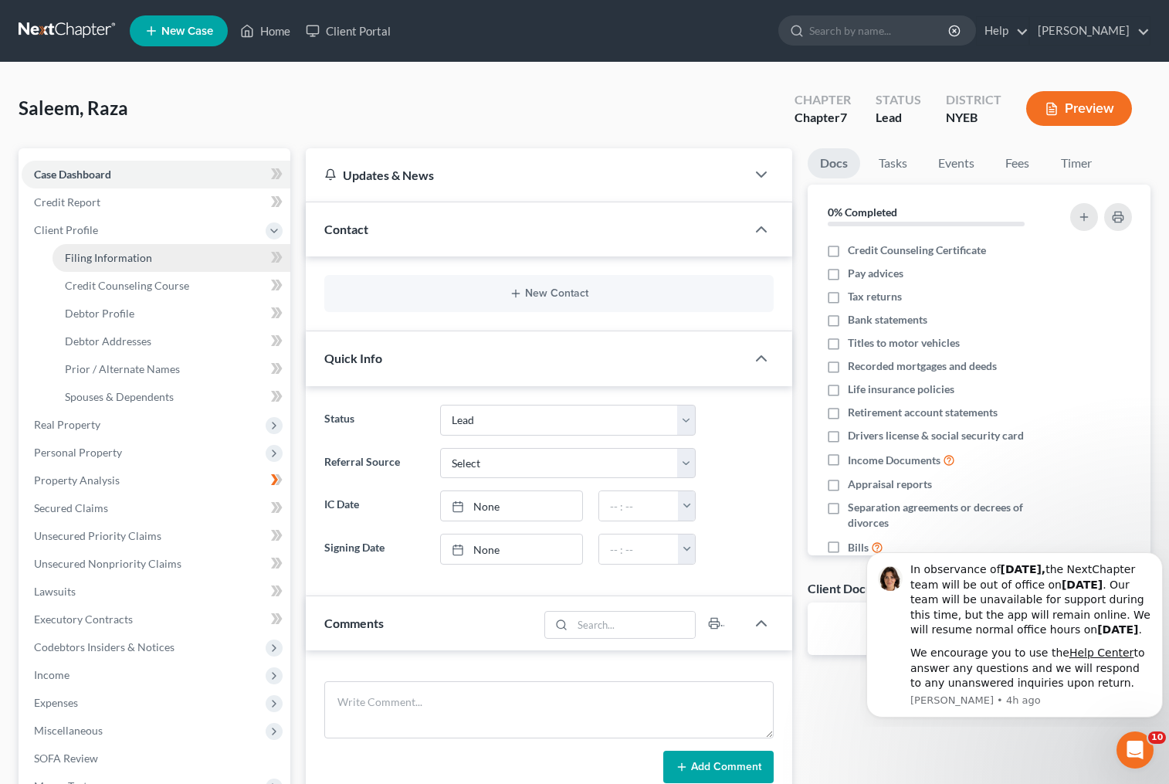
click at [108, 258] on span "Filing Information" at bounding box center [108, 257] width 87 height 13
select select "1"
select select "0"
select select "53"
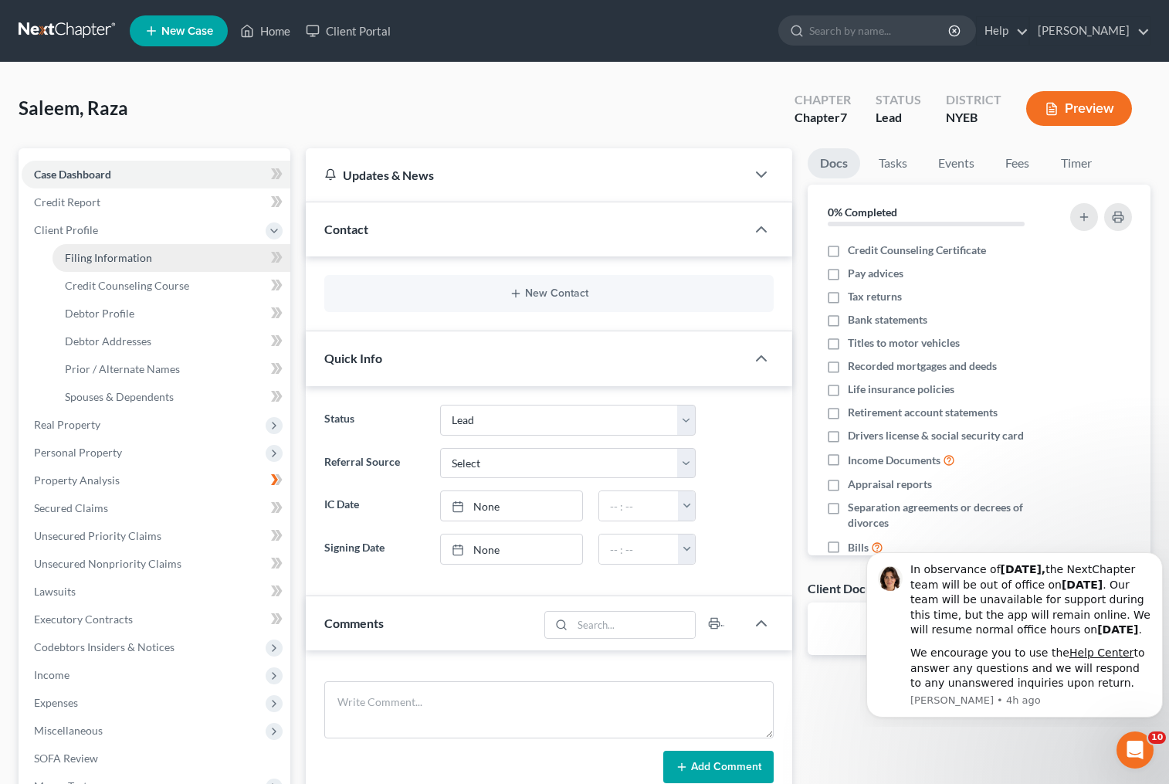
select select "0"
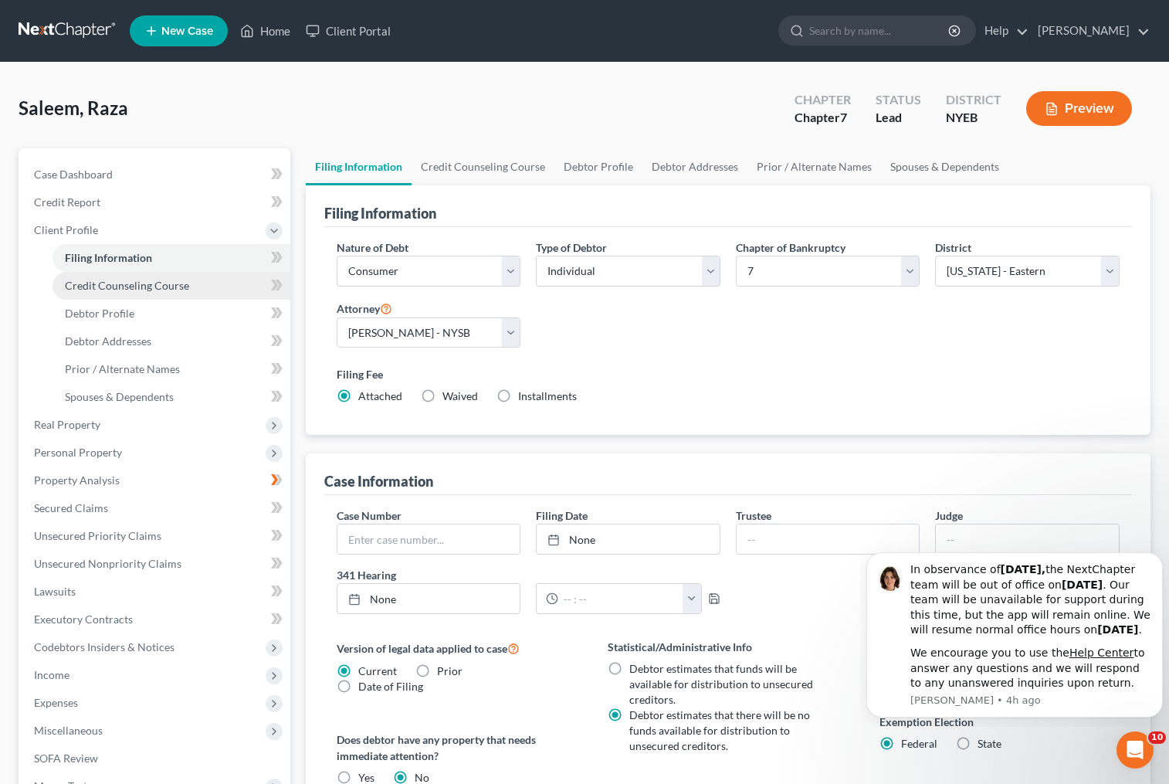
click at [112, 284] on span "Credit Counseling Course" at bounding box center [127, 285] width 124 height 13
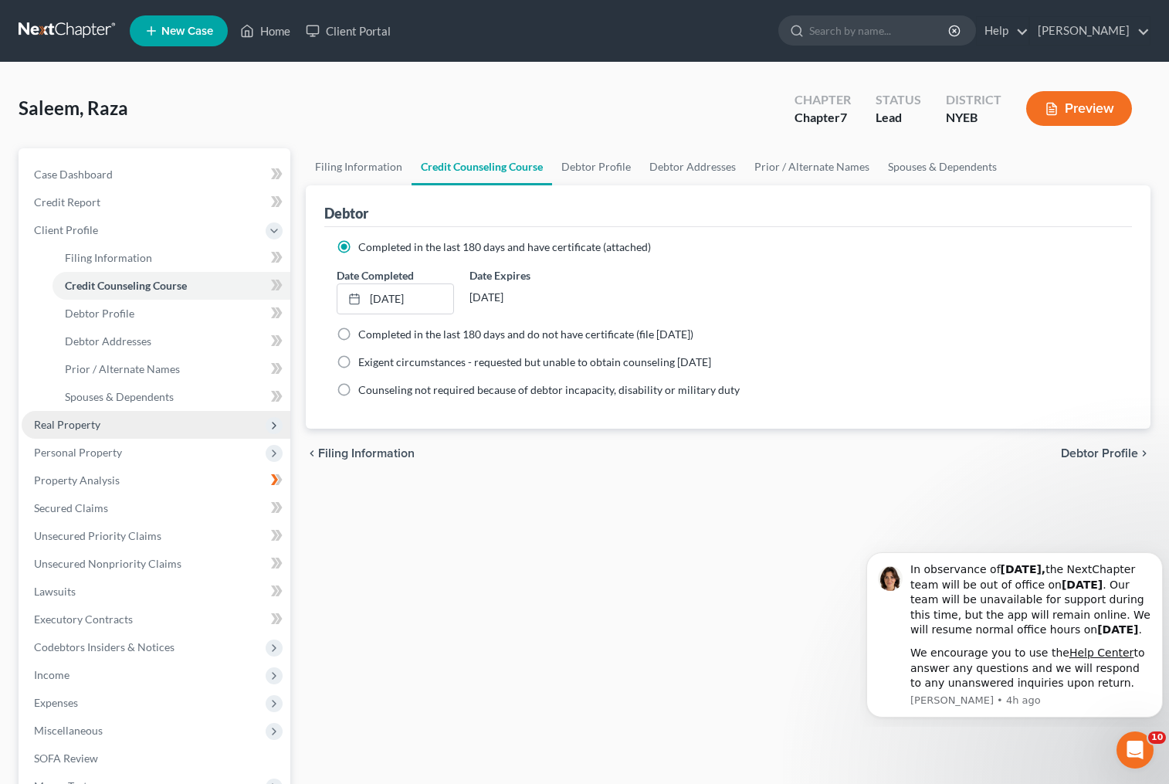
click at [96, 422] on span "Real Property" at bounding box center [67, 424] width 66 height 13
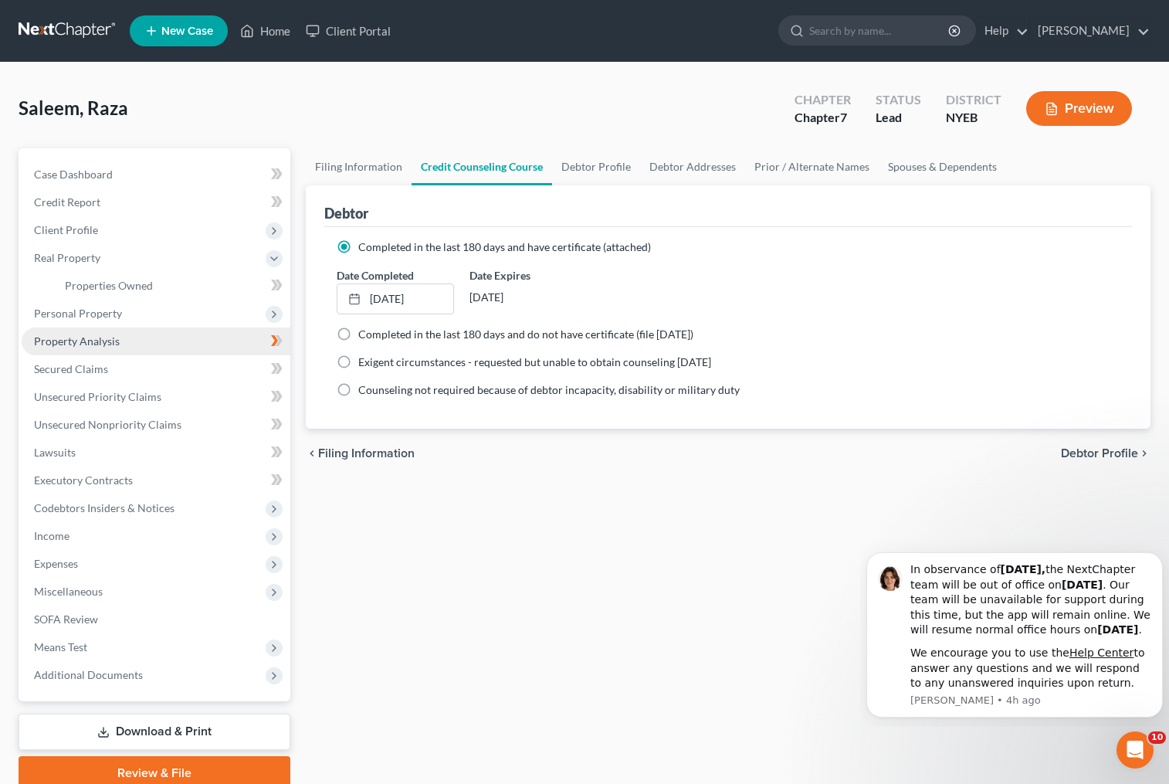
click at [132, 342] on link "Property Analysis" at bounding box center [156, 341] width 269 height 28
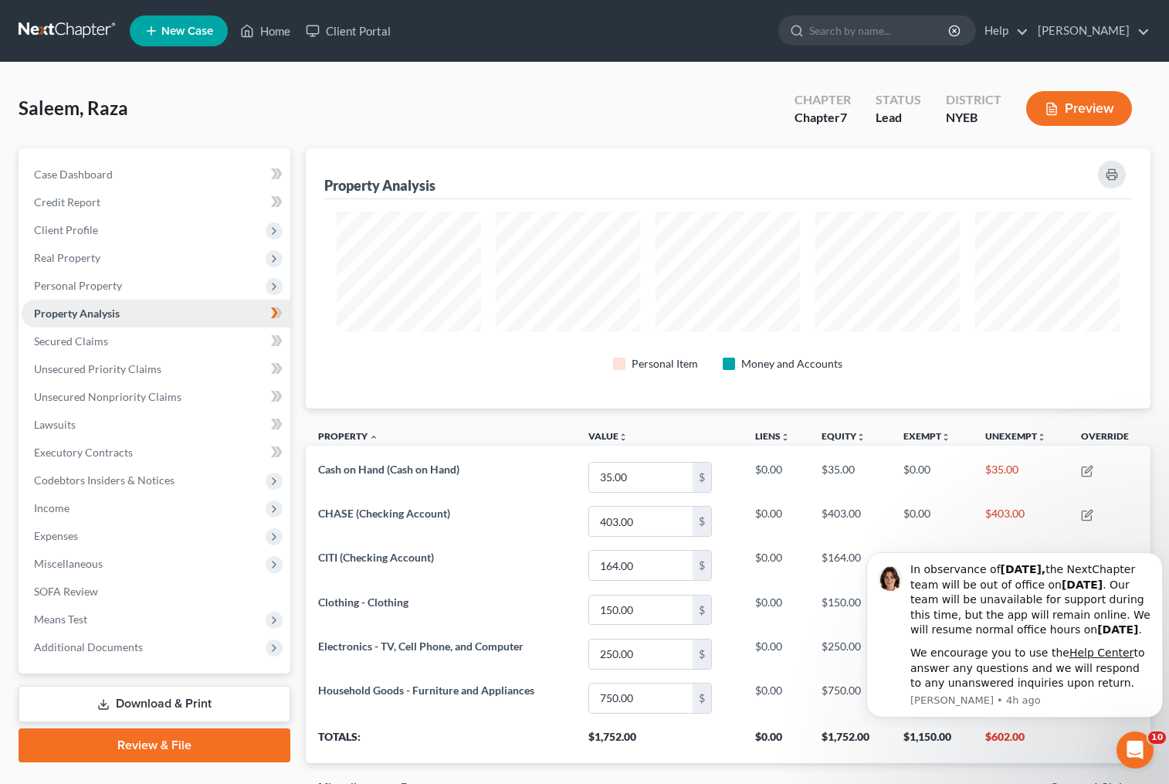
scroll to position [260, 845]
click at [275, 28] on link "Home" at bounding box center [265, 31] width 66 height 28
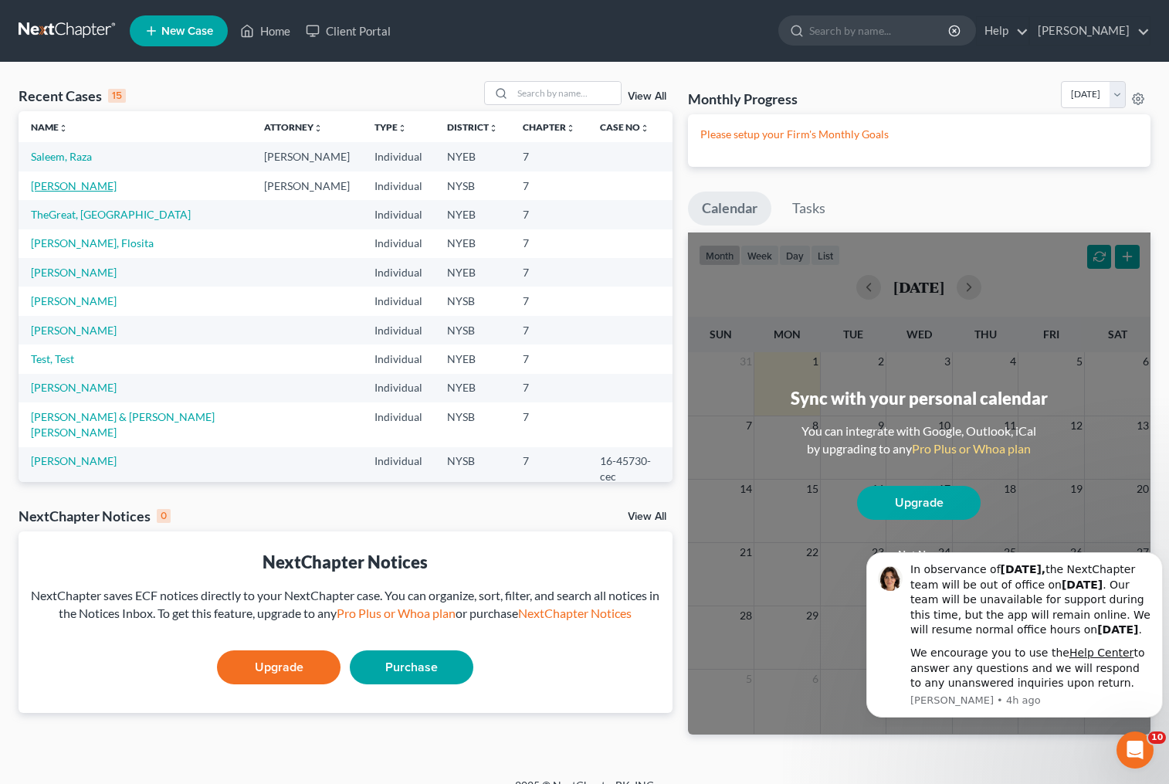
click at [53, 192] on link "[PERSON_NAME]" at bounding box center [74, 185] width 86 height 13
select select "10"
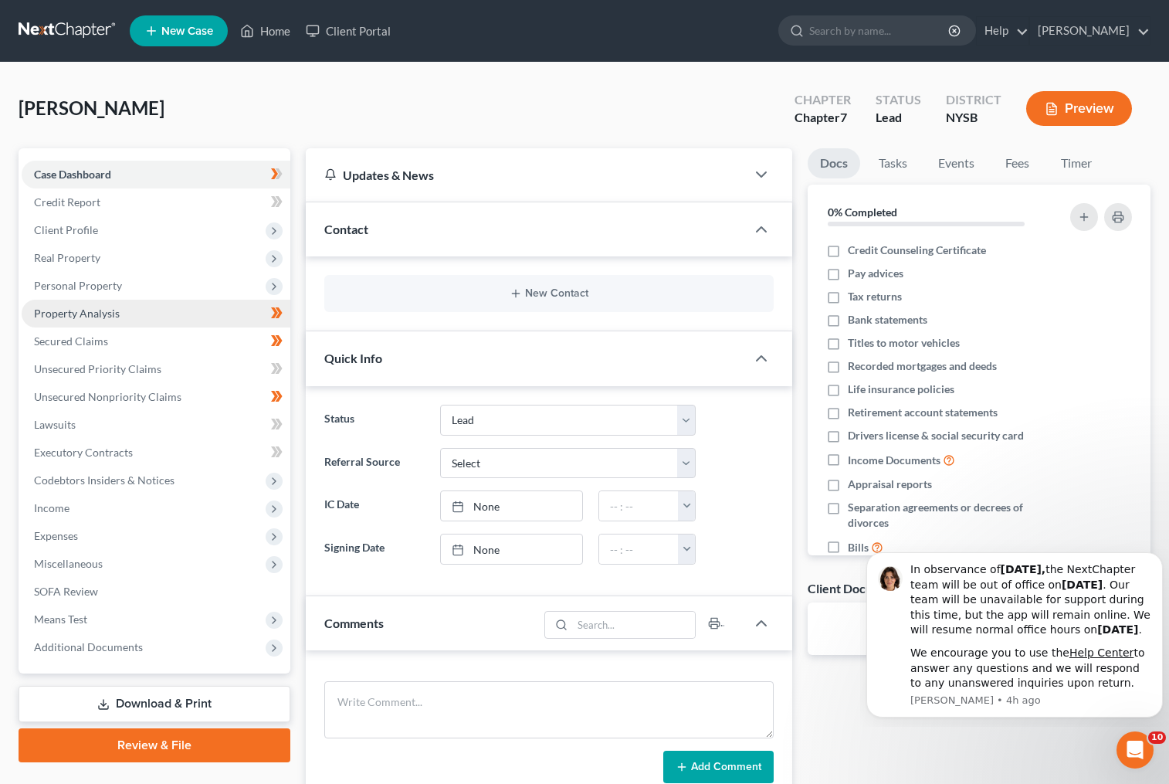
click at [158, 317] on link "Property Analysis" at bounding box center [156, 314] width 269 height 28
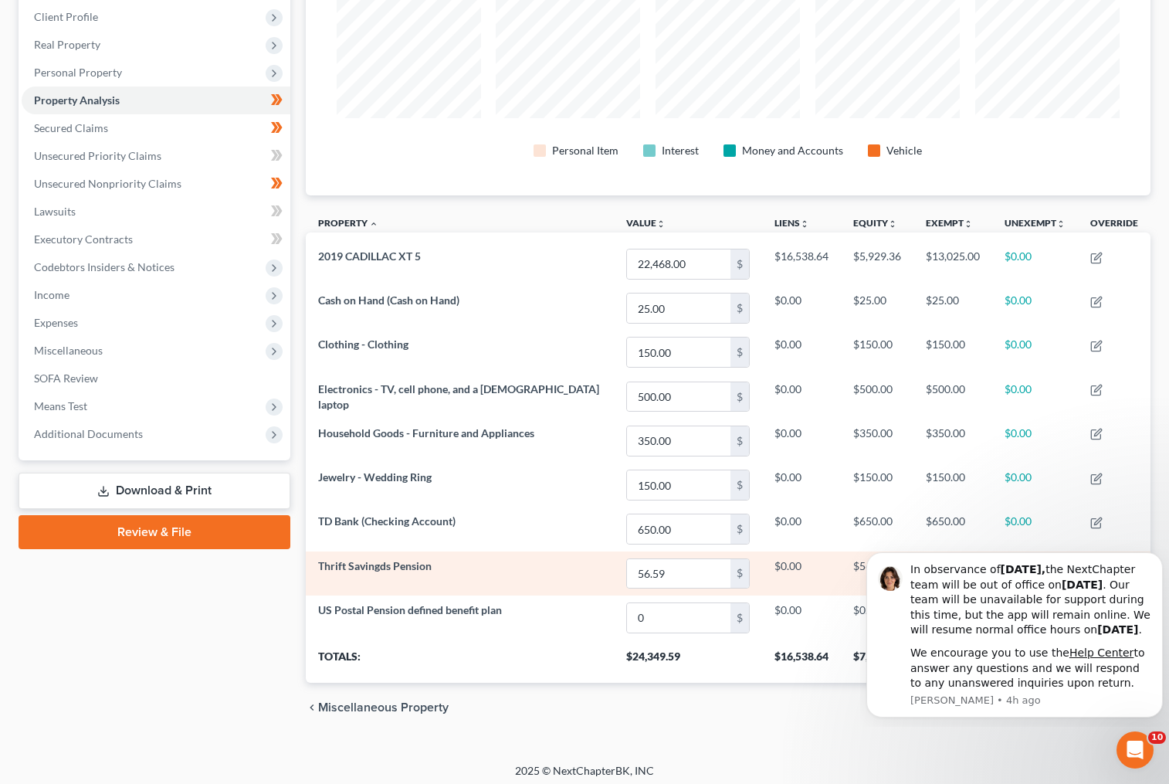
scroll to position [220, 0]
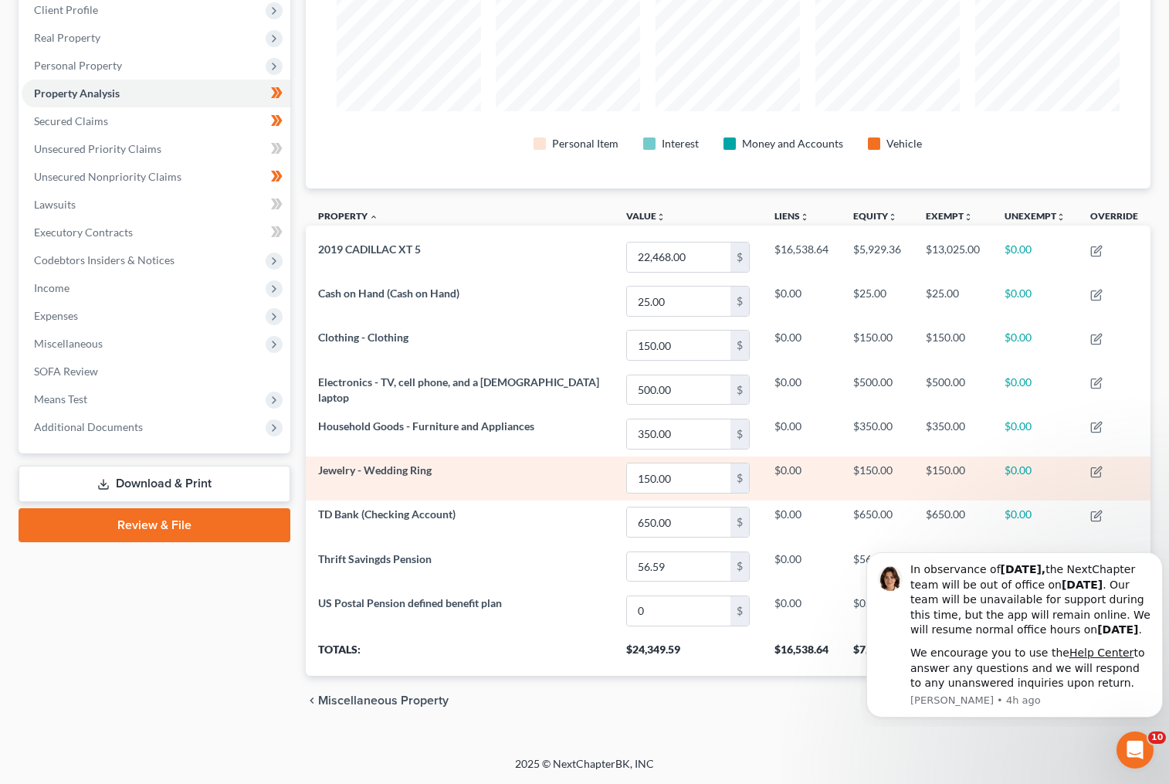
click at [413, 472] on span "Jewelry - Wedding Ring" at bounding box center [375, 469] width 114 height 13
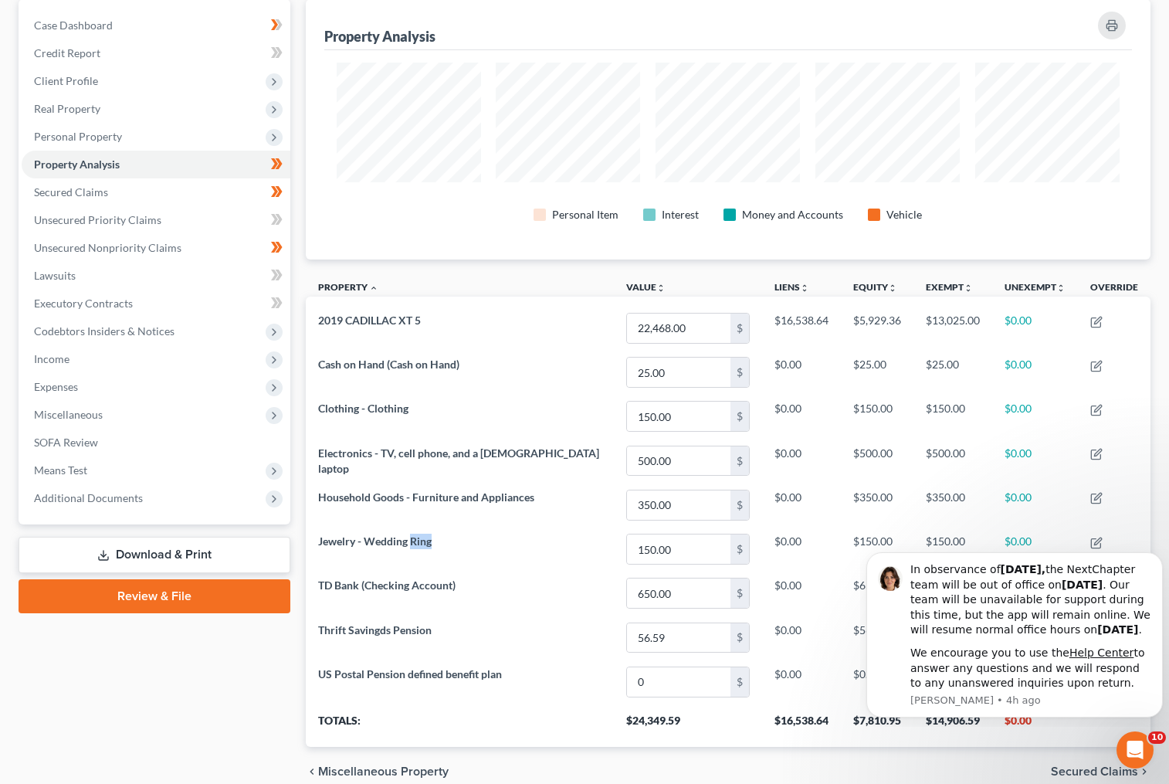
scroll to position [0, 0]
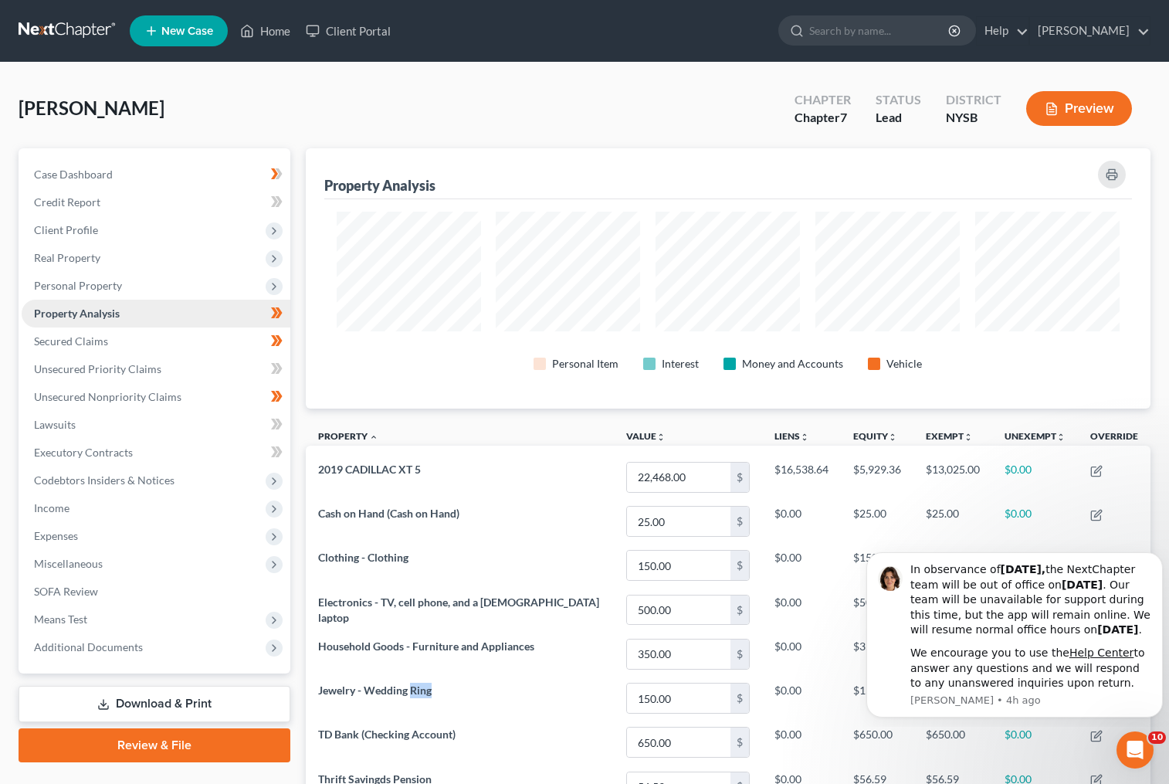
click at [195, 314] on link "Property Analysis" at bounding box center [156, 314] width 269 height 28
click at [123, 283] on span "Personal Property" at bounding box center [156, 286] width 269 height 28
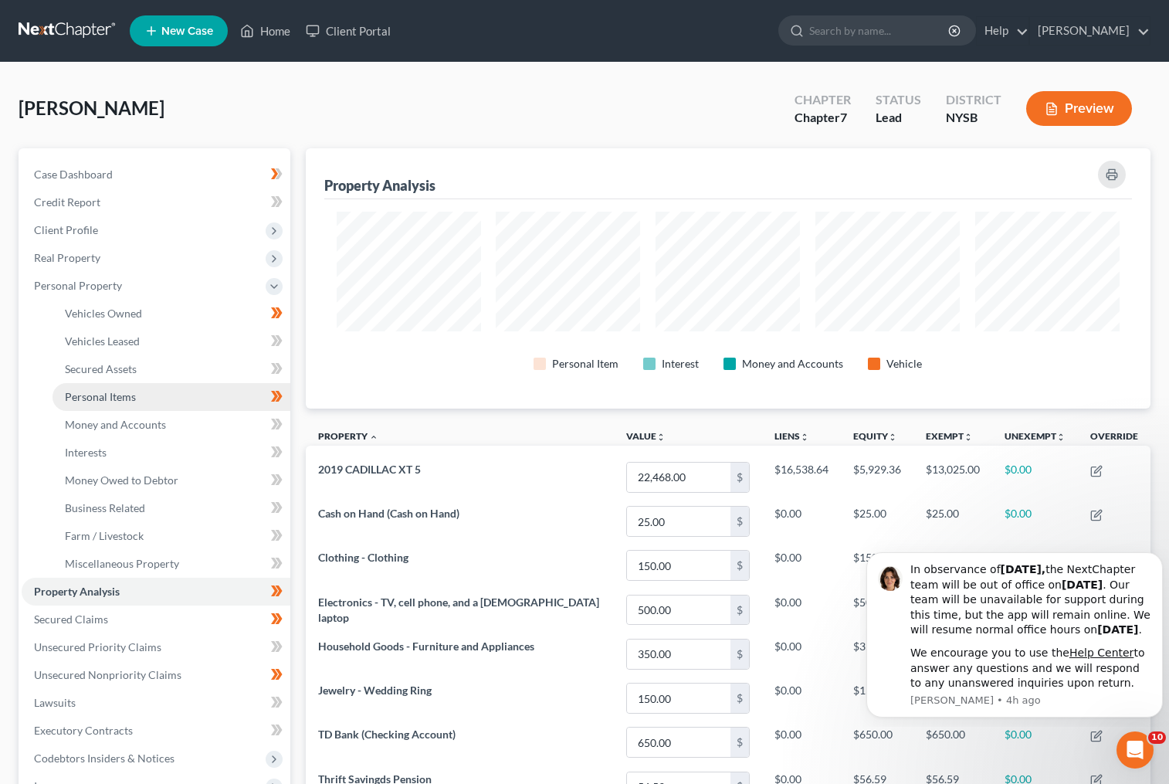
click at [157, 404] on link "Personal Items" at bounding box center [172, 397] width 238 height 28
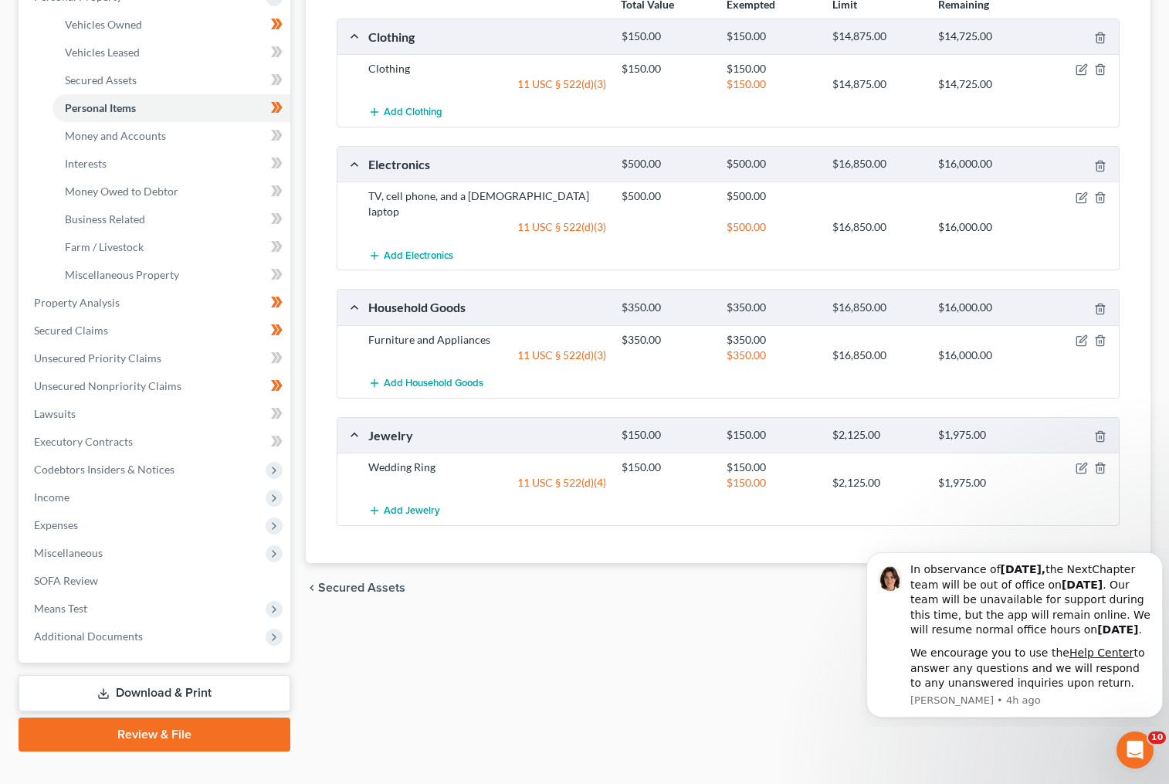
scroll to position [309, 0]
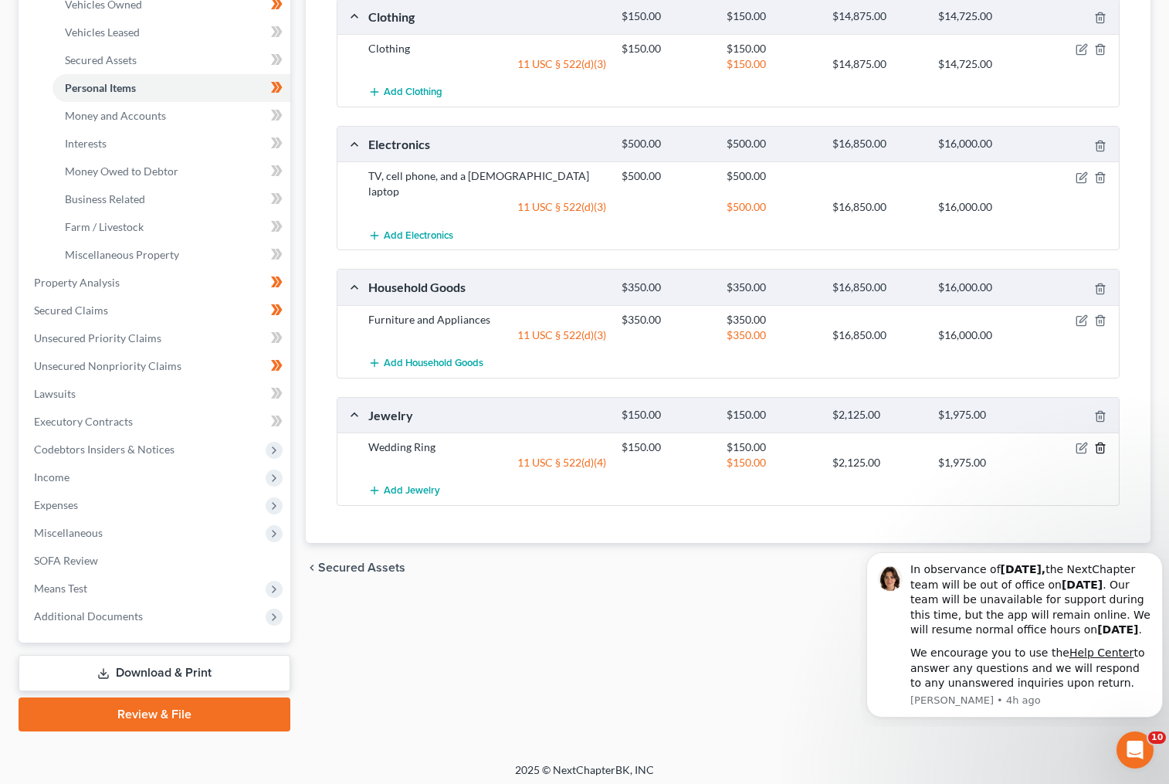
click at [1100, 442] on icon "button" at bounding box center [1100, 448] width 12 height 12
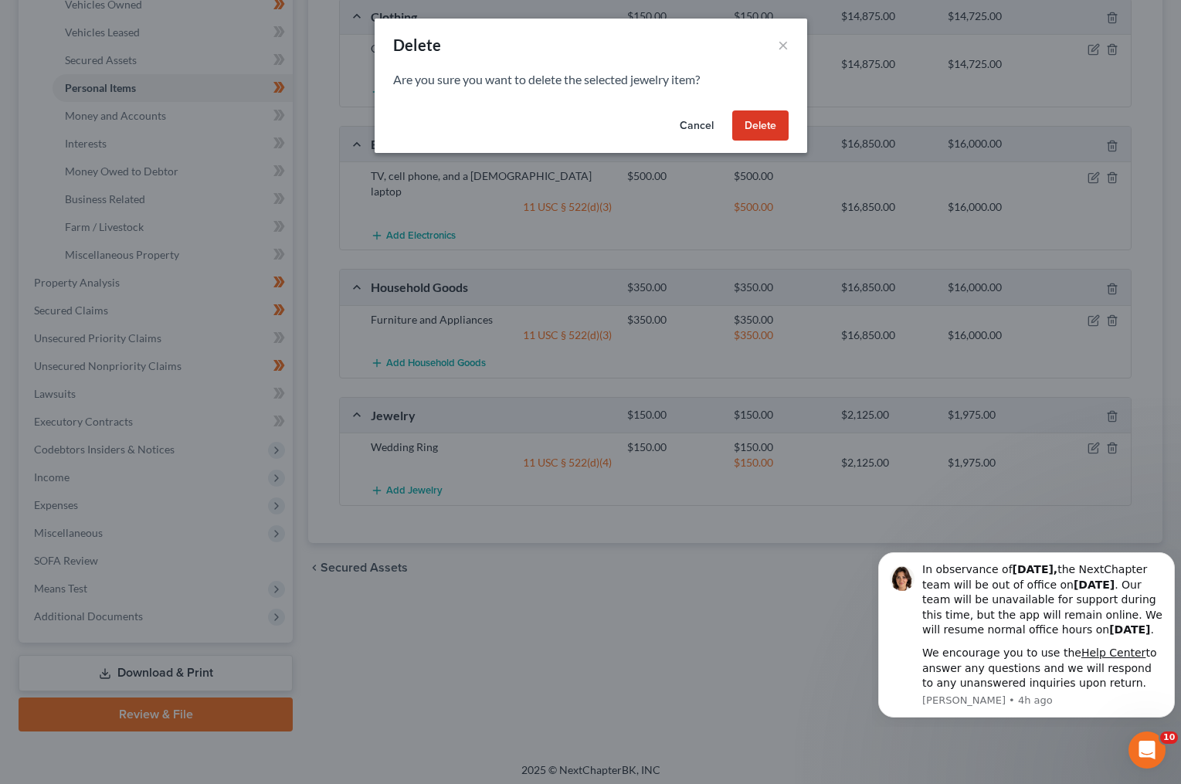
click at [751, 131] on button "Delete" at bounding box center [760, 125] width 56 height 31
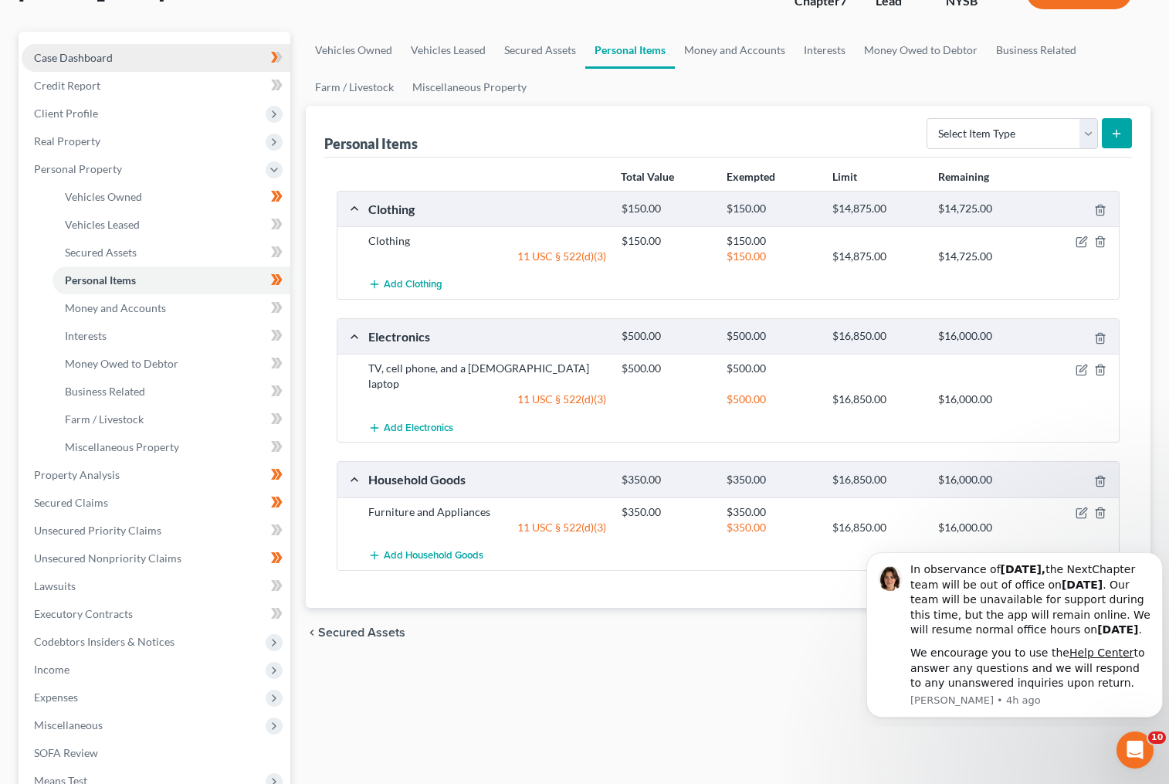
scroll to position [0, 0]
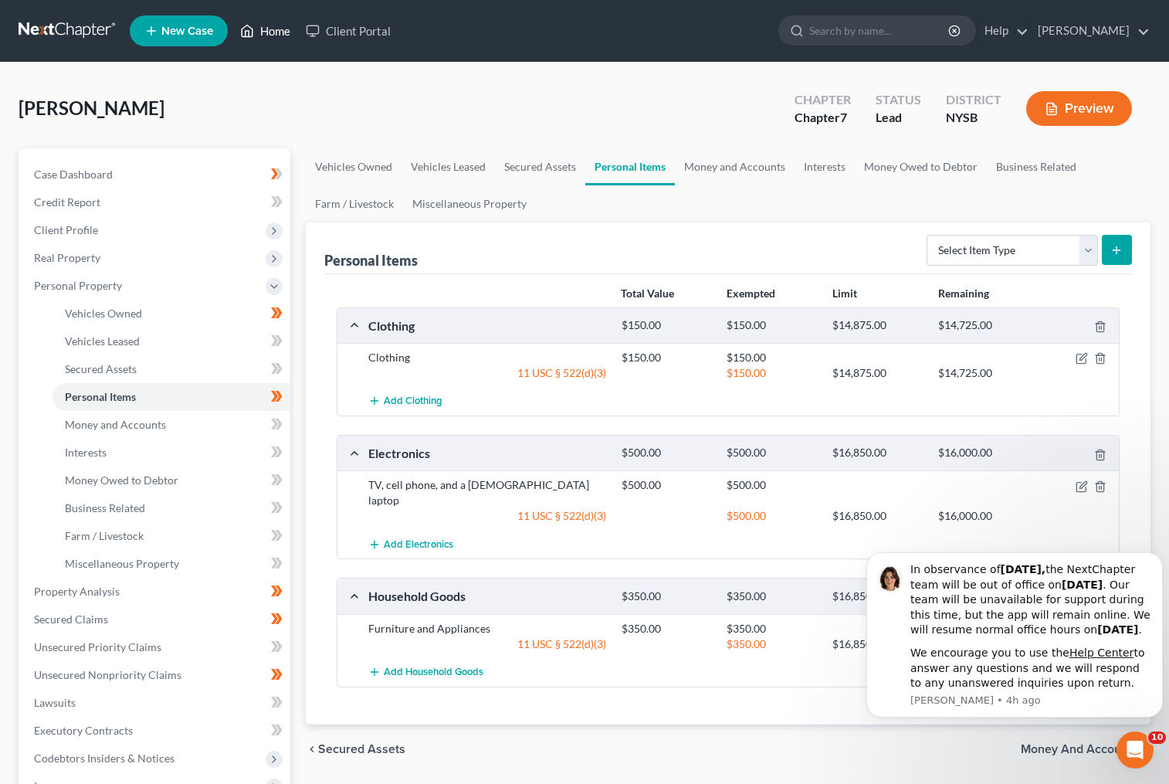
click at [261, 27] on link "Home" at bounding box center [265, 31] width 66 height 28
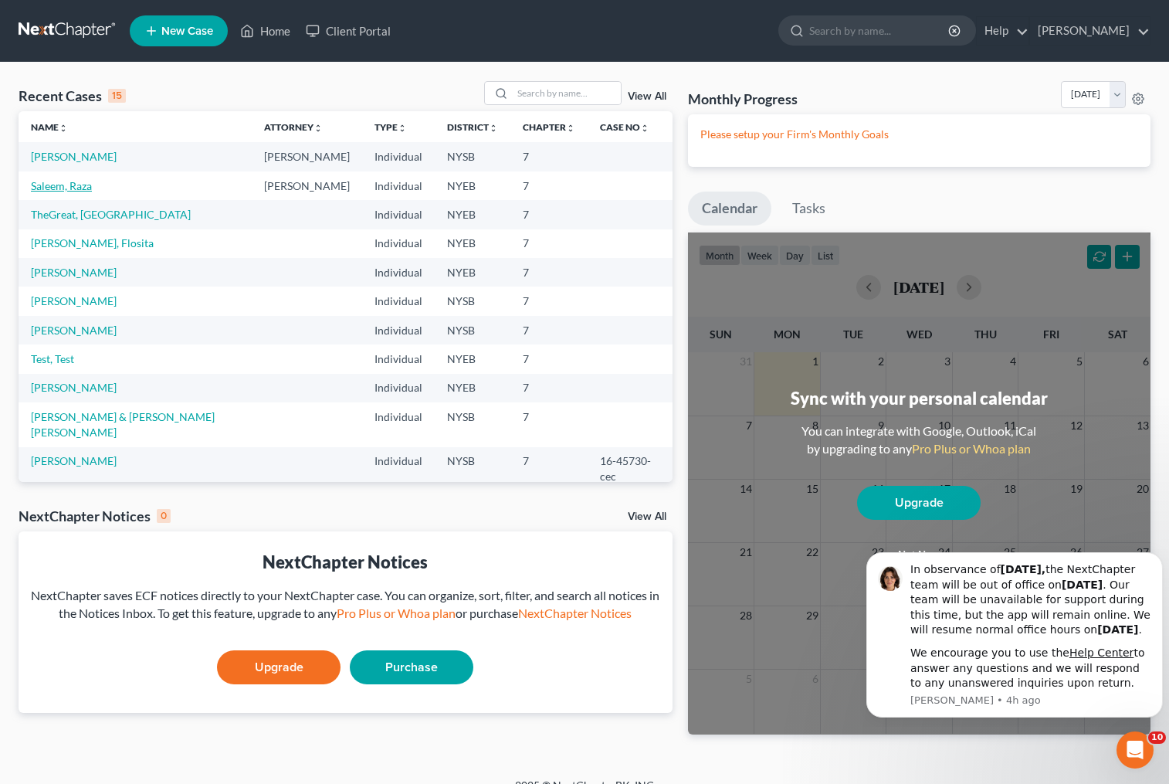
click at [60, 192] on link "Saleem, Raza" at bounding box center [61, 185] width 61 height 13
select select "10"
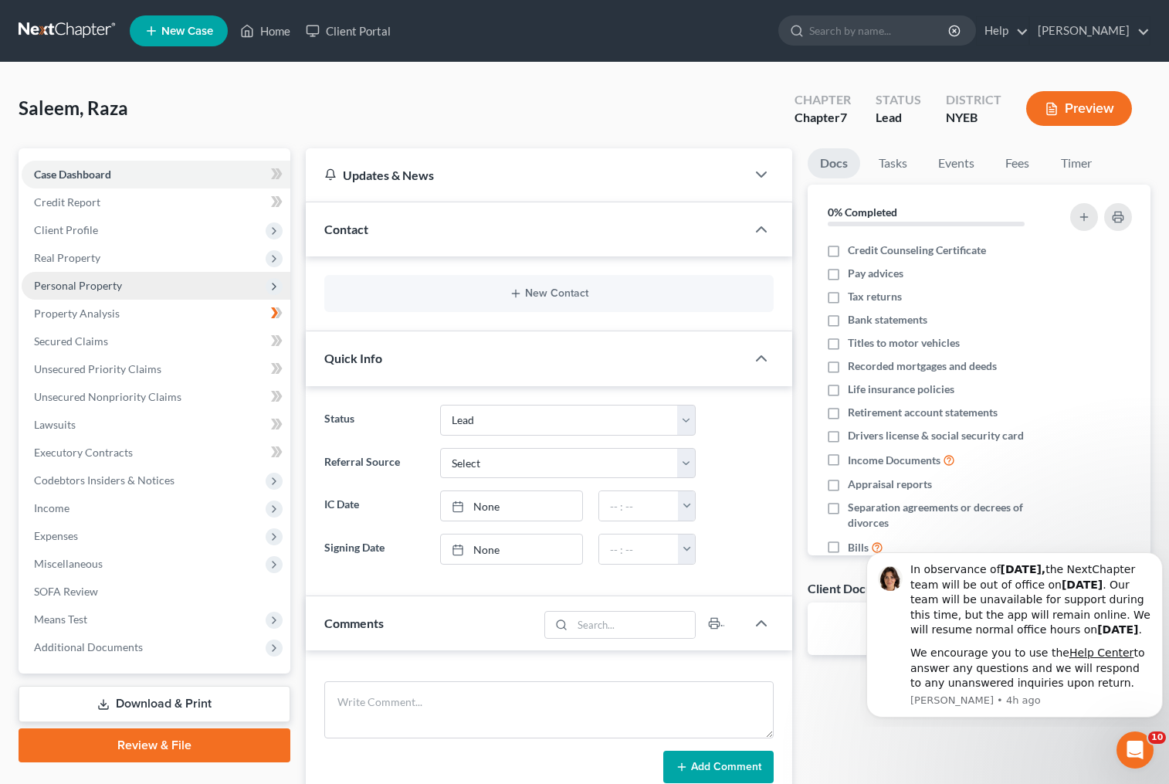
click at [103, 286] on span "Personal Property" at bounding box center [78, 285] width 88 height 13
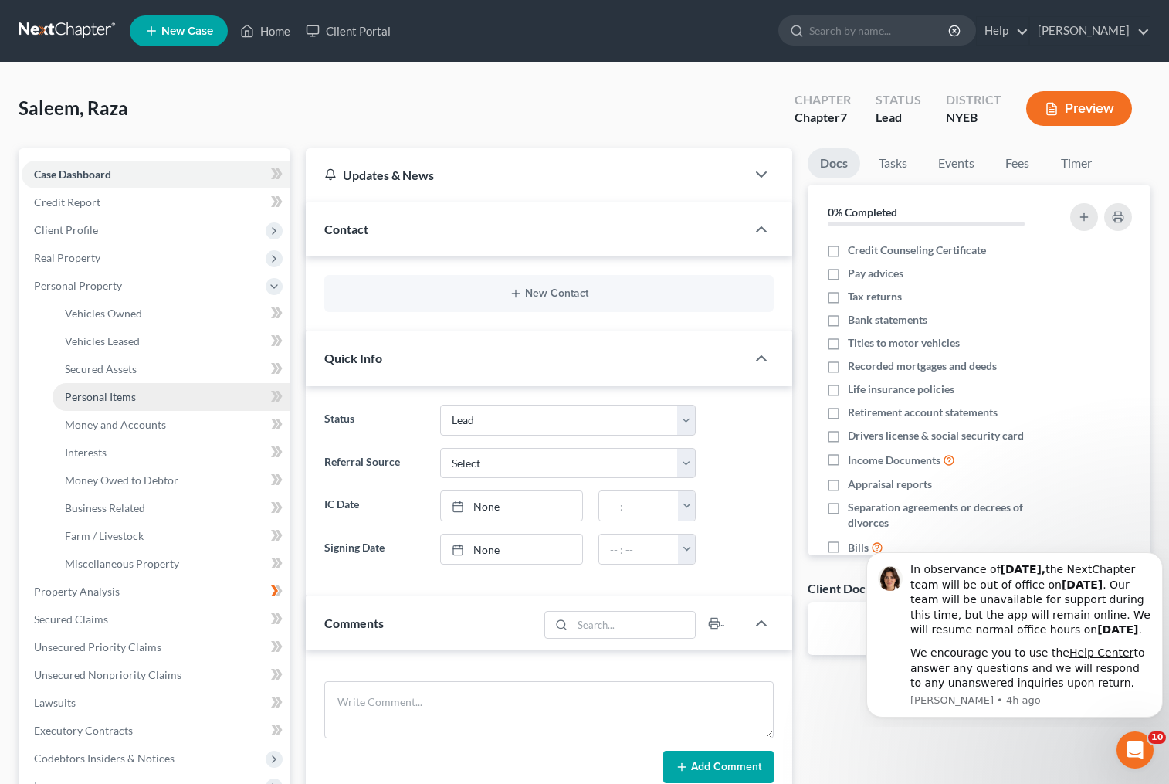
click at [120, 395] on span "Personal Items" at bounding box center [100, 396] width 71 height 13
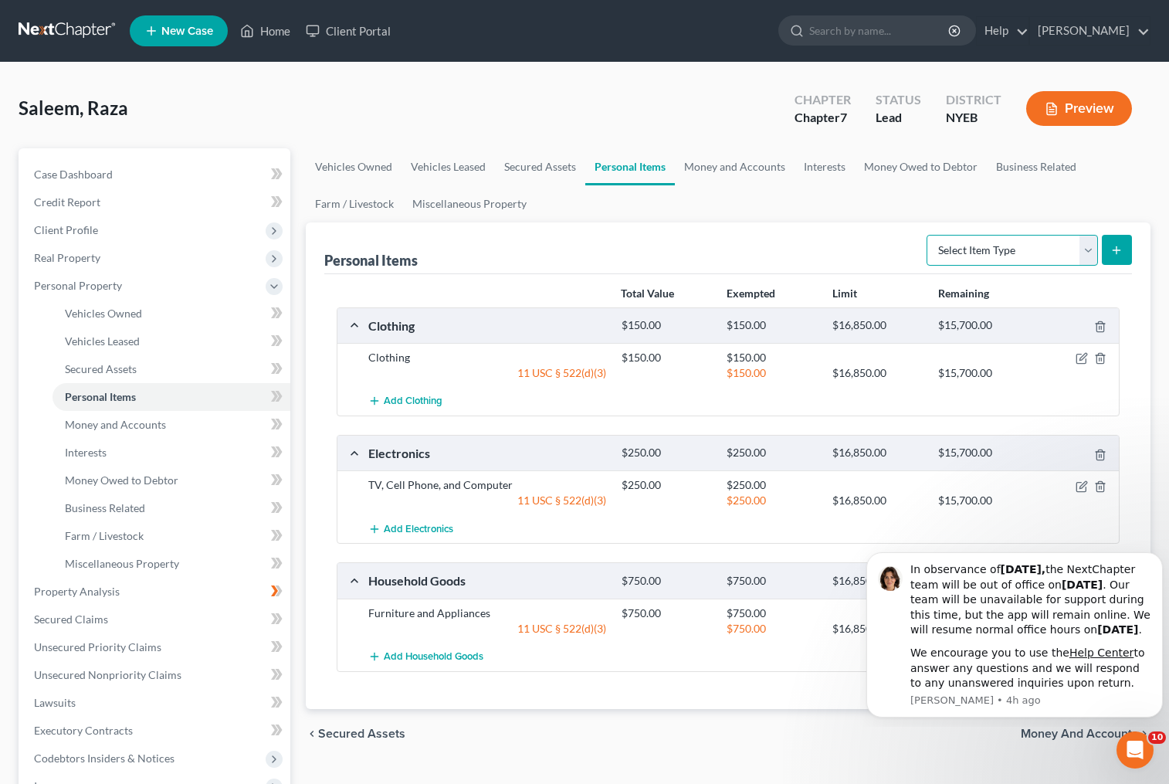
click at [1089, 253] on select "Select Item Type Clothing Collectibles Of Value Electronics Firearms Household …" at bounding box center [1012, 250] width 171 height 31
select select "jewelry"
click at [928, 235] on select "Select Item Type Clothing Collectibles Of Value Electronics Firearms Household …" at bounding box center [1012, 250] width 171 height 31
click at [1122, 245] on icon "submit" at bounding box center [1116, 250] width 12 height 12
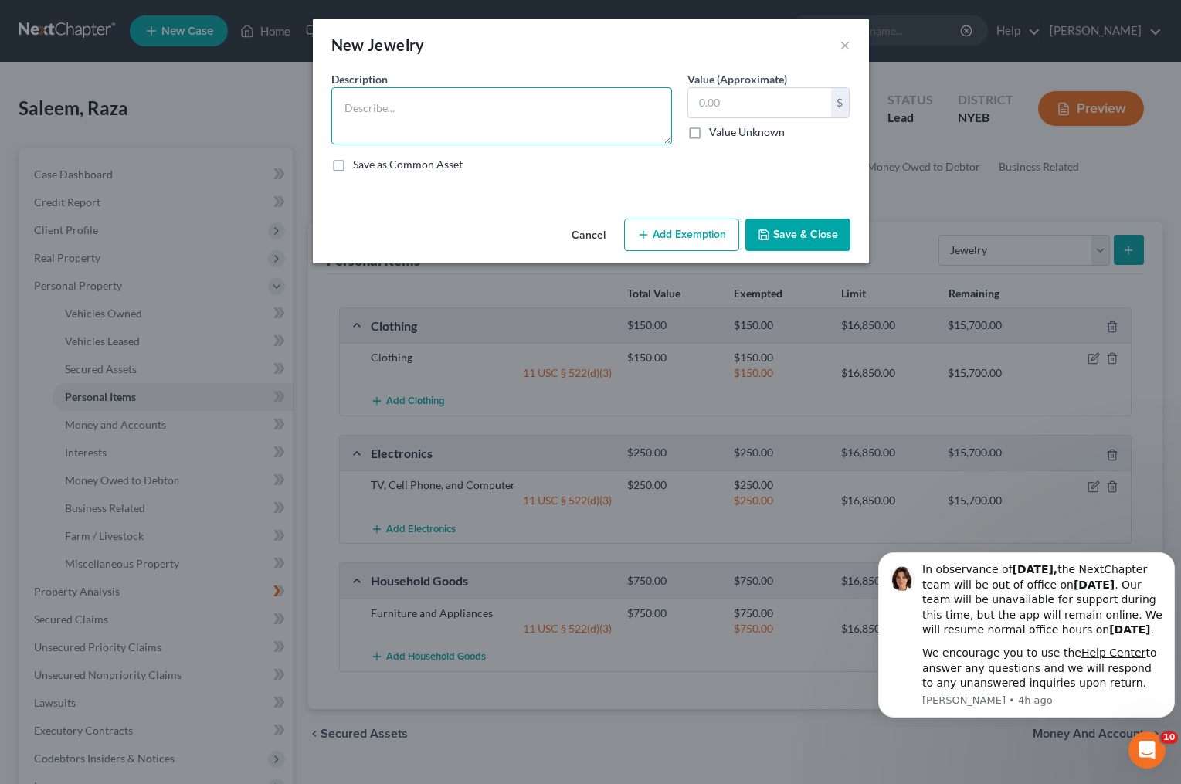
click at [444, 94] on textarea at bounding box center [501, 115] width 341 height 57
type textarea "Wedding Ring"
click at [742, 100] on input "text" at bounding box center [759, 102] width 143 height 29
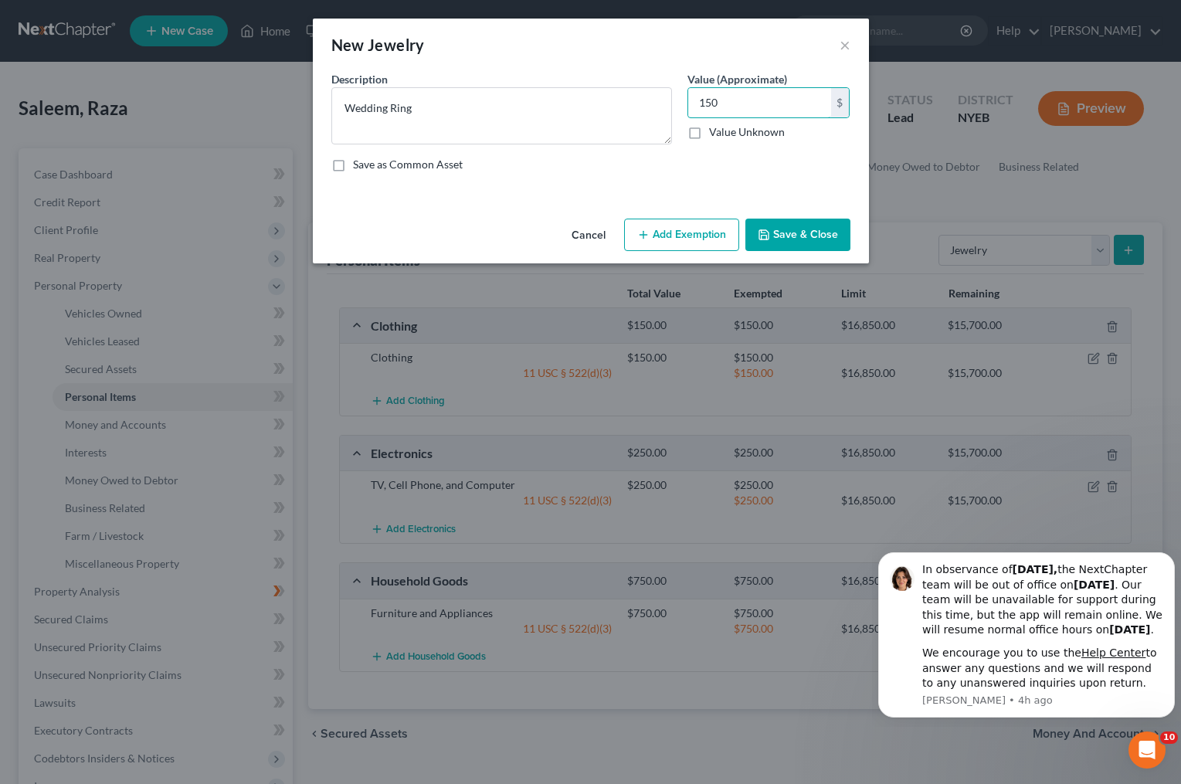
type input "150"
click at [694, 228] on button "Add Exemption" at bounding box center [681, 235] width 115 height 32
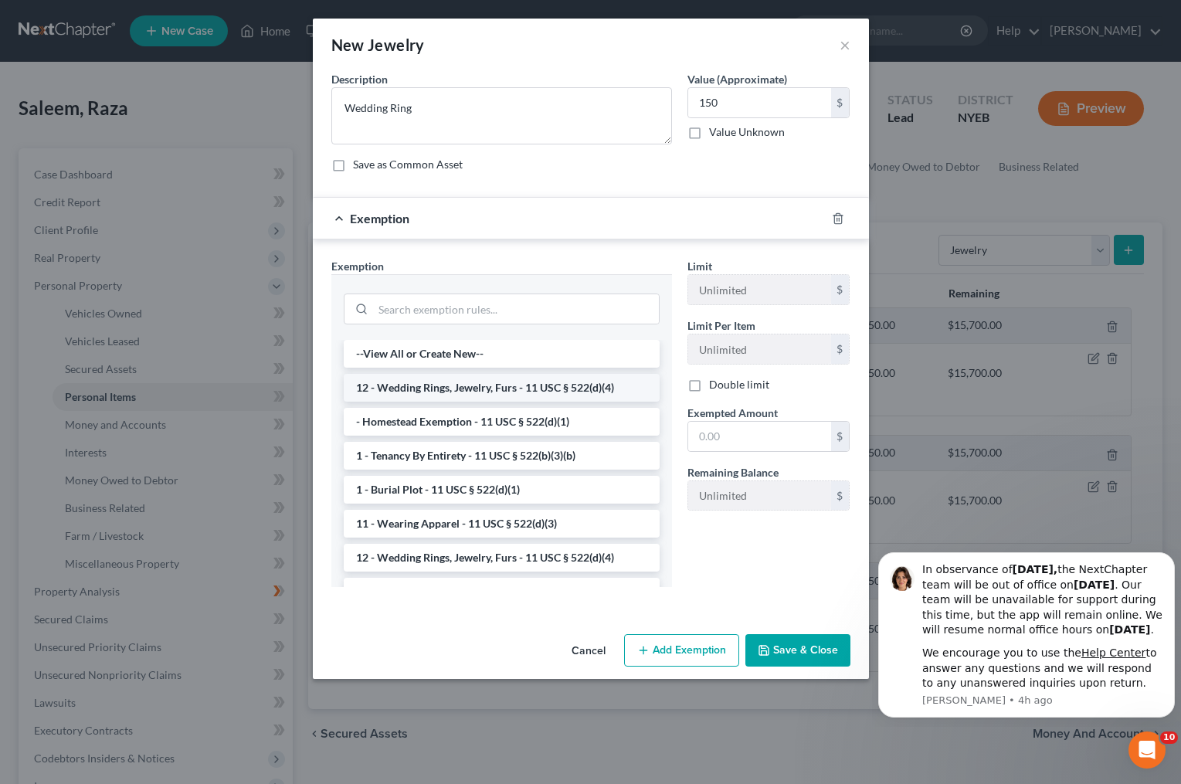
click at [436, 391] on li "12 - Wedding Rings, Jewelry, Furs - 11 USC § 522(d)(4)" at bounding box center [502, 388] width 316 height 28
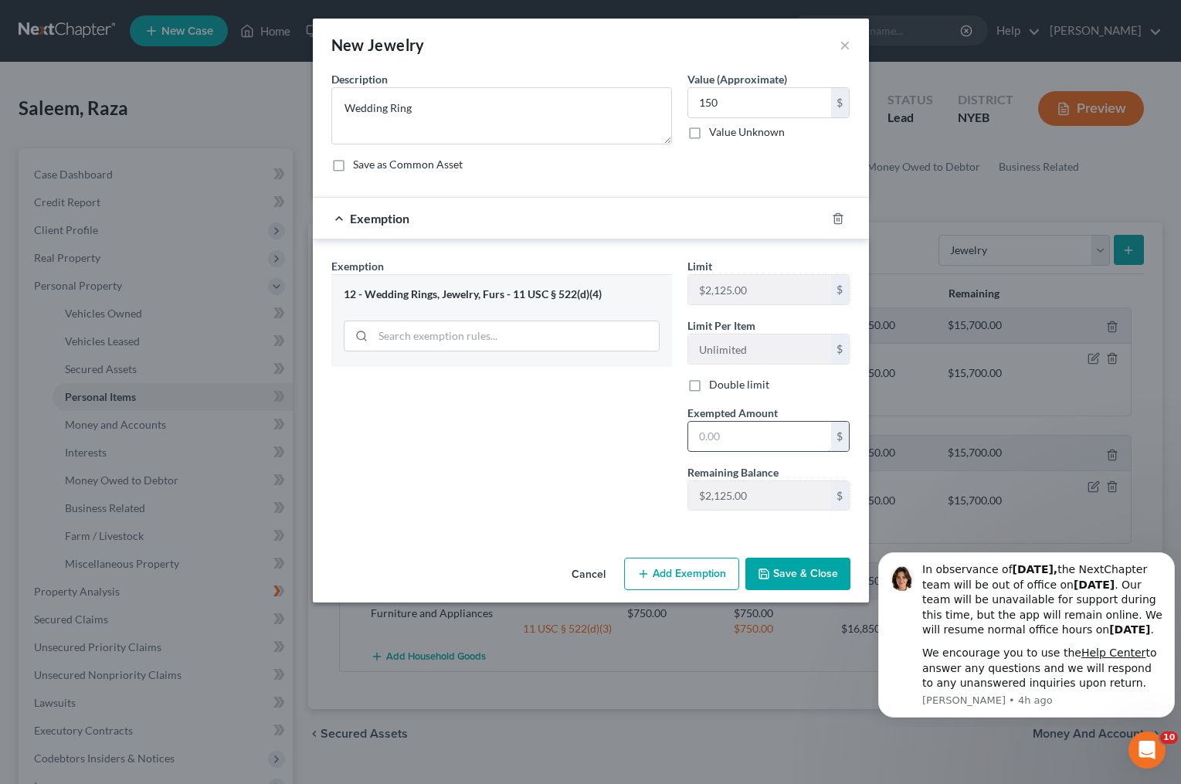
click at [740, 435] on input "text" at bounding box center [759, 436] width 143 height 29
type input "150.00"
click at [781, 578] on button "Save & Close" at bounding box center [797, 574] width 105 height 32
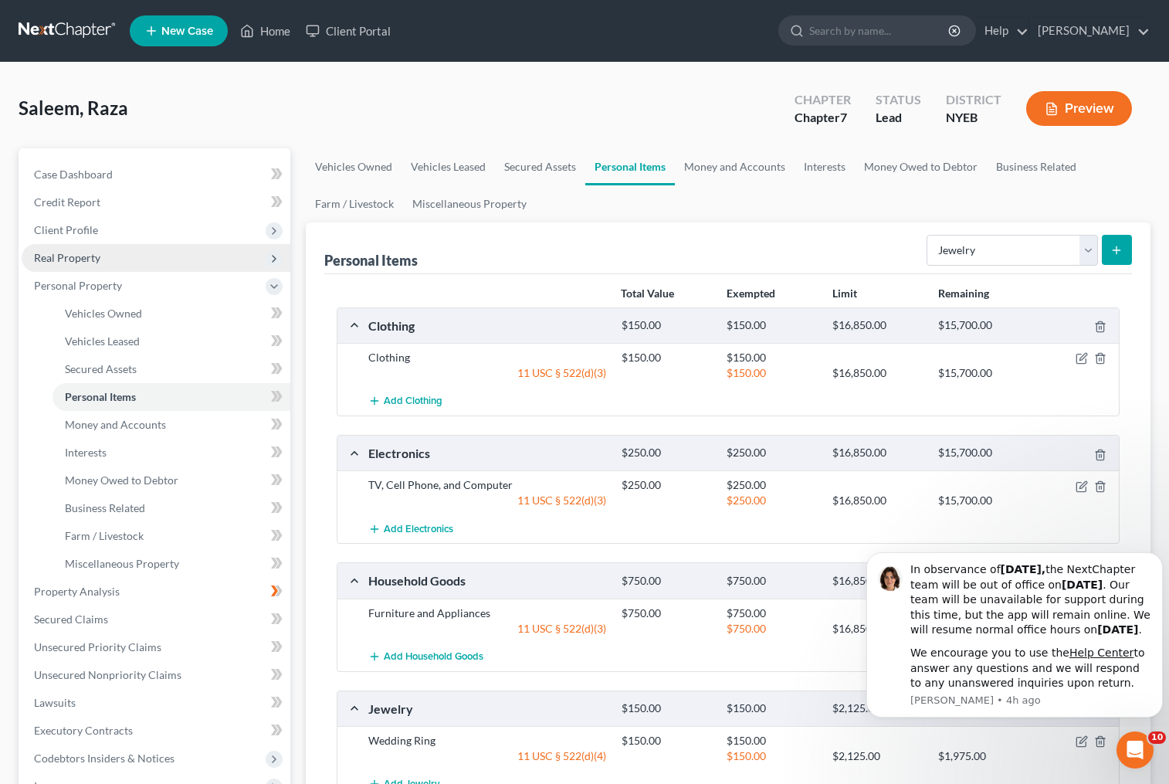
click at [131, 256] on span "Real Property" at bounding box center [156, 258] width 269 height 28
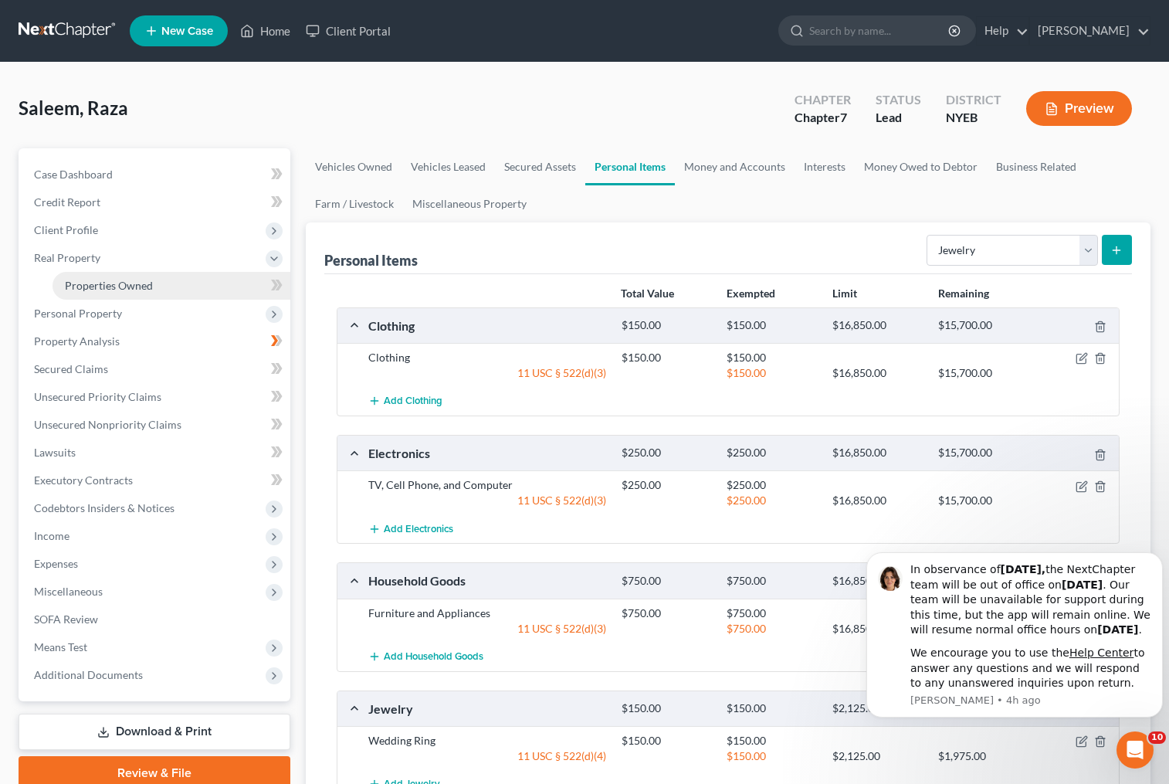
click at [137, 279] on span "Properties Owned" at bounding box center [109, 285] width 88 height 13
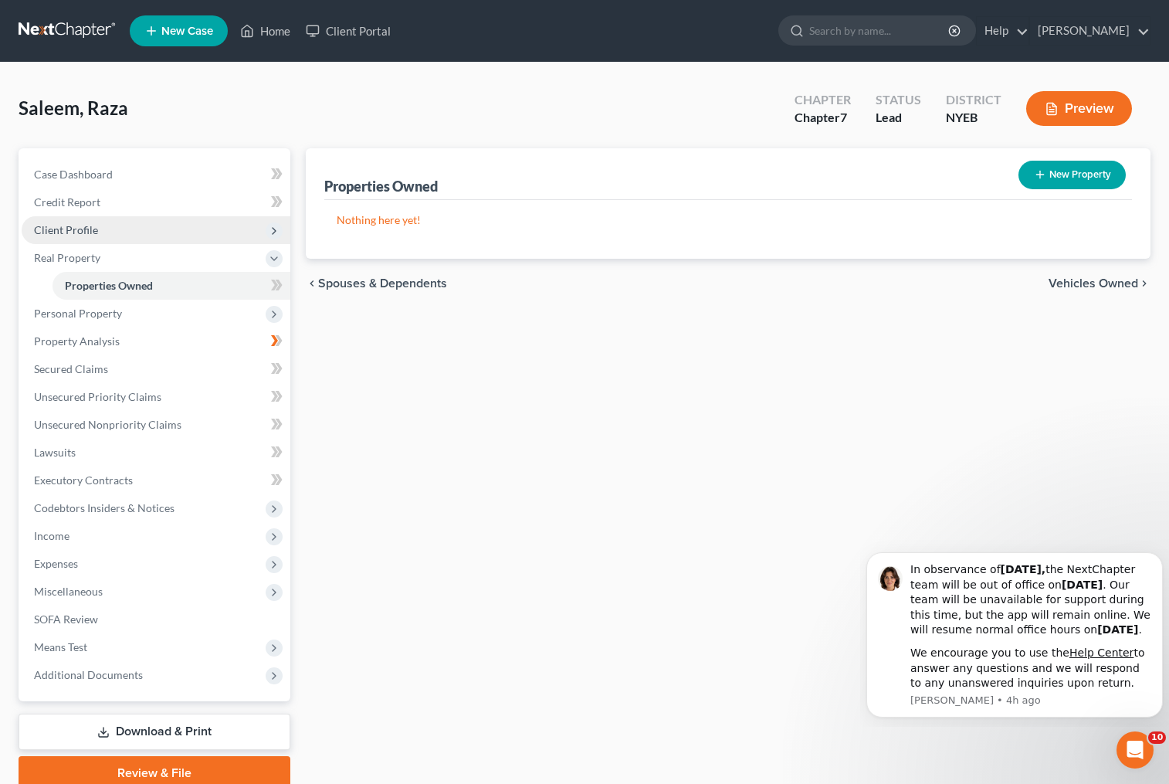
click at [134, 229] on span "Client Profile" at bounding box center [156, 230] width 269 height 28
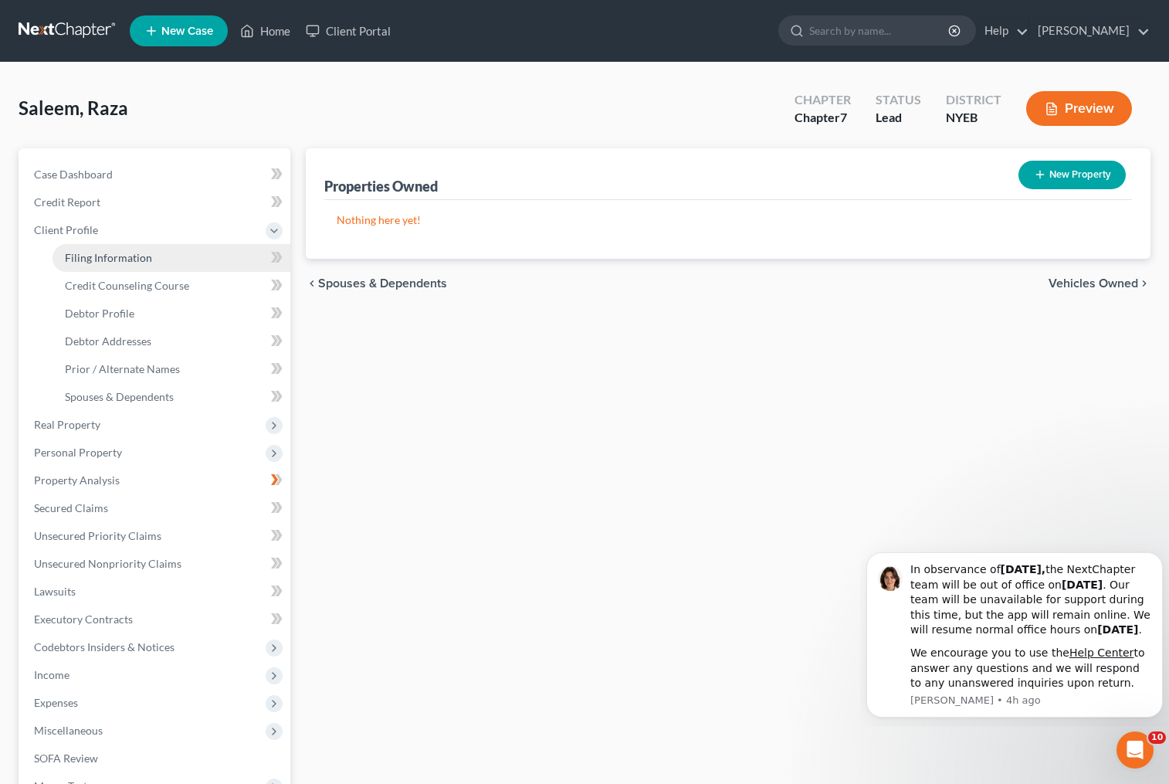
click at [135, 259] on span "Filing Information" at bounding box center [108, 257] width 87 height 13
select select "1"
select select "0"
select select "53"
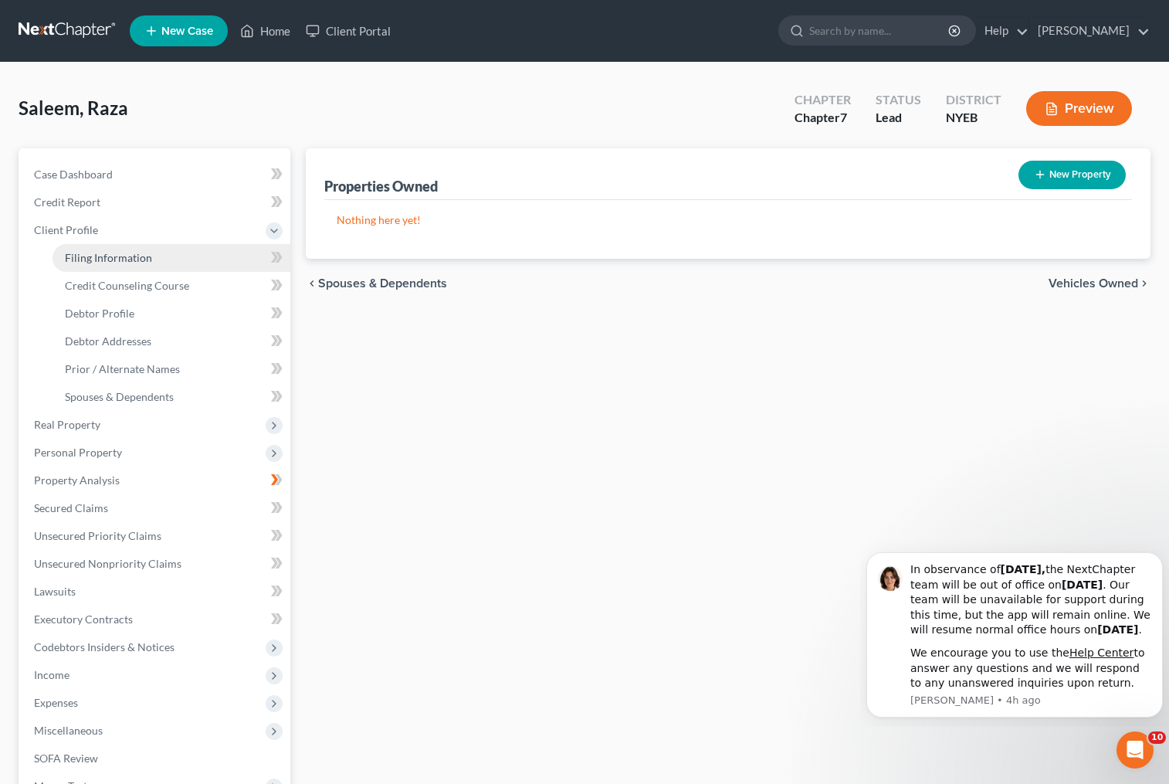
select select "0"
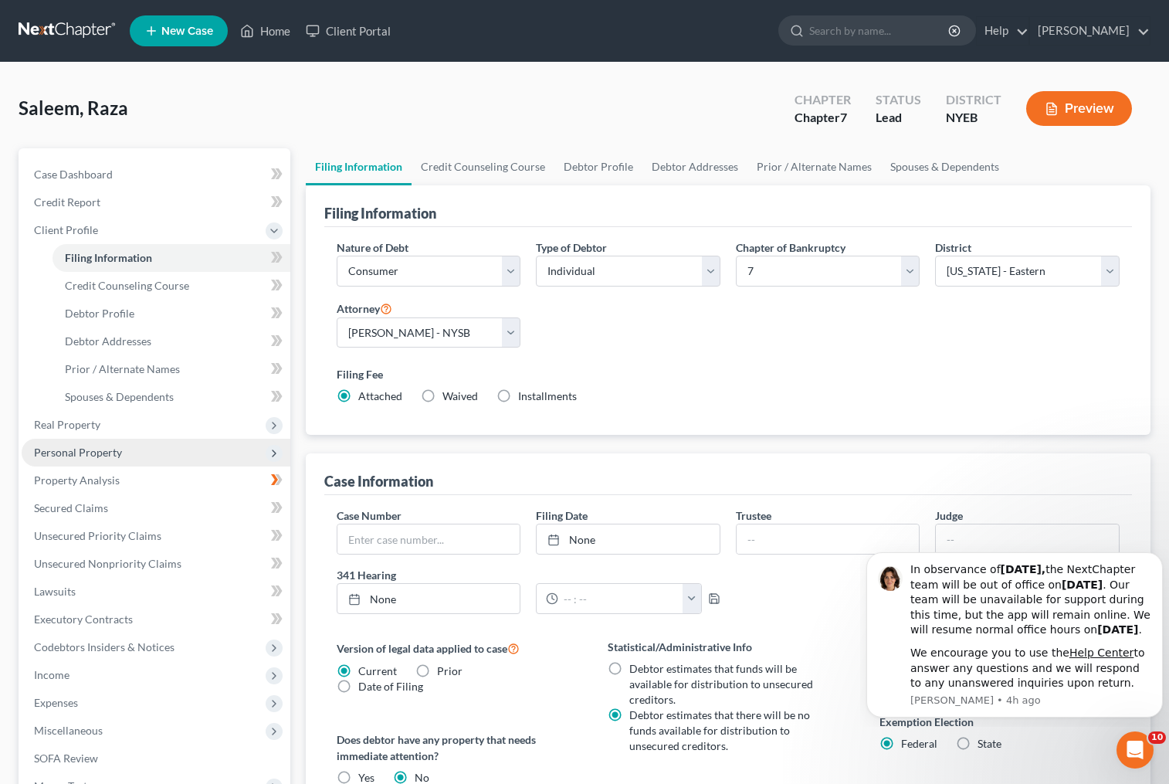
click at [177, 457] on span "Personal Property" at bounding box center [156, 453] width 269 height 28
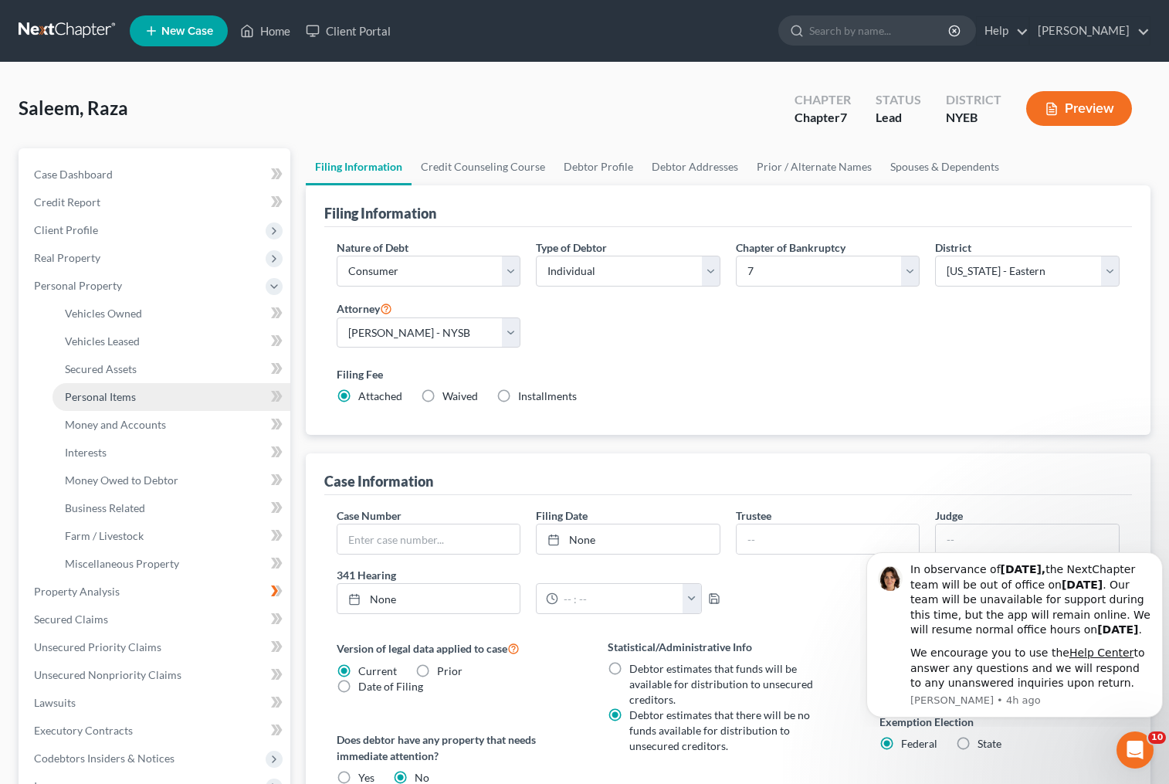
click at [172, 393] on link "Personal Items" at bounding box center [172, 397] width 238 height 28
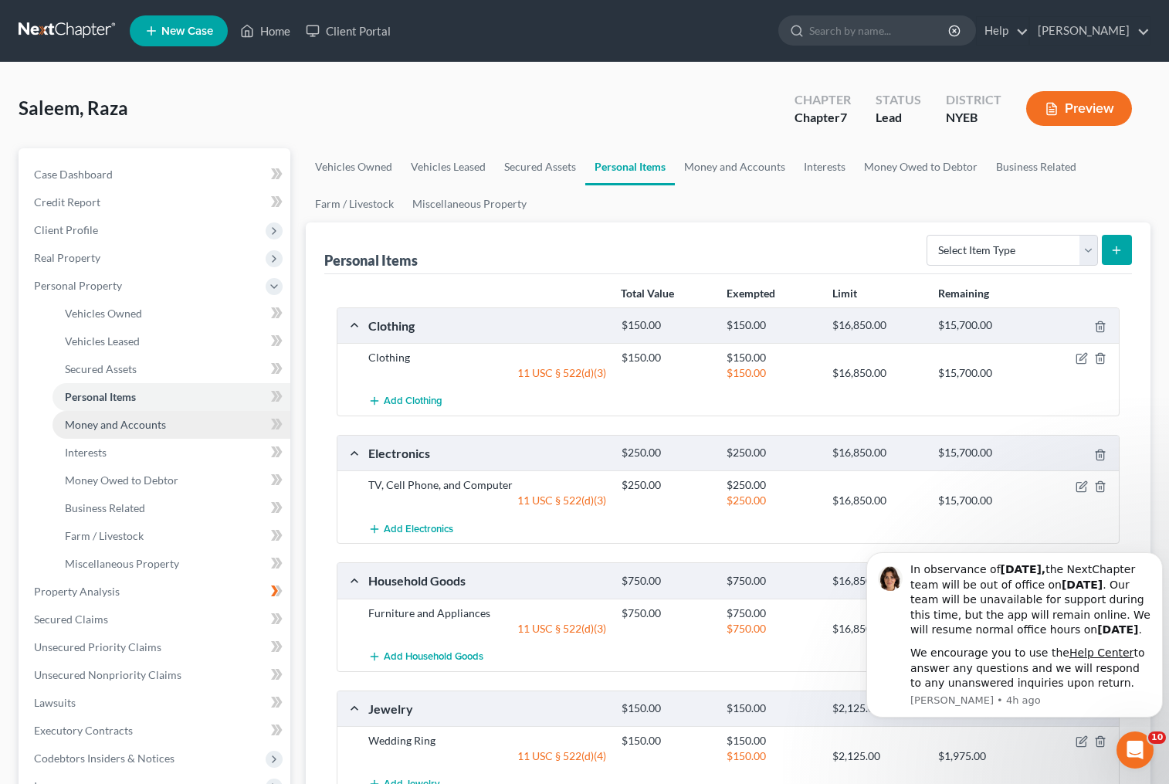
click at [171, 435] on link "Money and Accounts" at bounding box center [172, 425] width 238 height 28
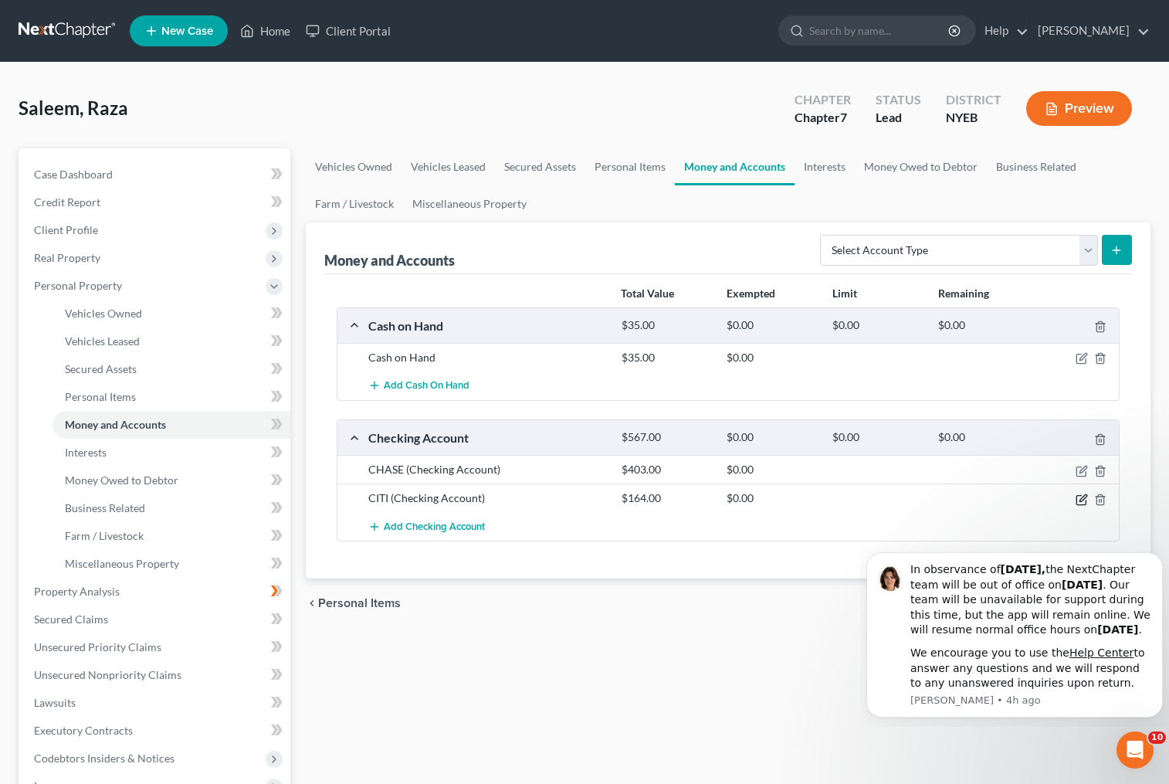
click at [1083, 499] on icon "button" at bounding box center [1082, 499] width 12 height 12
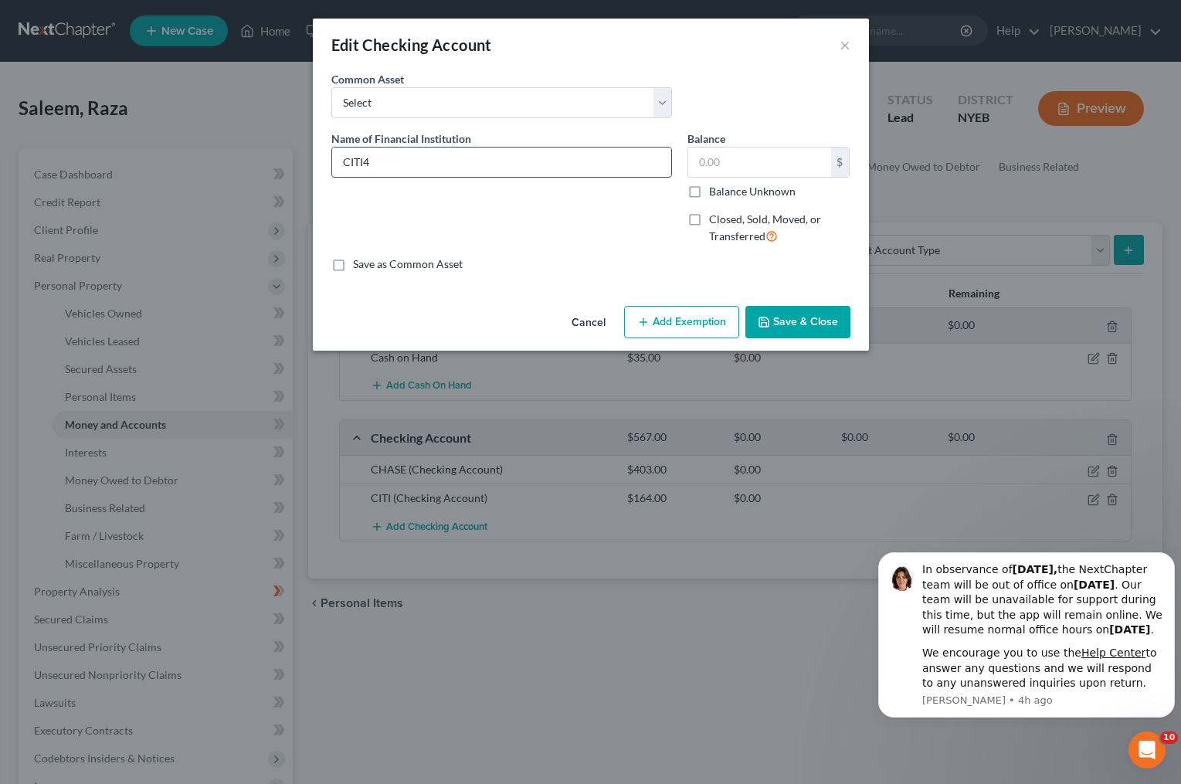
type input "CITI"
click at [775, 162] on input "text" at bounding box center [759, 161] width 143 height 29
type input "46.15"
click at [553, 251] on div "Name of Financial Institution * CITI" at bounding box center [502, 194] width 356 height 127
click at [795, 320] on button "Save & Close" at bounding box center [797, 322] width 105 height 32
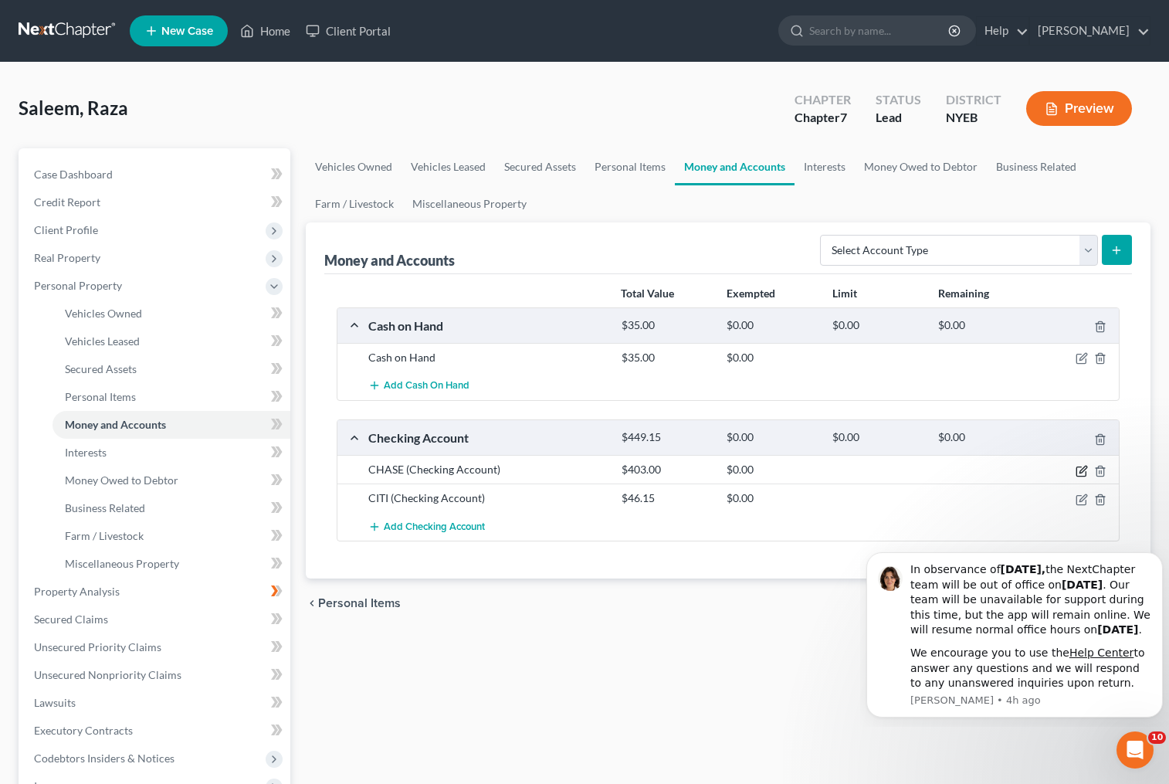
click at [1084, 468] on icon "button" at bounding box center [1082, 471] width 12 height 12
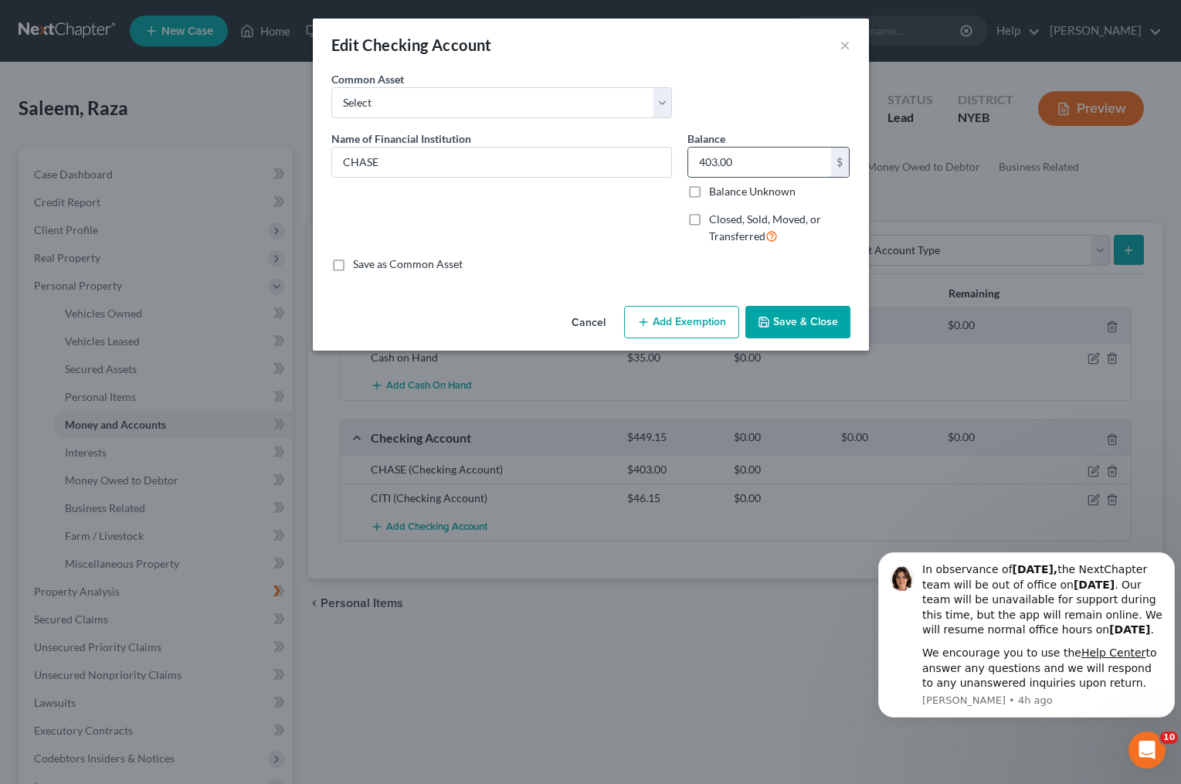
click at [769, 160] on input "403.00" at bounding box center [759, 161] width 143 height 29
type input "534.83"
click at [797, 325] on button "Save & Close" at bounding box center [797, 322] width 105 height 32
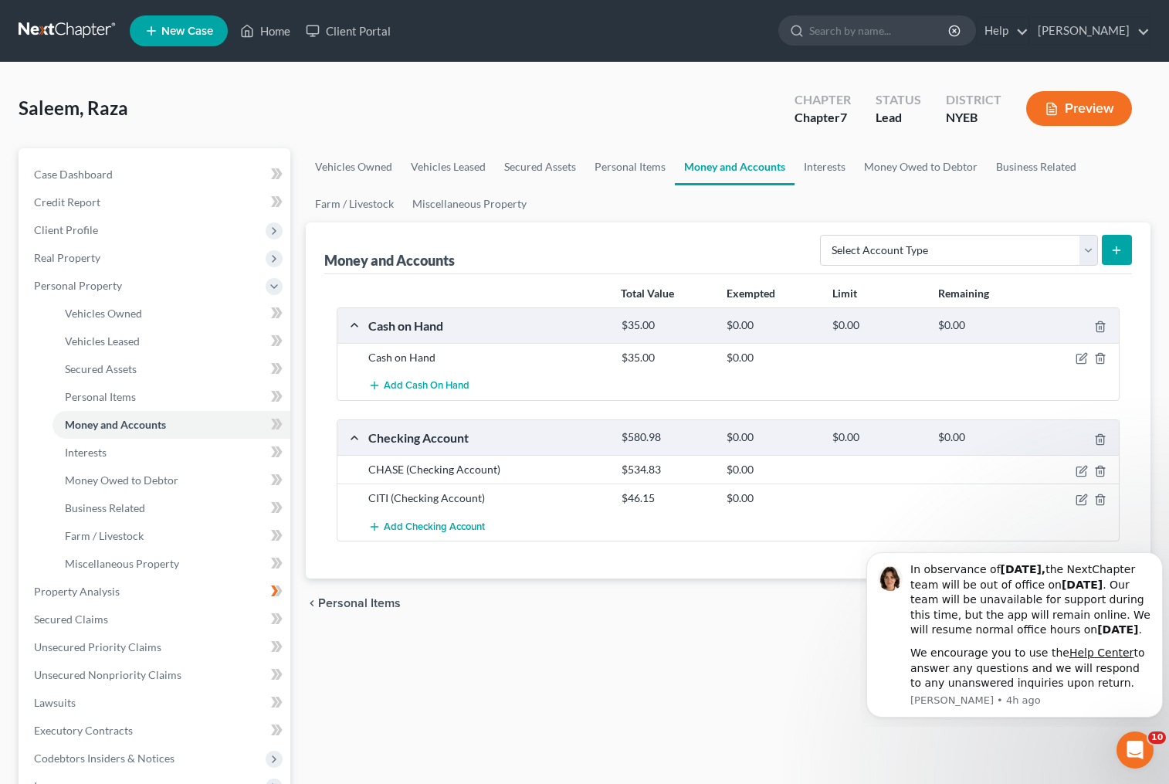
click at [609, 653] on div "Vehicles Owned Vehicles Leased Secured Assets Personal Items Money and Accounts…" at bounding box center [728, 594] width 861 height 892
click at [103, 593] on span "Property Analysis" at bounding box center [77, 591] width 86 height 13
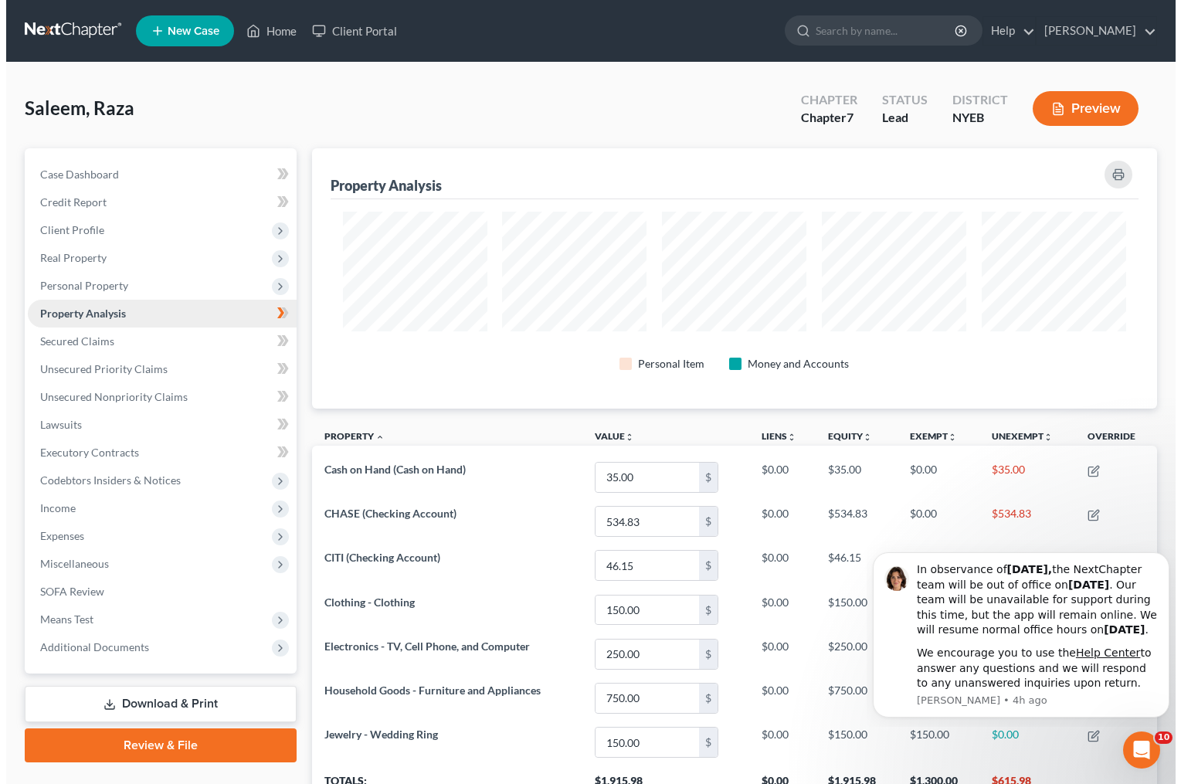
scroll to position [260, 845]
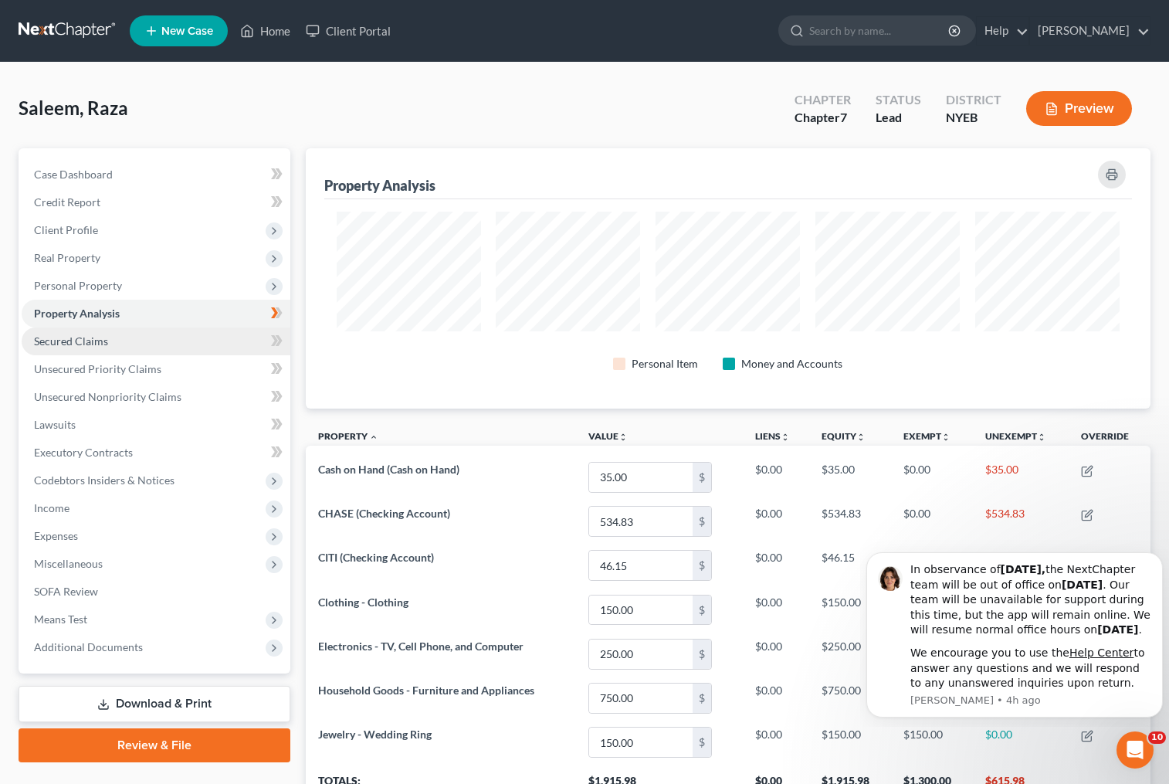
click at [141, 337] on link "Secured Claims" at bounding box center [156, 341] width 269 height 28
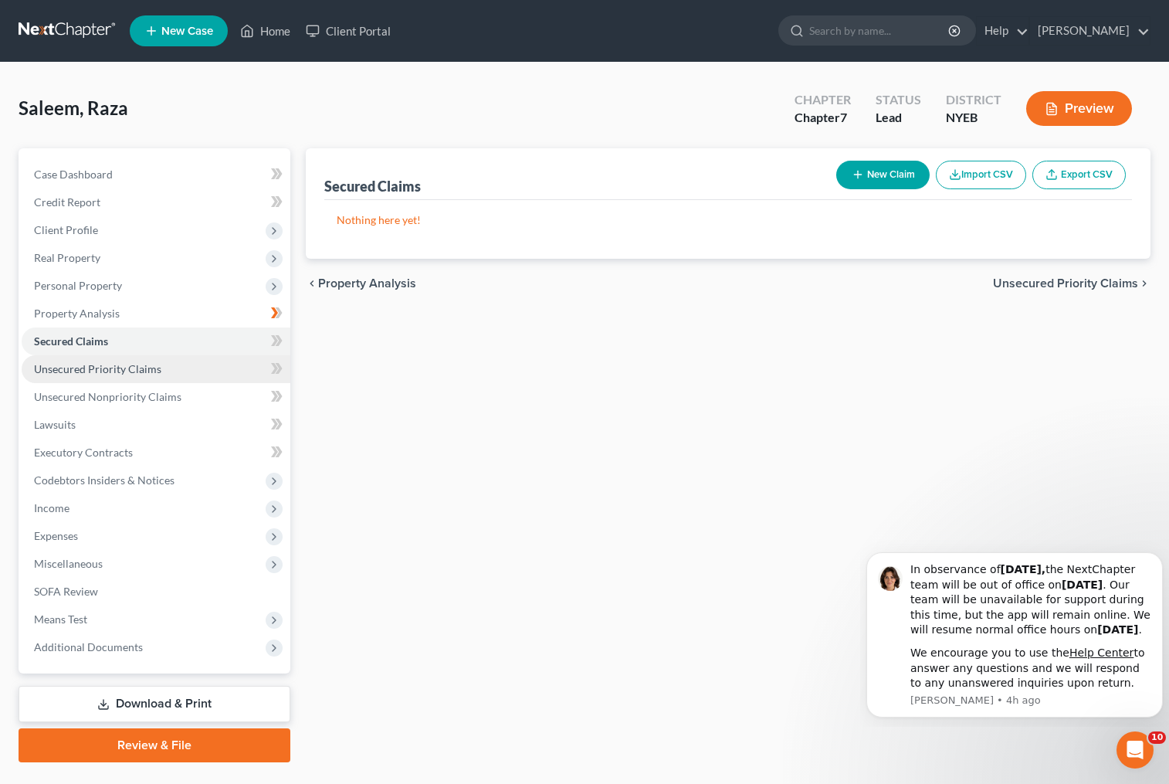
click at [147, 367] on span "Unsecured Priority Claims" at bounding box center [97, 368] width 127 height 13
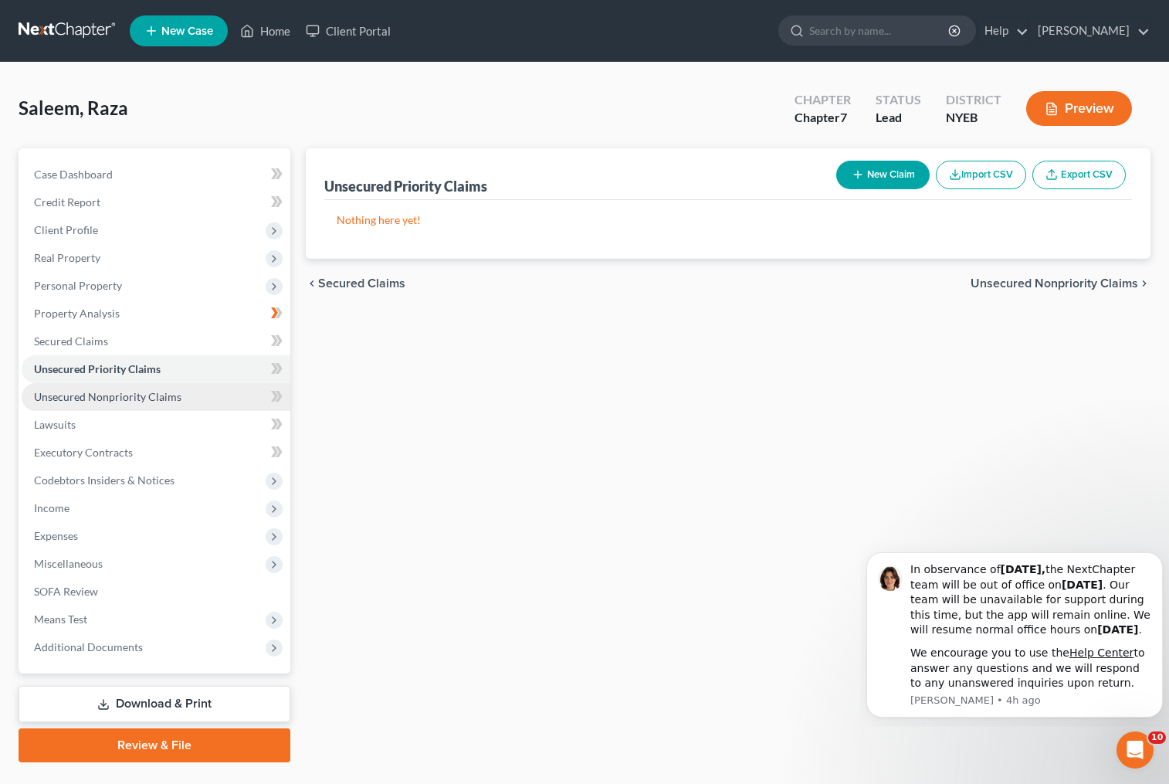
click at [131, 396] on span "Unsecured Nonpriority Claims" at bounding box center [107, 396] width 147 height 13
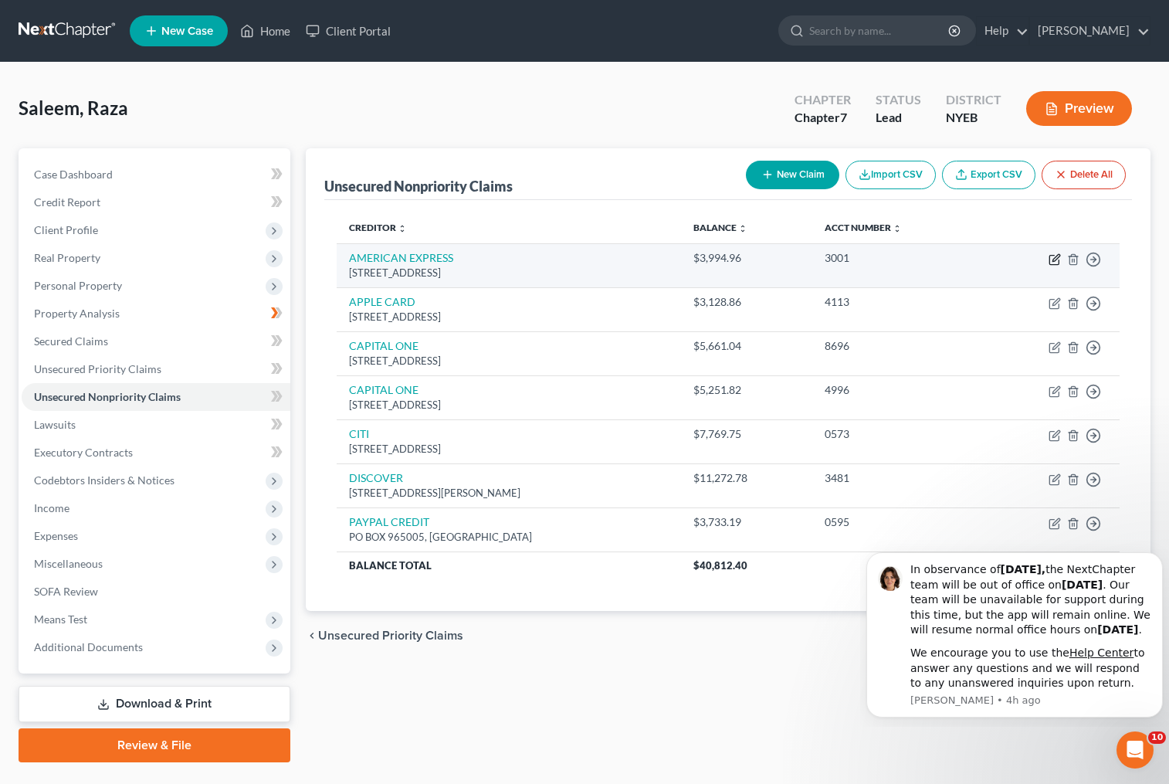
click at [1054, 256] on icon "button" at bounding box center [1055, 259] width 12 height 12
select select "45"
select select "0"
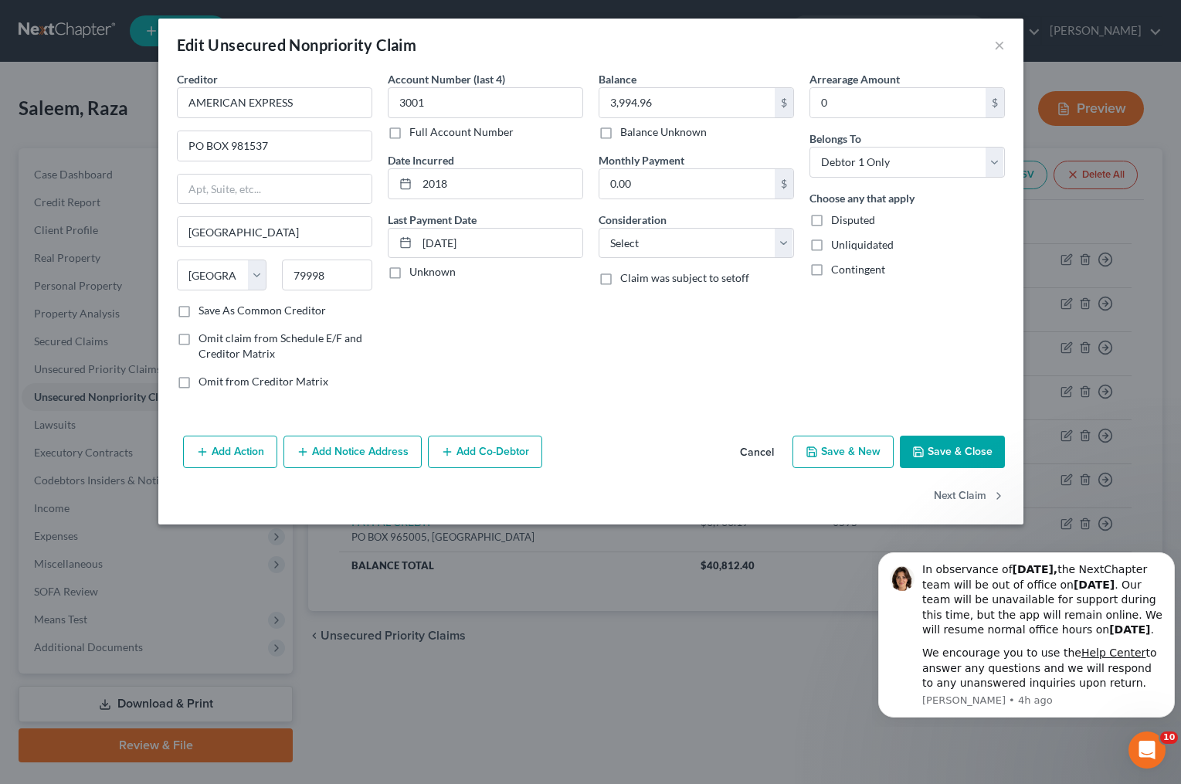
click at [219, 451] on button "Add Action" at bounding box center [230, 452] width 94 height 32
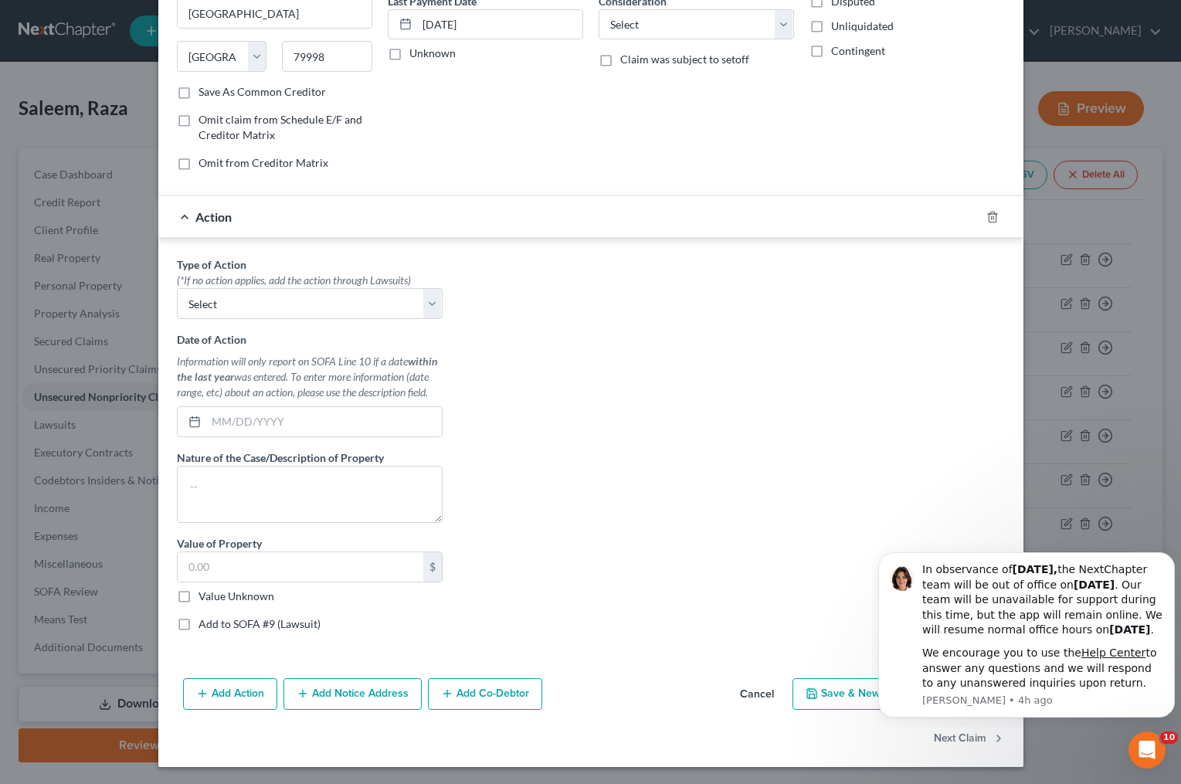
scroll to position [220, 0]
click at [987, 213] on icon "button" at bounding box center [992, 215] width 12 height 12
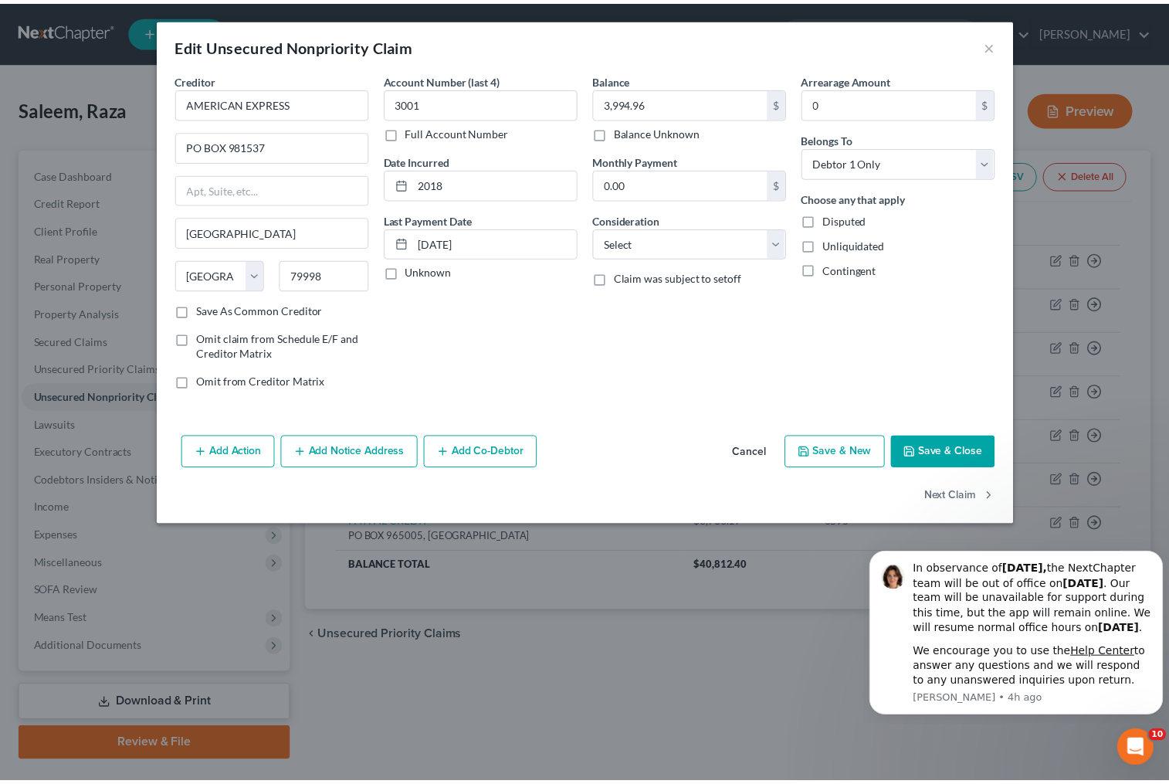
scroll to position [0, 0]
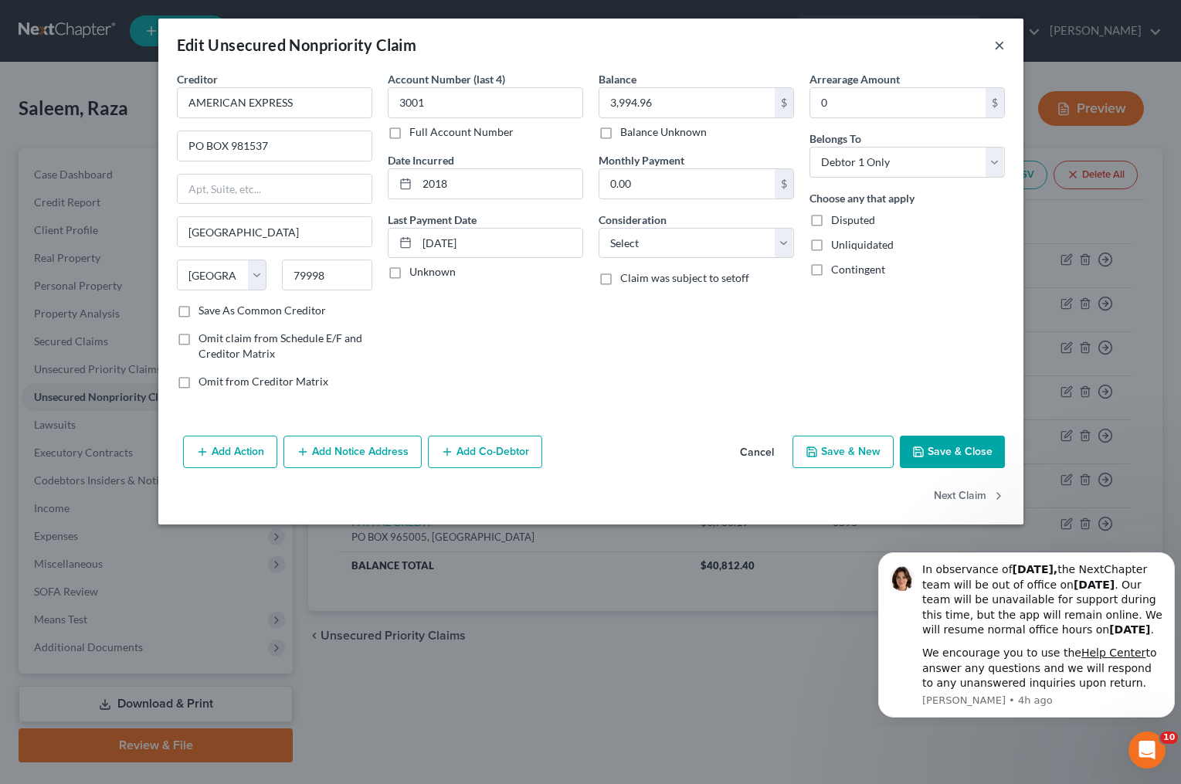
click at [999, 44] on button "×" at bounding box center [999, 45] width 11 height 19
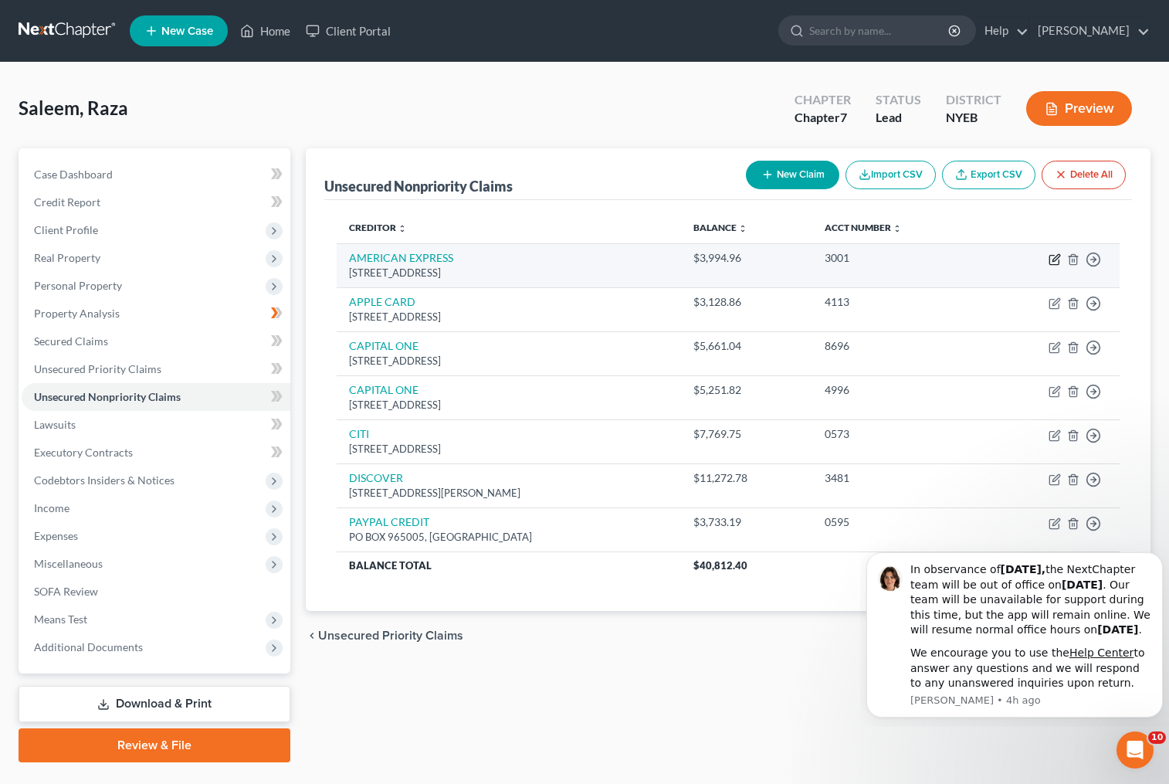
click at [1055, 259] on icon "button" at bounding box center [1055, 259] width 12 height 12
select select "45"
select select "0"
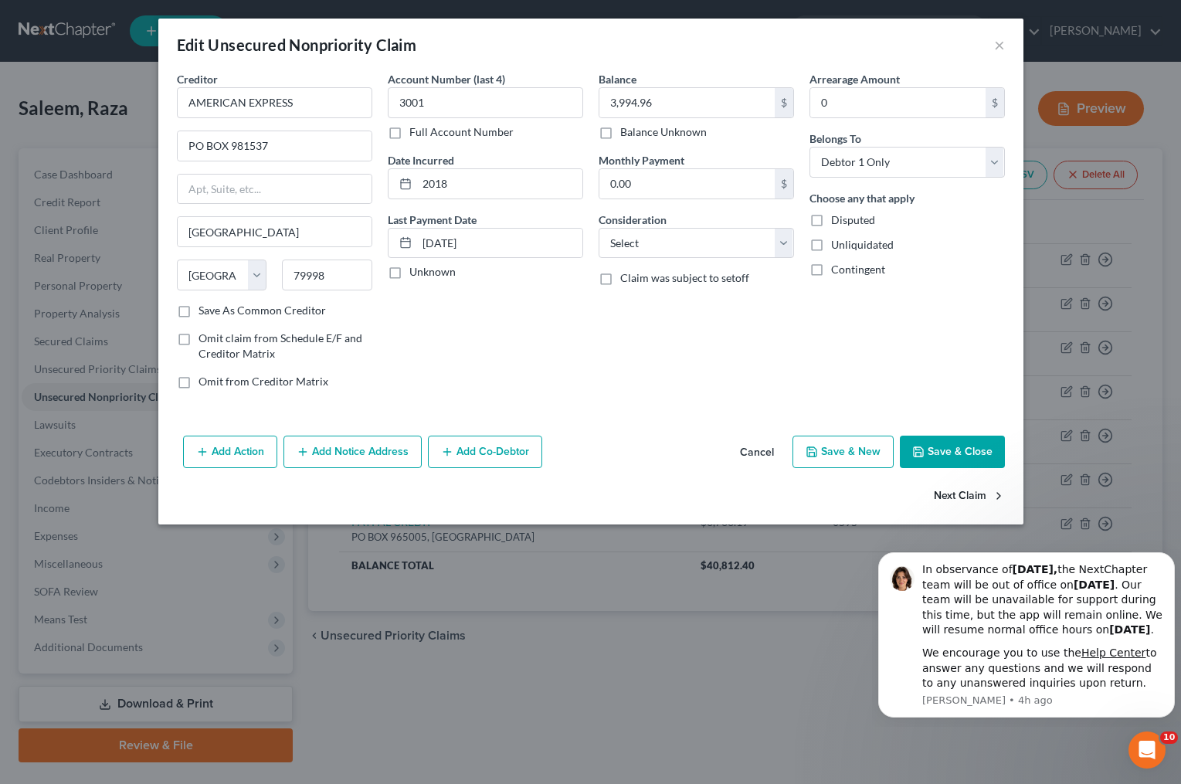
click at [958, 490] on button "Next Claim" at bounding box center [969, 496] width 71 height 32
select select "39"
select select "0"
click at [232, 492] on button "Previous Claim" at bounding box center [229, 496] width 92 height 32
select select "45"
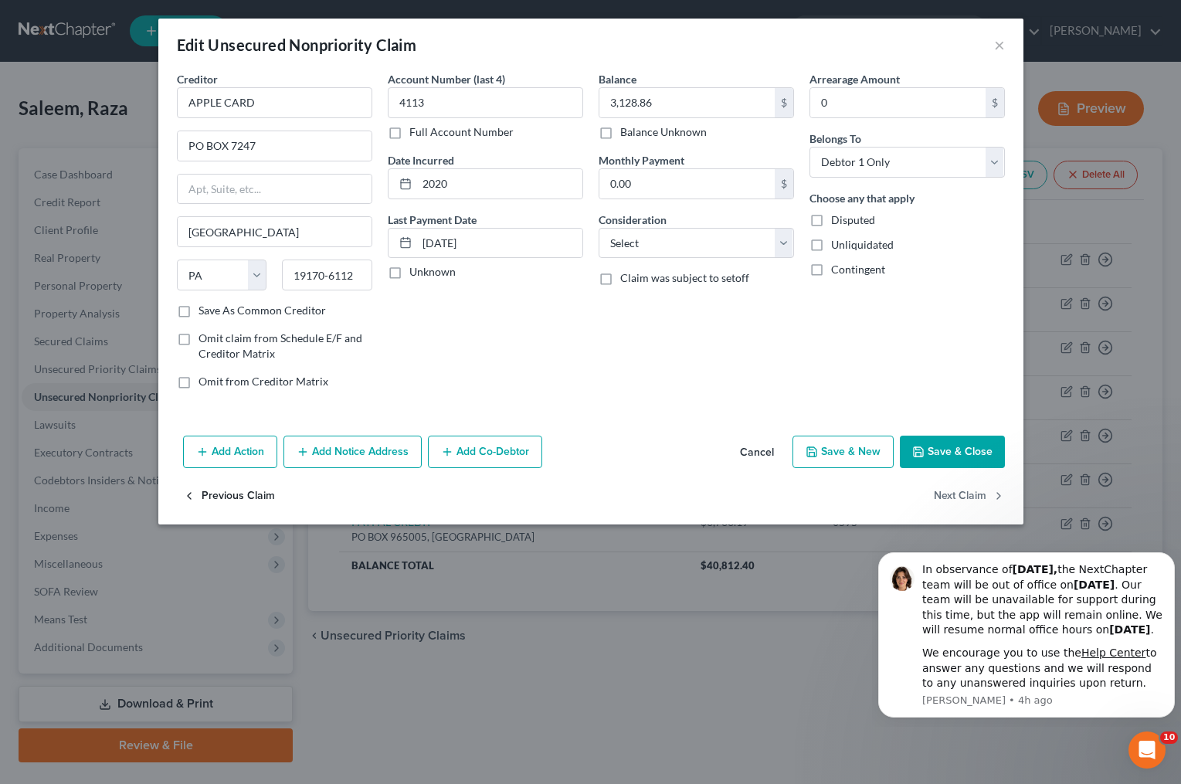
select select "0"
click at [777, 245] on select "Select Cable / Satellite Services Collection Agency Credit Card Debt Debt Couns…" at bounding box center [695, 243] width 195 height 31
select select "14"
click at [598, 228] on select "Select Cable / Satellite Services Collection Agency Credit Card Debt Debt Couns…" at bounding box center [695, 243] width 195 height 31
click at [658, 301] on input "text" at bounding box center [696, 301] width 194 height 29
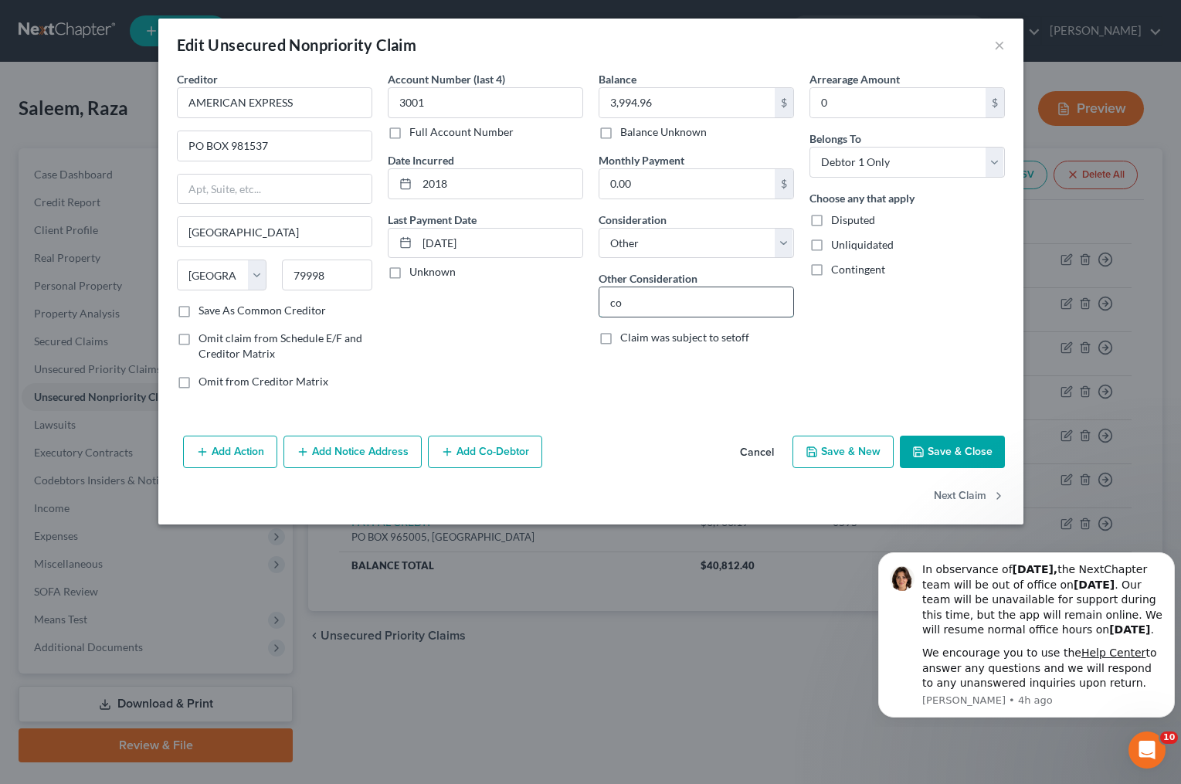
type input "c"
type input "Consumer Purchase"
click at [961, 450] on button "Save & Close" at bounding box center [952, 452] width 105 height 32
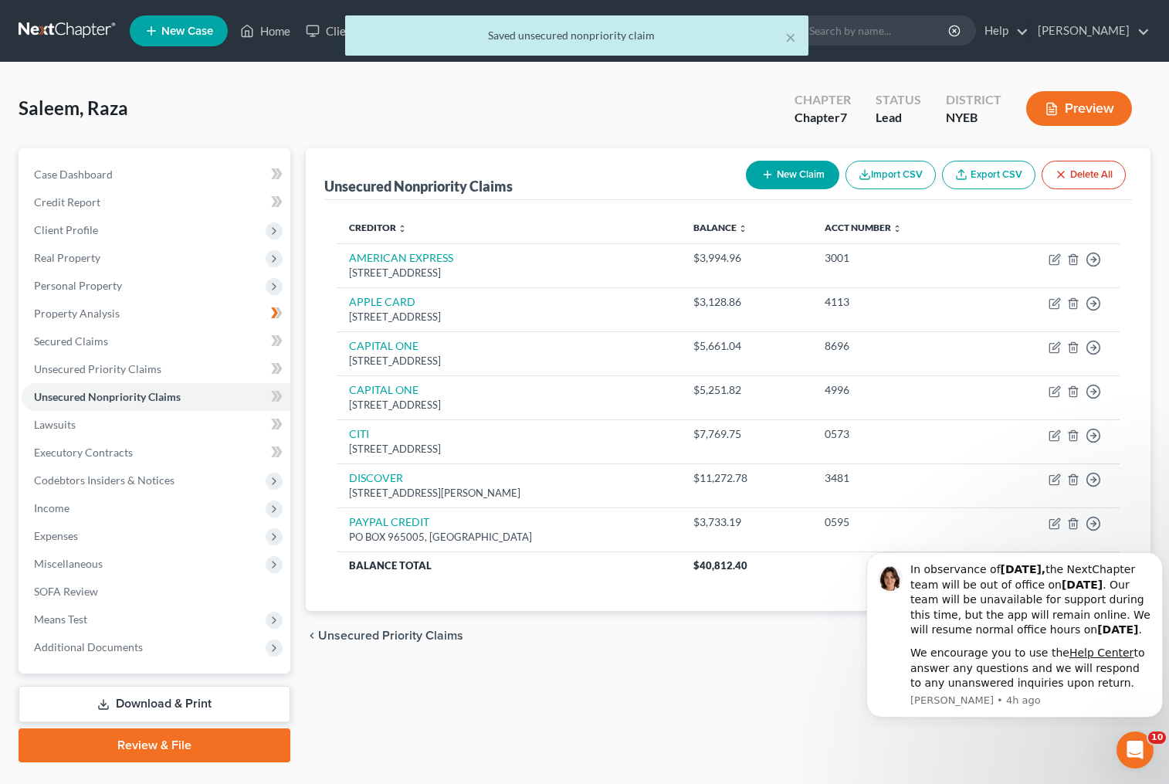
click at [1097, 111] on button "Preview" at bounding box center [1079, 108] width 106 height 35
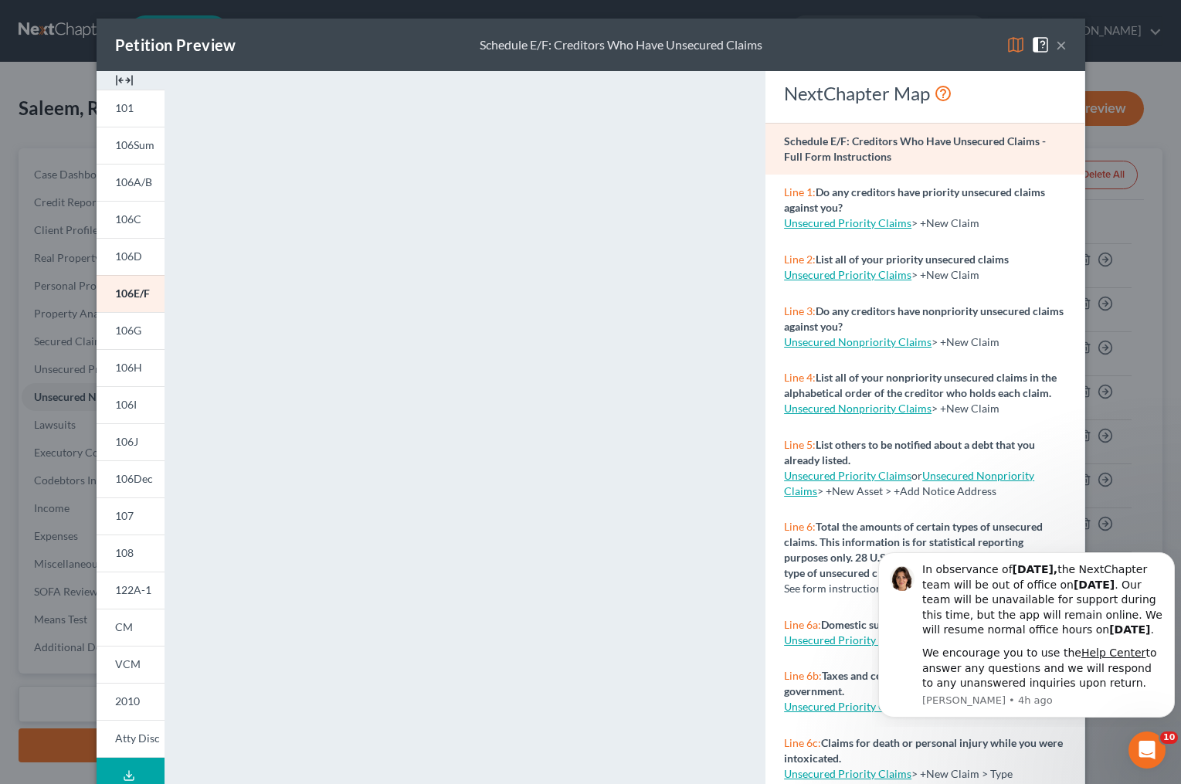
click at [1056, 46] on button "×" at bounding box center [1061, 45] width 11 height 19
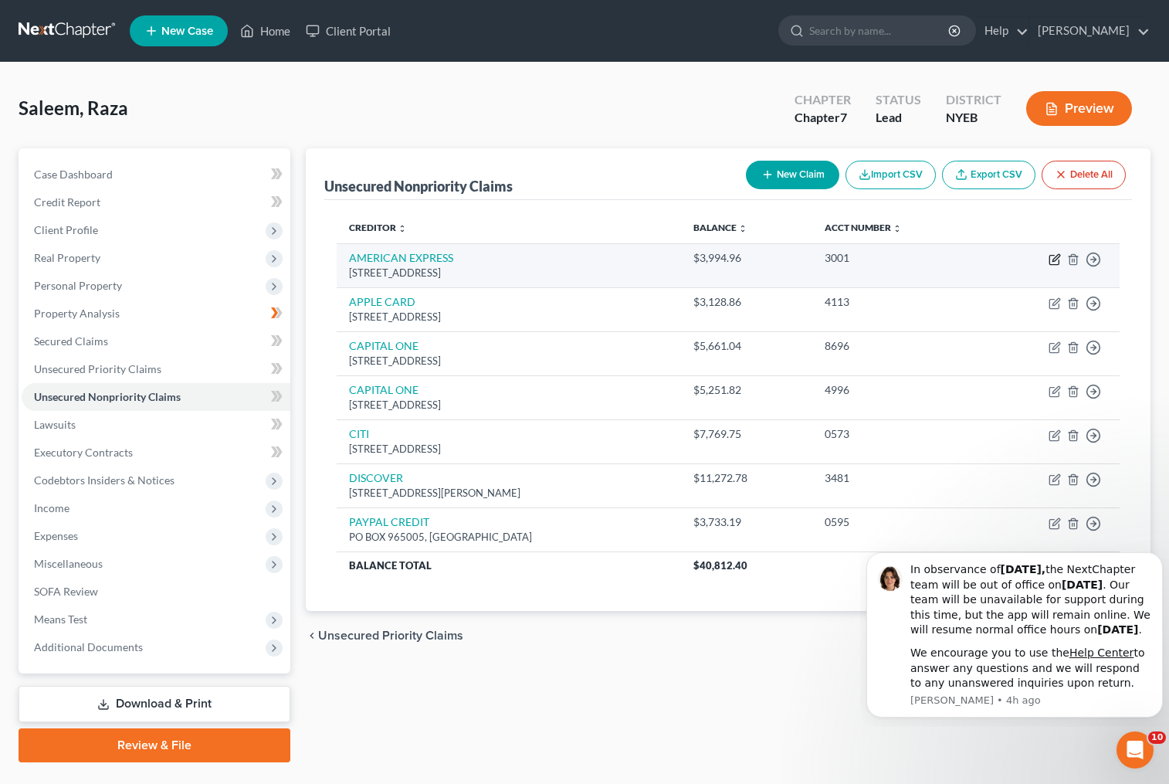
click at [1056, 258] on icon "button" at bounding box center [1055, 259] width 12 height 12
select select "45"
select select "14"
select select "0"
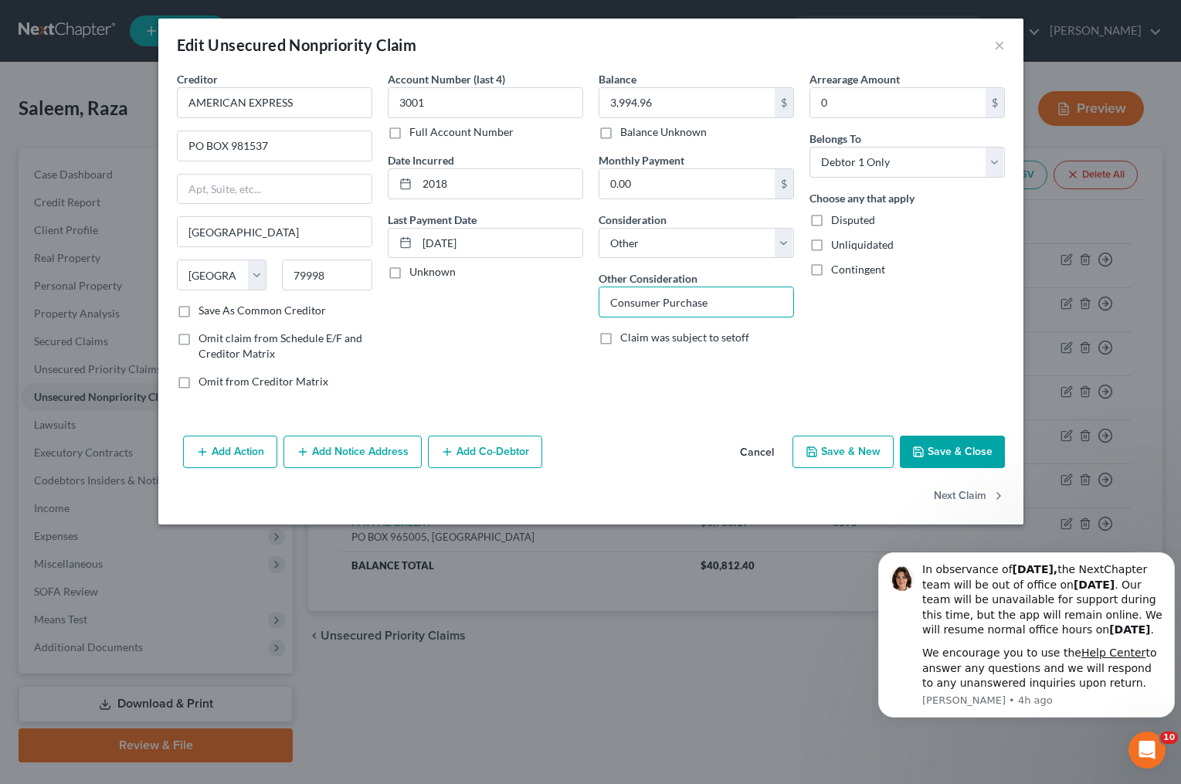
drag, startPoint x: 715, startPoint y: 300, endPoint x: 540, endPoint y: 302, distance: 175.3
click at [540, 302] on div "Creditor * AMERICAN EXPRESS PO BOX 981537 [GEOGRAPHIC_DATA] [US_STATE][GEOGRAPH…" at bounding box center [590, 236] width 843 height 331
click at [784, 242] on select "Select Cable / Satellite Services Collection Agency Credit Card Debt Debt Couns…" at bounding box center [695, 243] width 195 height 31
select select "2"
click at [598, 228] on select "Select Cable / Satellite Services Collection Agency Credit Card Debt Debt Couns…" at bounding box center [695, 243] width 195 height 31
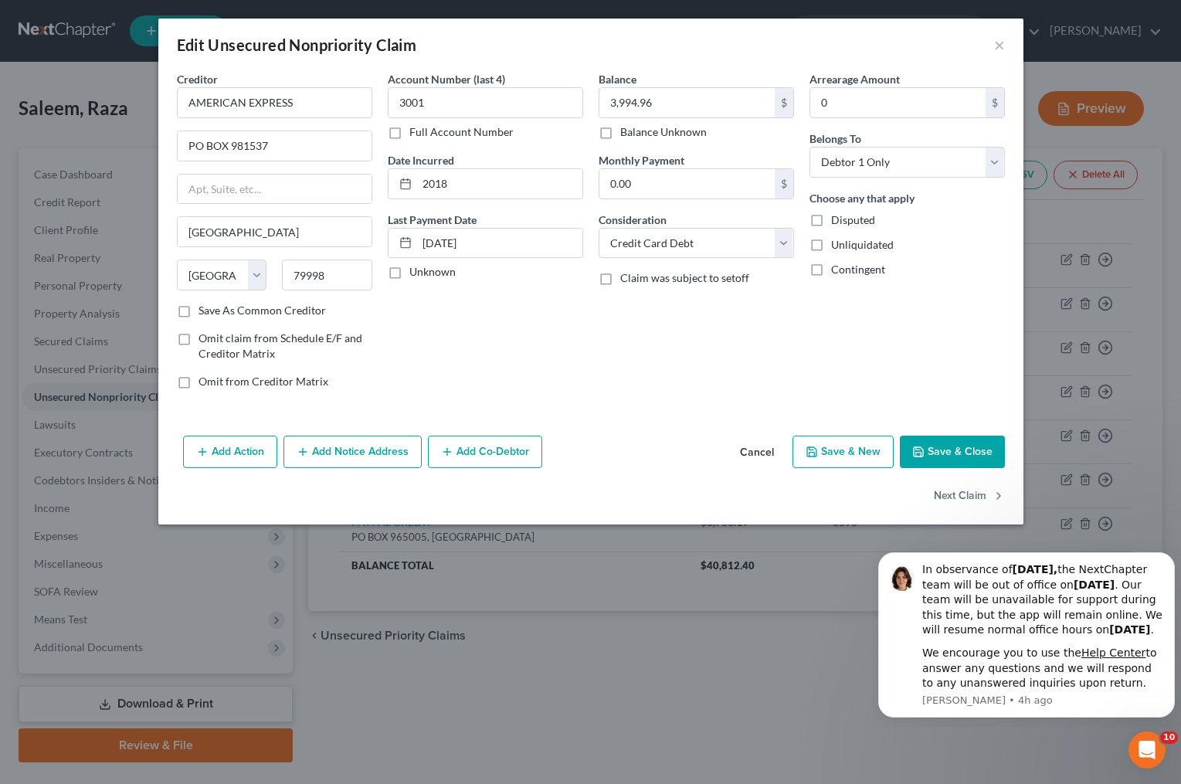
click at [950, 450] on button "Save & Close" at bounding box center [952, 452] width 105 height 32
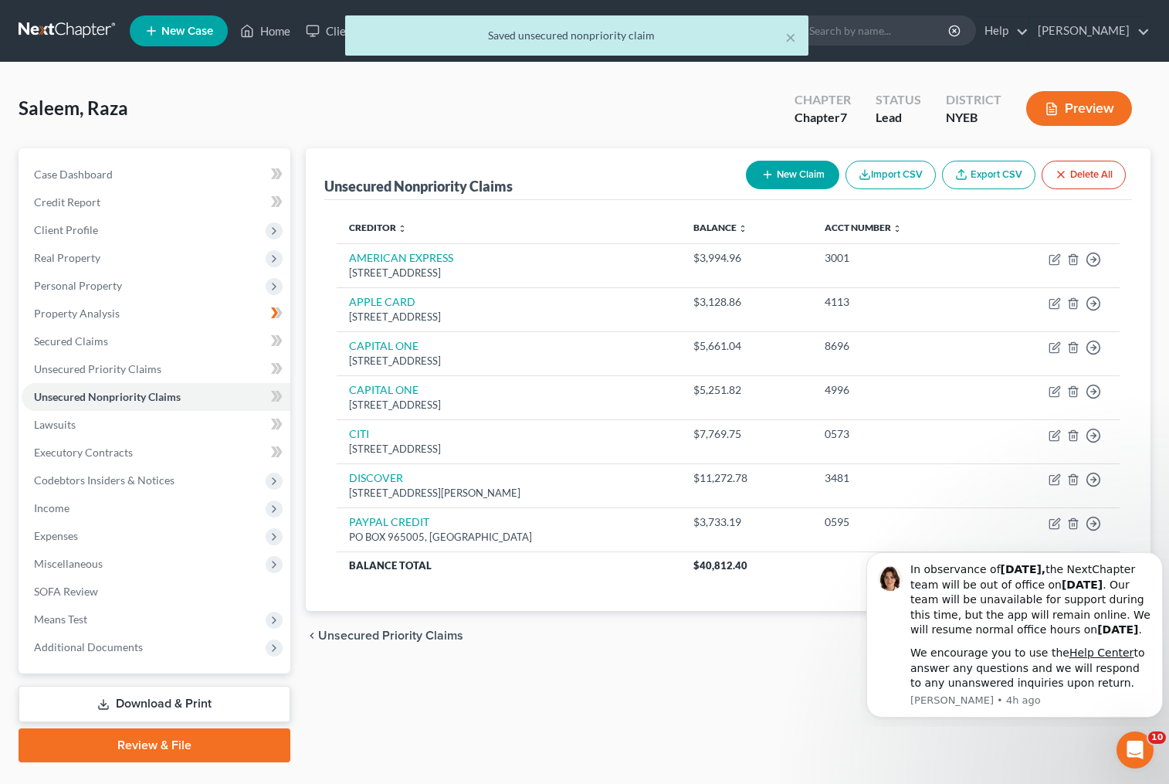
click at [1081, 107] on button "Preview" at bounding box center [1079, 108] width 106 height 35
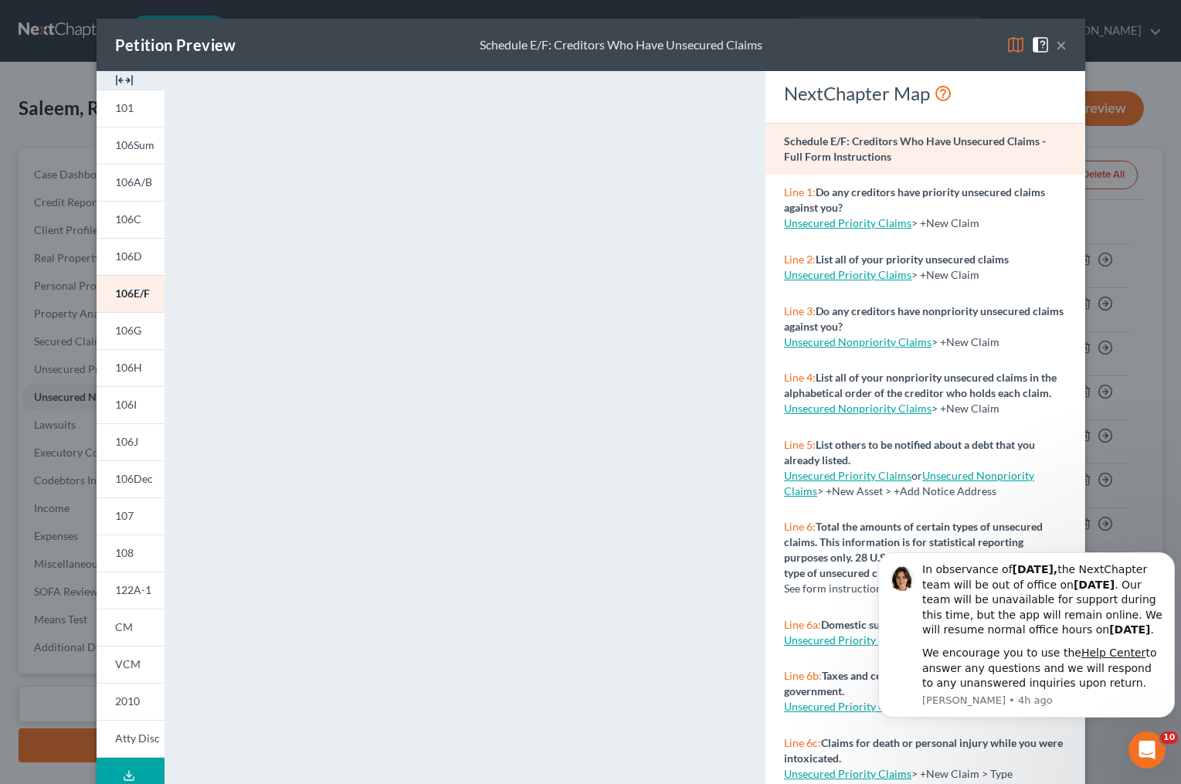
click at [813, 29] on div "Petition Preview Schedule E/F: Creditors Who Have Unsecured Claims ×" at bounding box center [591, 45] width 988 height 53
click at [1056, 46] on button "×" at bounding box center [1061, 45] width 11 height 19
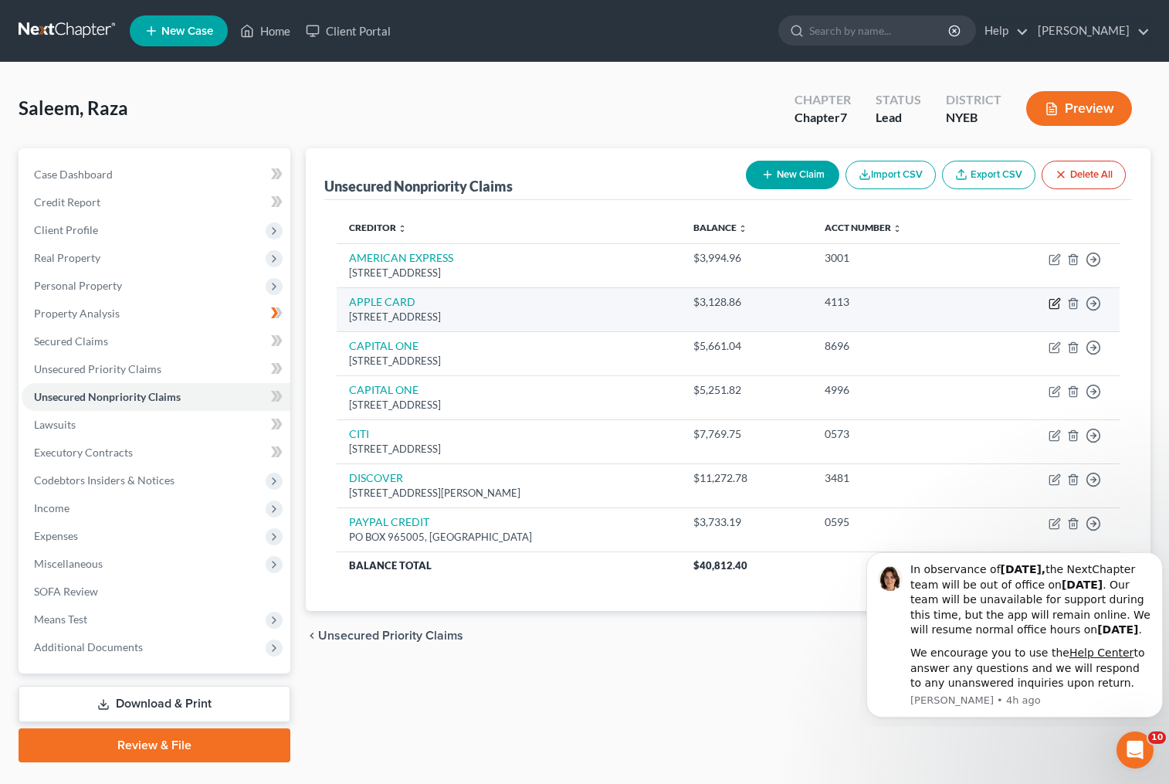
click at [1055, 303] on icon "button" at bounding box center [1055, 303] width 12 height 12
select select "39"
select select "0"
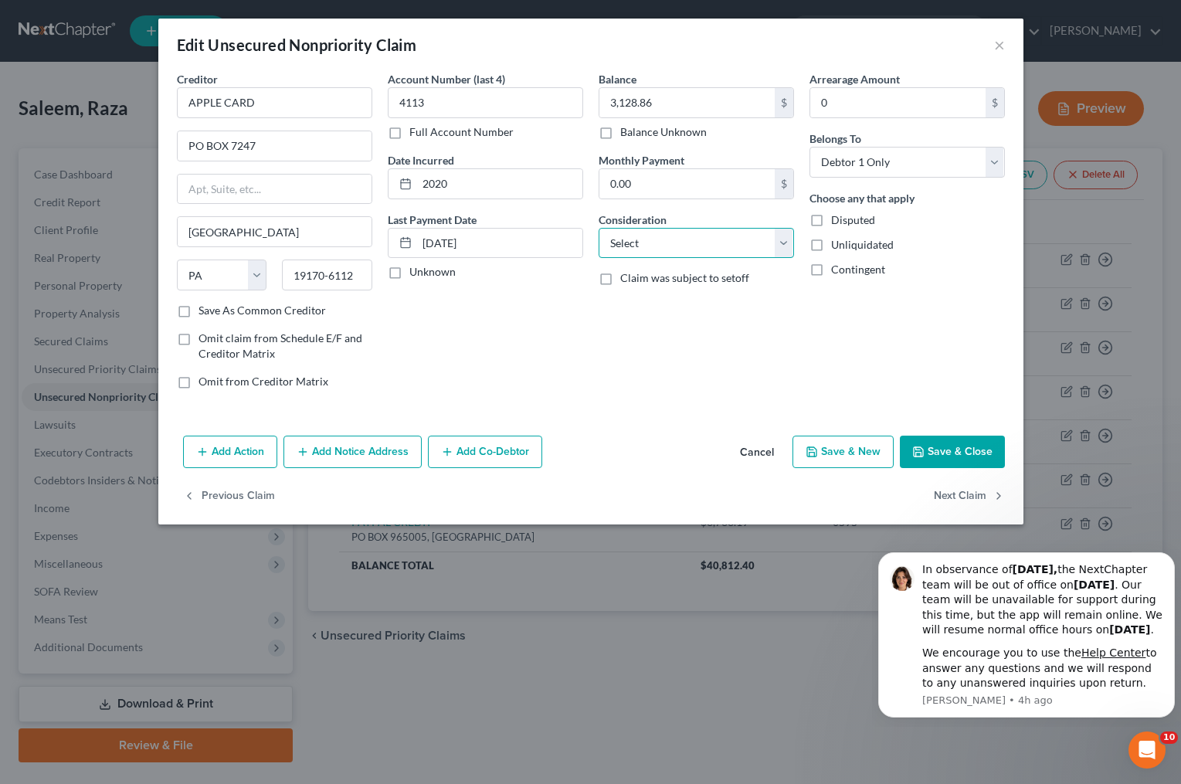
click at [664, 239] on select "Select Cable / Satellite Services Collection Agency Credit Card Debt Debt Couns…" at bounding box center [695, 243] width 195 height 31
select select "2"
click at [598, 228] on select "Select Cable / Satellite Services Collection Agency Credit Card Debt Debt Couns…" at bounding box center [695, 243] width 195 height 31
click at [936, 453] on button "Save & Close" at bounding box center [952, 452] width 105 height 32
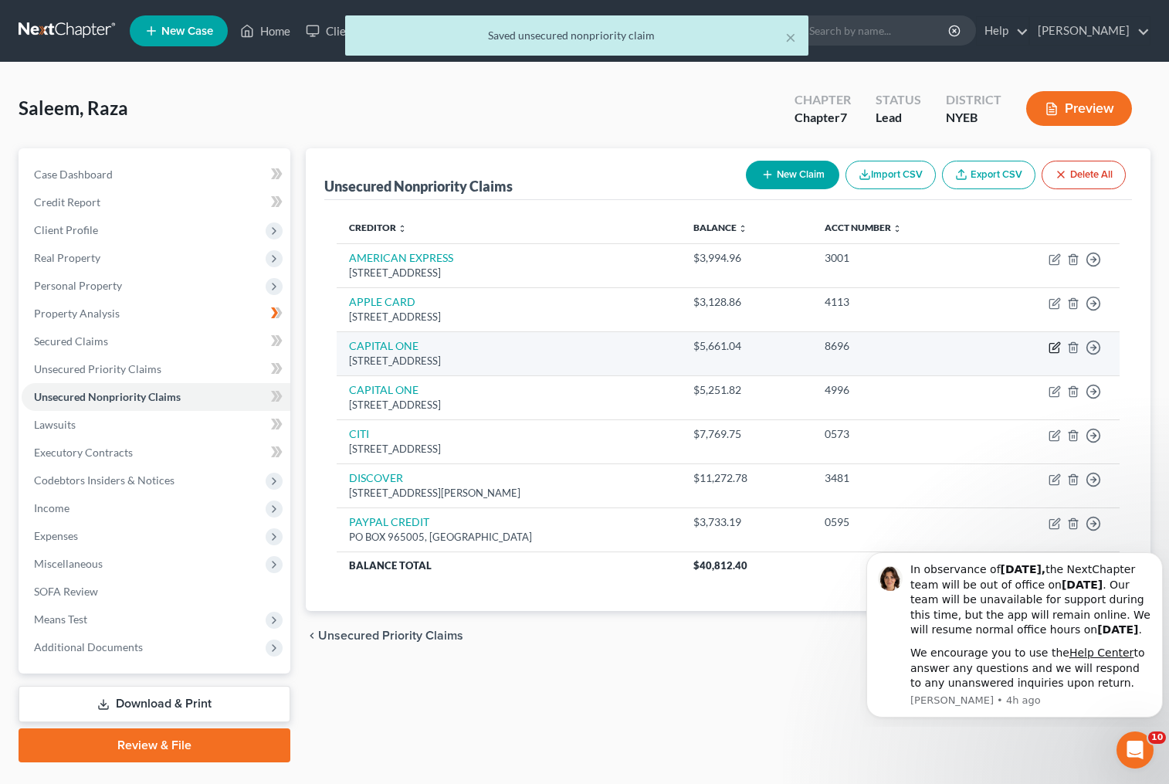
click at [1055, 348] on icon "button" at bounding box center [1056, 345] width 7 height 7
select select "46"
select select "0"
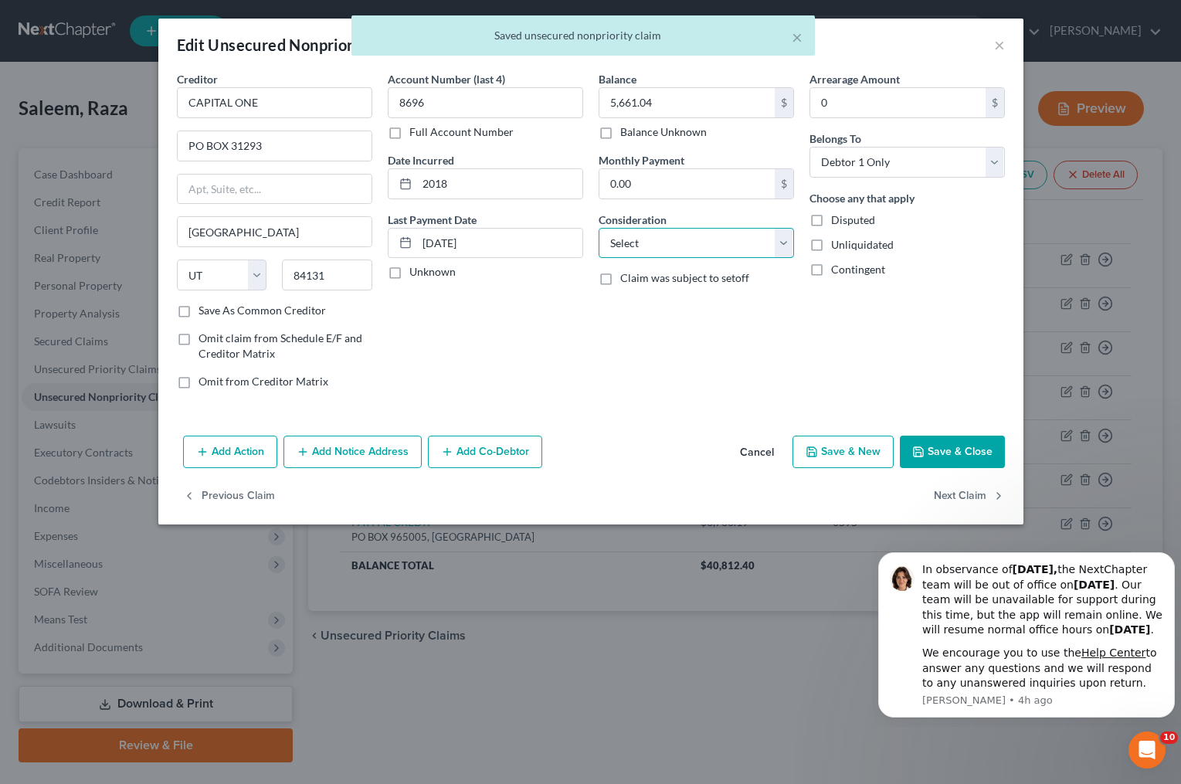
click at [642, 239] on select "Select Cable / Satellite Services Collection Agency Credit Card Debt Debt Couns…" at bounding box center [695, 243] width 195 height 31
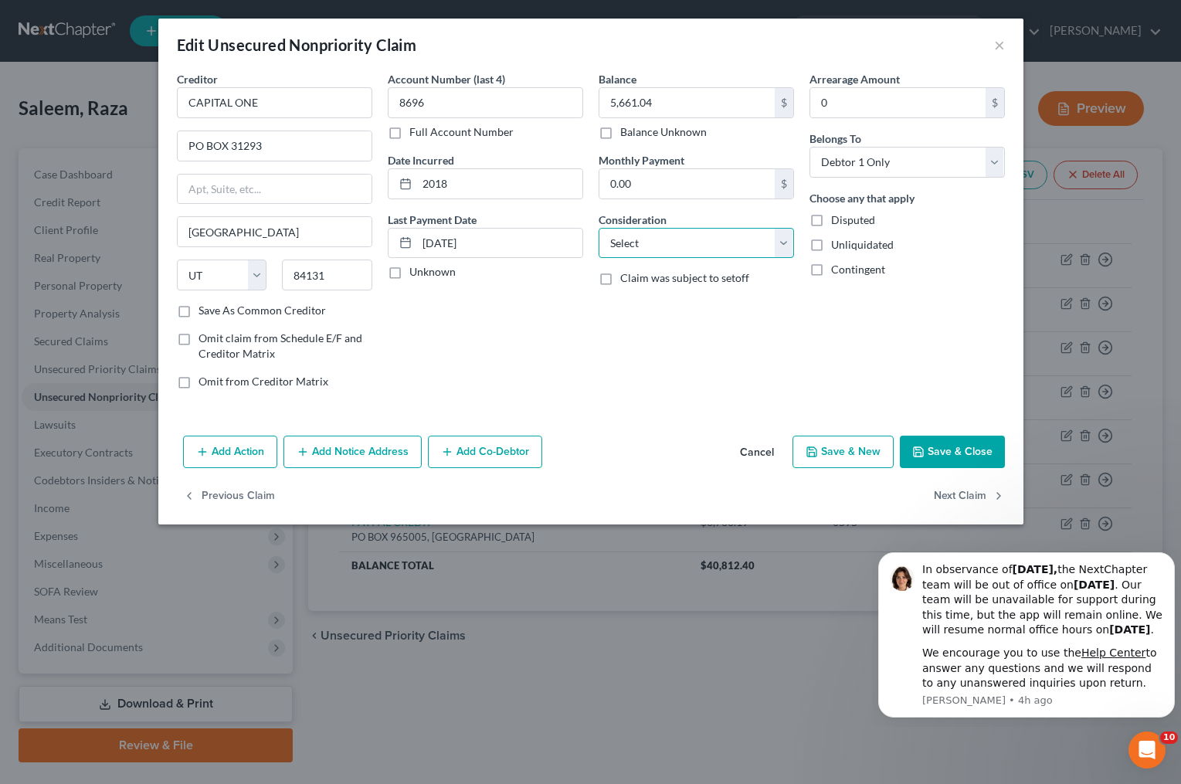
select select "2"
click at [598, 228] on select "Select Cable / Satellite Services Collection Agency Credit Card Debt Debt Couns…" at bounding box center [695, 243] width 195 height 31
click at [973, 455] on button "Save & Close" at bounding box center [952, 452] width 105 height 32
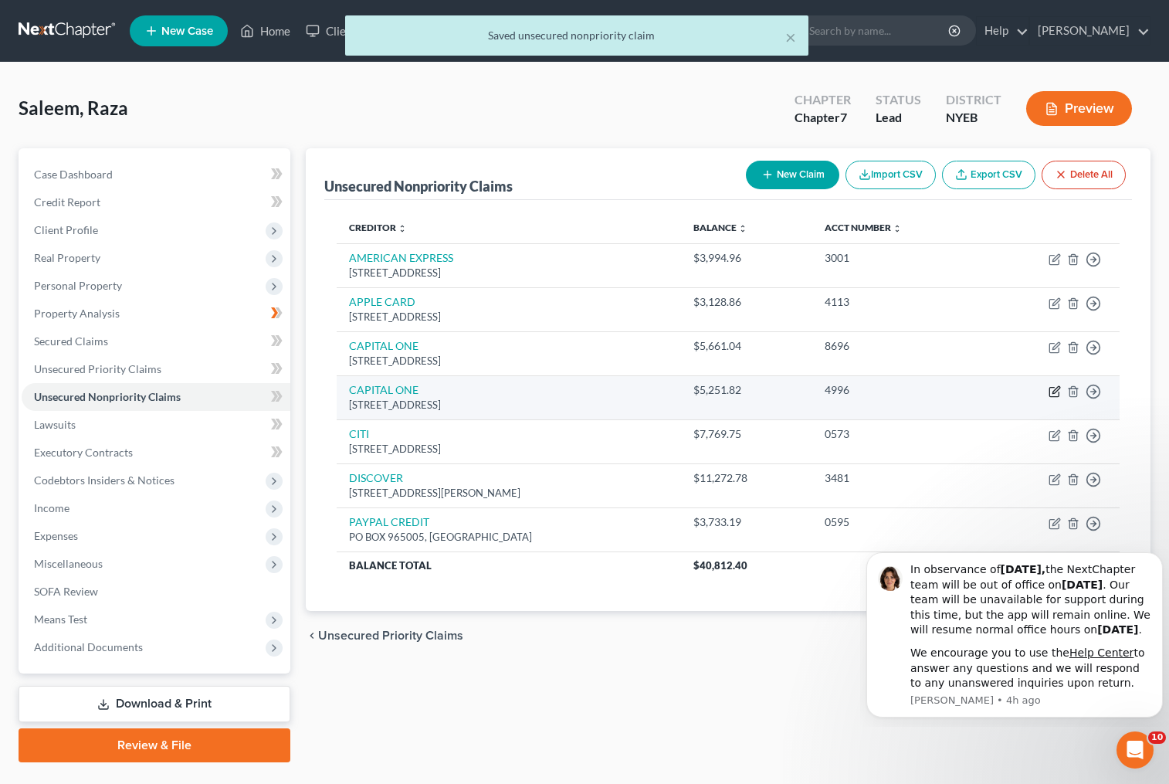
click at [1055, 393] on icon "button" at bounding box center [1056, 389] width 7 height 7
select select "46"
select select "0"
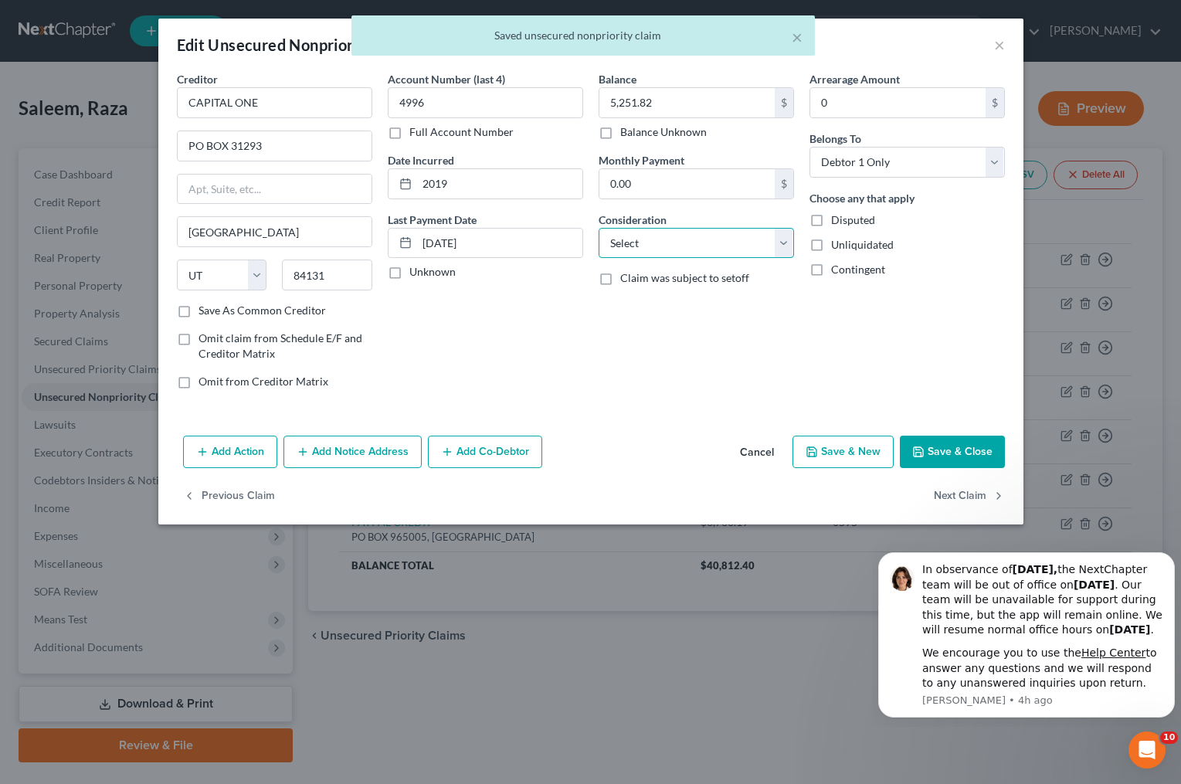
drag, startPoint x: 677, startPoint y: 240, endPoint x: 680, endPoint y: 257, distance: 17.3
click at [677, 240] on select "Select Cable / Satellite Services Collection Agency Credit Card Debt Debt Couns…" at bounding box center [695, 243] width 195 height 31
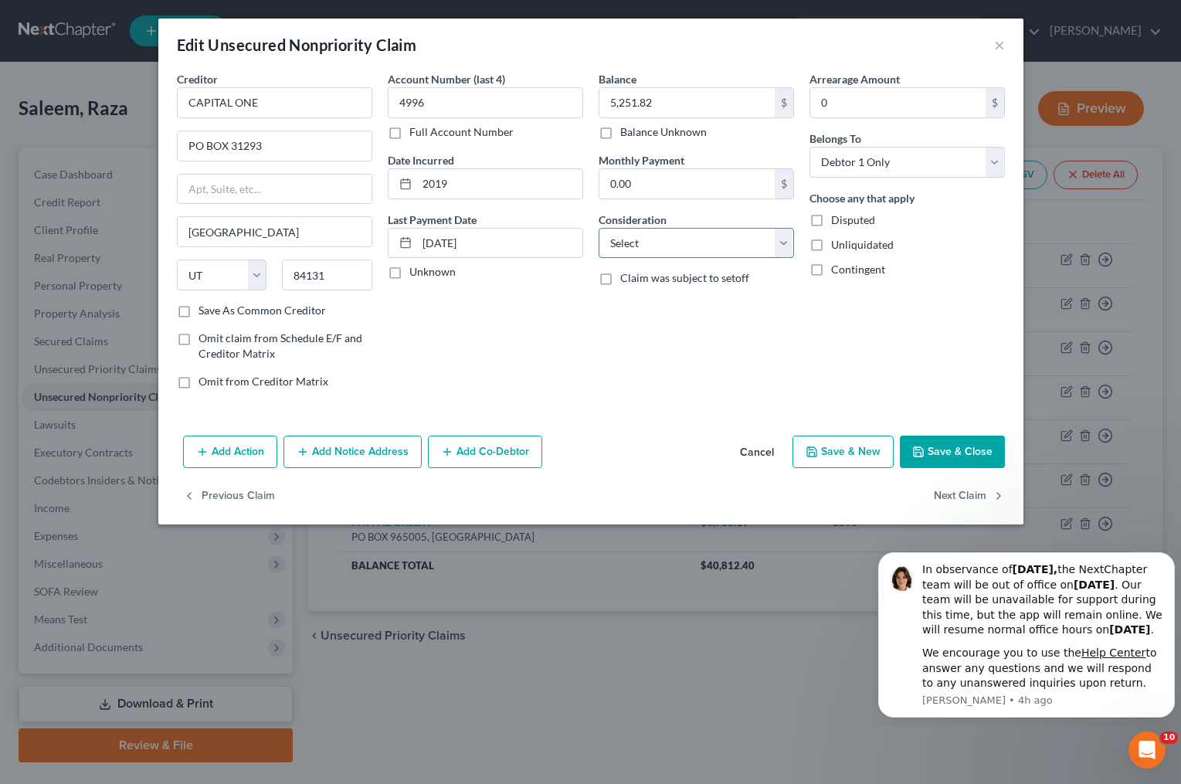
select select "2"
click at [598, 228] on select "Select Cable / Satellite Services Collection Agency Credit Card Debt Debt Couns…" at bounding box center [695, 243] width 195 height 31
click at [941, 449] on button "Save & Close" at bounding box center [952, 452] width 105 height 32
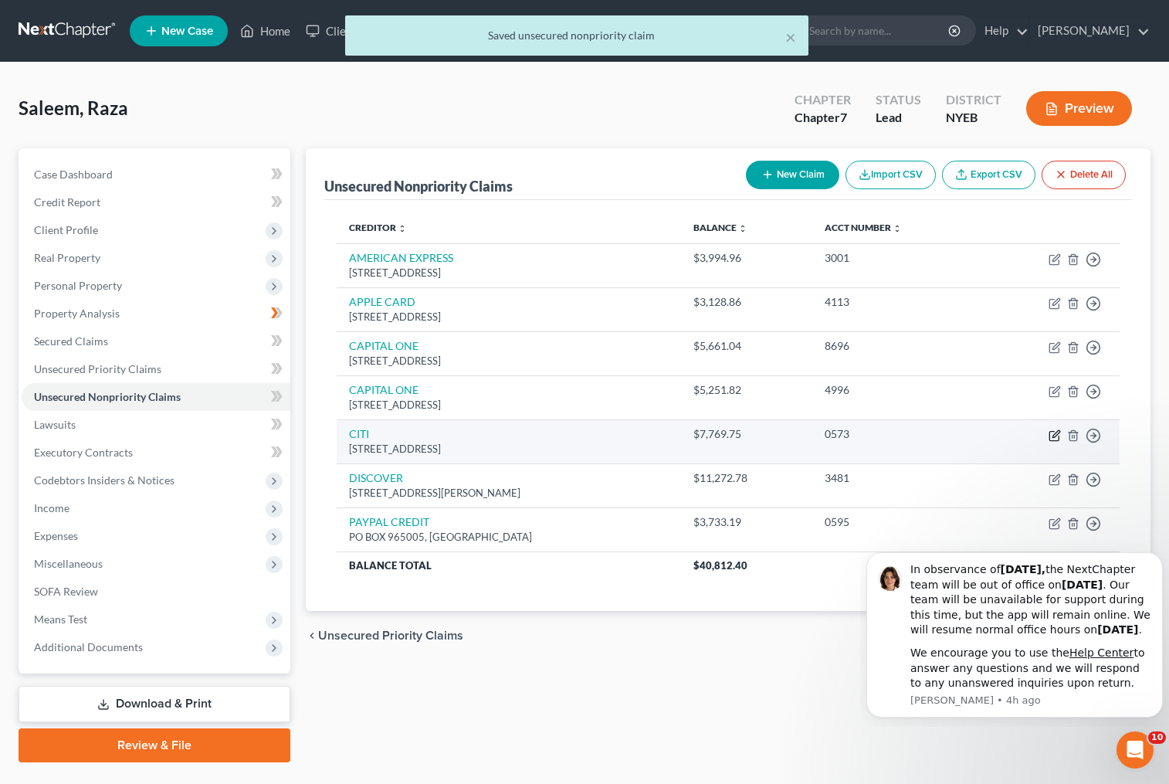
click at [1053, 431] on icon "button" at bounding box center [1053, 435] width 9 height 9
select select "43"
select select "0"
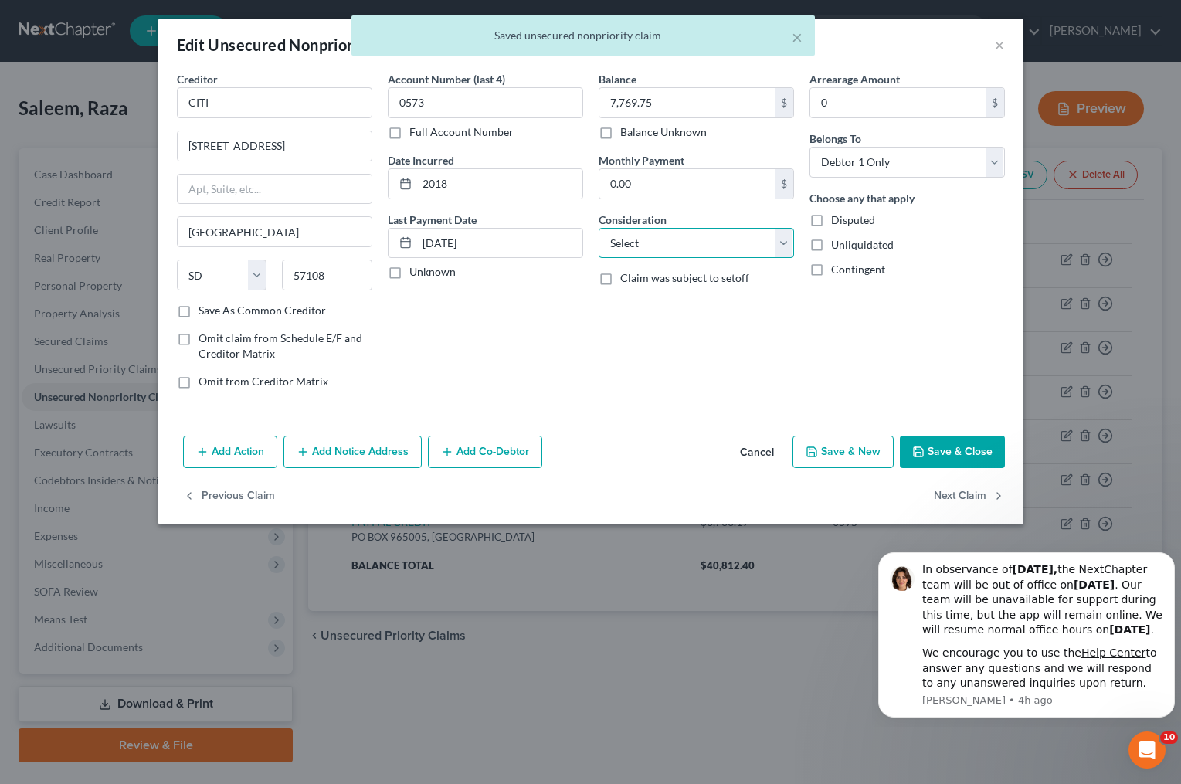
click at [756, 246] on select "Select Cable / Satellite Services Collection Agency Credit Card Debt Debt Couns…" at bounding box center [695, 243] width 195 height 31
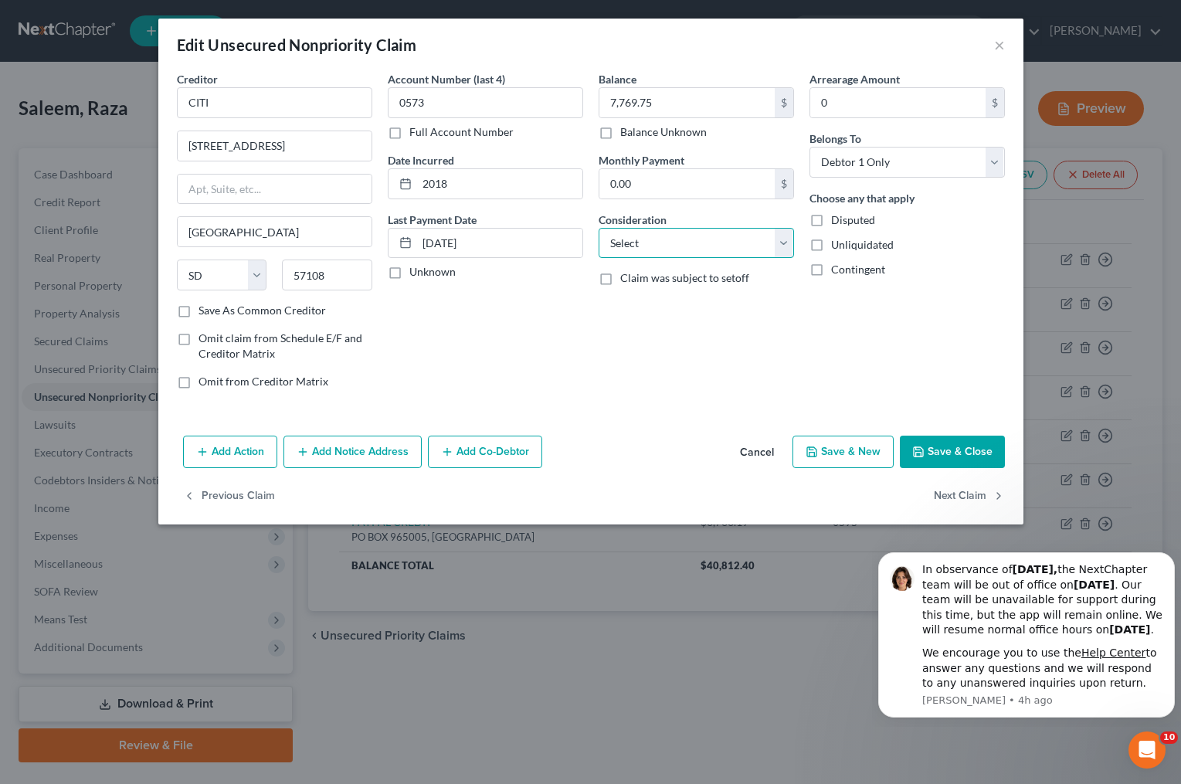
select select "2"
click at [598, 228] on select "Select Cable / Satellite Services Collection Agency Credit Card Debt Debt Couns…" at bounding box center [695, 243] width 195 height 31
click at [939, 449] on button "Save & Close" at bounding box center [952, 452] width 105 height 32
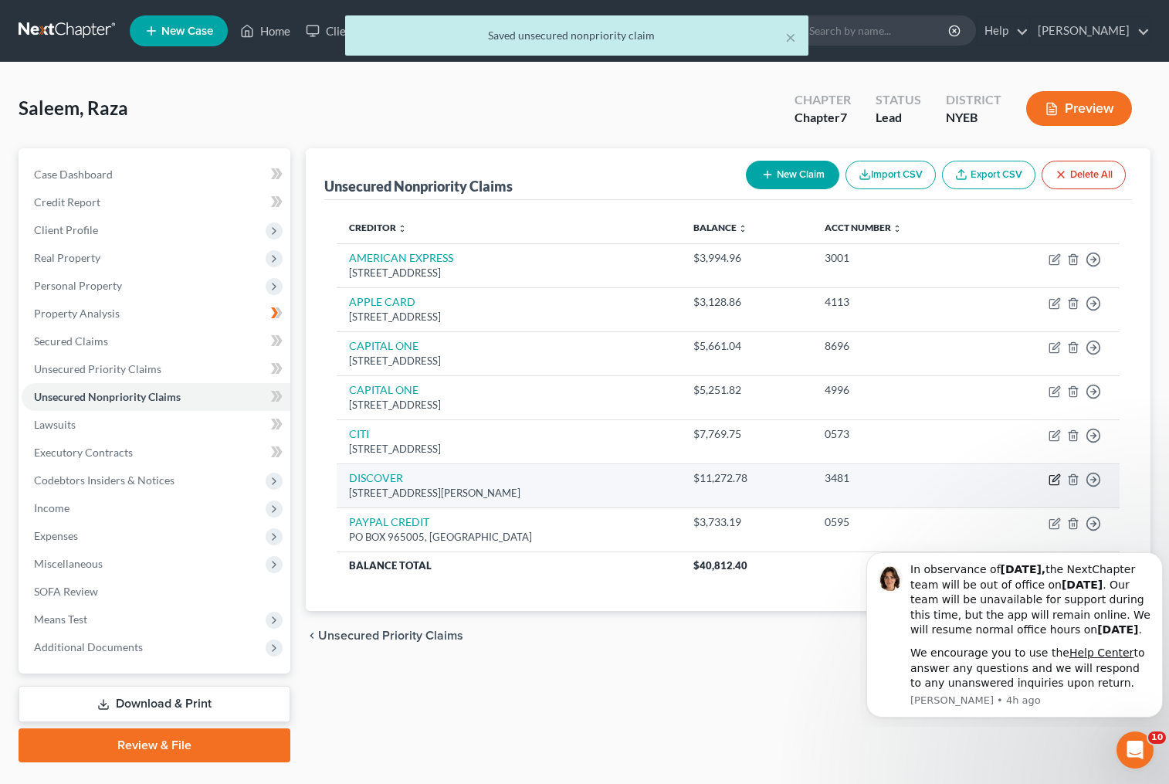
click at [1056, 476] on icon "button" at bounding box center [1056, 477] width 7 height 7
select select "14"
select select "0"
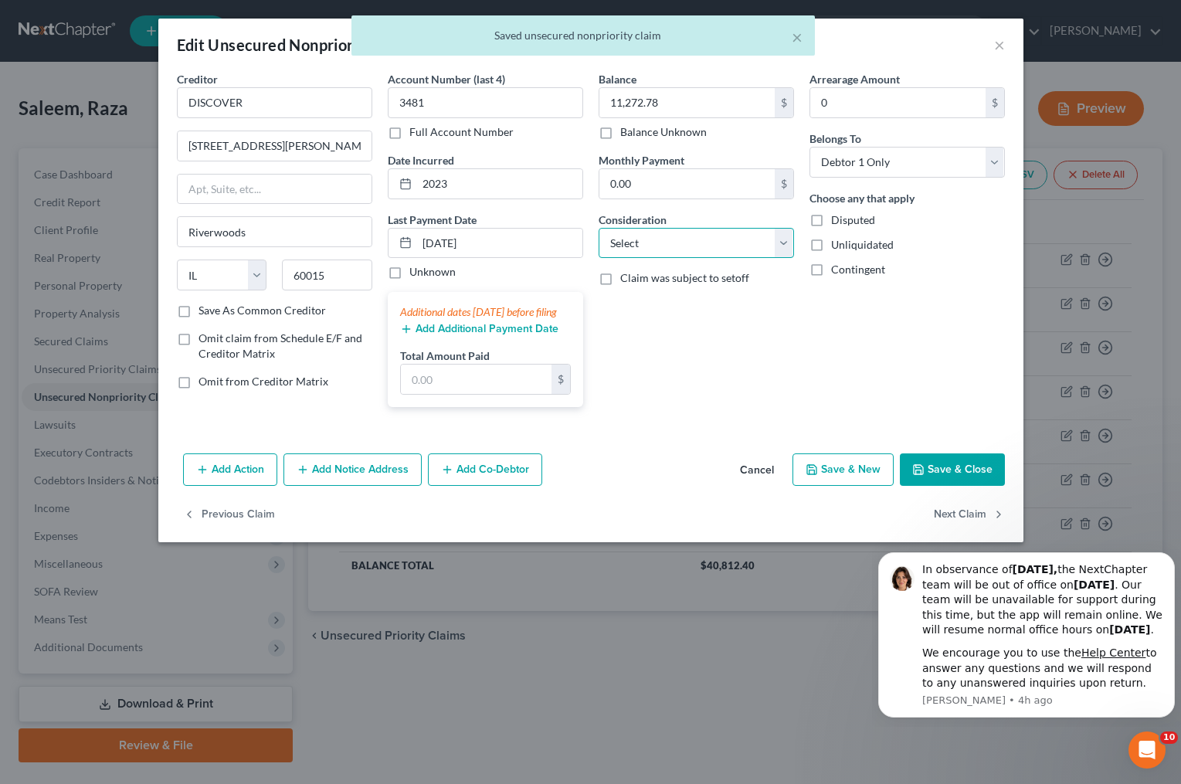
click at [686, 242] on select "Select Cable / Satellite Services Collection Agency Credit Card Debt Debt Couns…" at bounding box center [695, 243] width 195 height 31
select select "2"
click at [598, 228] on select "Select Cable / Satellite Services Collection Agency Credit Card Debt Debt Couns…" at bounding box center [695, 243] width 195 height 31
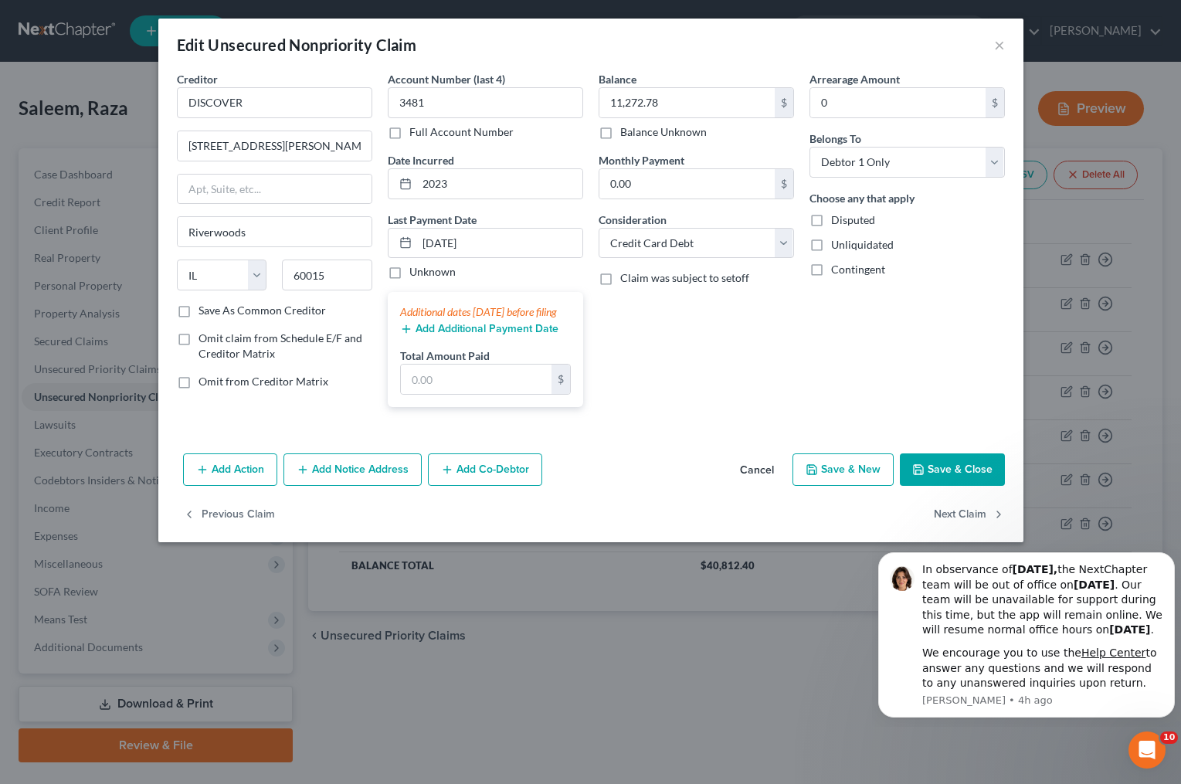
click at [965, 485] on button "Save & Close" at bounding box center [952, 469] width 105 height 32
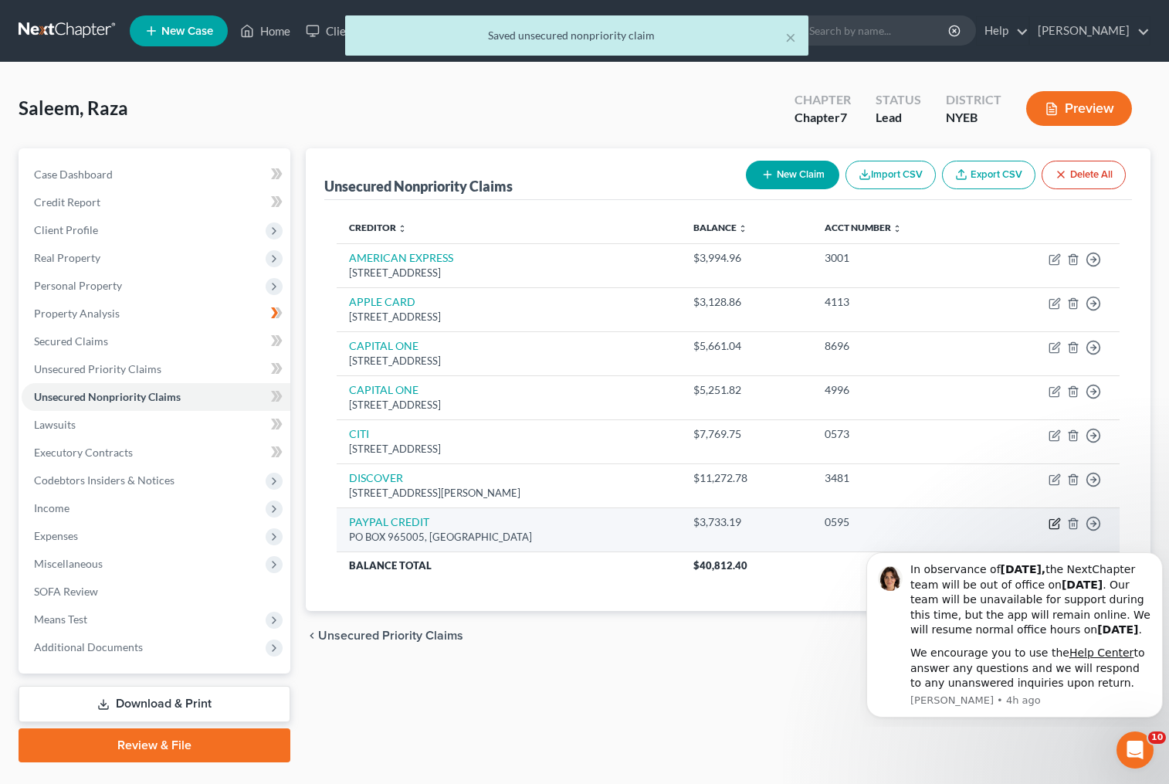
click at [1051, 520] on icon "button" at bounding box center [1055, 523] width 12 height 12
select select "9"
select select "0"
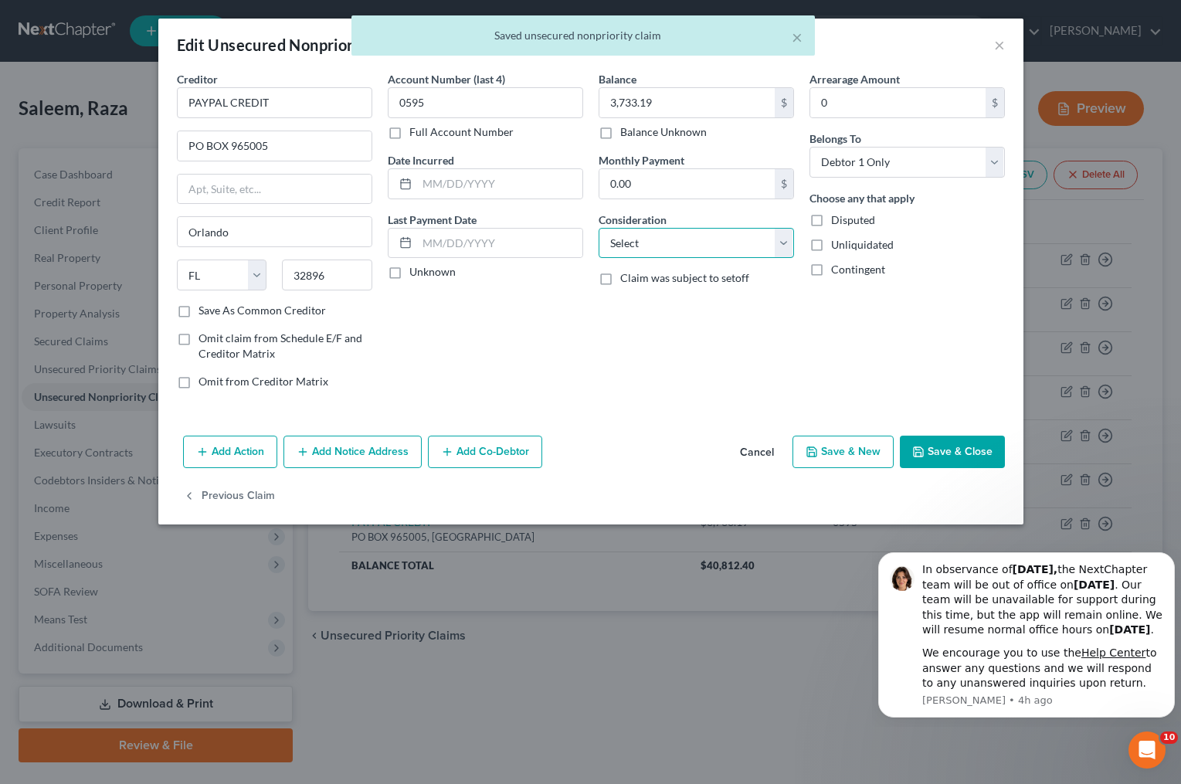
click at [681, 243] on select "Select Cable / Satellite Services Collection Agency Credit Card Debt Debt Couns…" at bounding box center [695, 243] width 195 height 31
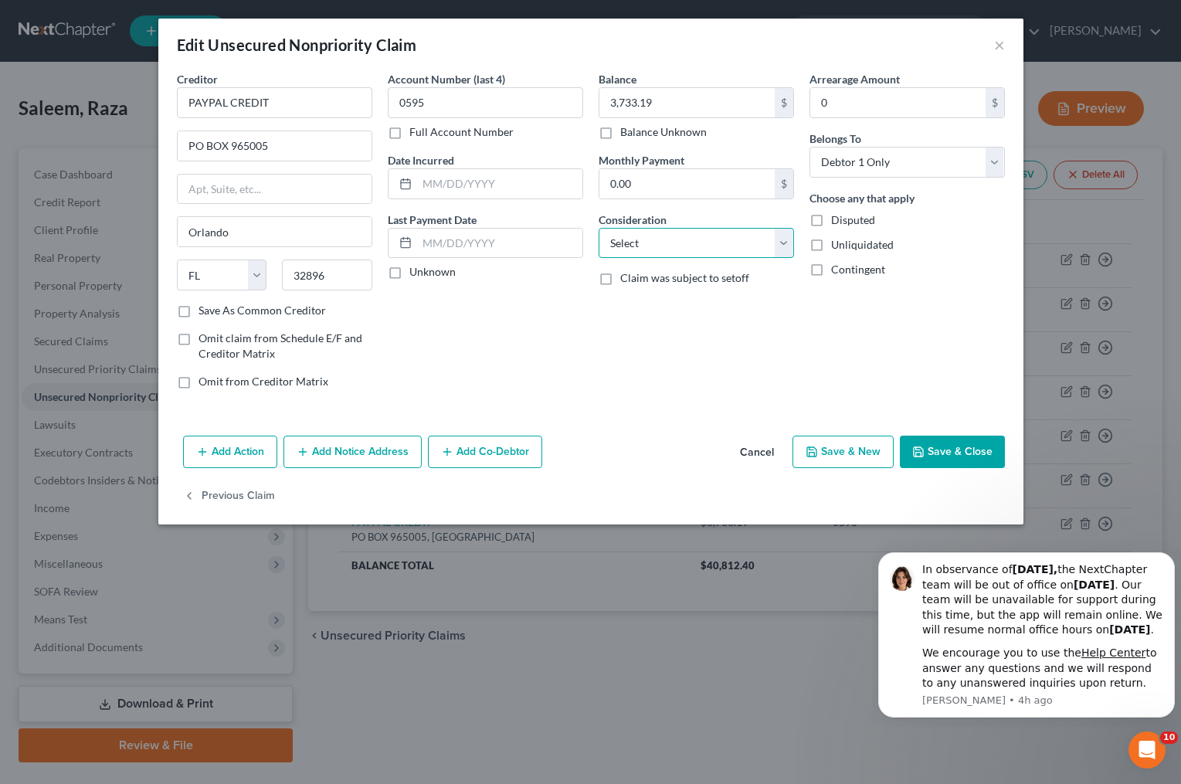
select select "2"
click at [598, 228] on select "Select Cable / Satellite Services Collection Agency Credit Card Debt Debt Couns…" at bounding box center [695, 243] width 195 height 31
click at [927, 446] on button "Save & Close" at bounding box center [952, 452] width 105 height 32
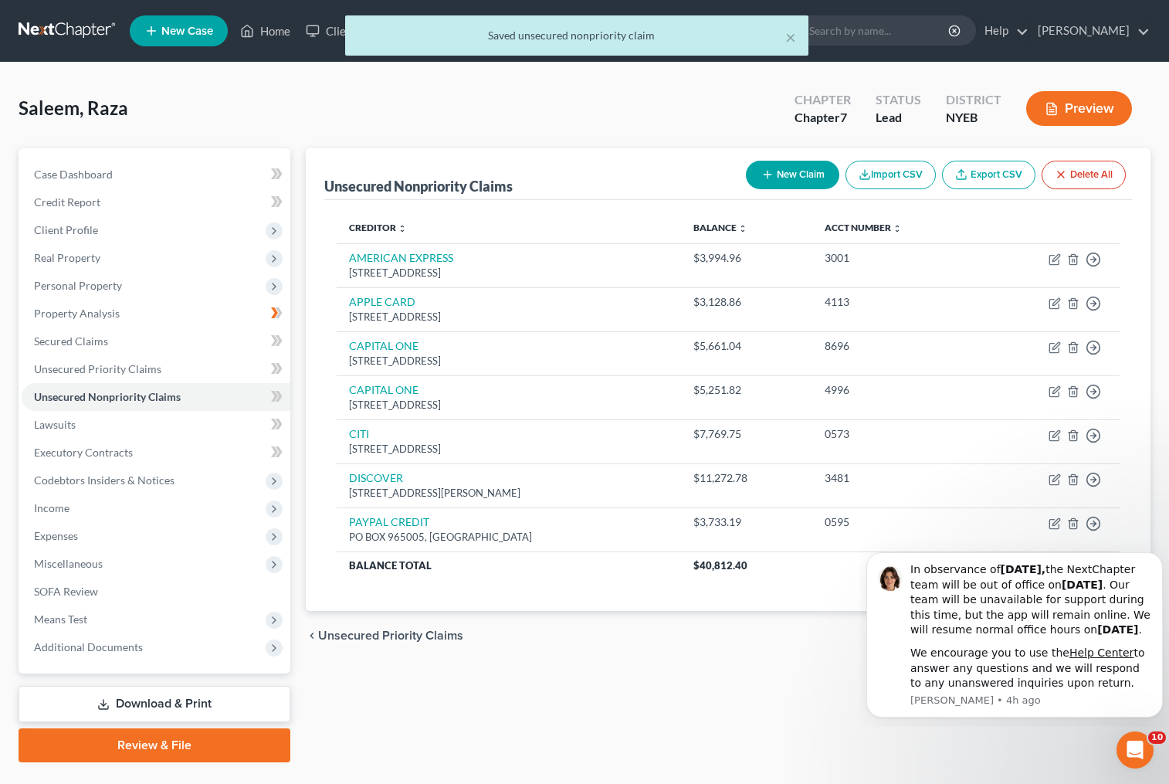
click at [1075, 109] on button "Preview" at bounding box center [1079, 108] width 106 height 35
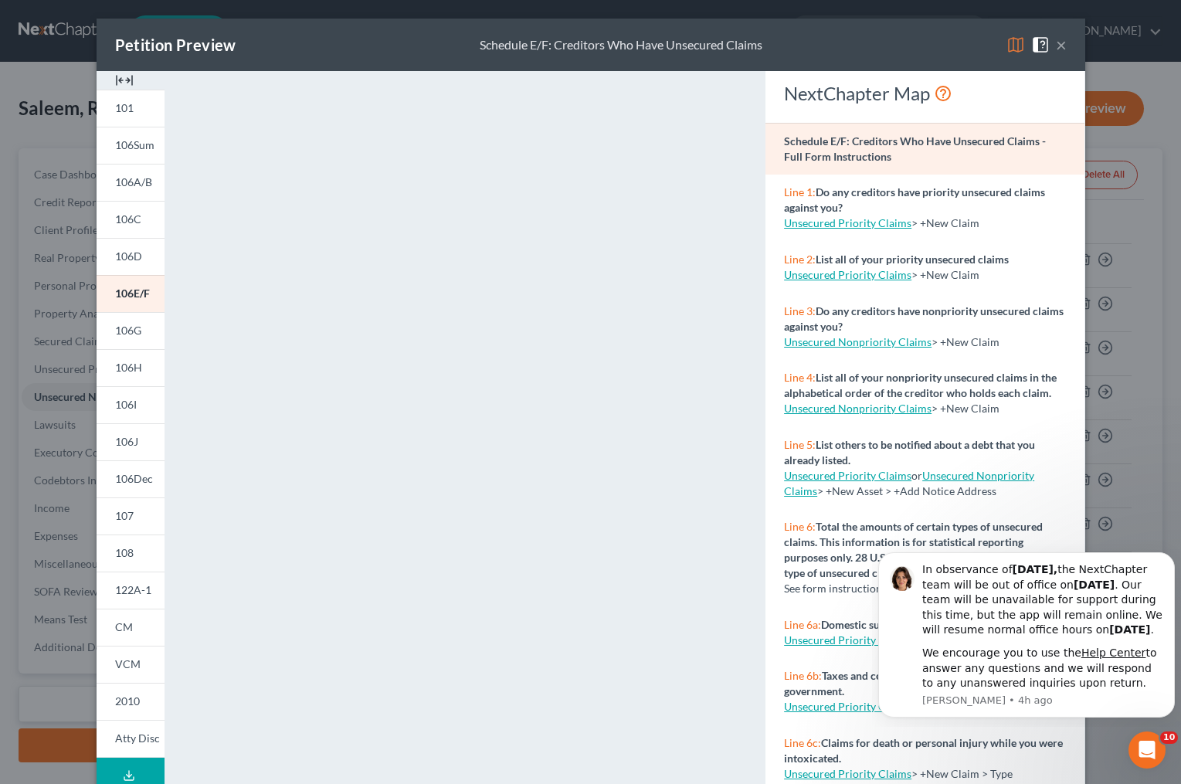
click at [1056, 42] on button "×" at bounding box center [1061, 45] width 11 height 19
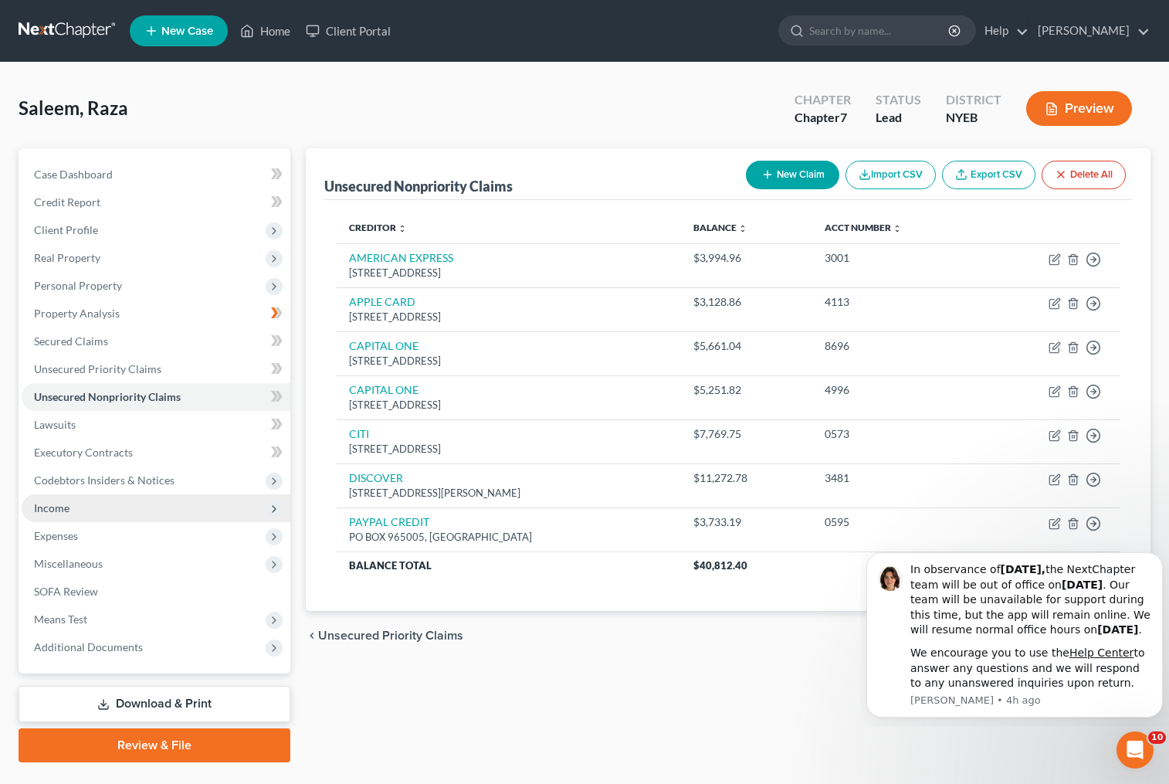
click at [151, 510] on span "Income" at bounding box center [156, 508] width 269 height 28
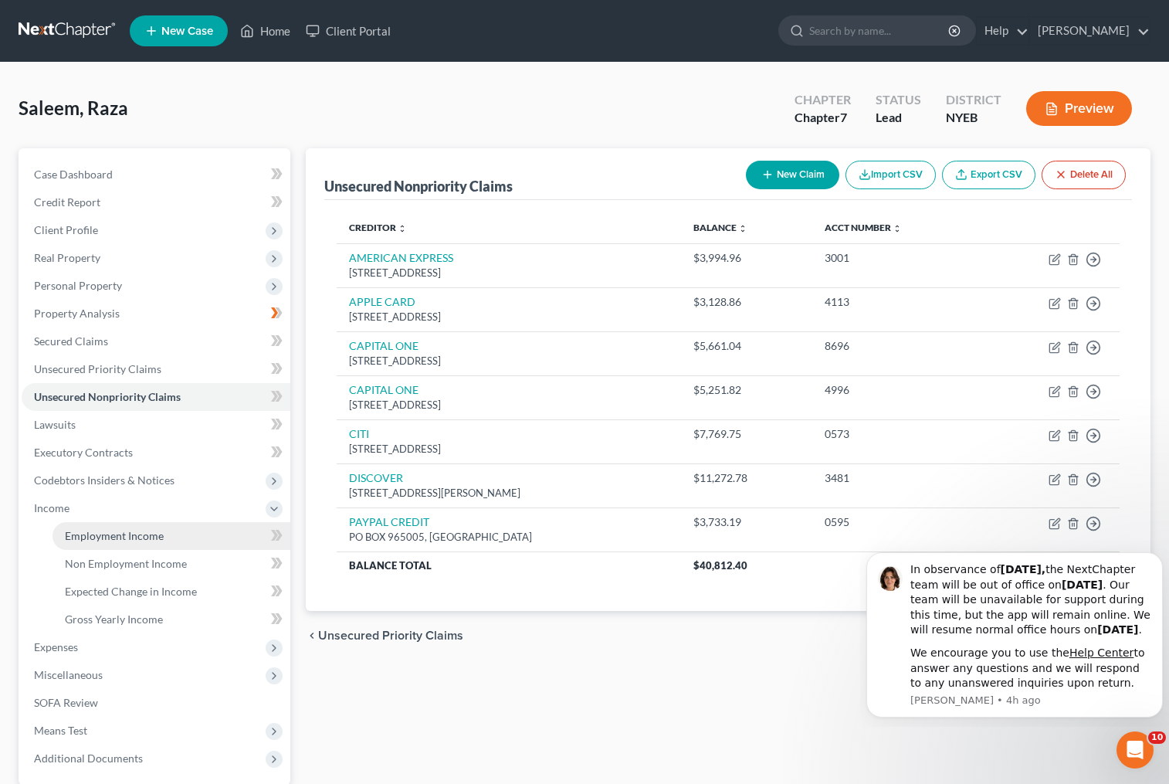
click at [150, 533] on span "Employment Income" at bounding box center [114, 535] width 99 height 13
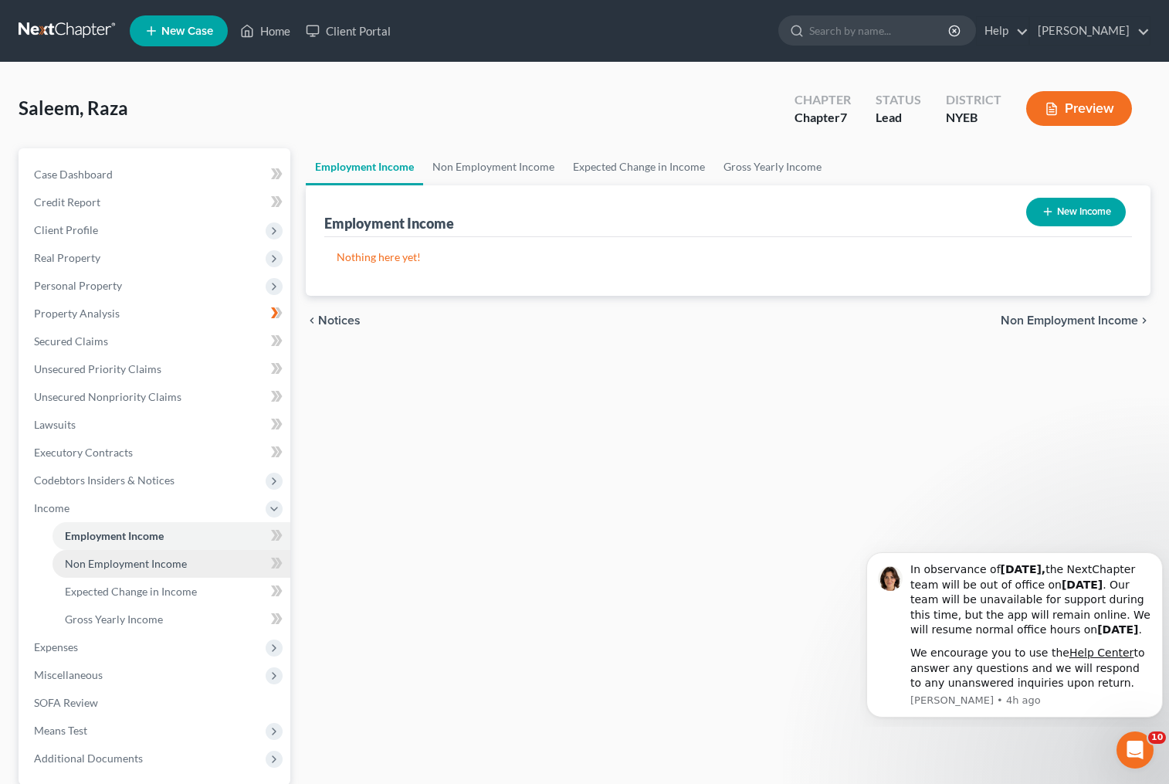
click at [196, 564] on link "Non Employment Income" at bounding box center [172, 564] width 238 height 28
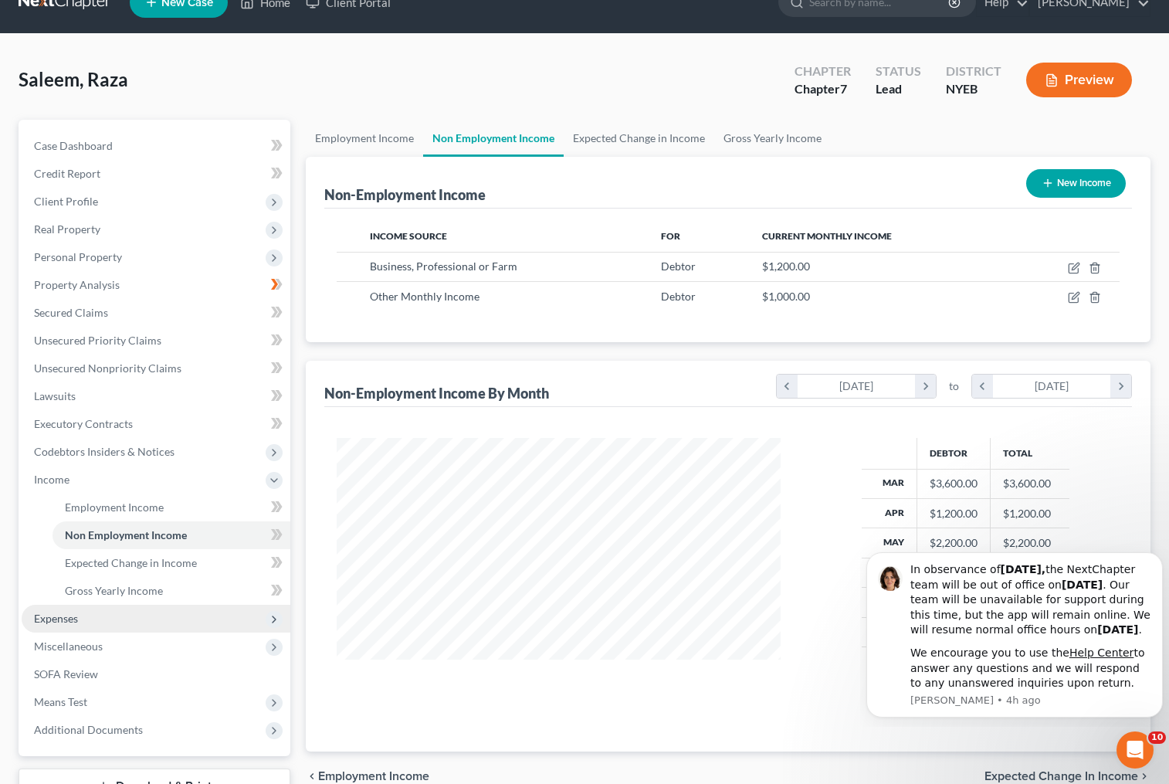
scroll to position [77, 0]
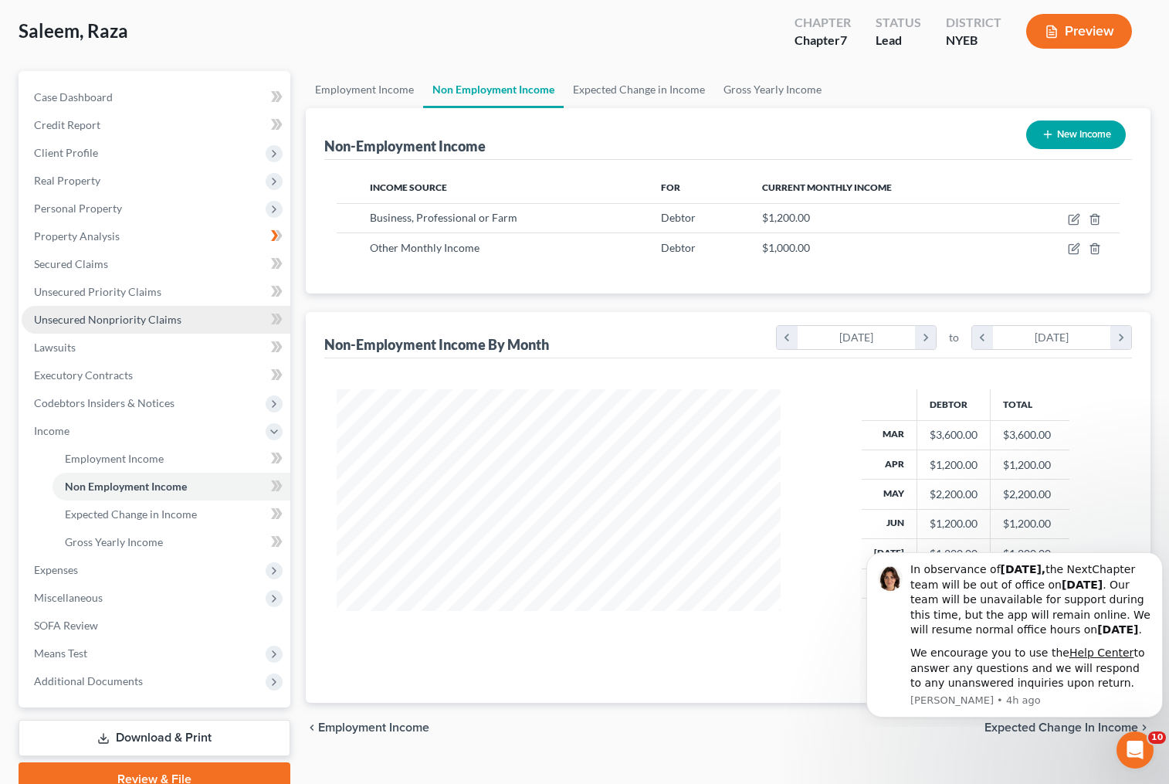
click at [178, 324] on link "Unsecured Nonpriority Claims" at bounding box center [156, 320] width 269 height 28
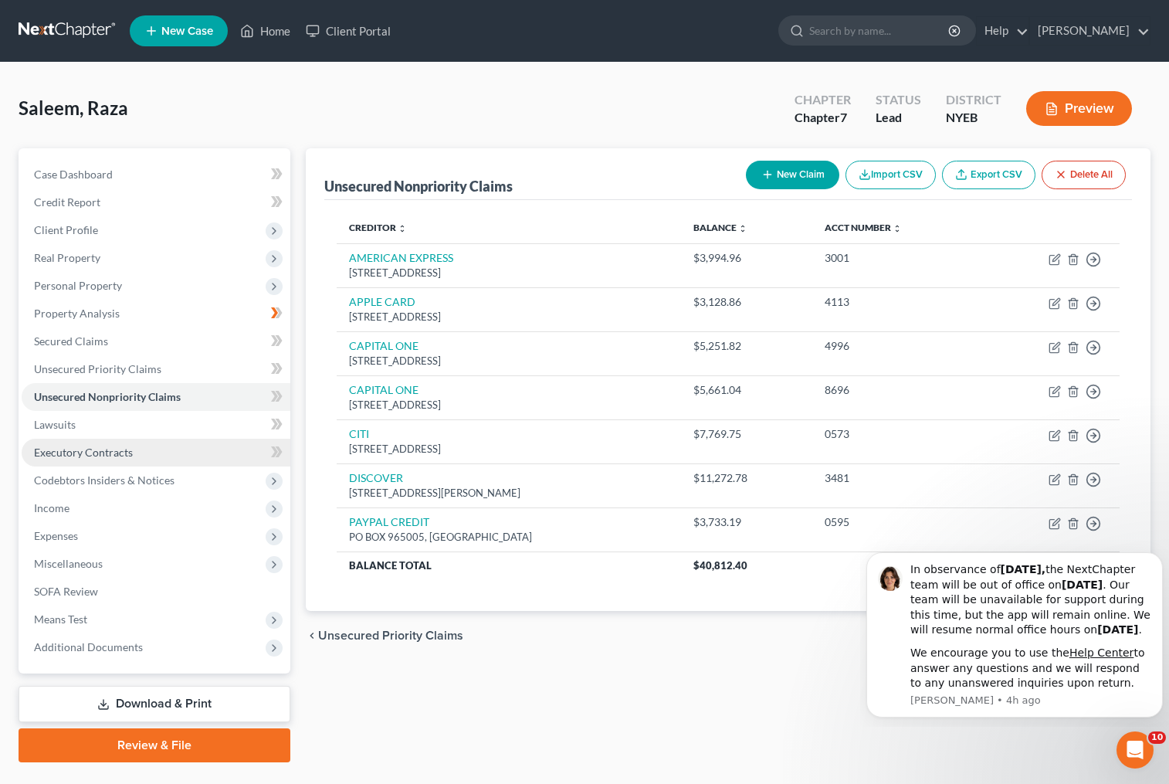
click at [159, 455] on link "Executory Contracts" at bounding box center [156, 453] width 269 height 28
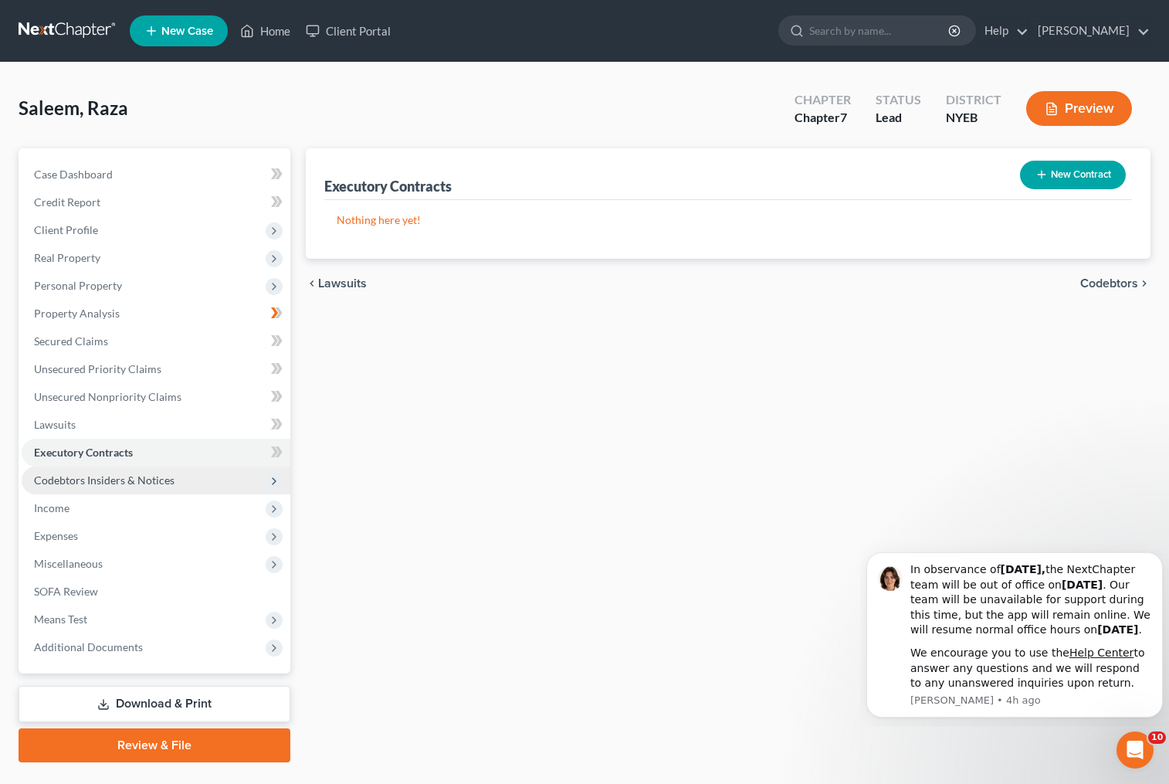
click at [173, 477] on span "Codebtors Insiders & Notices" at bounding box center [156, 480] width 269 height 28
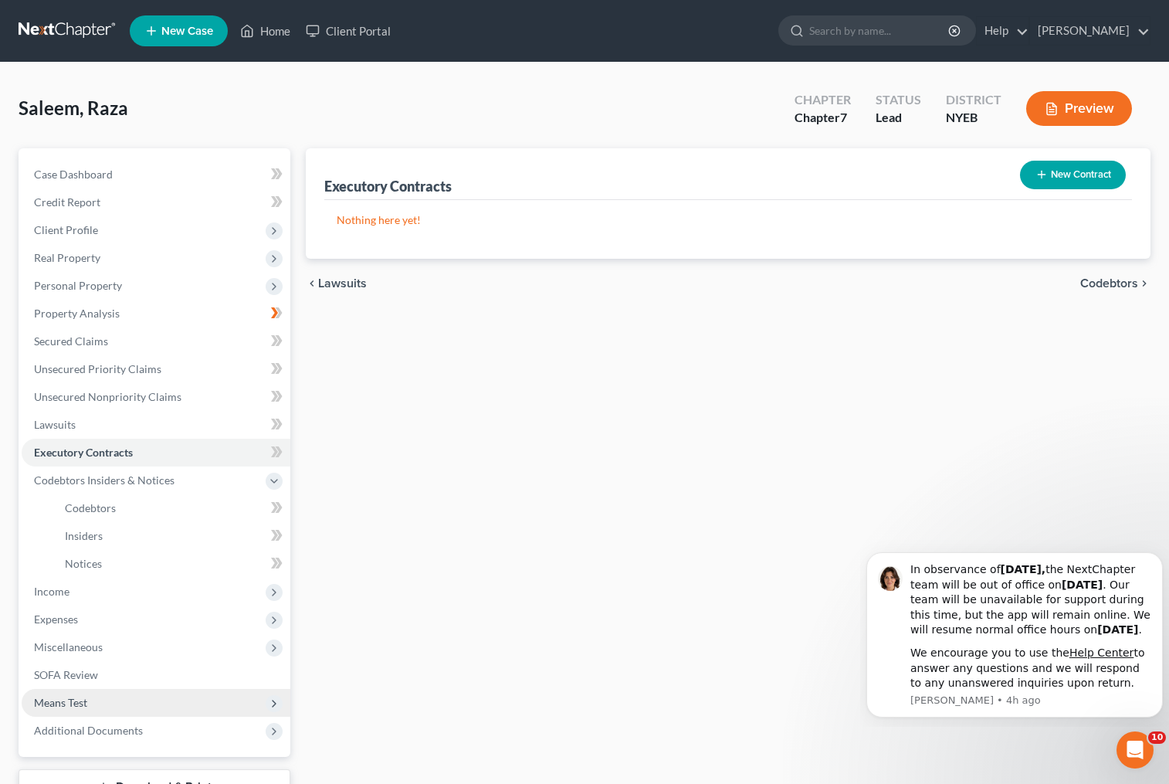
click at [158, 709] on span "Means Test" at bounding box center [156, 703] width 269 height 28
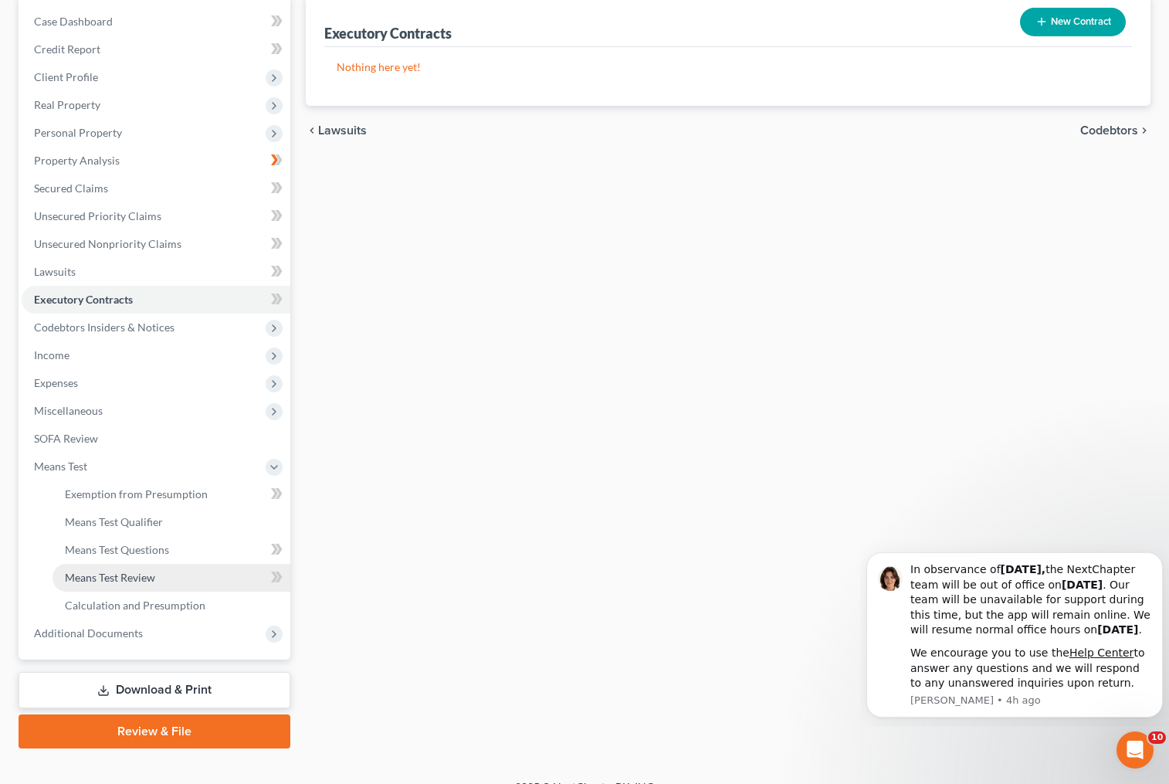
scroll to position [154, 0]
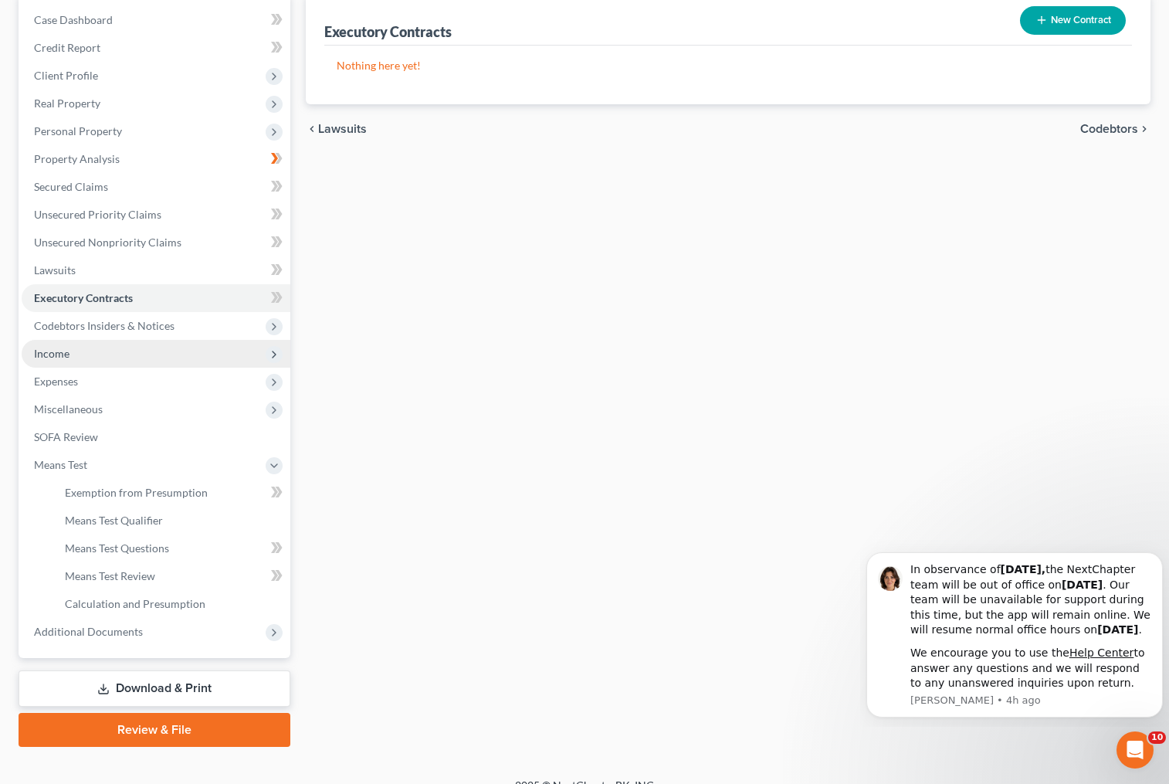
click at [147, 358] on span "Income" at bounding box center [156, 354] width 269 height 28
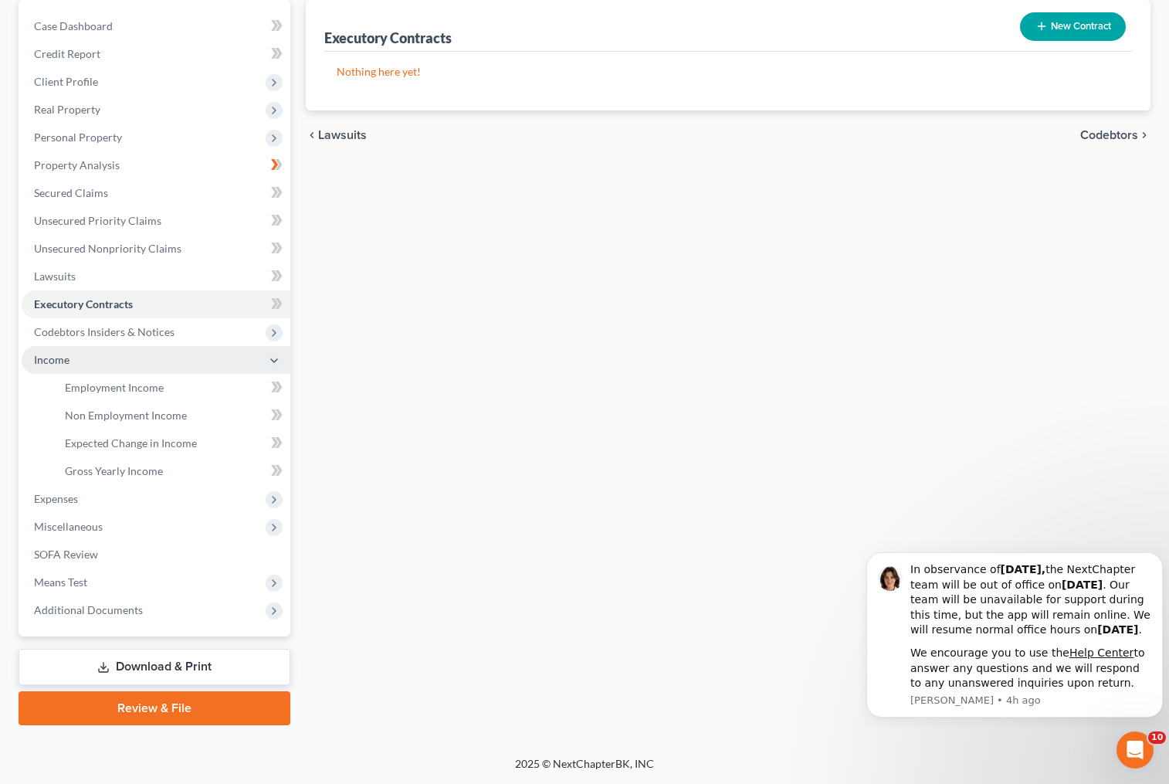
scroll to position [148, 0]
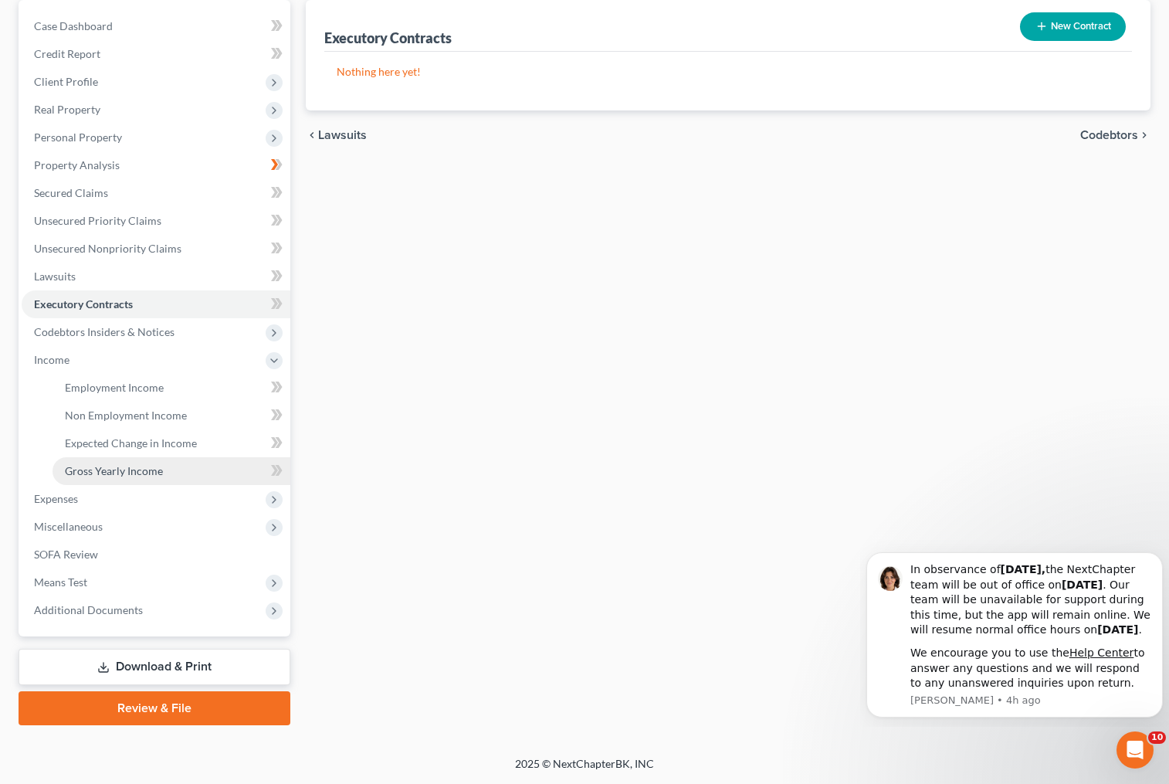
click at [155, 467] on span "Gross Yearly Income" at bounding box center [114, 470] width 98 height 13
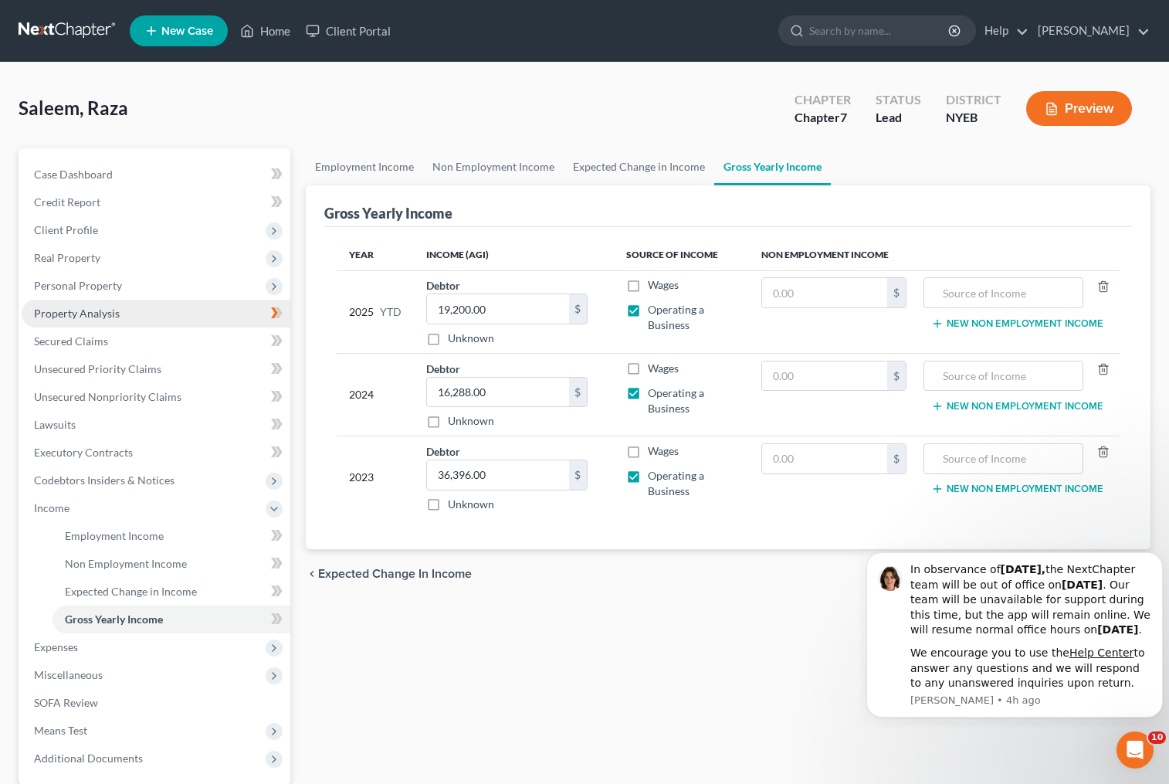
click at [112, 313] on span "Property Analysis" at bounding box center [77, 313] width 86 height 13
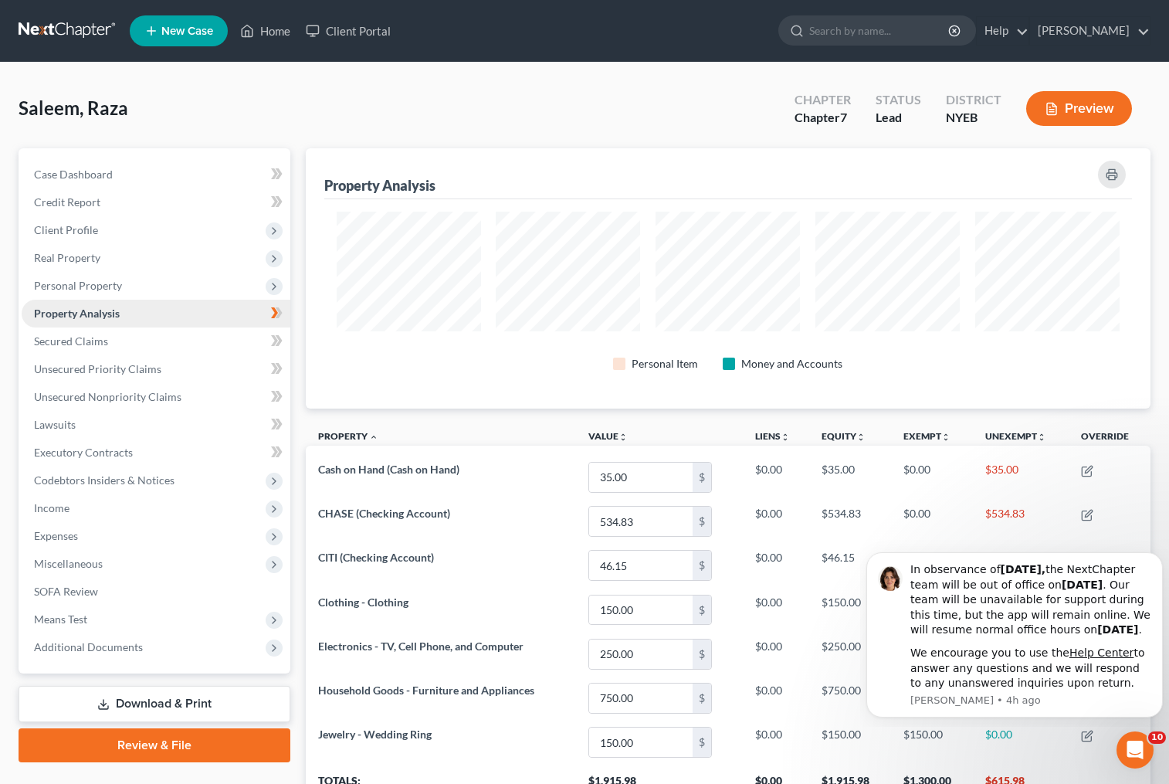
scroll to position [260, 845]
click at [112, 340] on link "Secured Claims" at bounding box center [156, 341] width 269 height 28
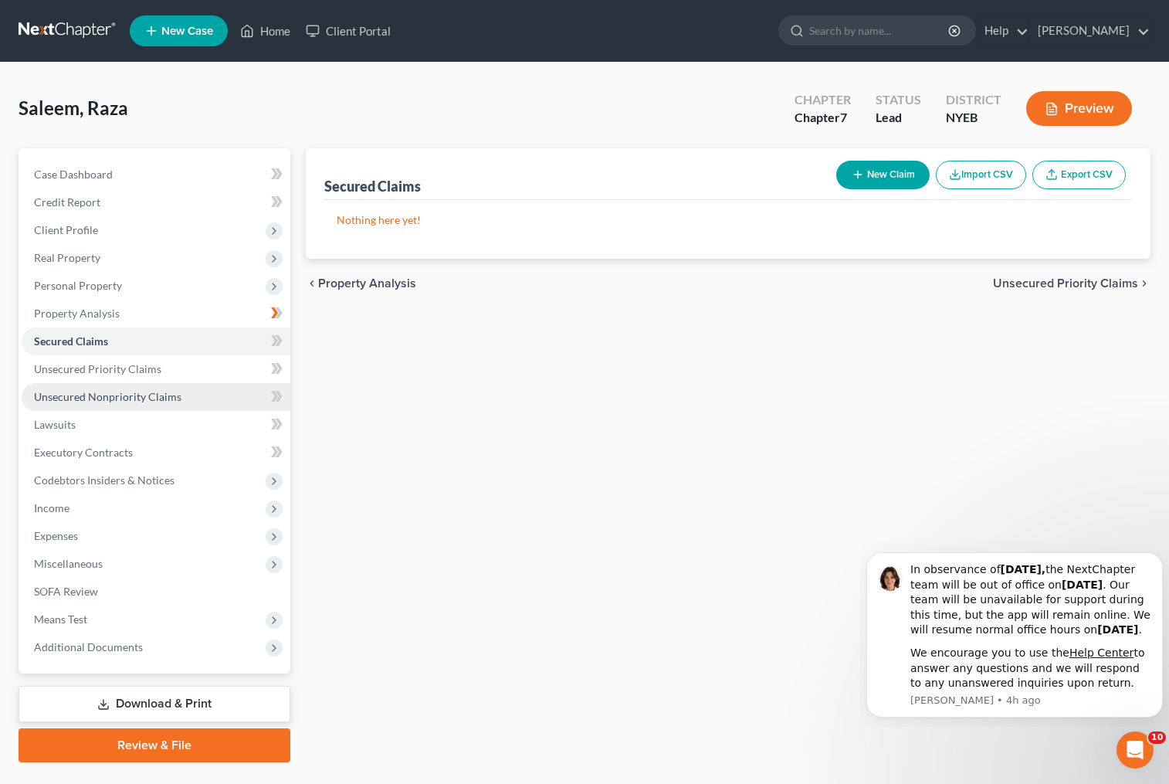
click at [166, 396] on span "Unsecured Nonpriority Claims" at bounding box center [107, 396] width 147 height 13
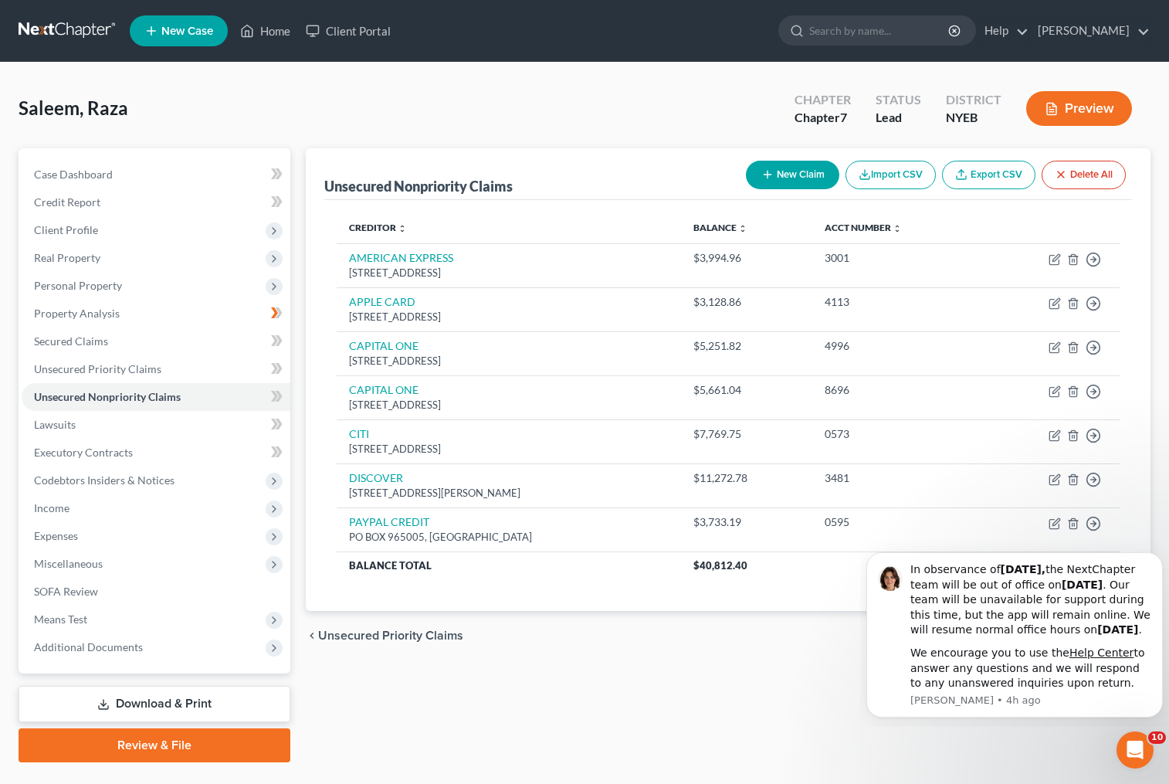
drag, startPoint x: 636, startPoint y: 109, endPoint x: 460, endPoint y: 210, distance: 203.1
click at [636, 109] on div "Saleem, Raza Upgraded Chapter Chapter 7 Status Lead District NYEB Preview" at bounding box center [585, 114] width 1132 height 67
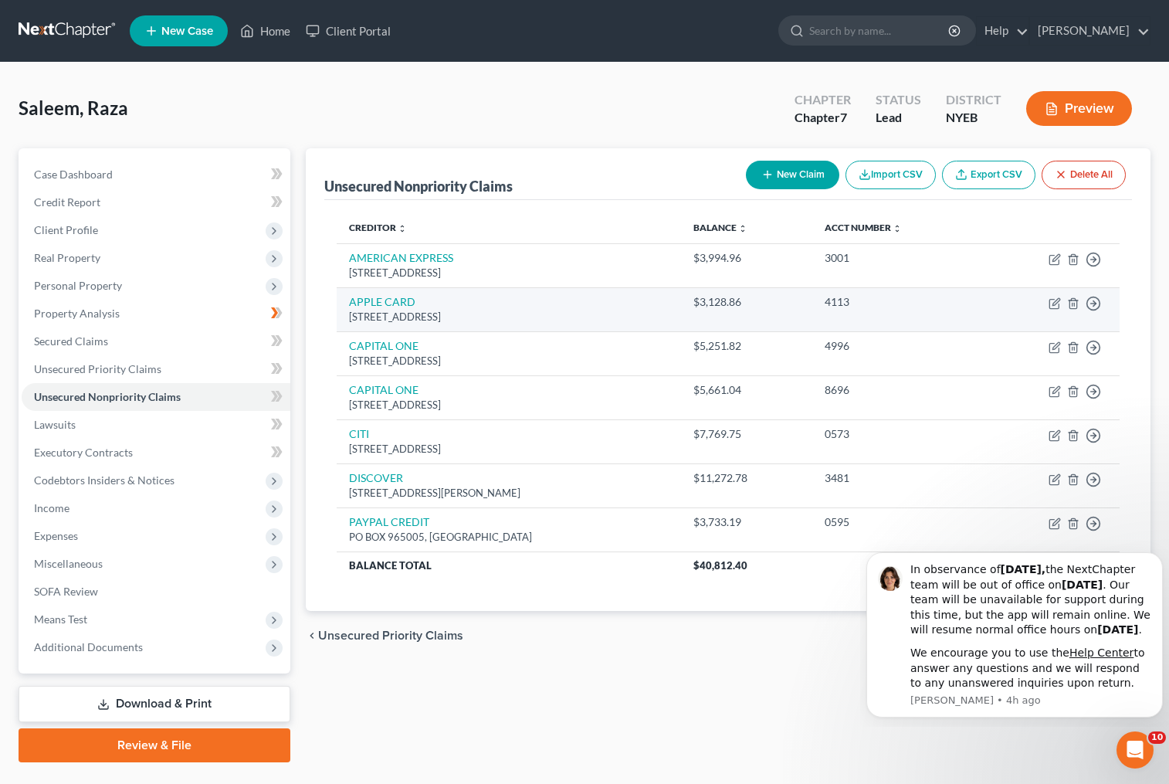
drag, startPoint x: 701, startPoint y: 78, endPoint x: 820, endPoint y: 330, distance: 278.4
click at [701, 78] on div "Saleem, Raza Upgraded Chapter Chapter 7 Status Lead District NYEB Preview Petit…" at bounding box center [584, 428] width 1169 height 731
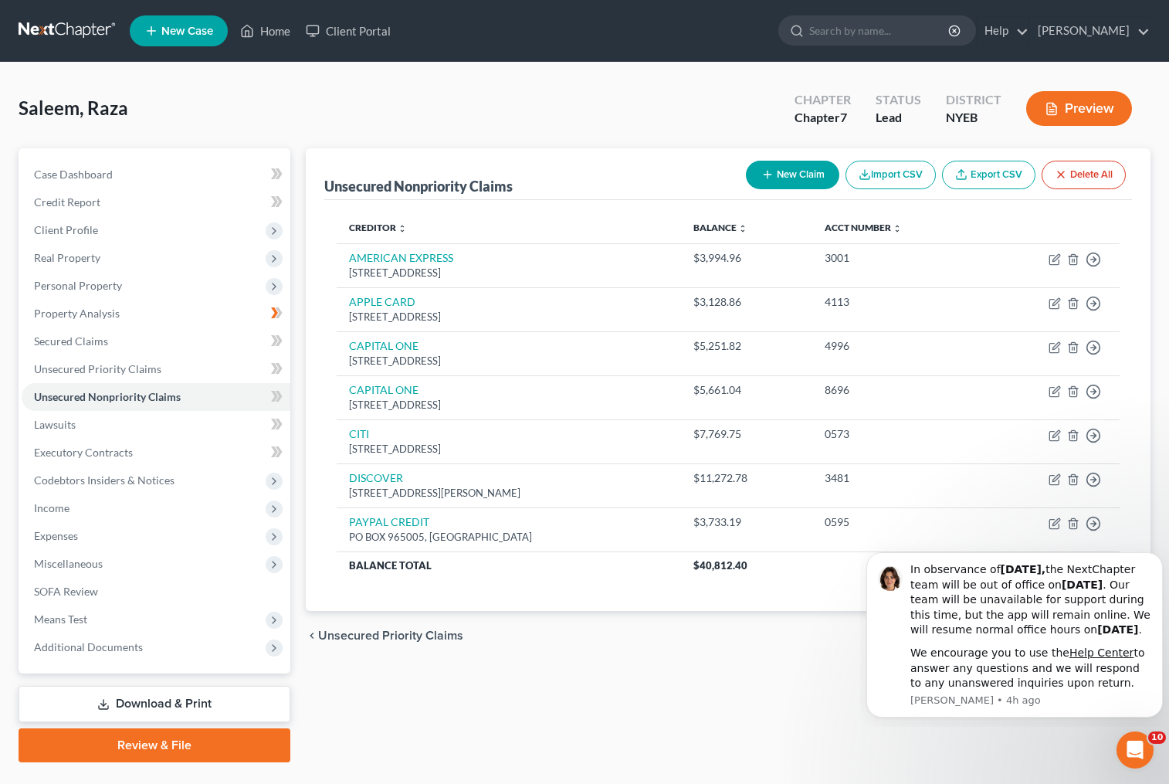
click at [690, 90] on div "Saleem, Raza Upgraded Chapter Chapter 7 Status Lead District NYEB Preview" at bounding box center [585, 114] width 1132 height 67
drag, startPoint x: 696, startPoint y: 74, endPoint x: 625, endPoint y: 216, distance: 158.9
click at [696, 74] on div "Saleem, Raza Upgraded Chapter Chapter 7 Status Lead District NYEB Preview Petit…" at bounding box center [584, 428] width 1169 height 731
drag, startPoint x: 609, startPoint y: 683, endPoint x: 564, endPoint y: 563, distance: 127.8
click at [609, 683] on div "Unsecured Nonpriority Claims New Claim Import CSV Export CSV Delete All Credito…" at bounding box center [728, 455] width 861 height 614
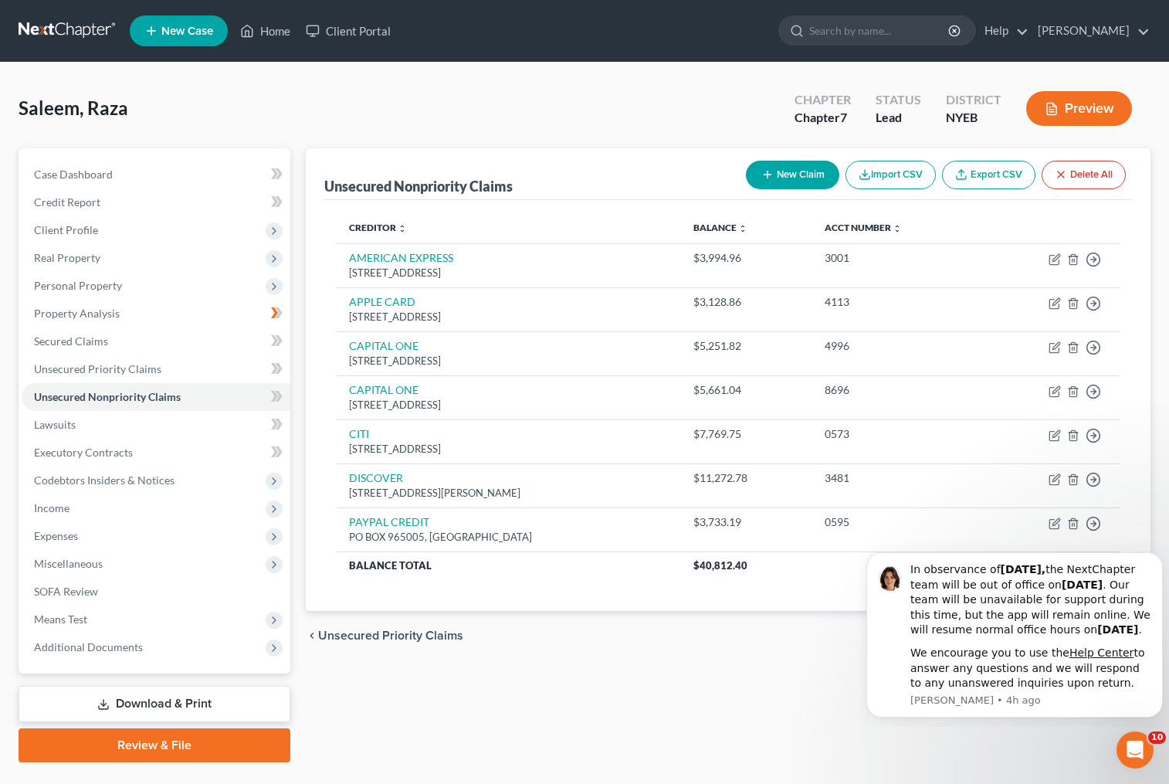
drag, startPoint x: 521, startPoint y: 676, endPoint x: 528, endPoint y: 654, distance: 23.4
click at [521, 676] on div "Unsecured Nonpriority Claims New Claim Import CSV Export CSV Delete All Credito…" at bounding box center [728, 455] width 861 height 614
click at [679, 707] on div "Unsecured Nonpriority Claims New Claim Import CSV Export CSV Delete All Credito…" at bounding box center [728, 455] width 861 height 614
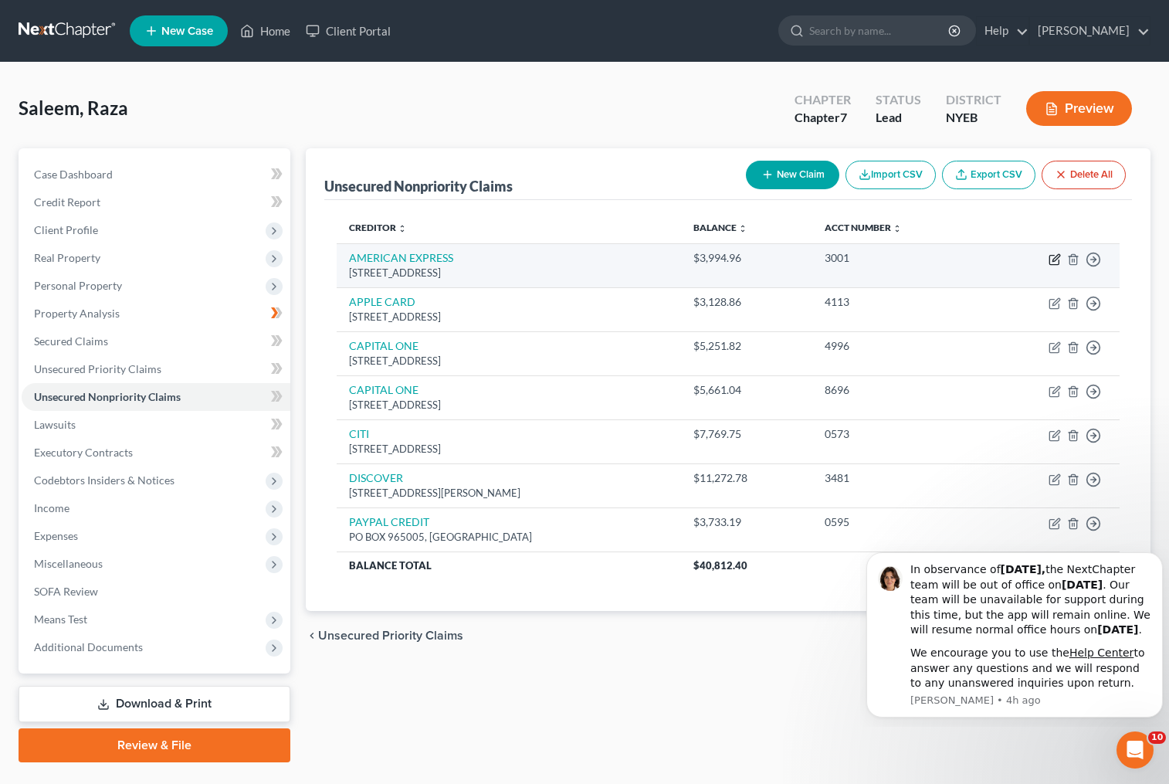
click at [1056, 256] on icon "button" at bounding box center [1056, 257] width 7 height 7
select select "45"
select select "2"
select select "0"
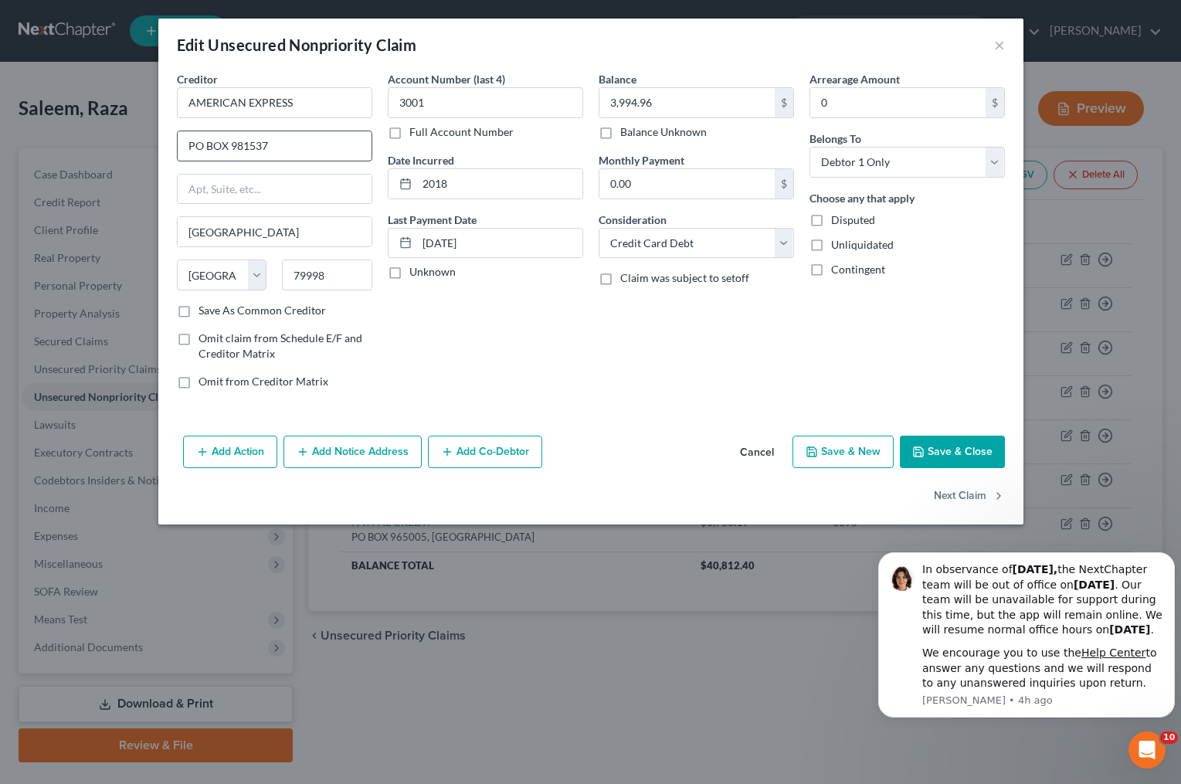
click at [228, 144] on input "PO BOX 981537" at bounding box center [275, 145] width 194 height 29
type input "PO Box 981537"
click at [942, 456] on button "Save & Close" at bounding box center [952, 452] width 105 height 32
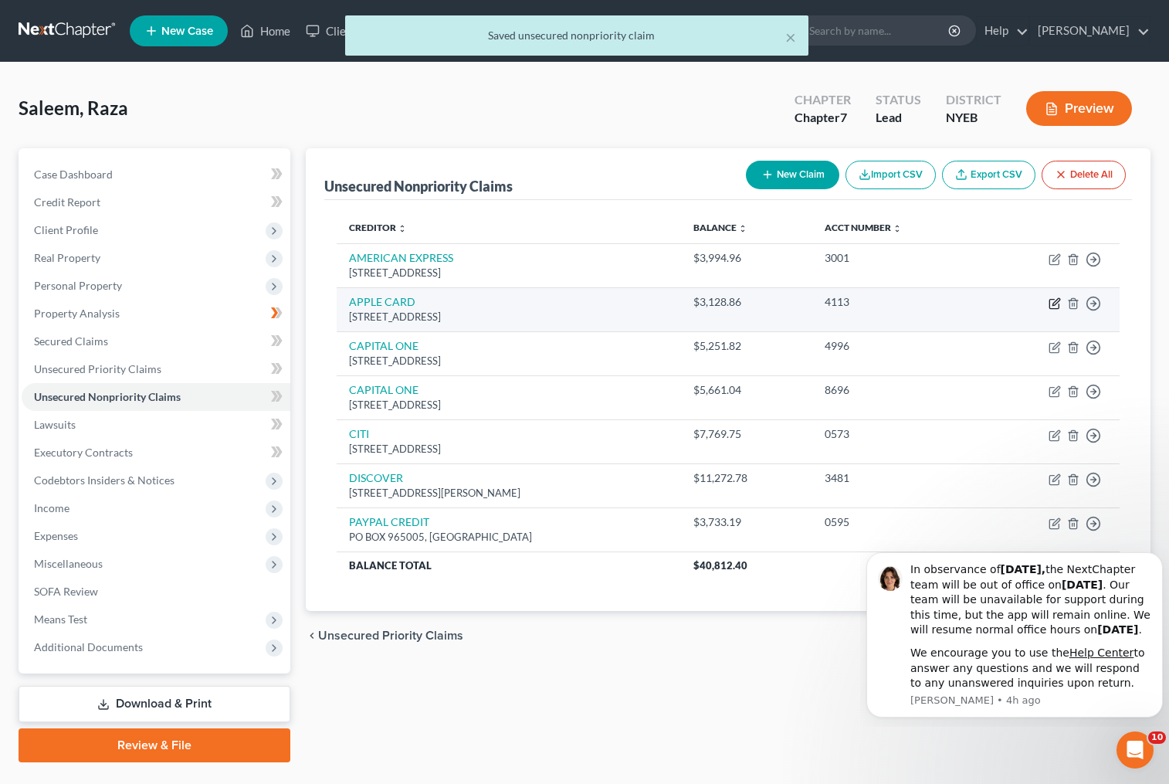
click at [1056, 302] on icon "button" at bounding box center [1055, 303] width 12 height 12
select select "39"
select select "2"
select select "0"
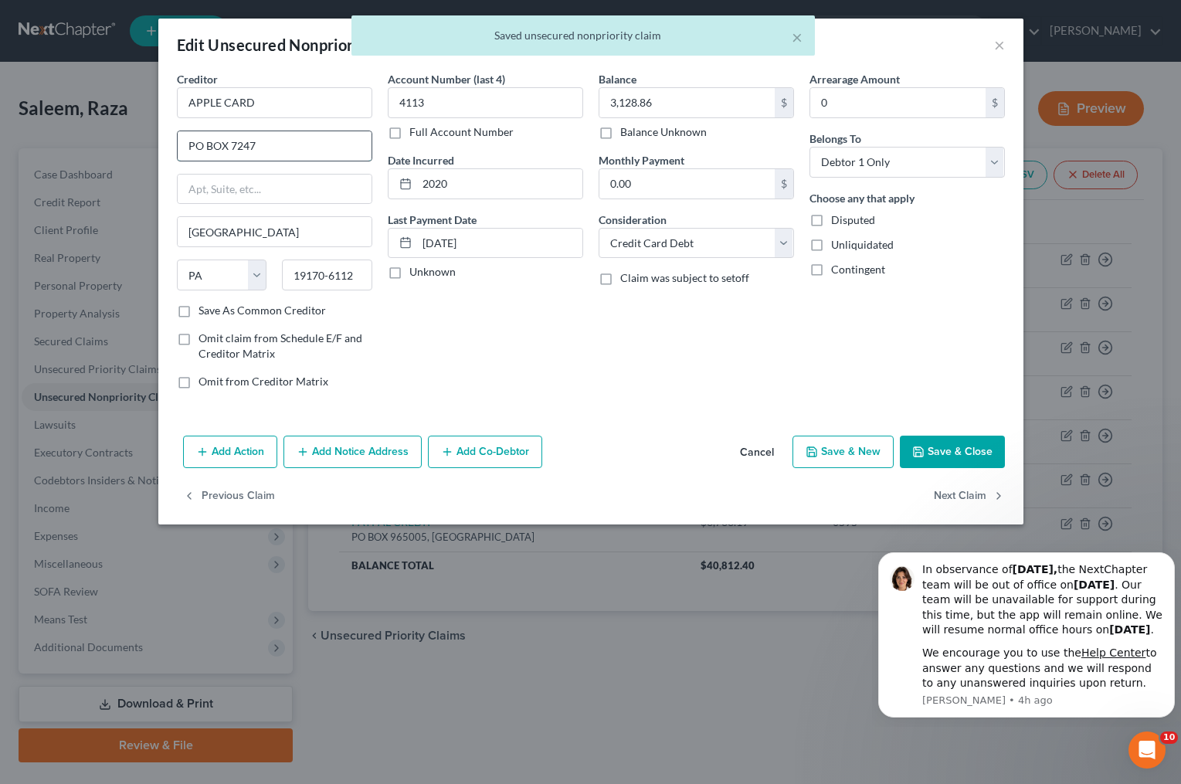
click at [226, 144] on input "PO BOX 7247" at bounding box center [275, 145] width 194 height 29
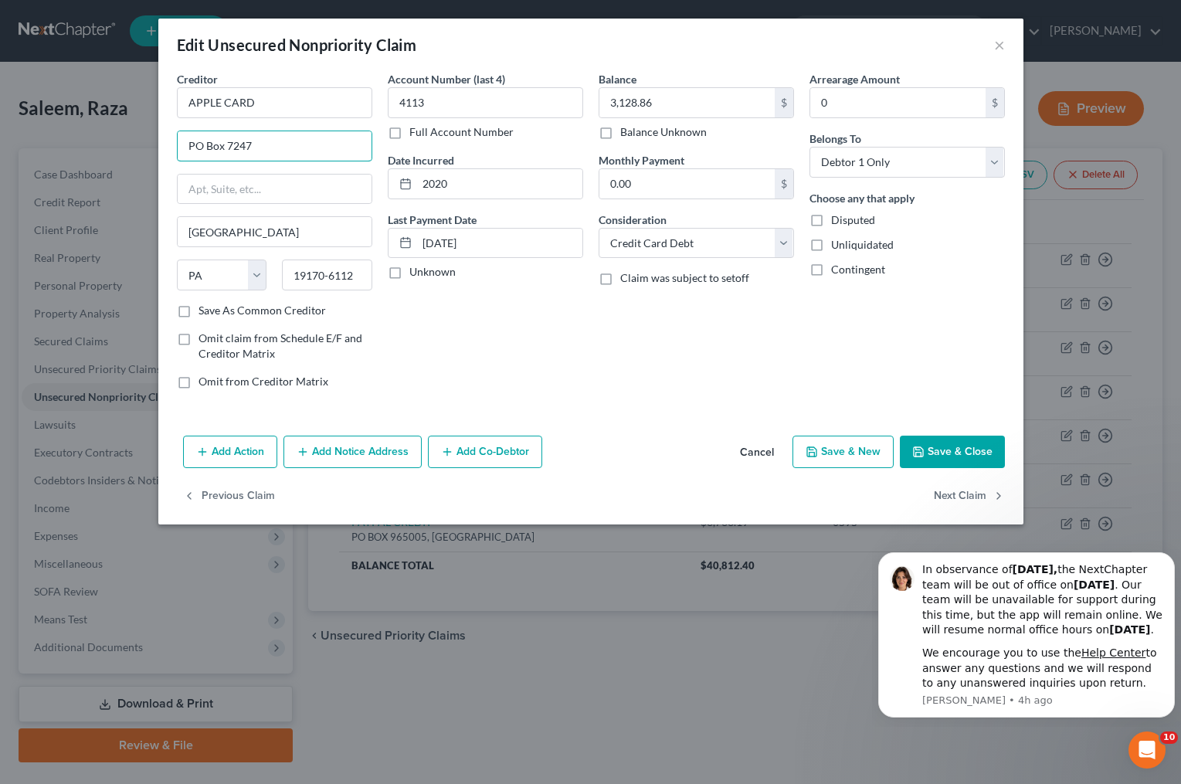
type input "PO Box 7247"
click at [937, 457] on button "Save & Close" at bounding box center [952, 452] width 105 height 32
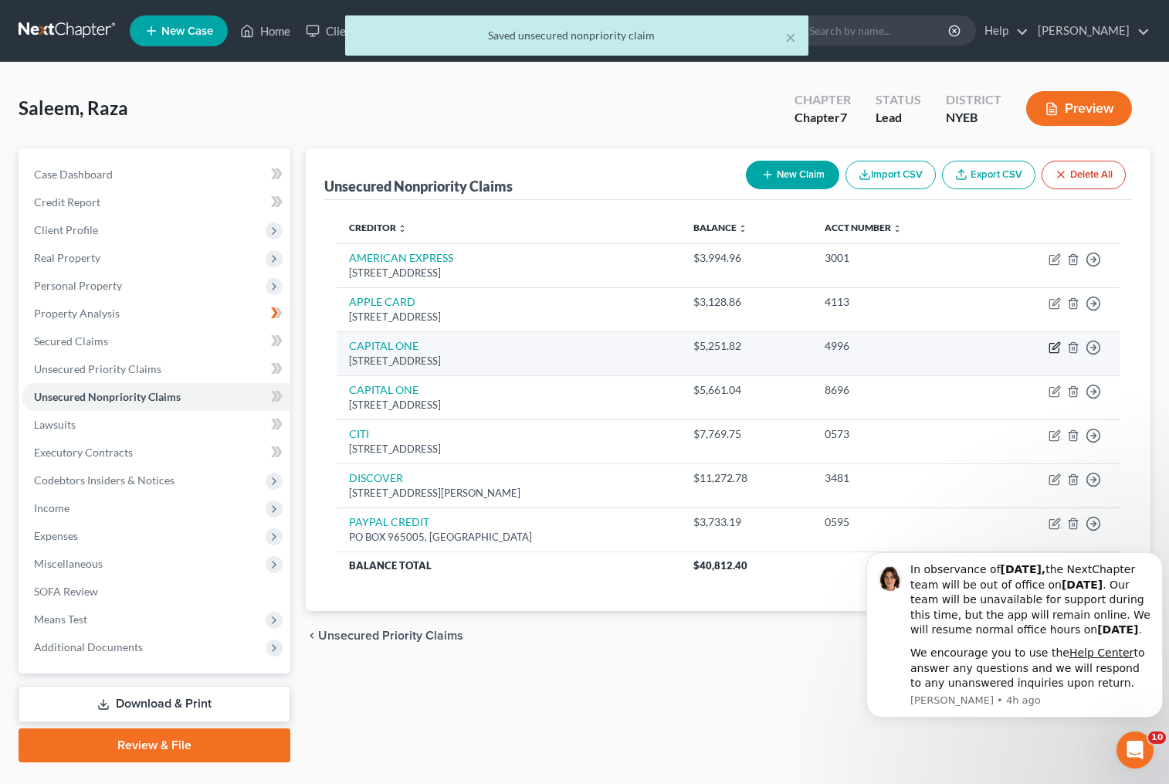
click at [1057, 347] on icon "button" at bounding box center [1055, 347] width 12 height 12
select select "46"
select select "2"
select select "0"
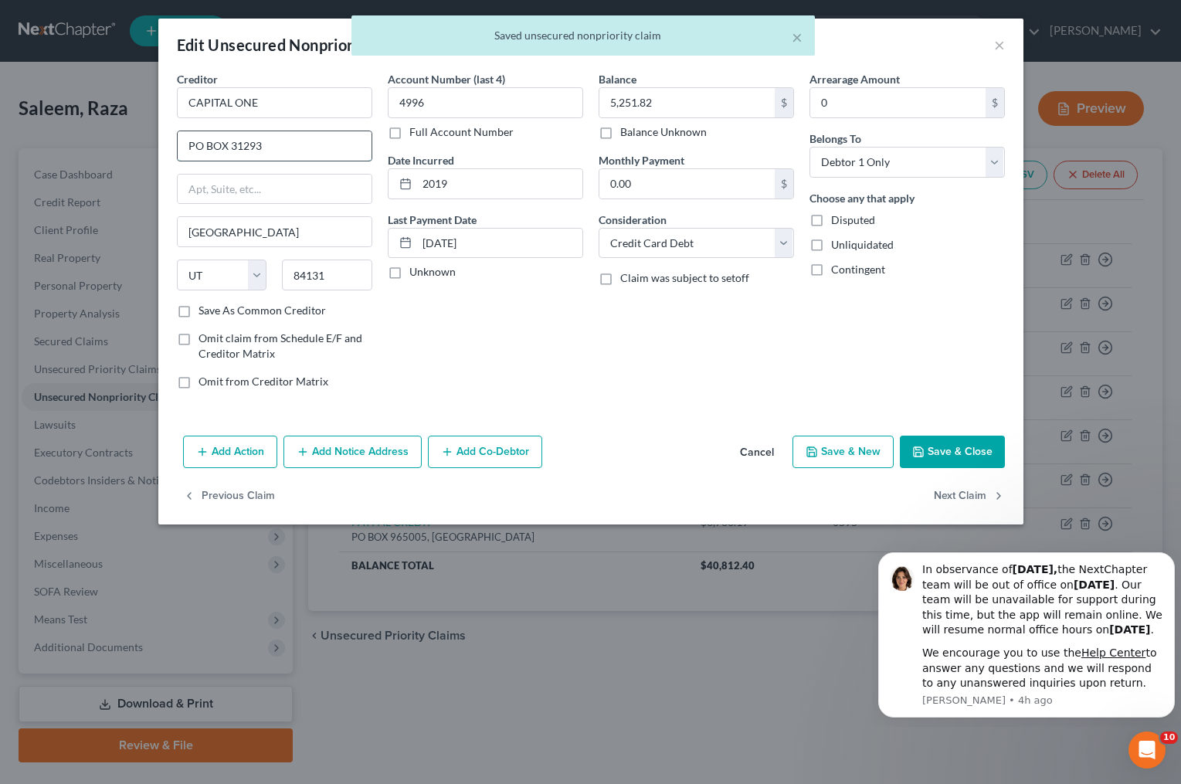
click at [226, 147] on input "PO BOX 31293" at bounding box center [275, 145] width 194 height 29
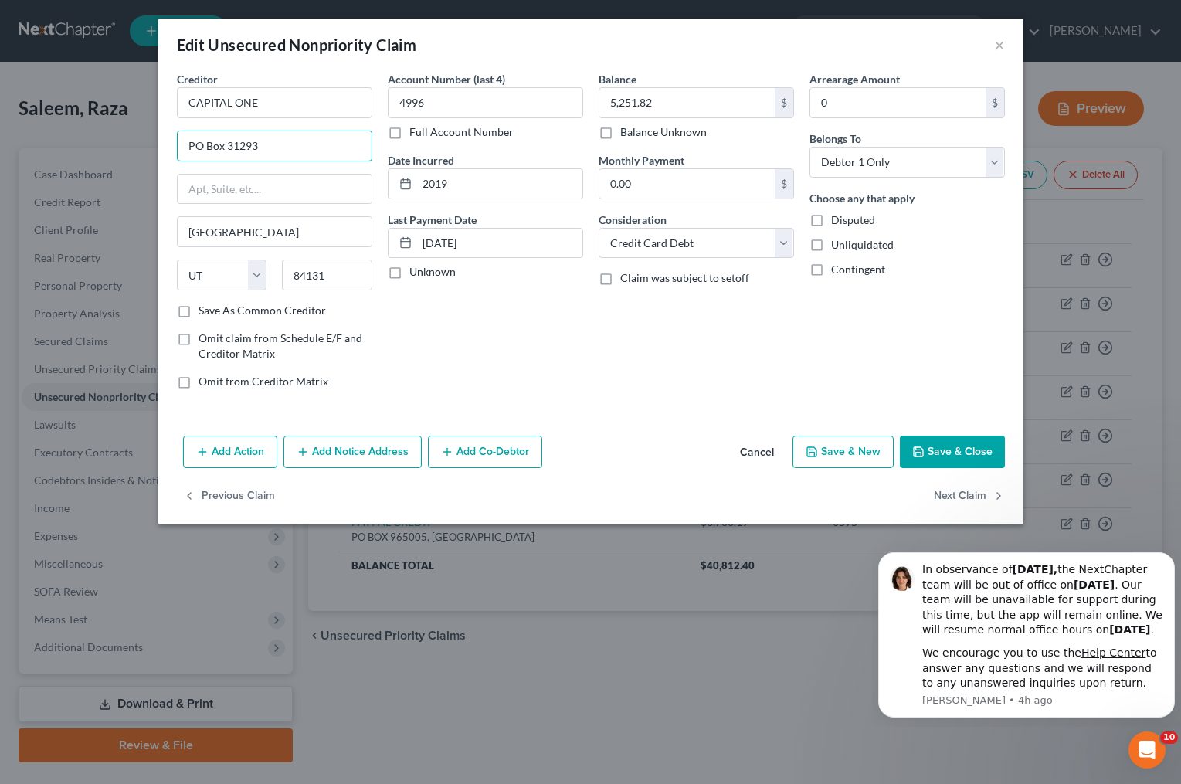
type input "PO Box 31293"
click at [937, 451] on button "Save & Close" at bounding box center [952, 452] width 105 height 32
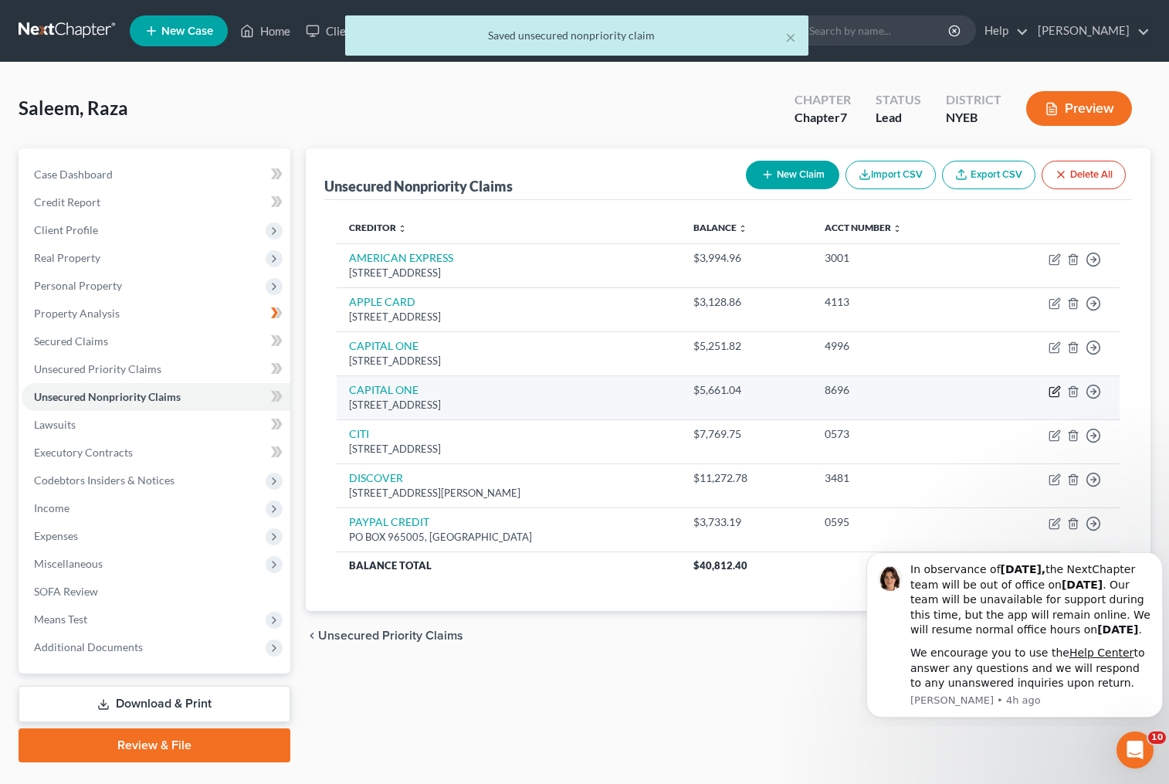
click at [1053, 392] on icon "button" at bounding box center [1056, 389] width 7 height 7
select select "46"
select select "2"
select select "0"
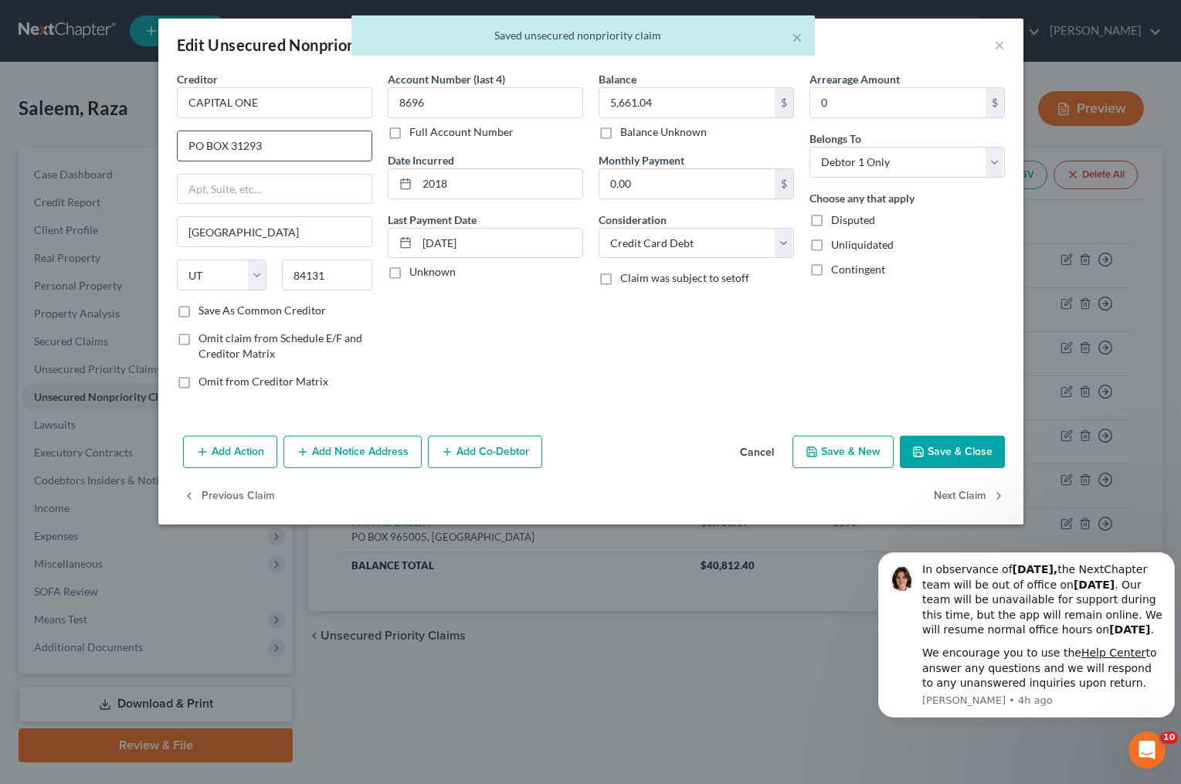
click at [227, 146] on input "PO BOX 31293" at bounding box center [275, 145] width 194 height 29
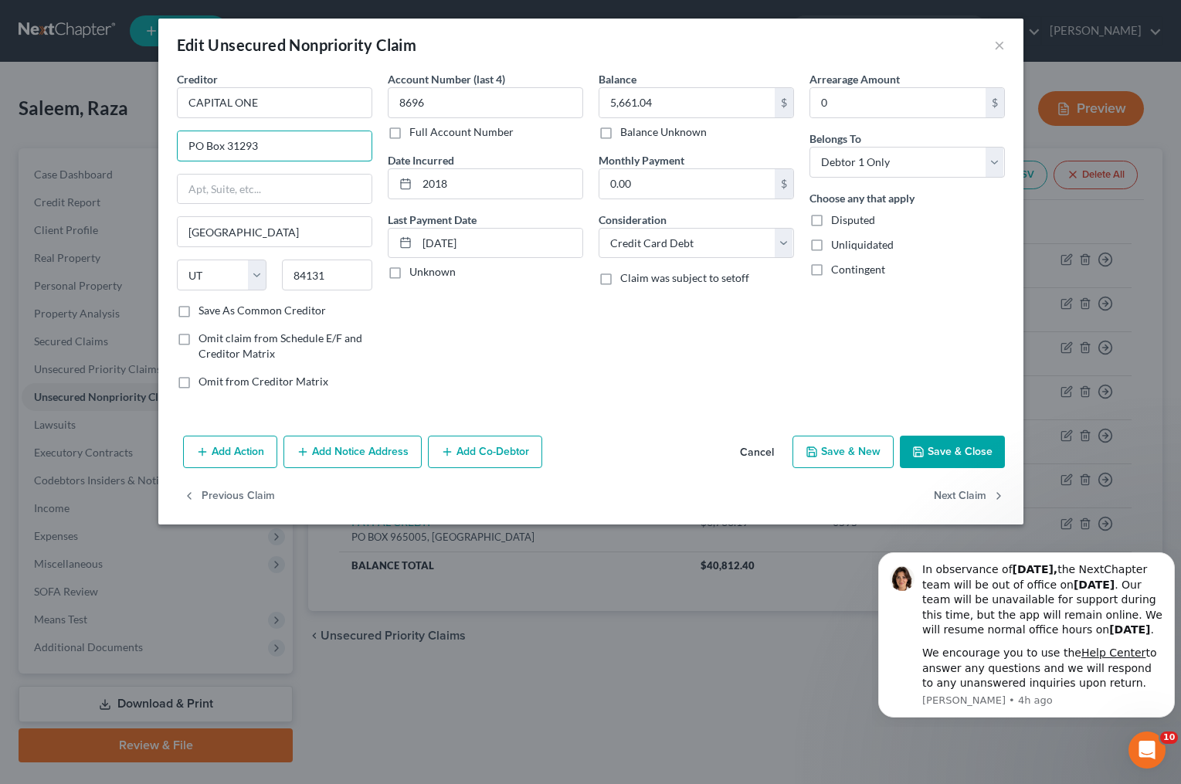
type input "PO Box 31293"
click at [933, 454] on button "Save & Close" at bounding box center [952, 452] width 105 height 32
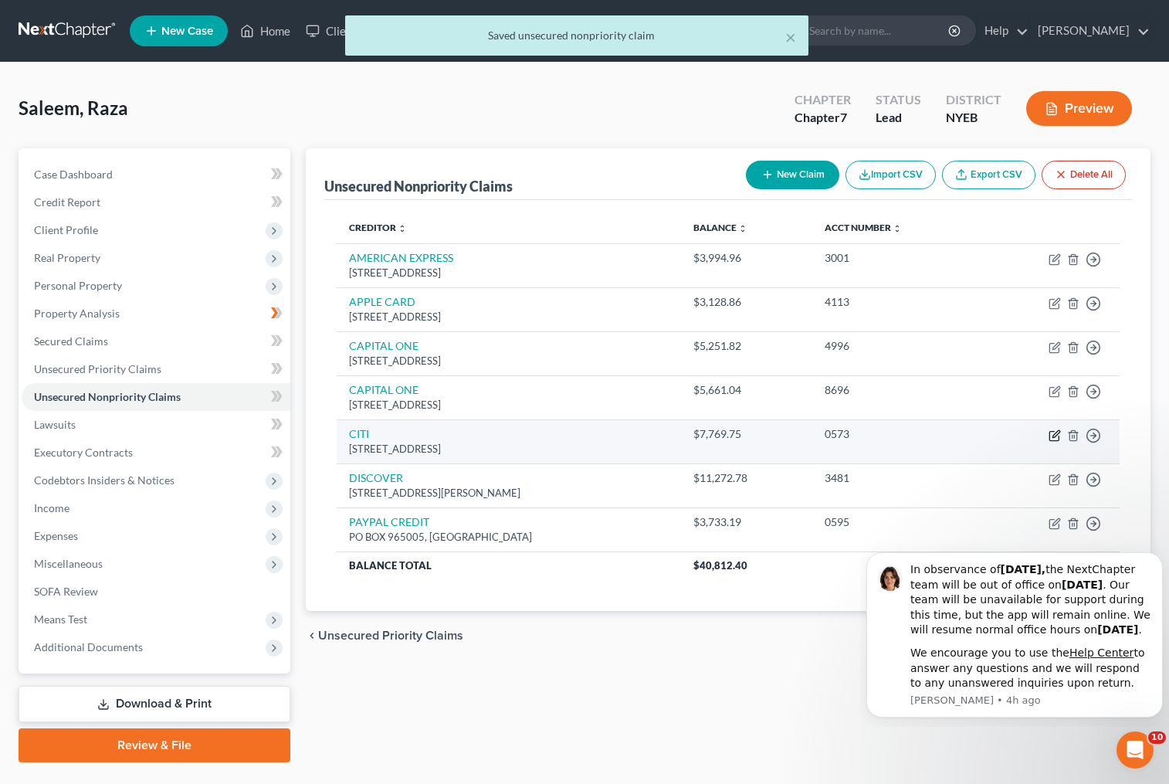
click at [1052, 438] on icon "button" at bounding box center [1055, 435] width 12 height 12
select select "43"
select select "2"
select select "0"
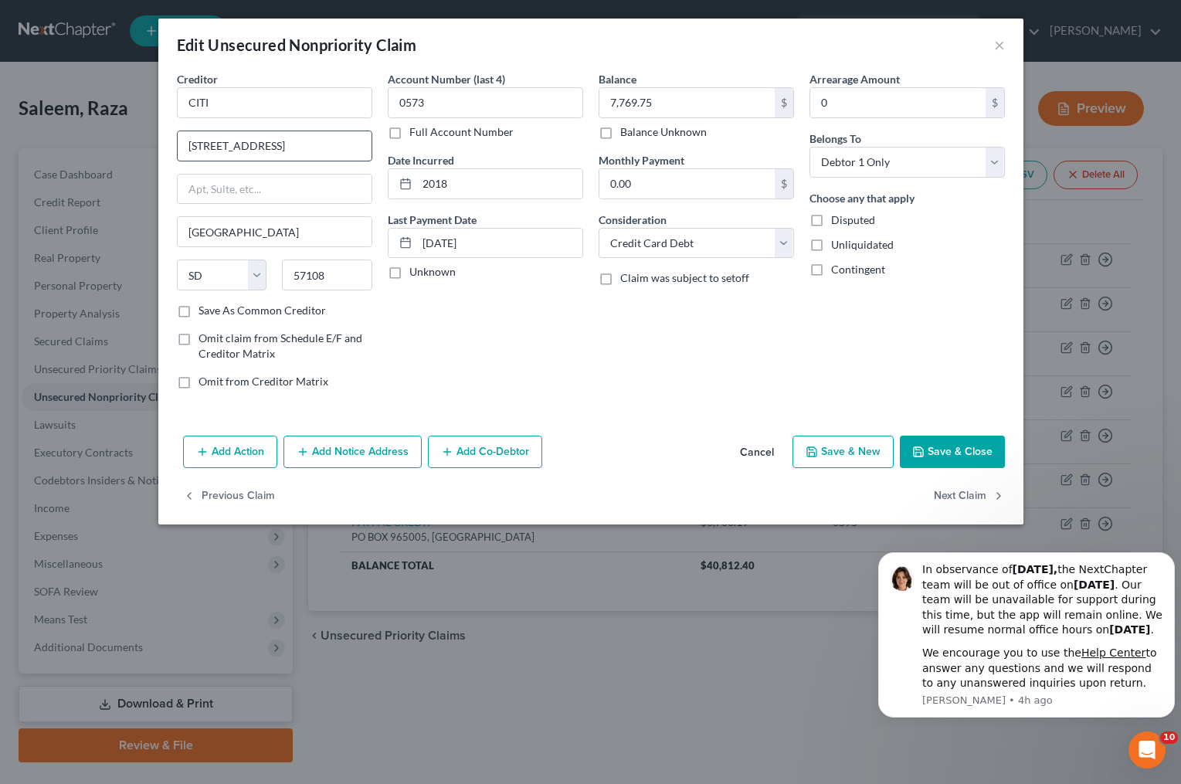
click at [323, 145] on input "[STREET_ADDRESS]" at bounding box center [275, 145] width 194 height 29
click at [286, 146] on input "[STREET_ADDRESS]" at bounding box center [275, 145] width 194 height 29
type input "[STREET_ADDRESS]"
click at [961, 451] on button "Save & Close" at bounding box center [952, 452] width 105 height 32
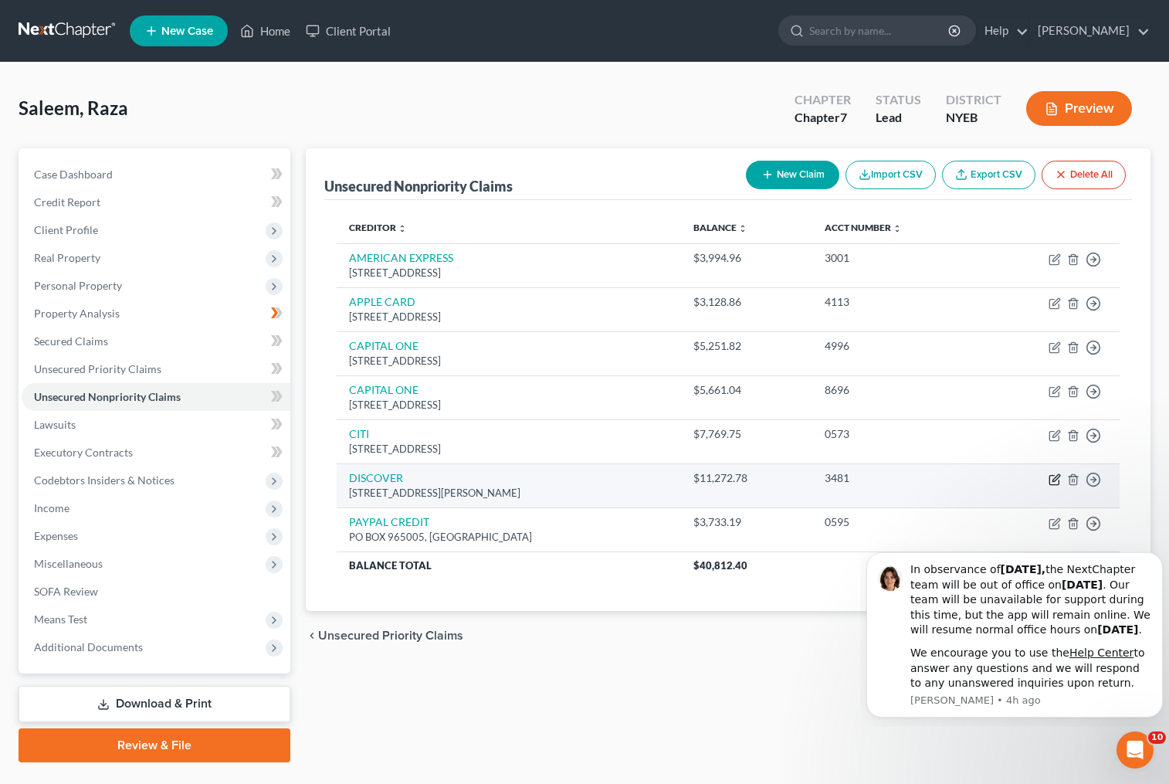
click at [1055, 477] on icon "button" at bounding box center [1056, 477] width 7 height 7
select select "14"
select select "2"
select select "0"
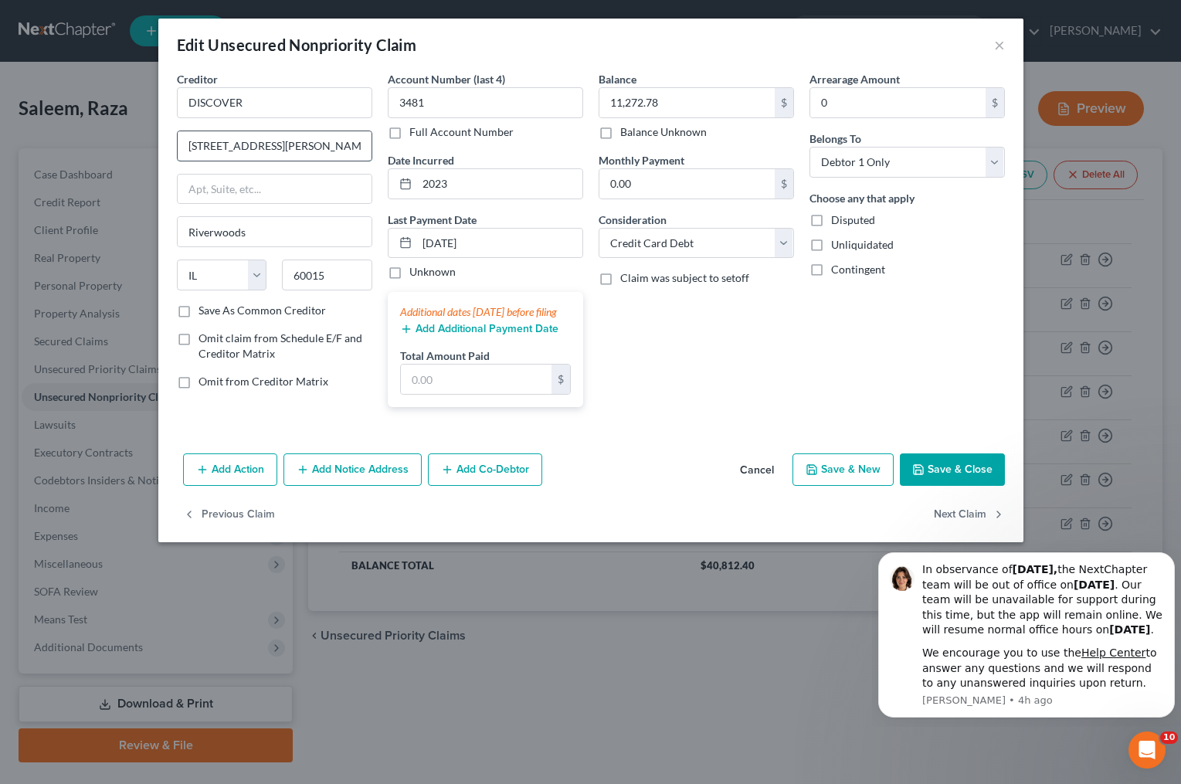
click at [300, 144] on input "[STREET_ADDRESS][PERSON_NAME]" at bounding box center [275, 145] width 194 height 29
click at [275, 144] on input "[STREET_ADDRESS][PERSON_NAME]" at bounding box center [275, 145] width 194 height 29
click at [239, 144] on input "[STREET_ADDRESS][PERSON_NAME]" at bounding box center [275, 145] width 194 height 29
type input "[STREET_ADDRESS][PERSON_NAME]"
click at [954, 486] on button "Save & Close" at bounding box center [952, 469] width 105 height 32
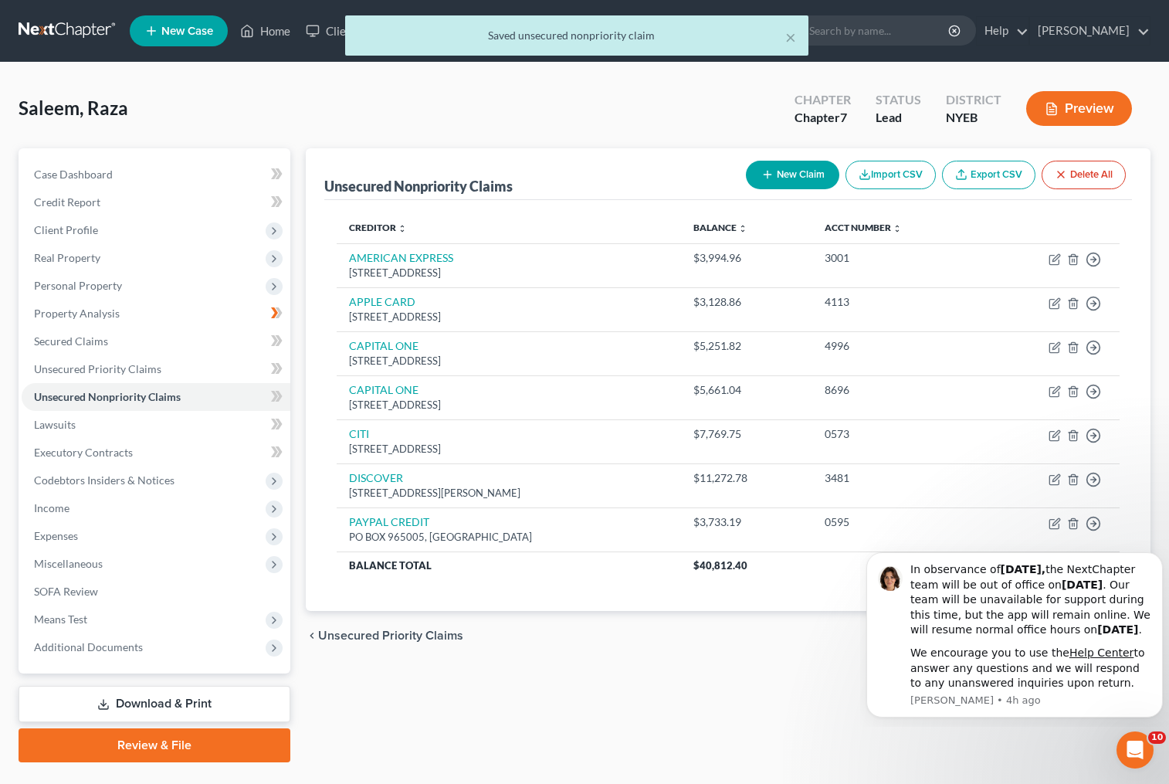
click html "In observance of [DATE], the NextChapter team will be out of office [DATE][DATE…"
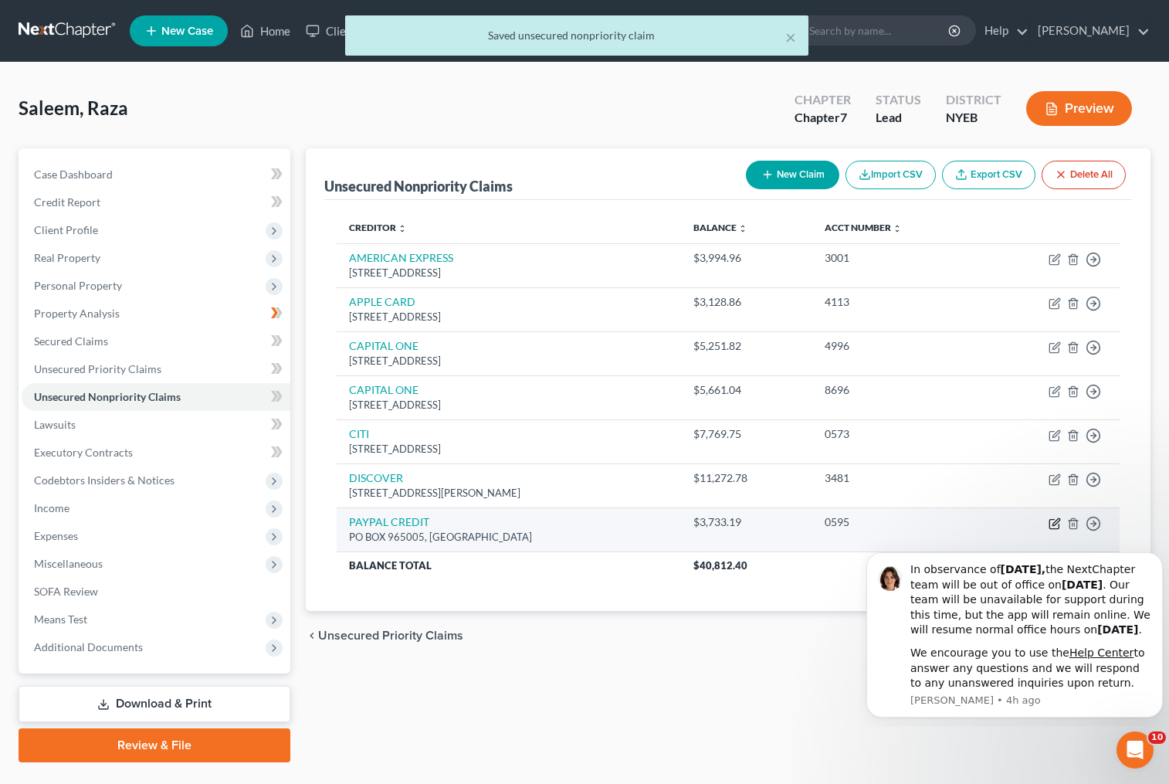
click at [1053, 522] on icon "button" at bounding box center [1055, 523] width 12 height 12
select select "9"
select select "2"
select select "0"
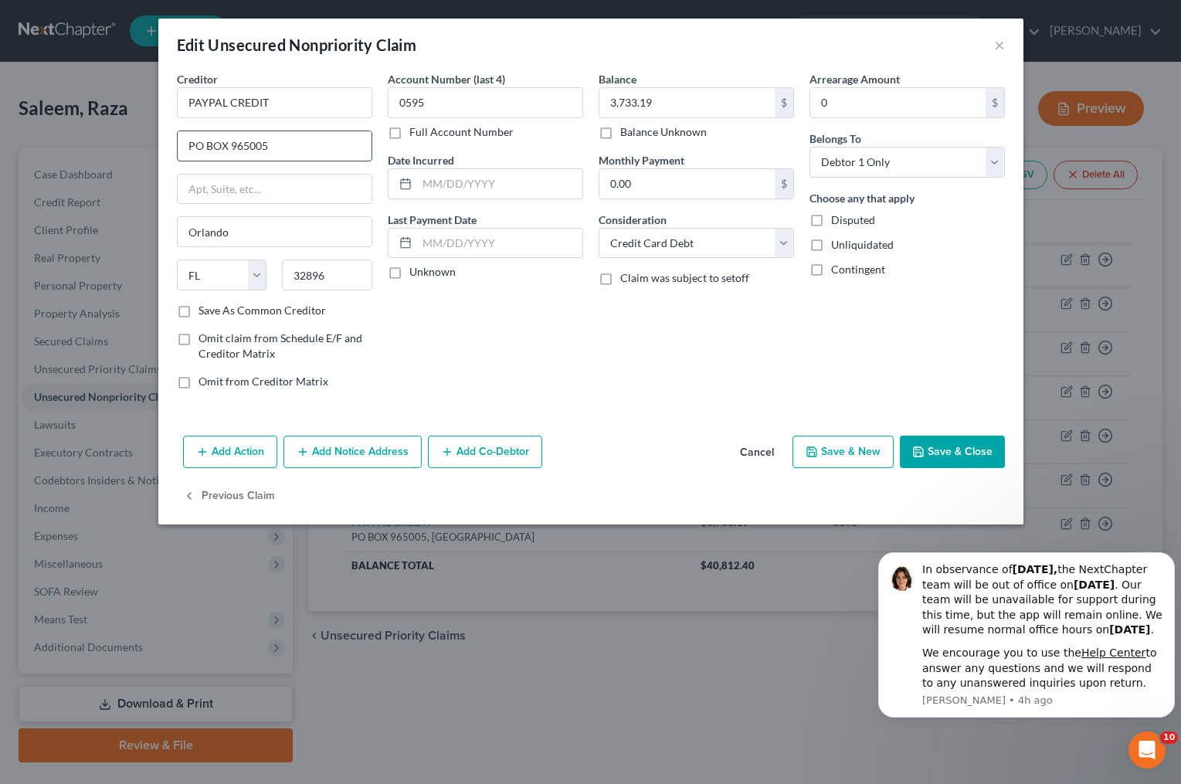
click at [227, 142] on input "PO BOX 965005" at bounding box center [275, 145] width 194 height 29
type input "PO Box 965005"
click at [936, 450] on button "Save & Close" at bounding box center [952, 452] width 105 height 32
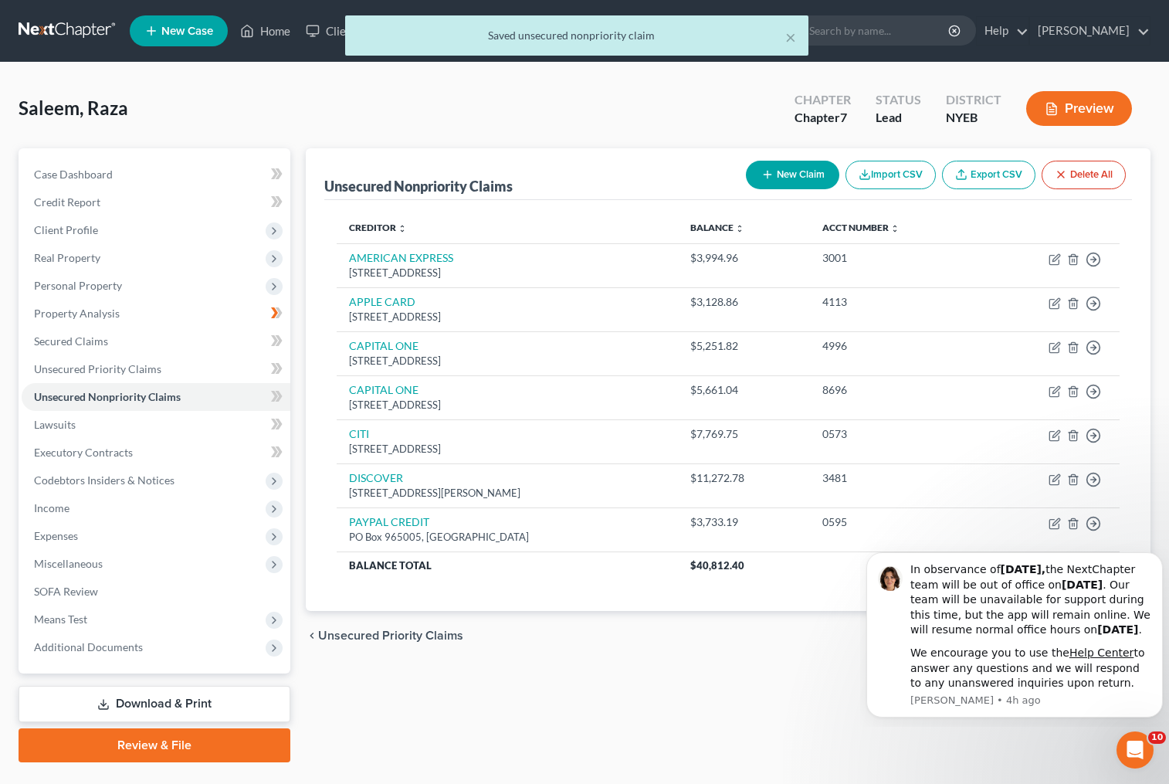
click at [639, 629] on div "chevron_left Unsecured Priority Claims Lawsuits chevron_right" at bounding box center [729, 635] width 846 height 49
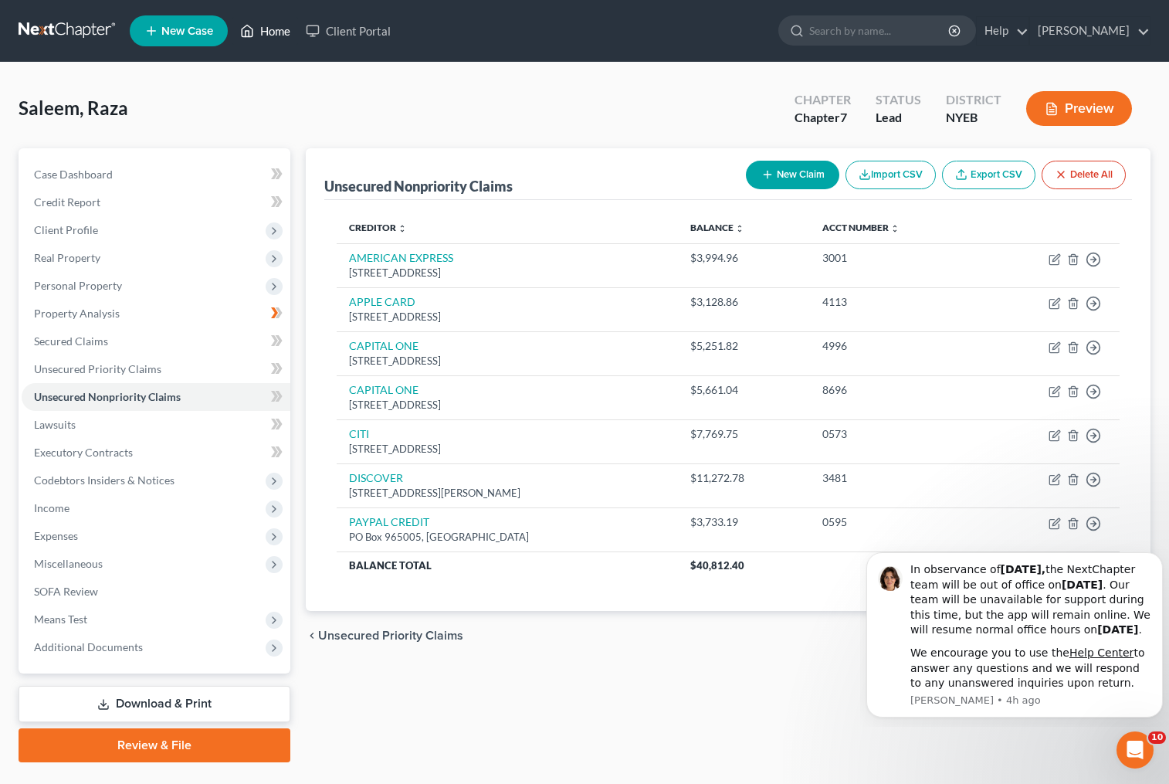
click at [269, 31] on link "Home" at bounding box center [265, 31] width 66 height 28
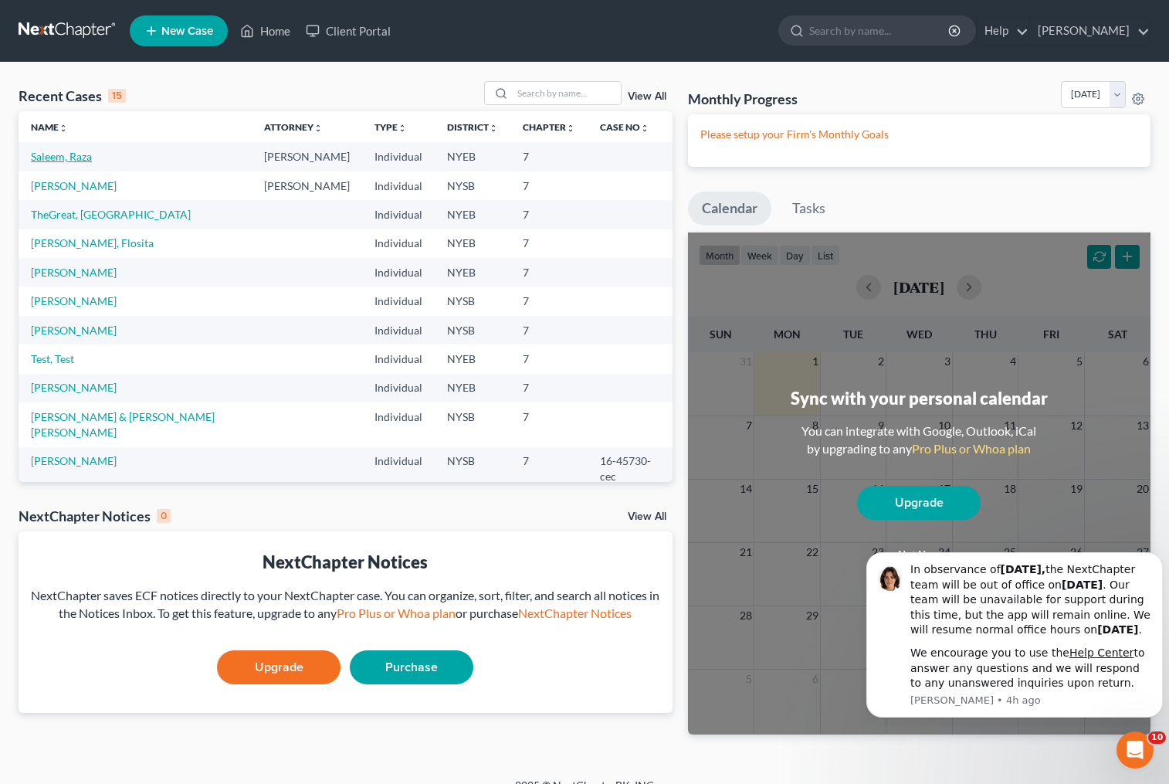
click at [56, 159] on link "Saleem, Raza" at bounding box center [61, 156] width 61 height 13
select select "10"
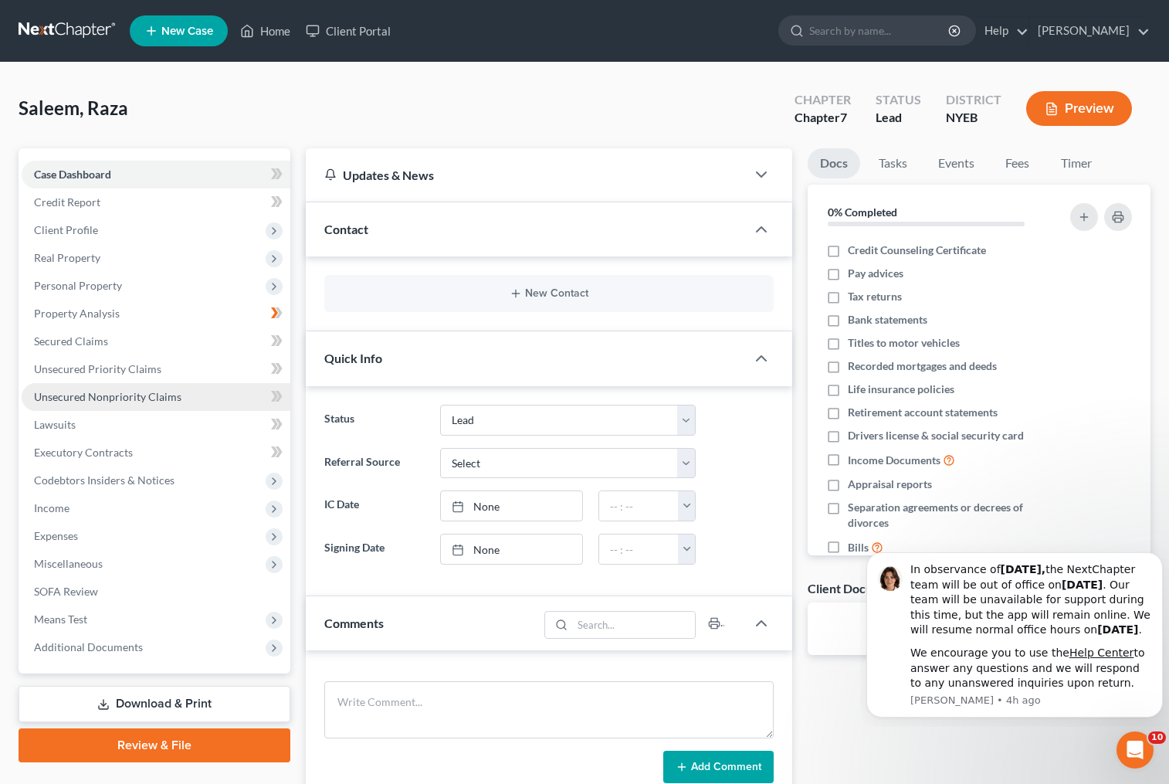
click at [60, 392] on span "Unsecured Nonpriority Claims" at bounding box center [107, 396] width 147 height 13
